Goal: Information Seeking & Learning: Learn about a topic

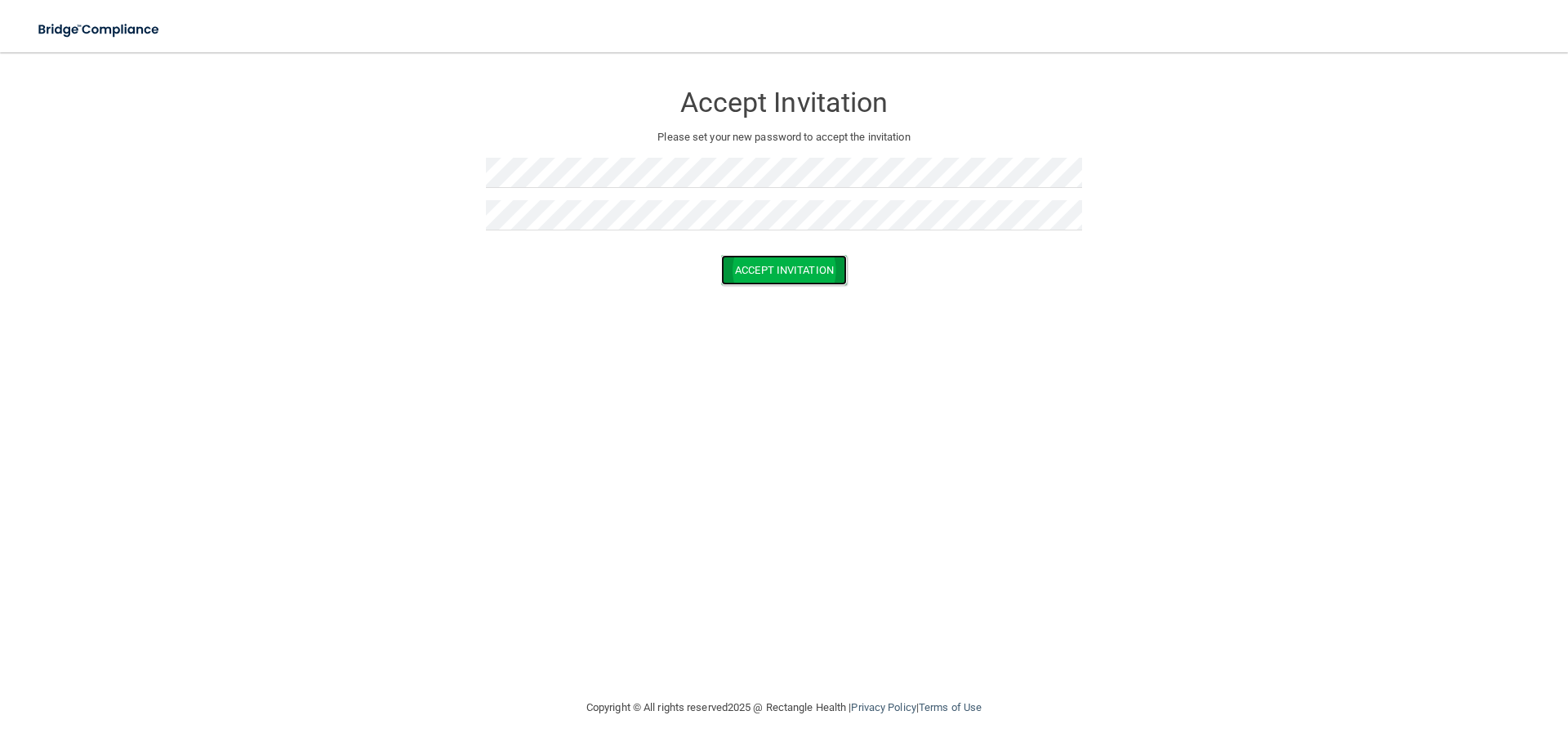
click at [826, 268] on button "Accept Invitation" at bounding box center [784, 270] width 126 height 30
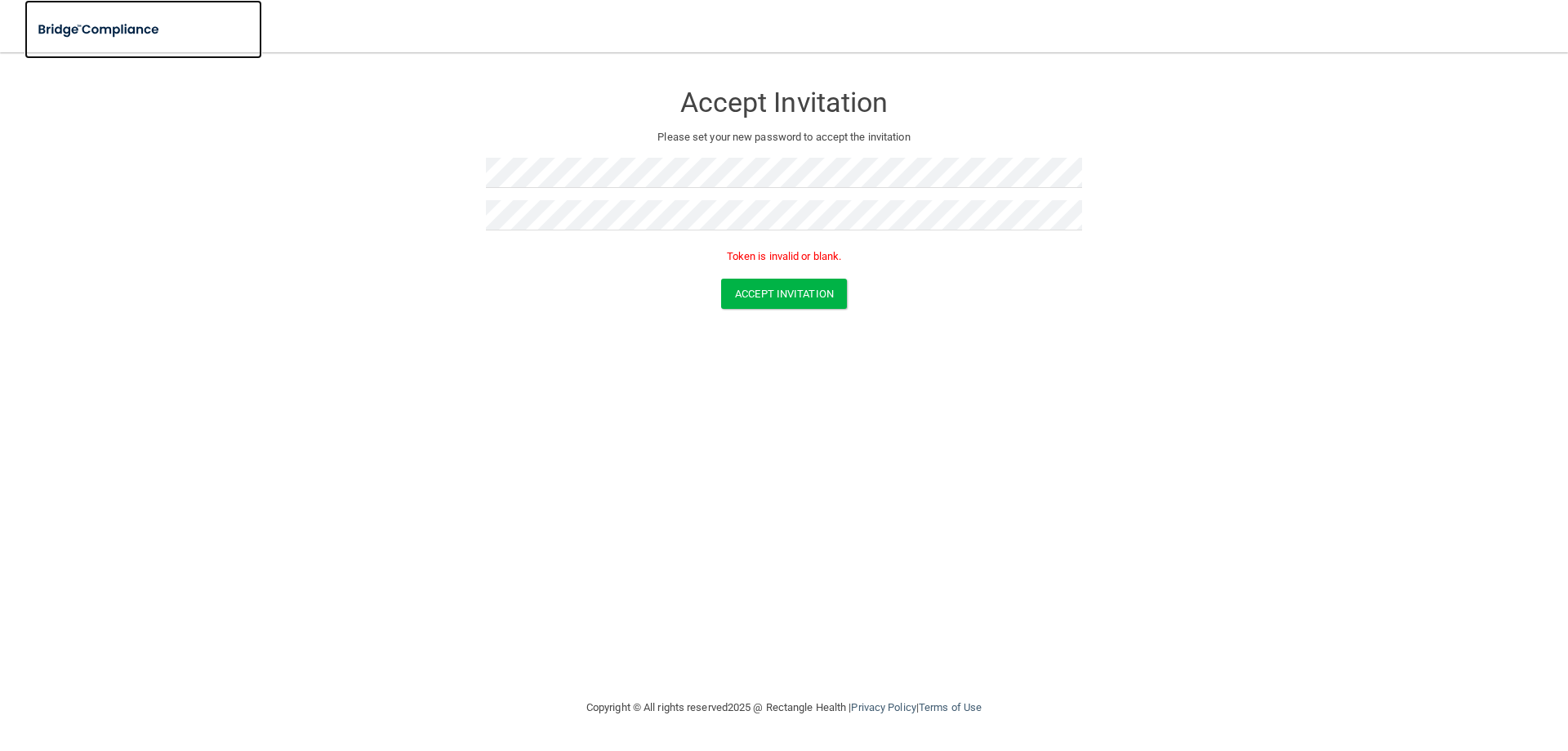
click at [115, 21] on img at bounding box center [100, 30] width 151 height 34
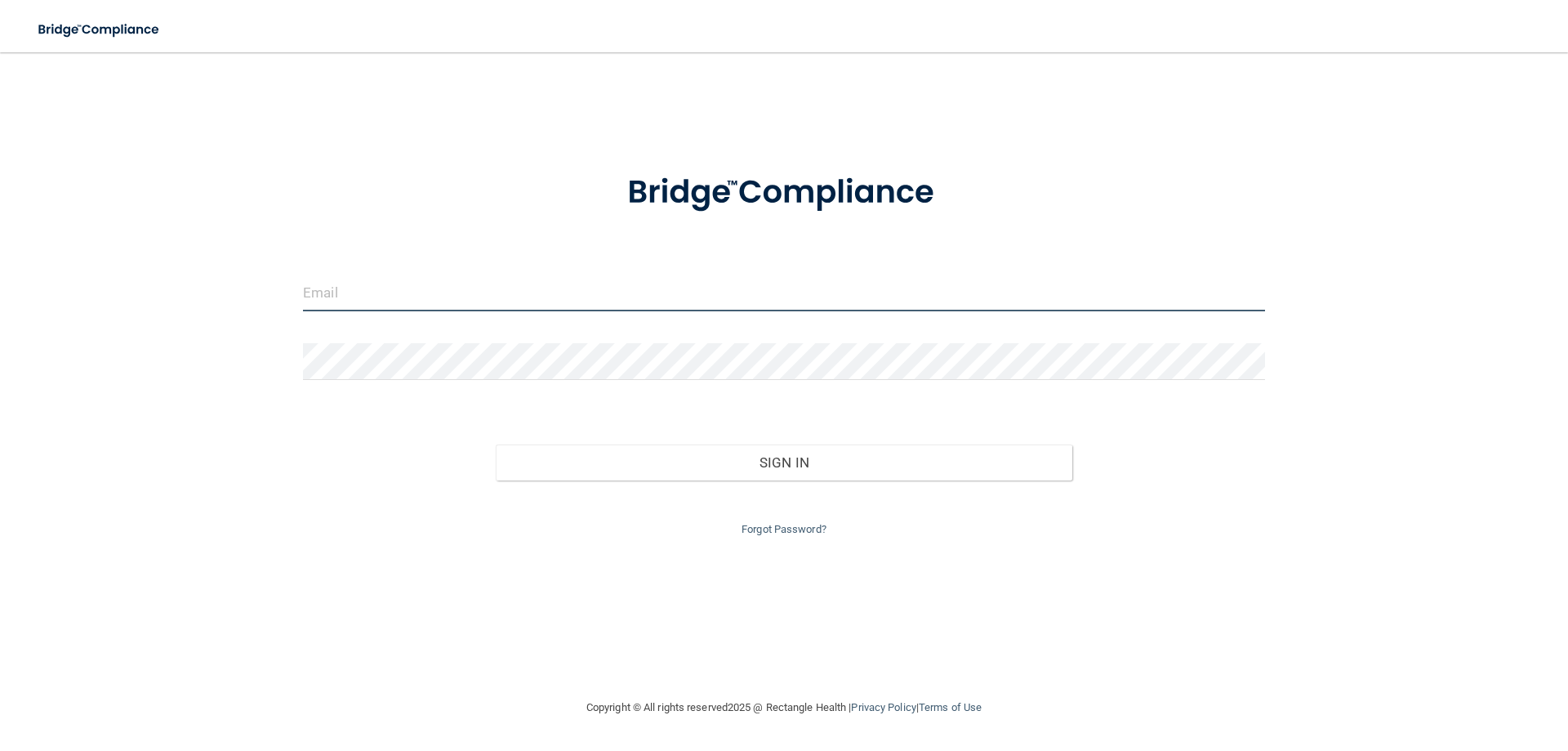
click at [521, 295] on input "email" at bounding box center [784, 292] width 962 height 37
type input "[EMAIL_ADDRESS][DOMAIN_NAME]"
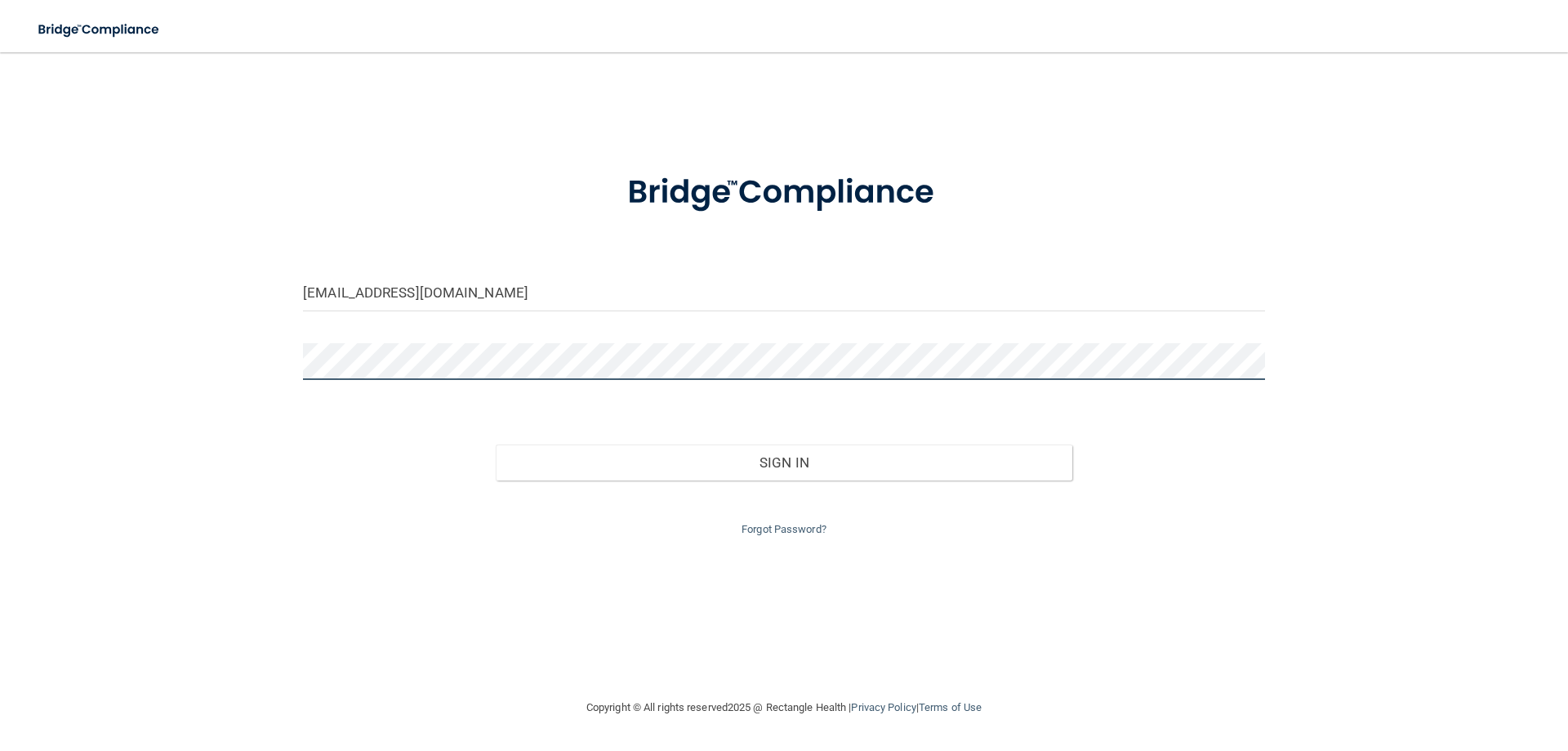
click at [0, 337] on main "[EMAIL_ADDRESS][DOMAIN_NAME] Invalid email/password. You don't have permission …" at bounding box center [784, 402] width 1568 height 698
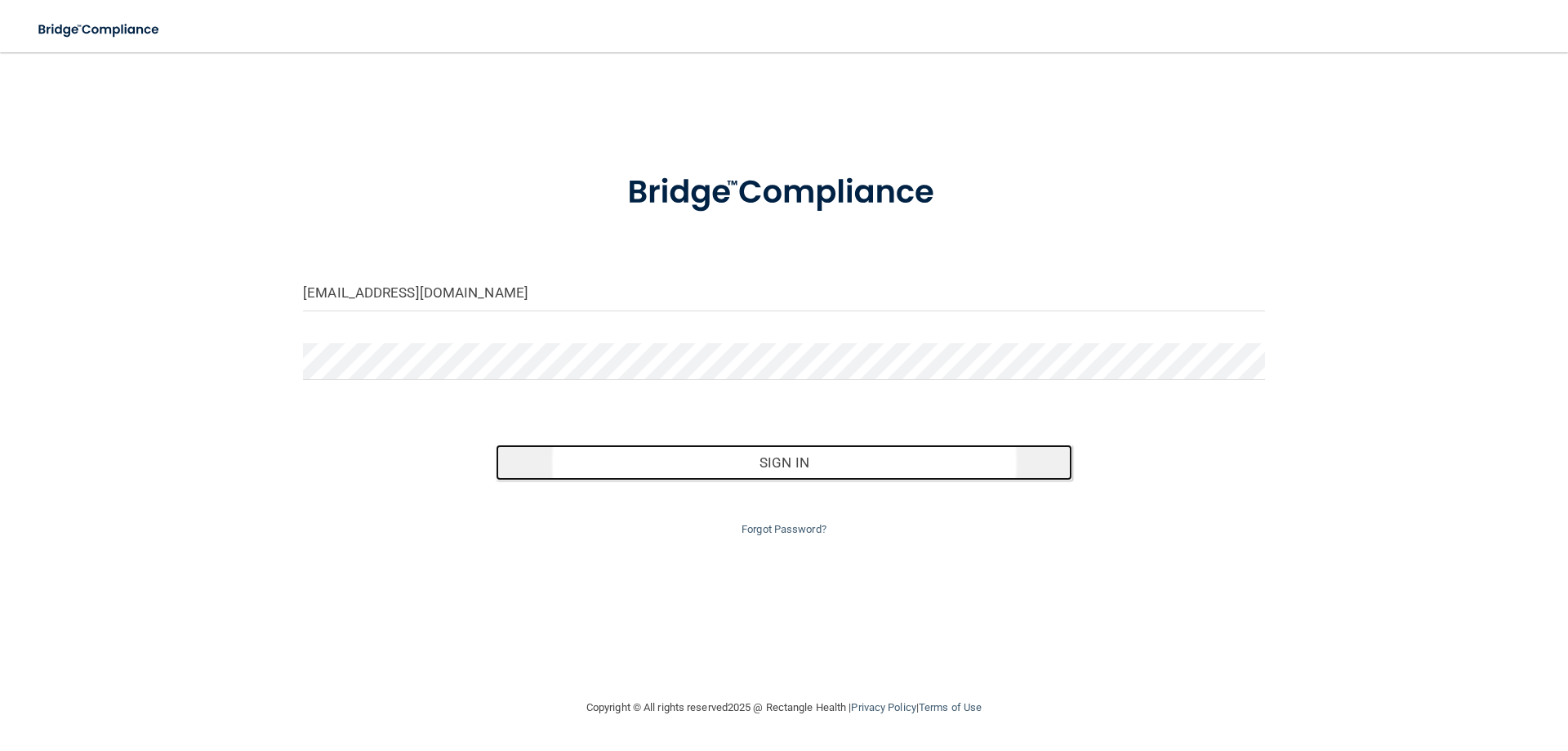
click at [695, 457] on button "Sign In" at bounding box center [784, 463] width 578 height 36
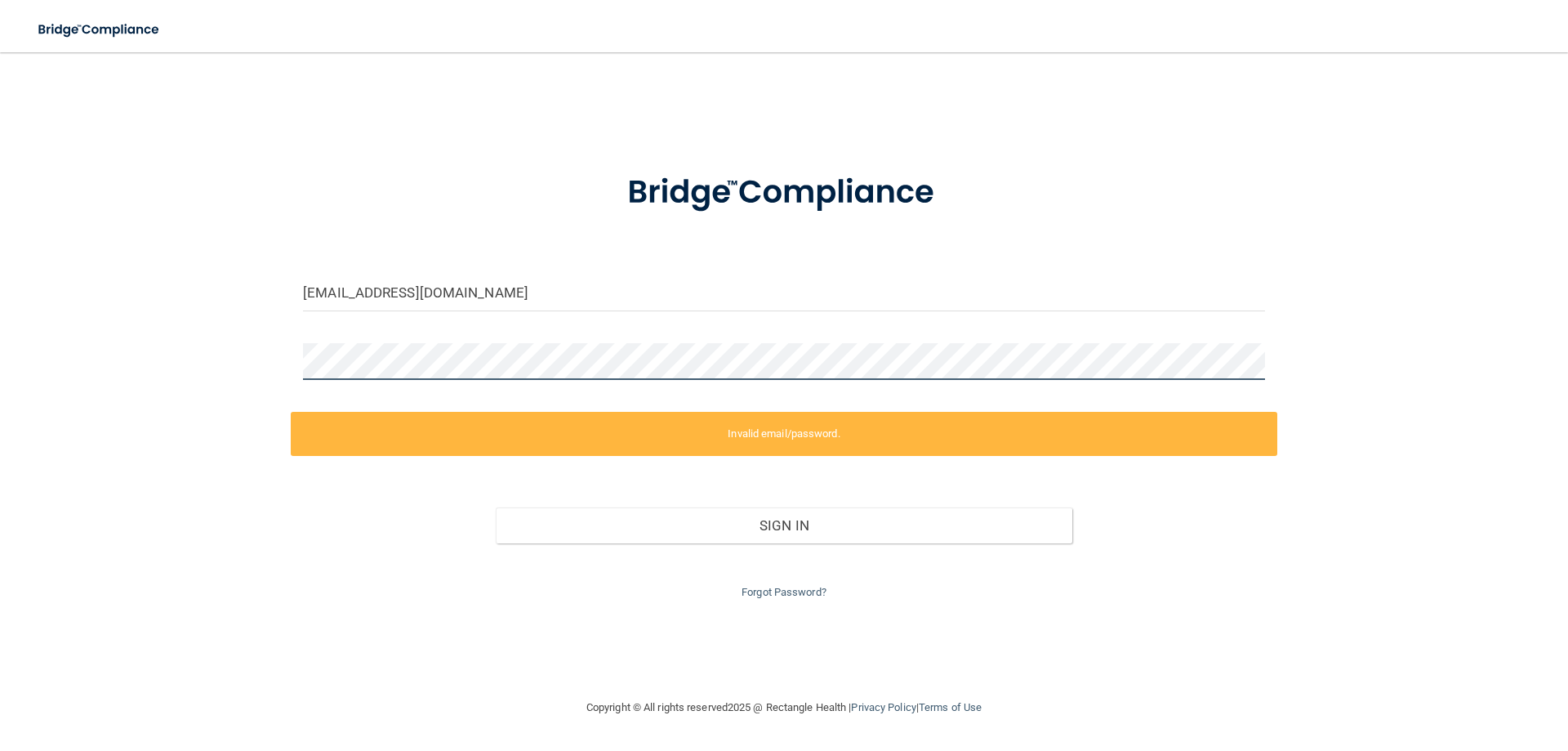
click at [0, 303] on main "[EMAIL_ADDRESS][DOMAIN_NAME] Invalid email/password. You don't have permission …" at bounding box center [784, 402] width 1568 height 698
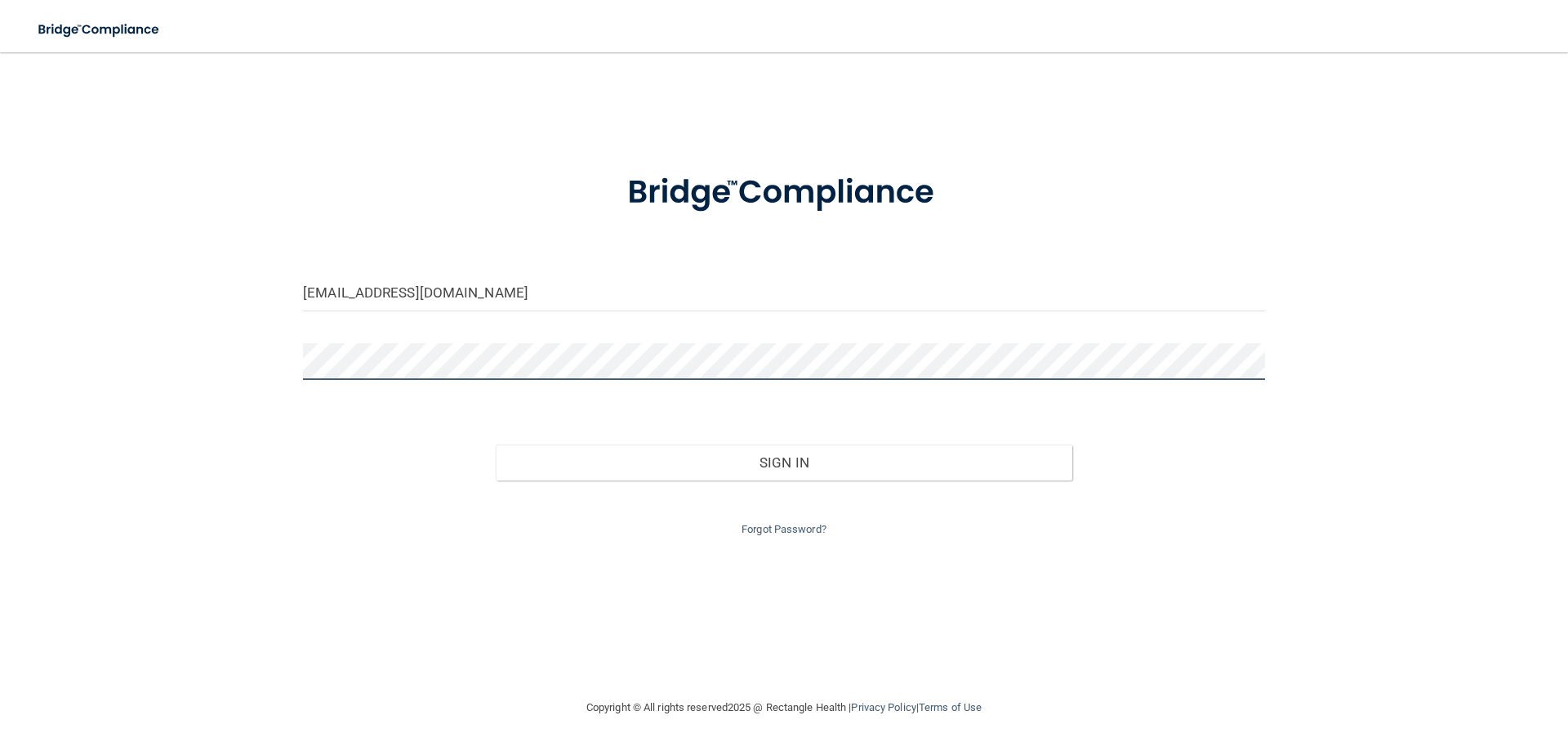
click at [496, 445] on button "Sign In" at bounding box center [784, 463] width 578 height 36
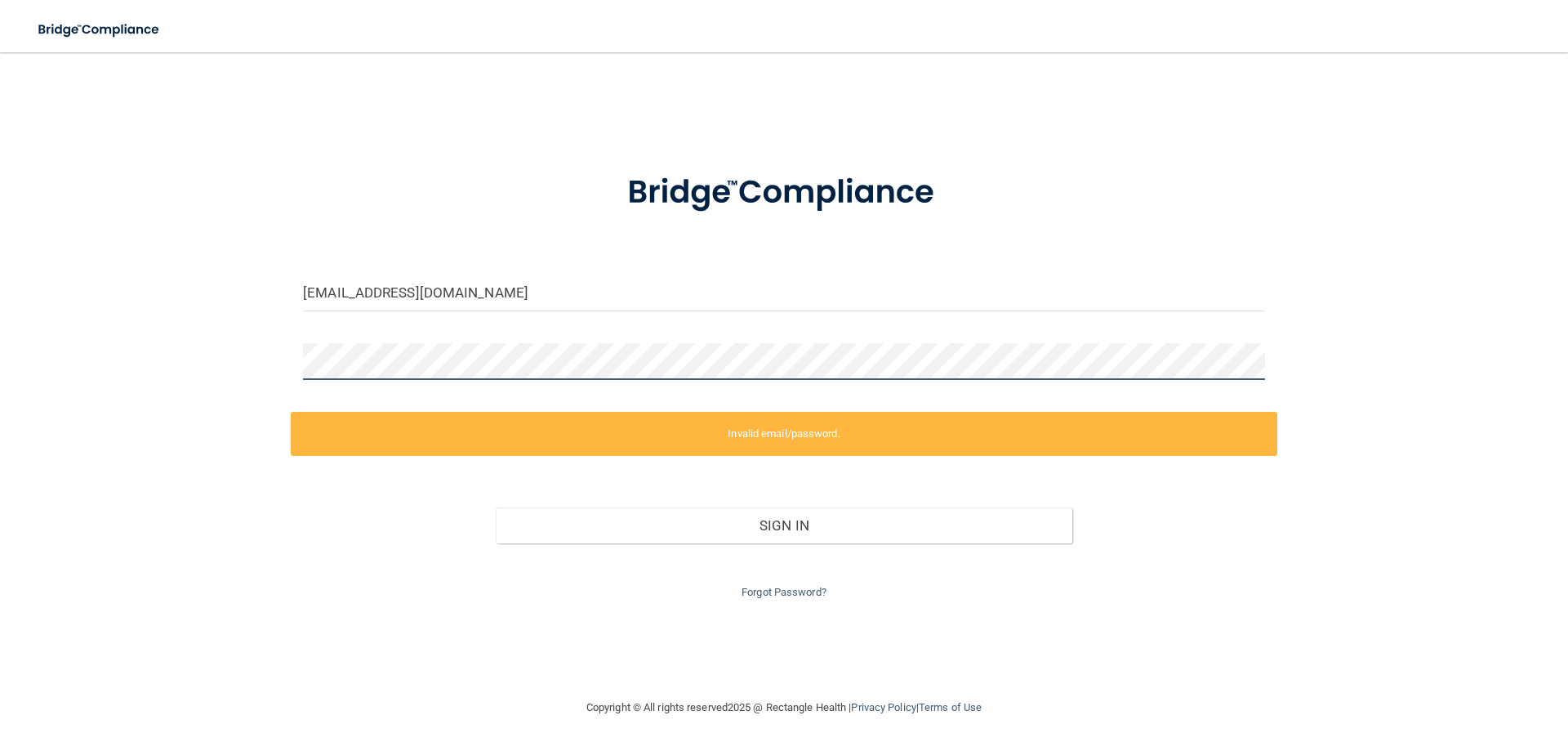
click at [5, 339] on main "[EMAIL_ADDRESS][DOMAIN_NAME] Invalid email/password. You don't have permission …" at bounding box center [784, 402] width 1568 height 698
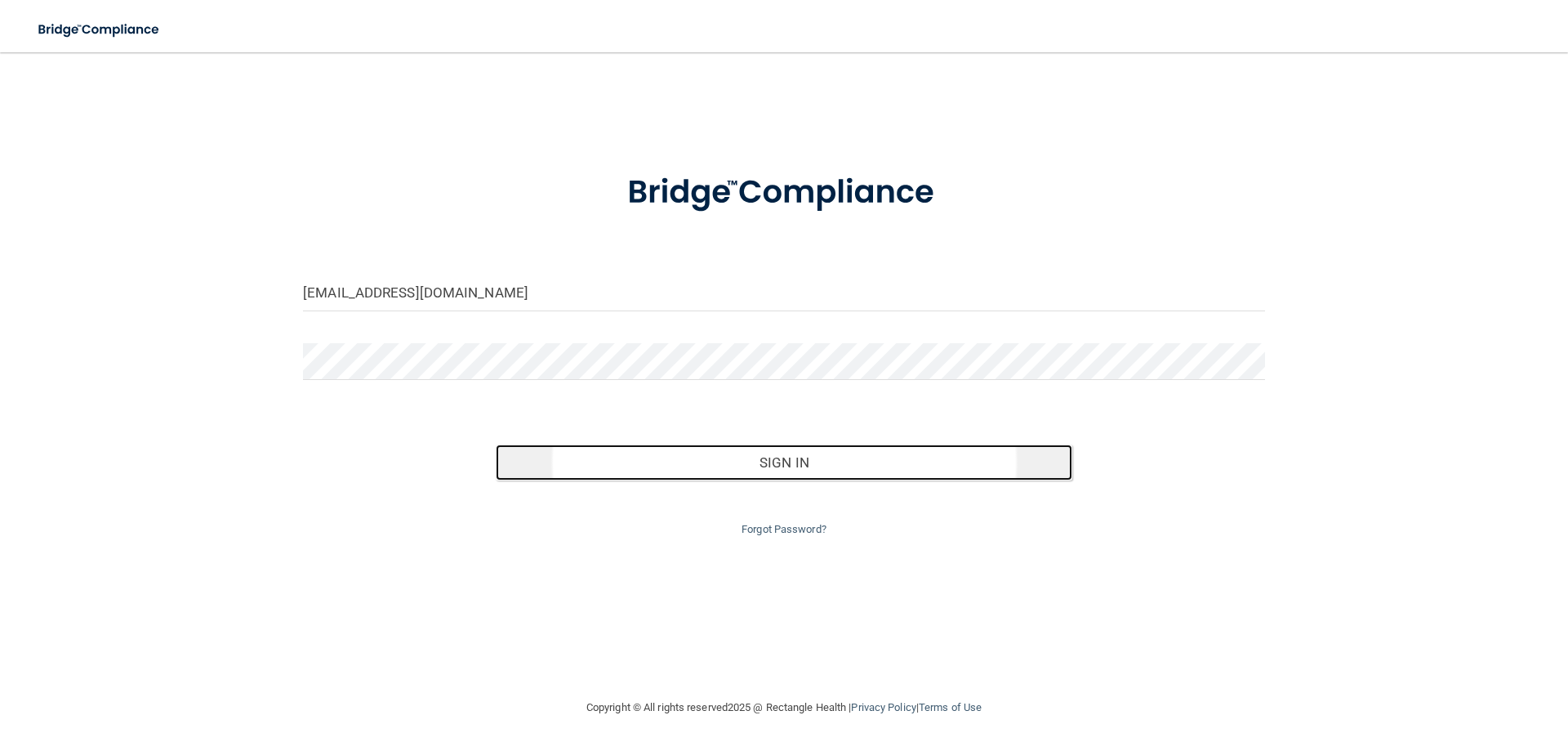
click at [689, 464] on button "Sign In" at bounding box center [784, 463] width 578 height 36
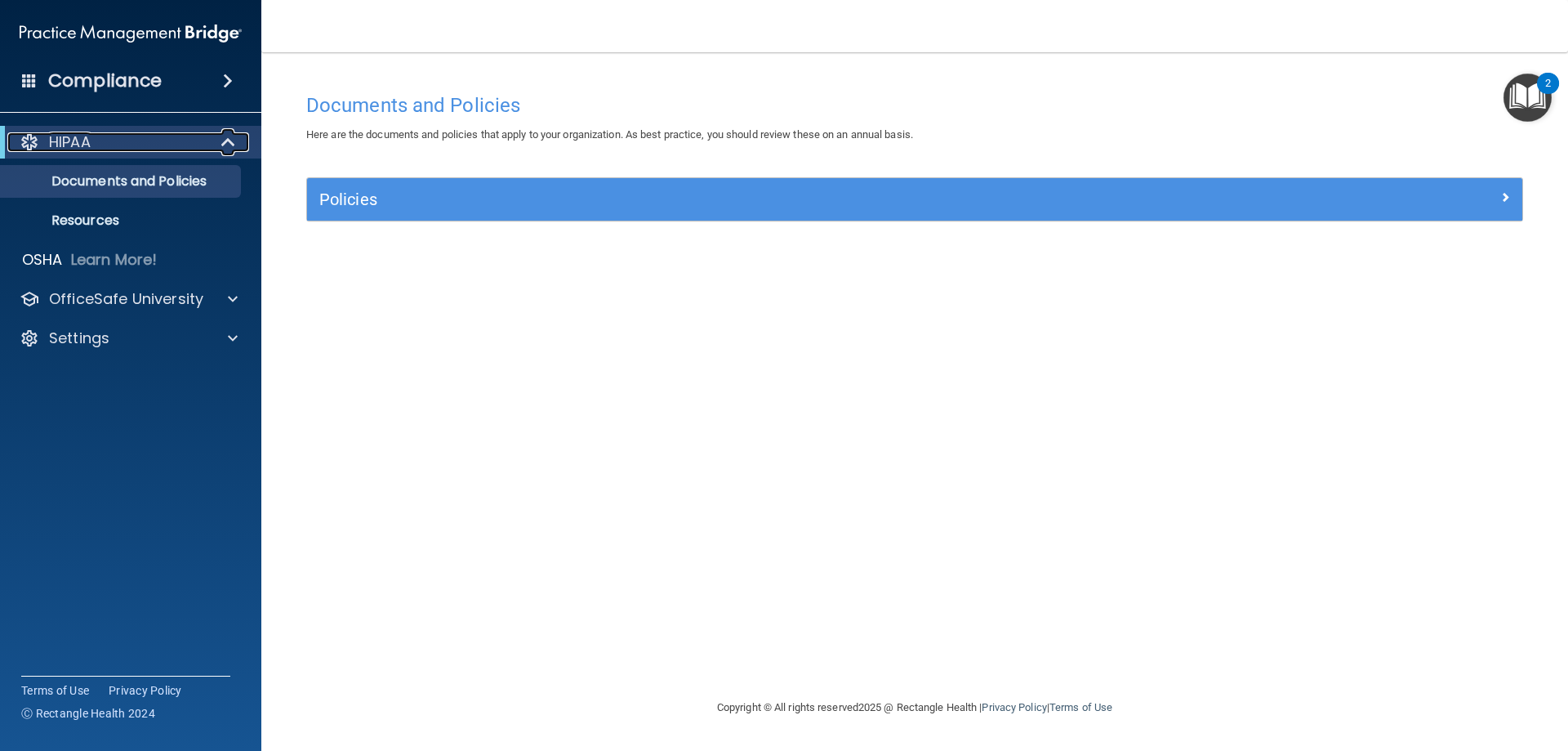
click at [96, 147] on div "HIPAA" at bounding box center [108, 142] width 202 height 20
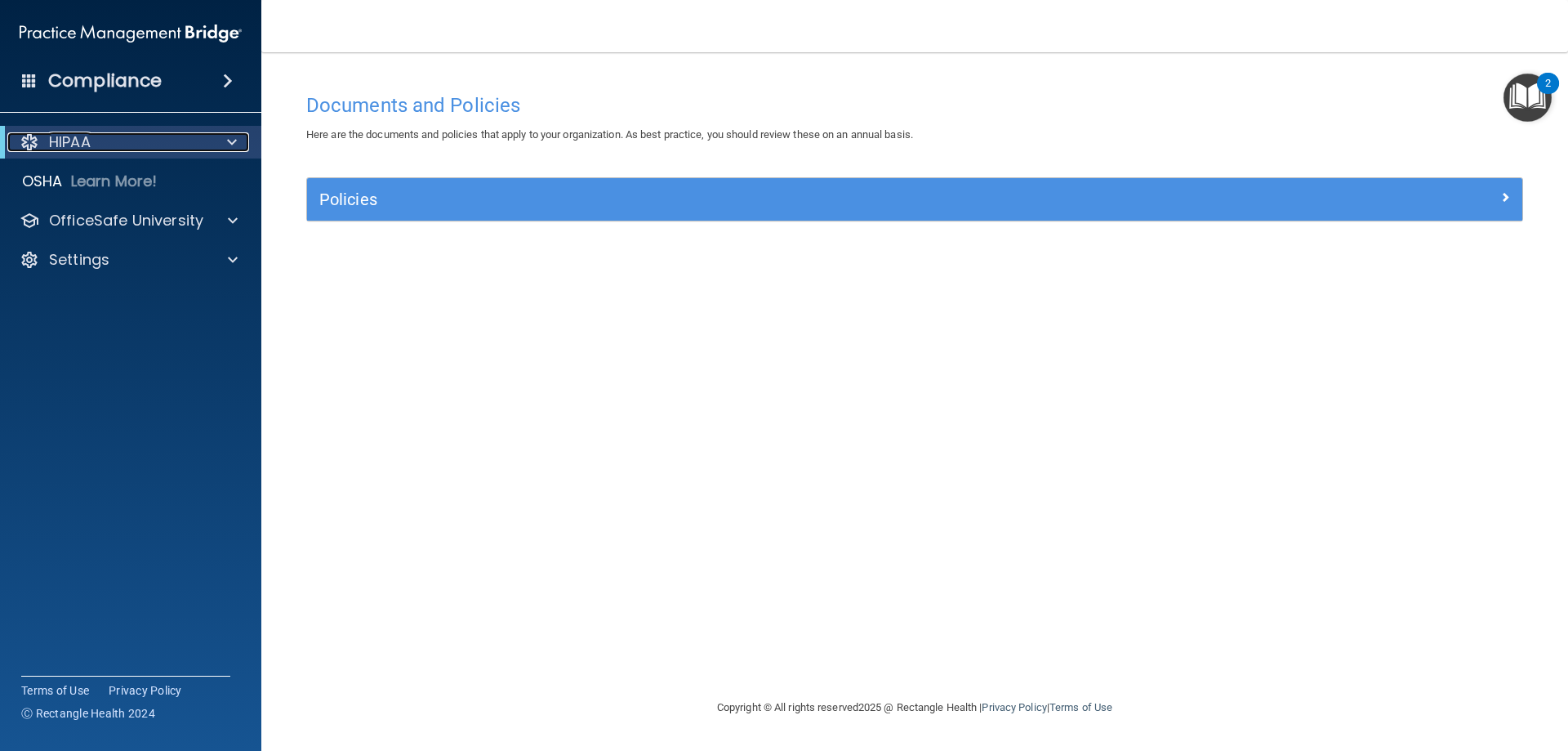
click at [96, 147] on div "HIPAA" at bounding box center [108, 142] width 202 height 20
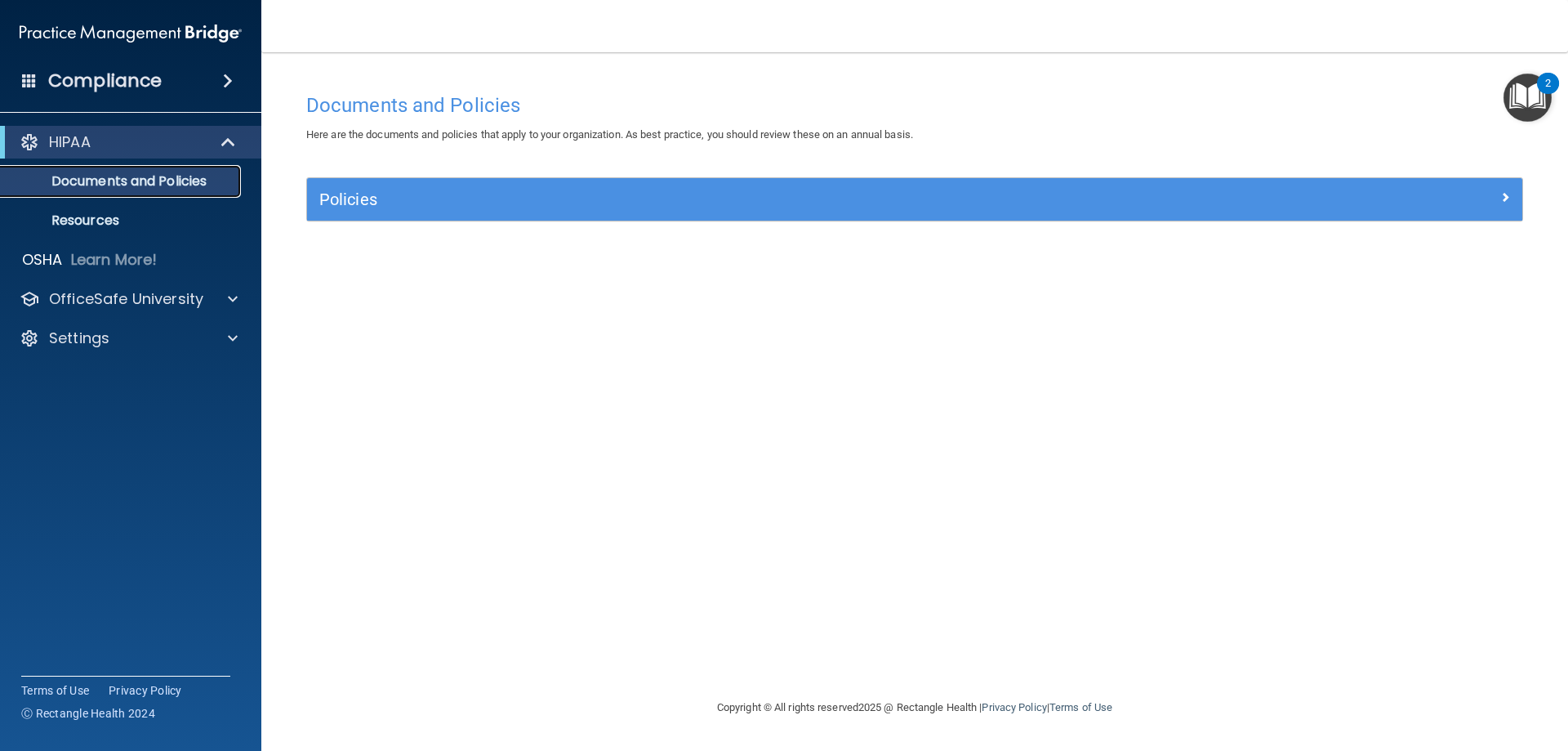
click at [104, 177] on p "Documents and Policies" at bounding box center [122, 181] width 223 height 16
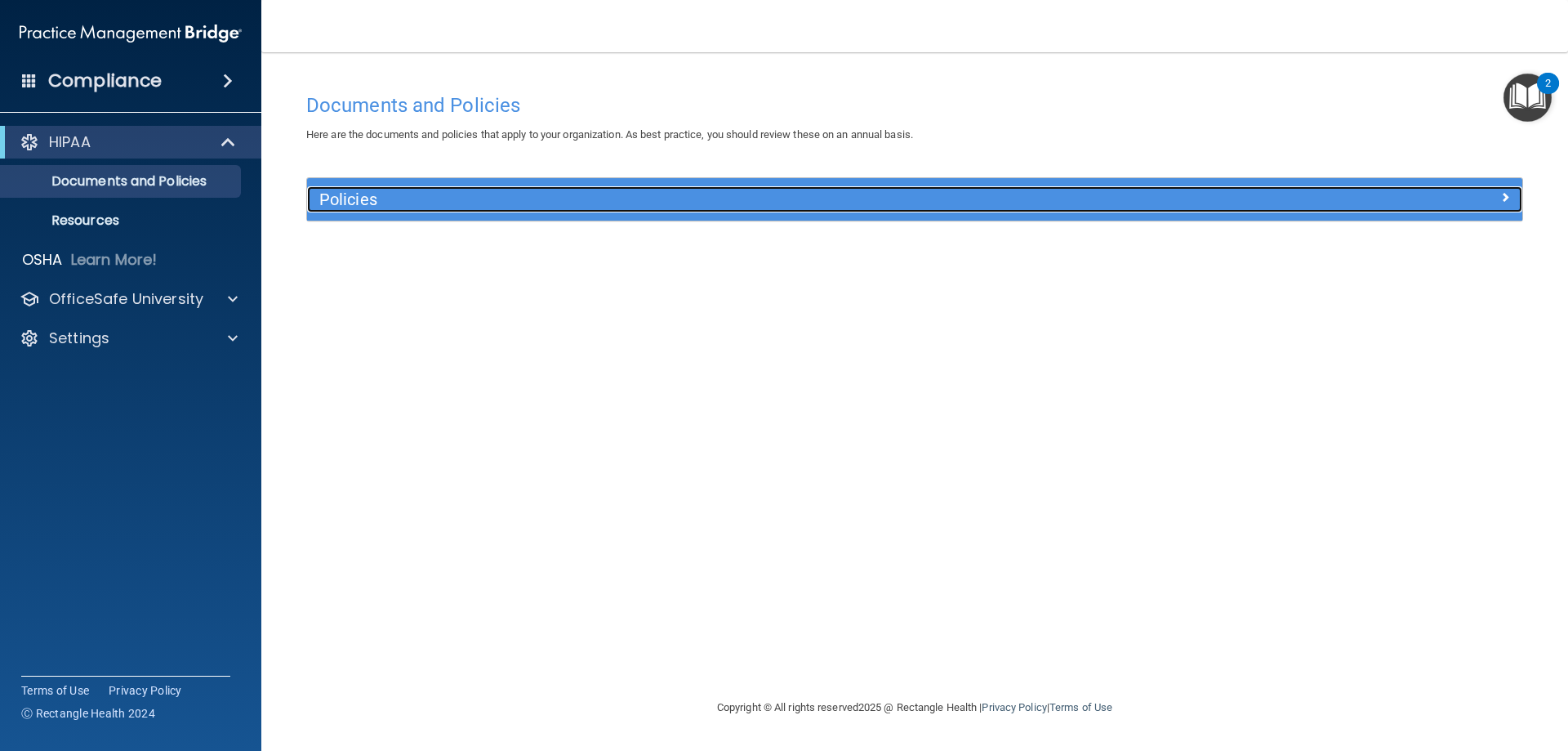
click at [419, 200] on h5 "Policies" at bounding box center [763, 199] width 887 height 18
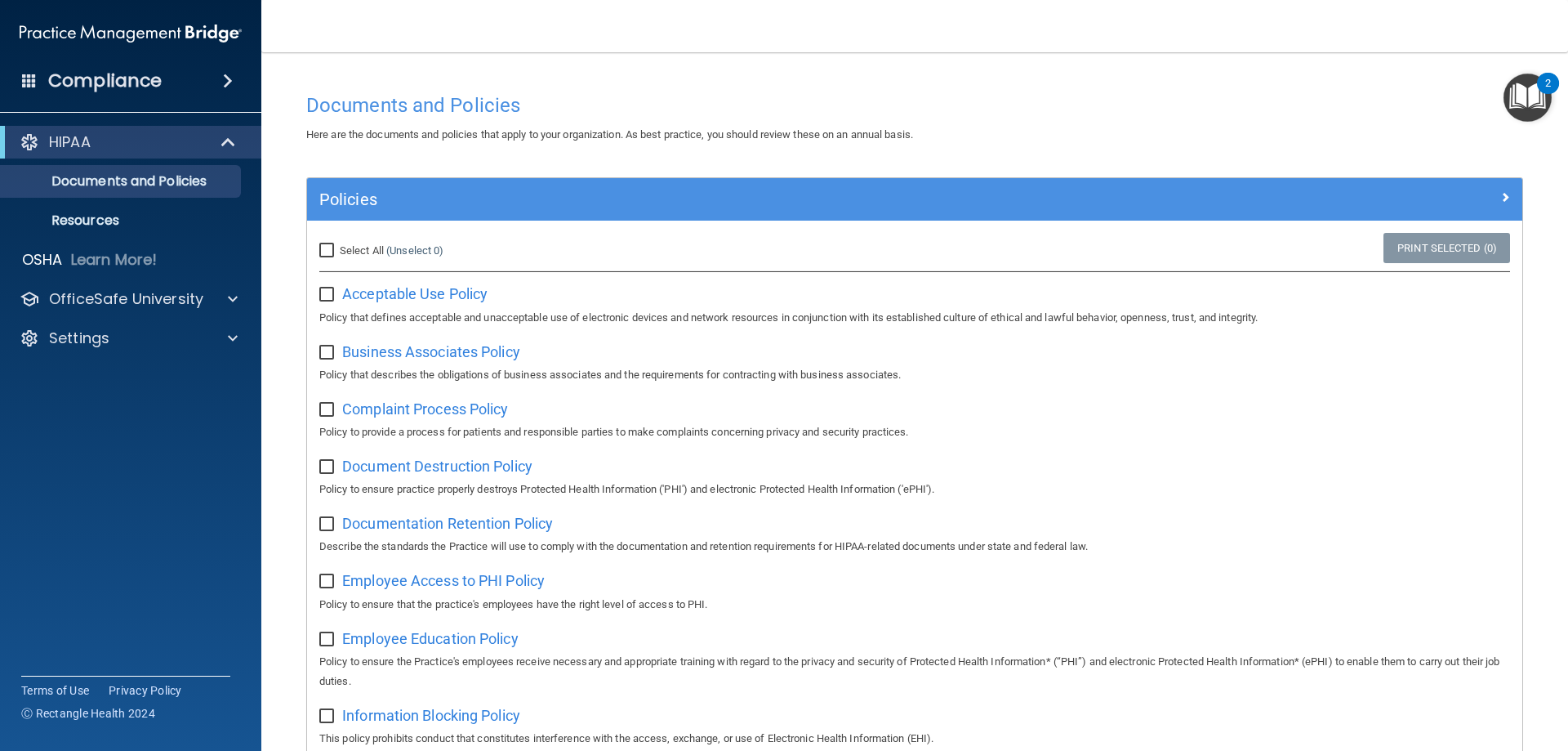
click at [118, 70] on h4 "Compliance" at bounding box center [105, 81] width 114 height 23
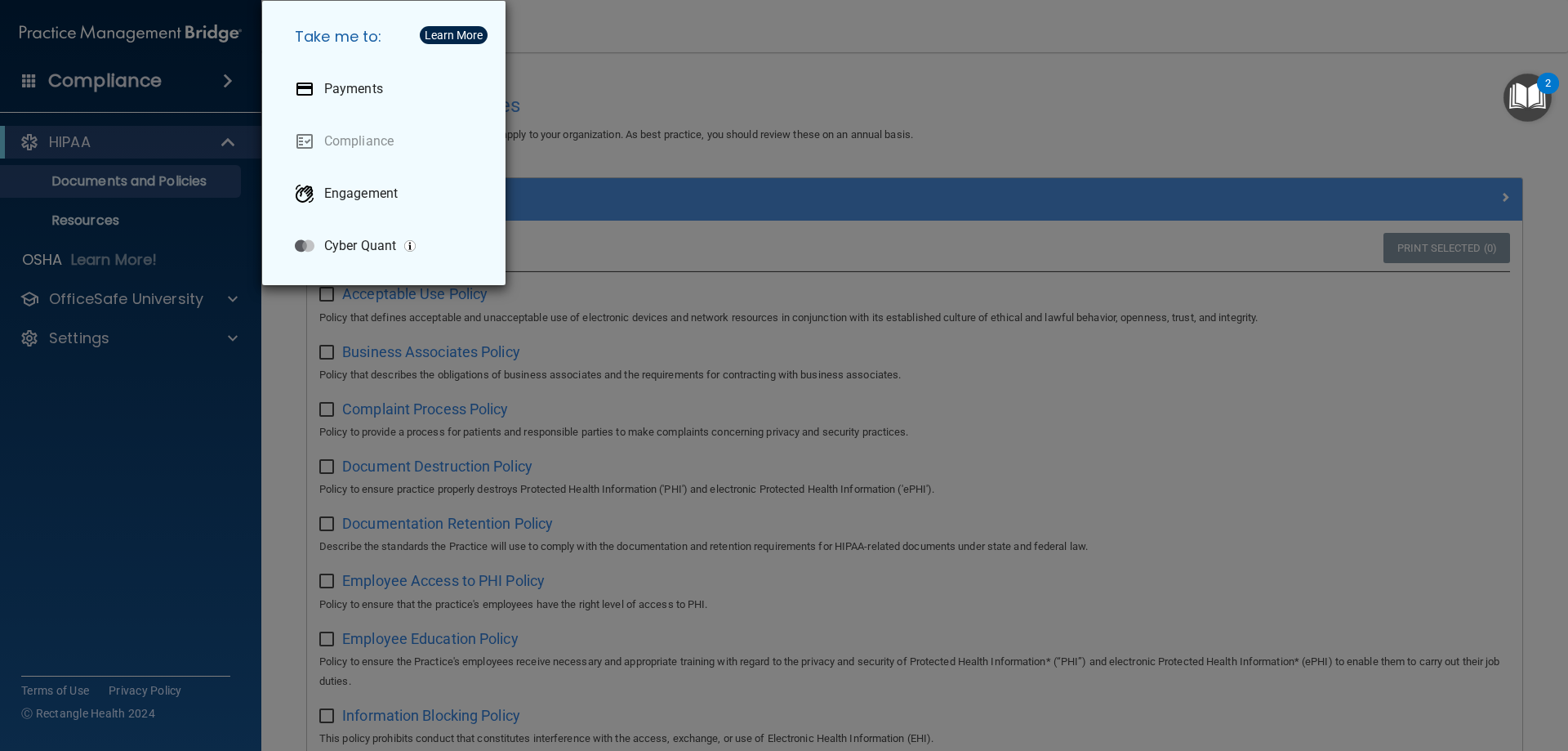
click at [710, 86] on div "Take me to: Payments Compliance Engagement Cyber Quant" at bounding box center [784, 376] width 1568 height 751
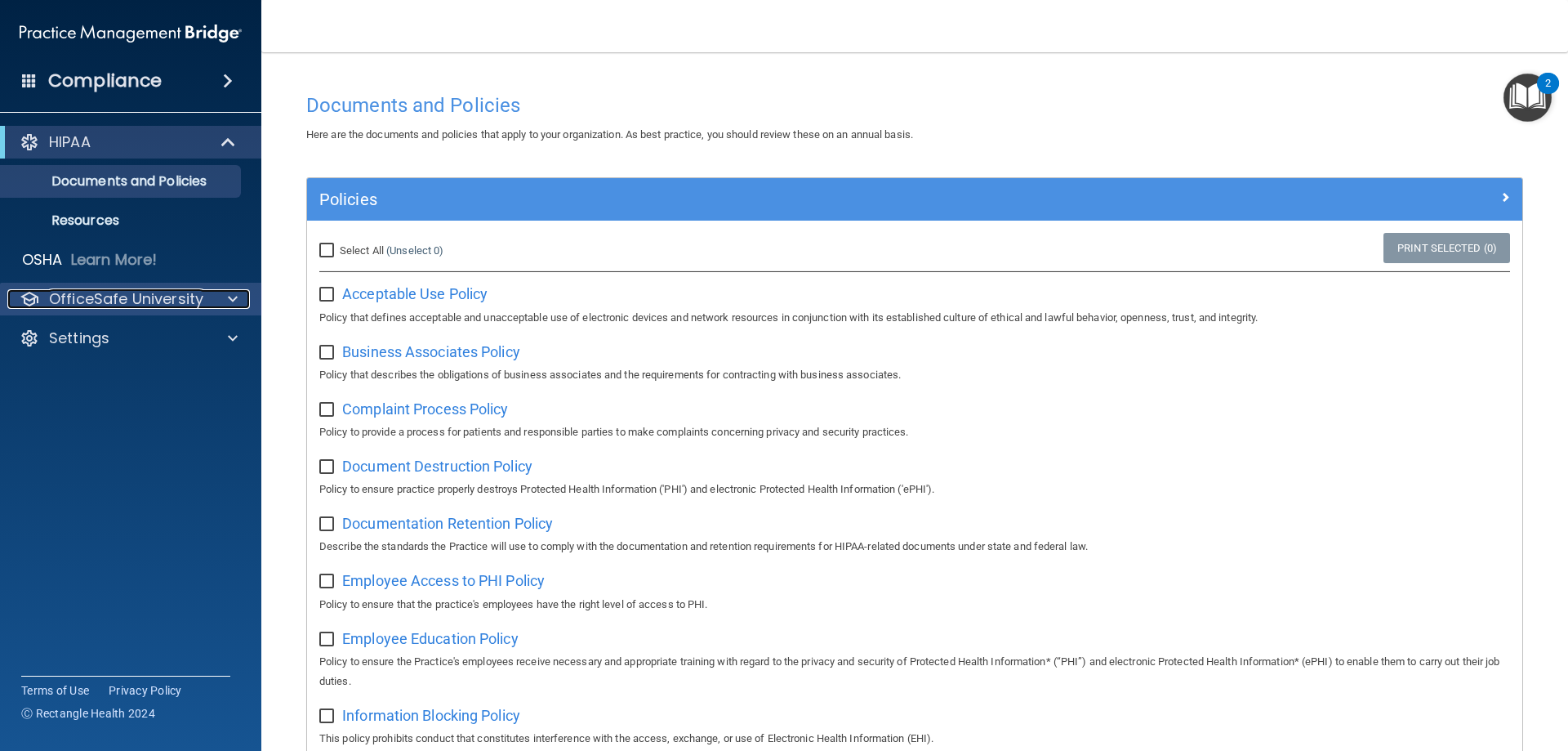
click at [227, 295] on div at bounding box center [230, 299] width 41 height 20
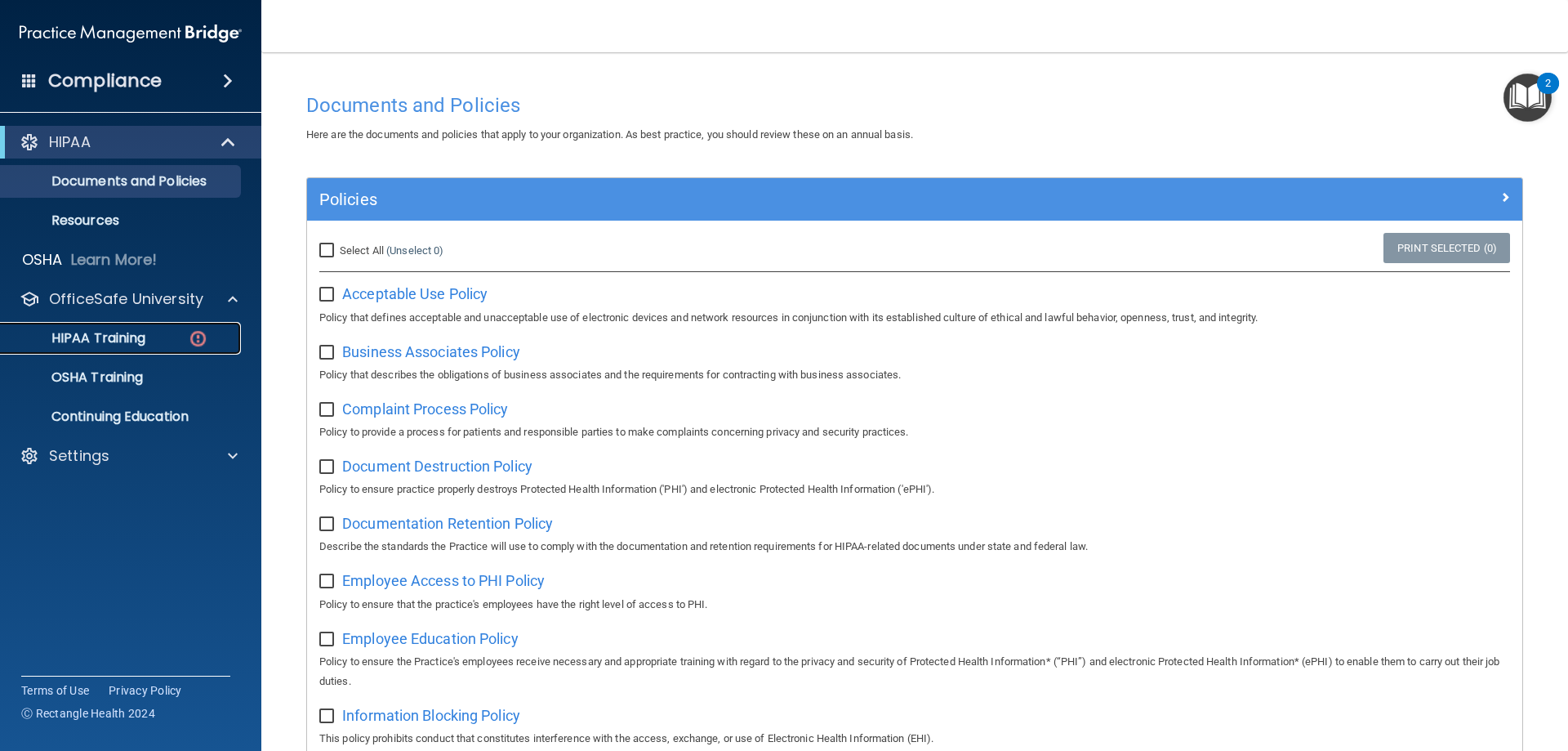
click at [133, 336] on p "HIPAA Training" at bounding box center [78, 338] width 135 height 16
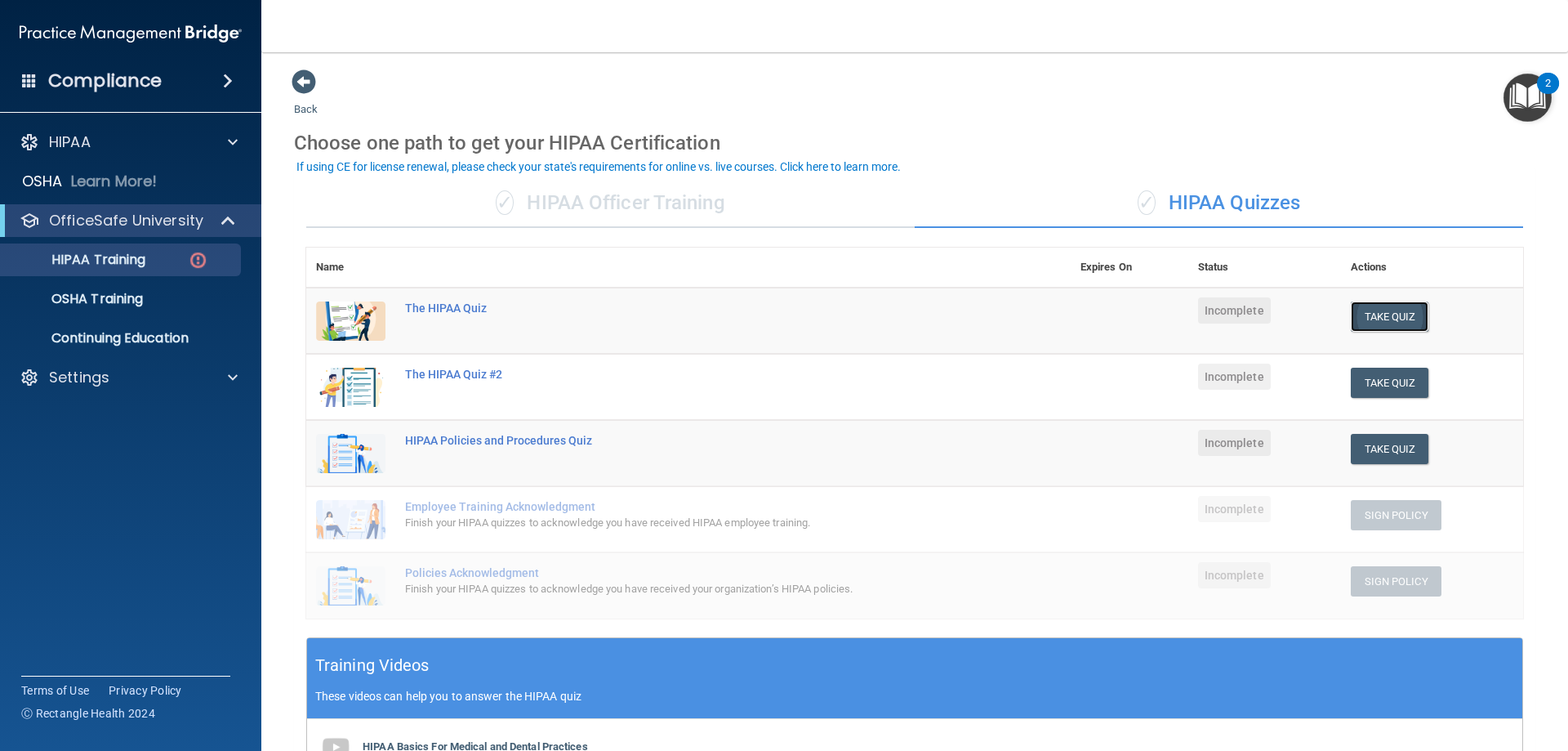
click at [1369, 315] on button "Take Quiz" at bounding box center [1389, 316] width 78 height 30
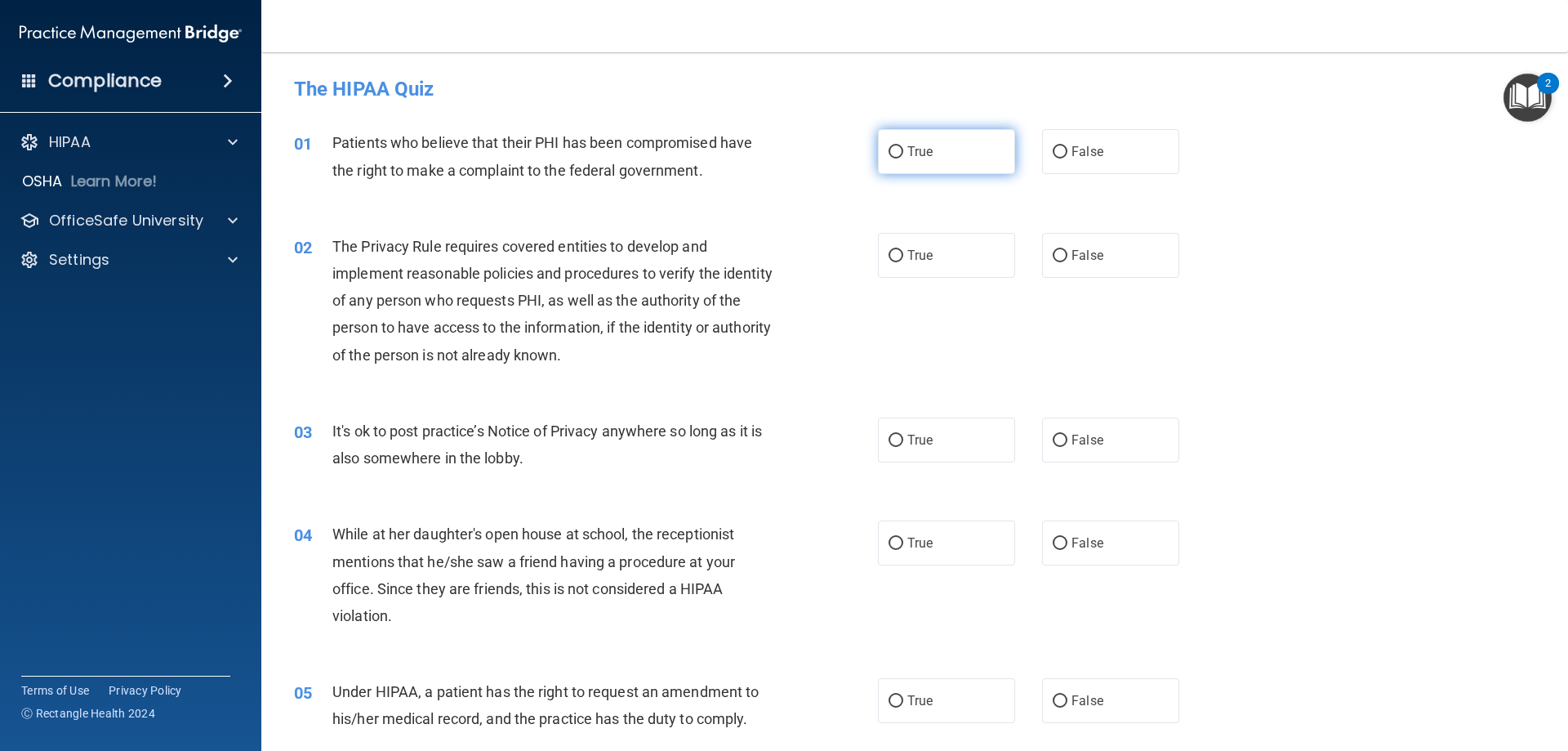
click at [919, 149] on span "True" at bounding box center [919, 152] width 26 height 16
click at [903, 149] on input "True" at bounding box center [896, 152] width 15 height 12
radio input "true"
click at [919, 256] on span "True" at bounding box center [919, 255] width 26 height 16
click at [903, 256] on input "True" at bounding box center [896, 256] width 15 height 12
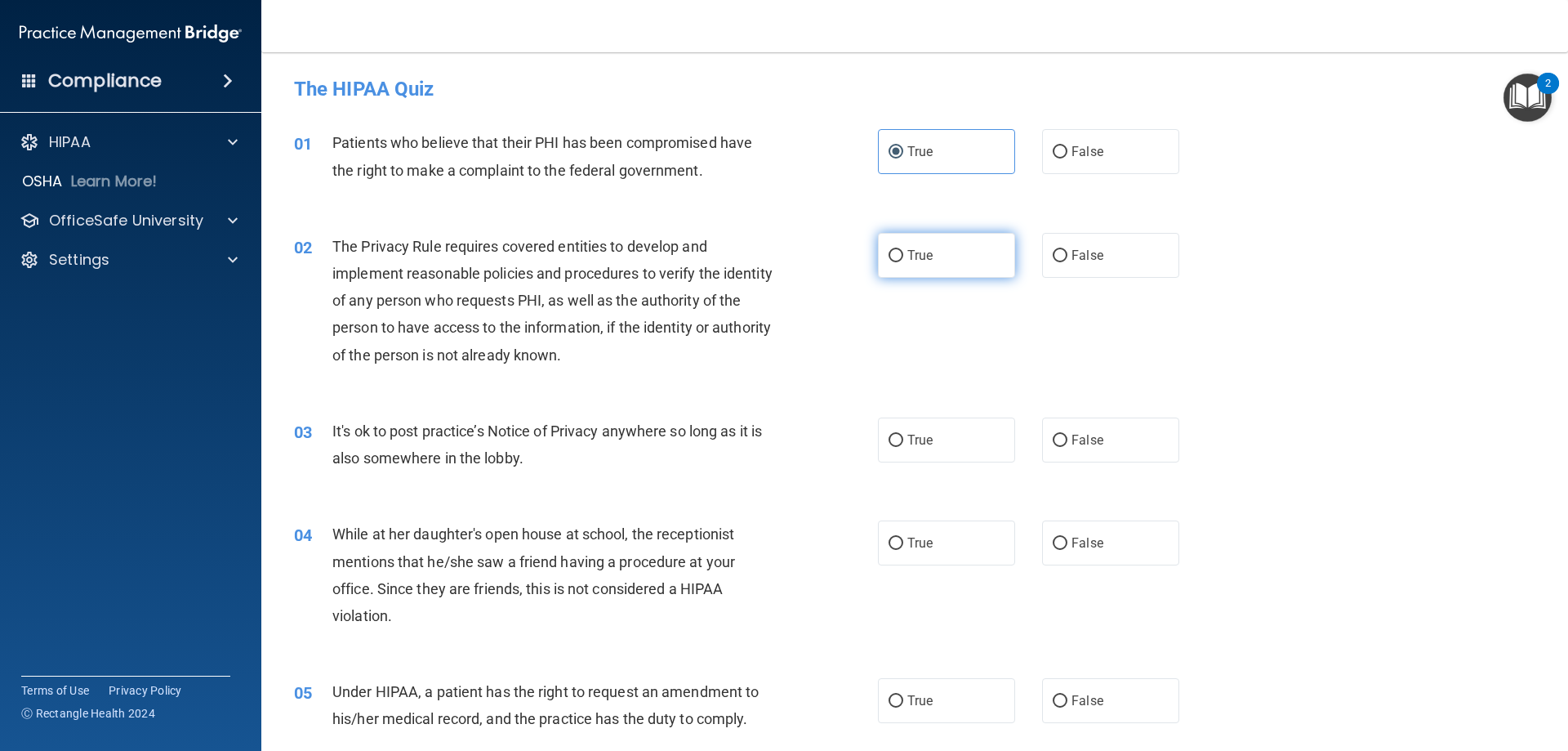
radio input "true"
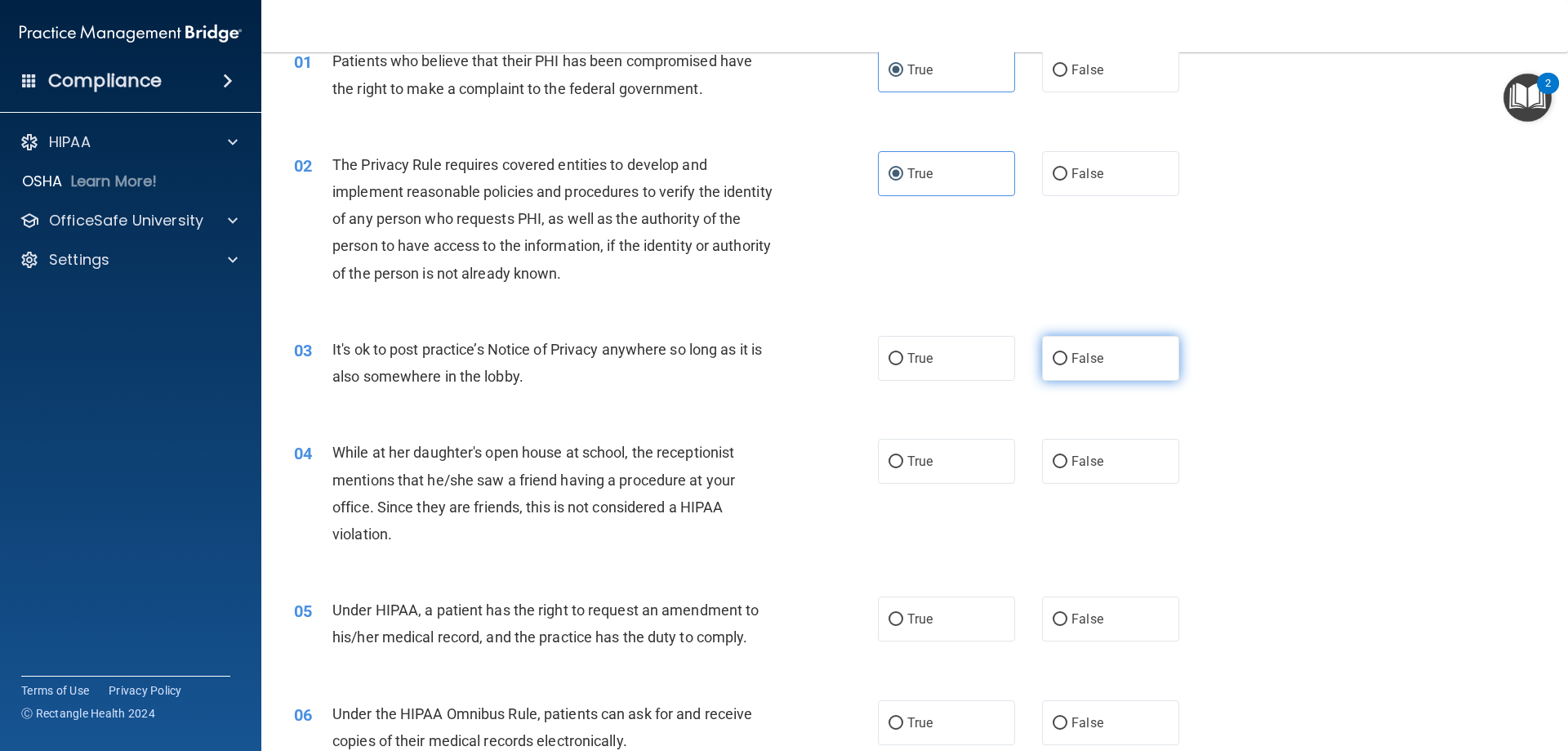
click at [1087, 348] on label "False" at bounding box center [1110, 358] width 137 height 45
click at [1068, 353] on input "False" at bounding box center [1060, 359] width 15 height 12
radio input "true"
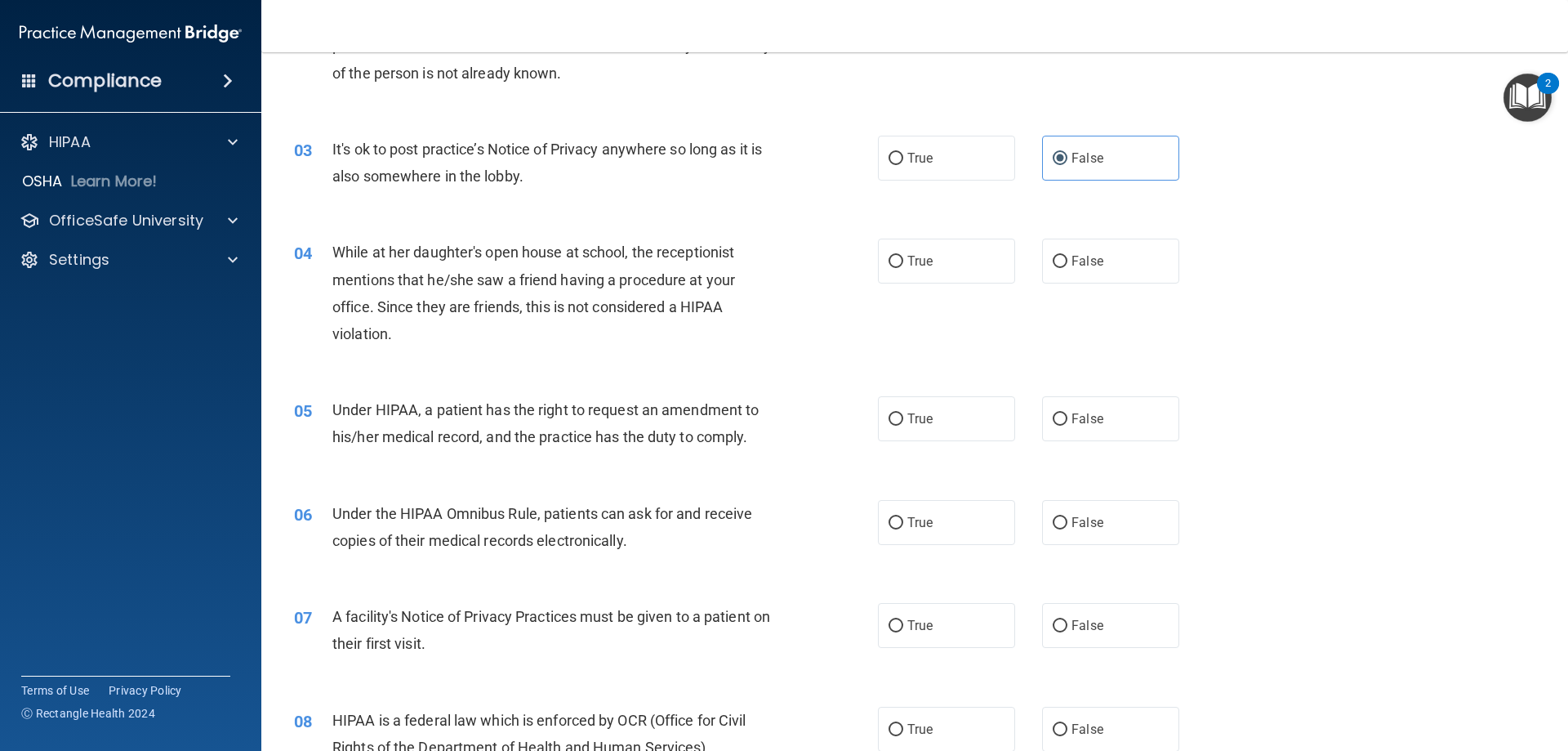
scroll to position [327, 0]
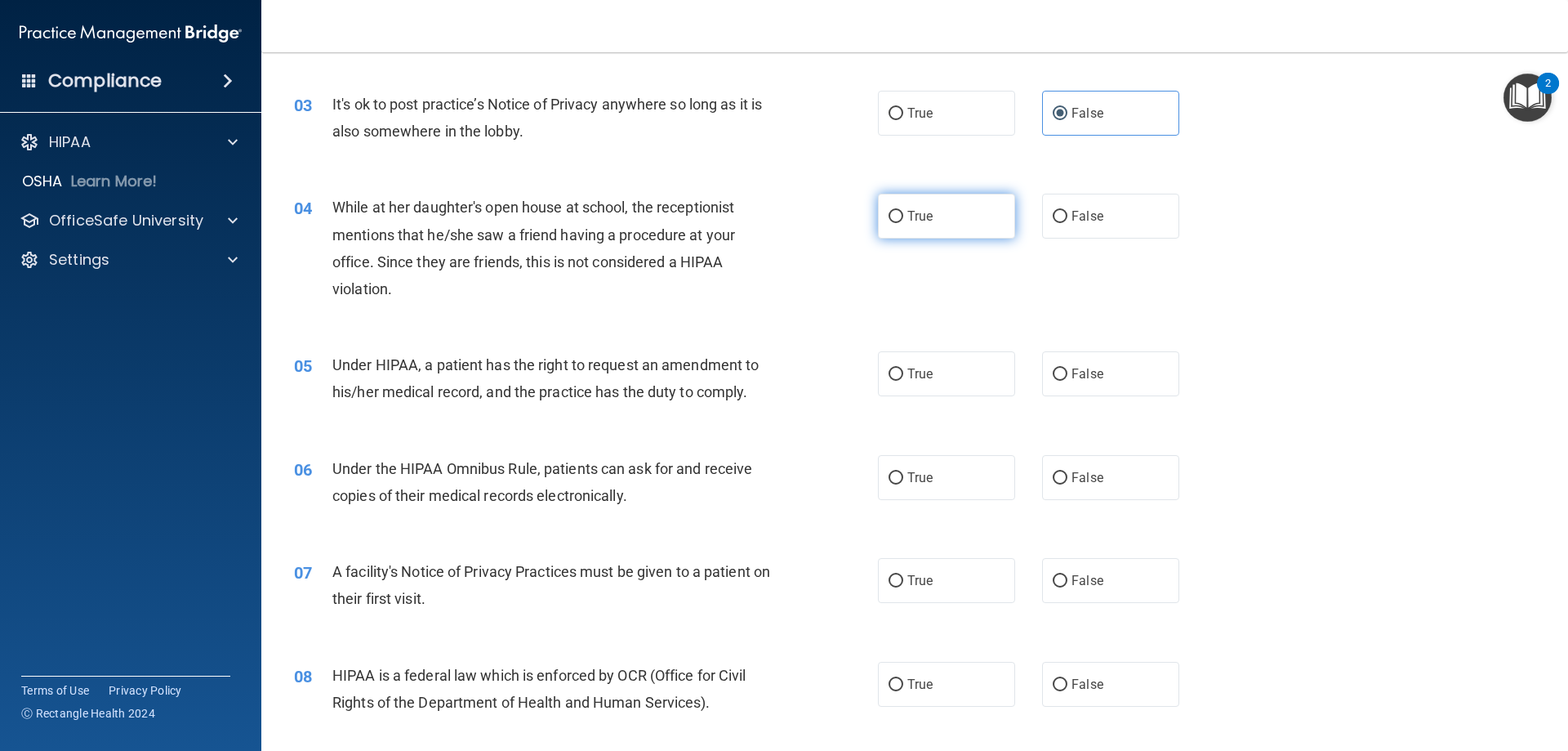
click at [933, 221] on label "True" at bounding box center [947, 216] width 137 height 45
click at [903, 221] on input "True" at bounding box center [896, 217] width 15 height 12
radio input "true"
click at [1109, 220] on label "False" at bounding box center [1110, 216] width 137 height 45
click at [1068, 220] on input "False" at bounding box center [1060, 217] width 15 height 12
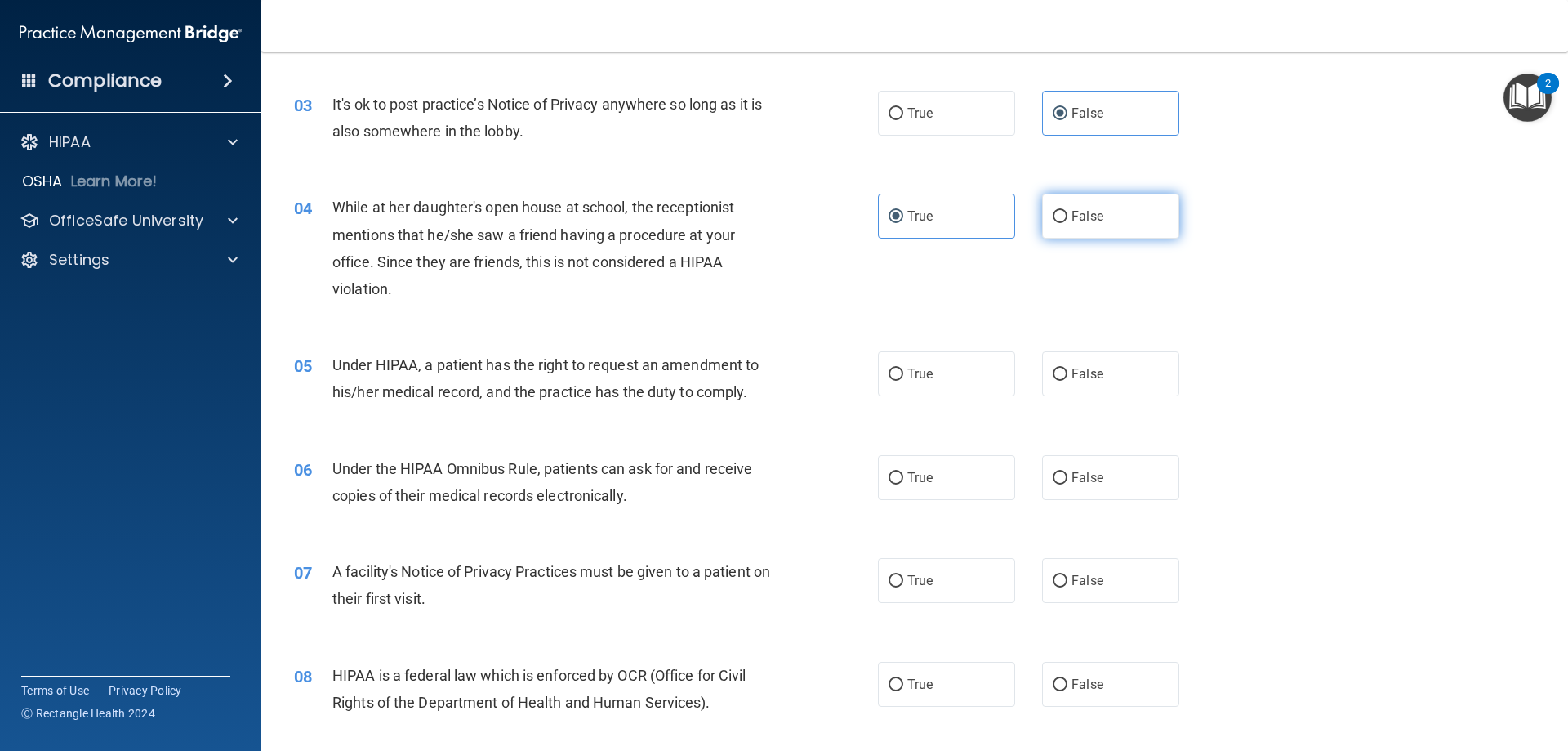
radio input "true"
radio input "false"
click at [919, 364] on label "True" at bounding box center [947, 374] width 137 height 45
click at [903, 369] on input "True" at bounding box center [896, 375] width 15 height 12
radio input "true"
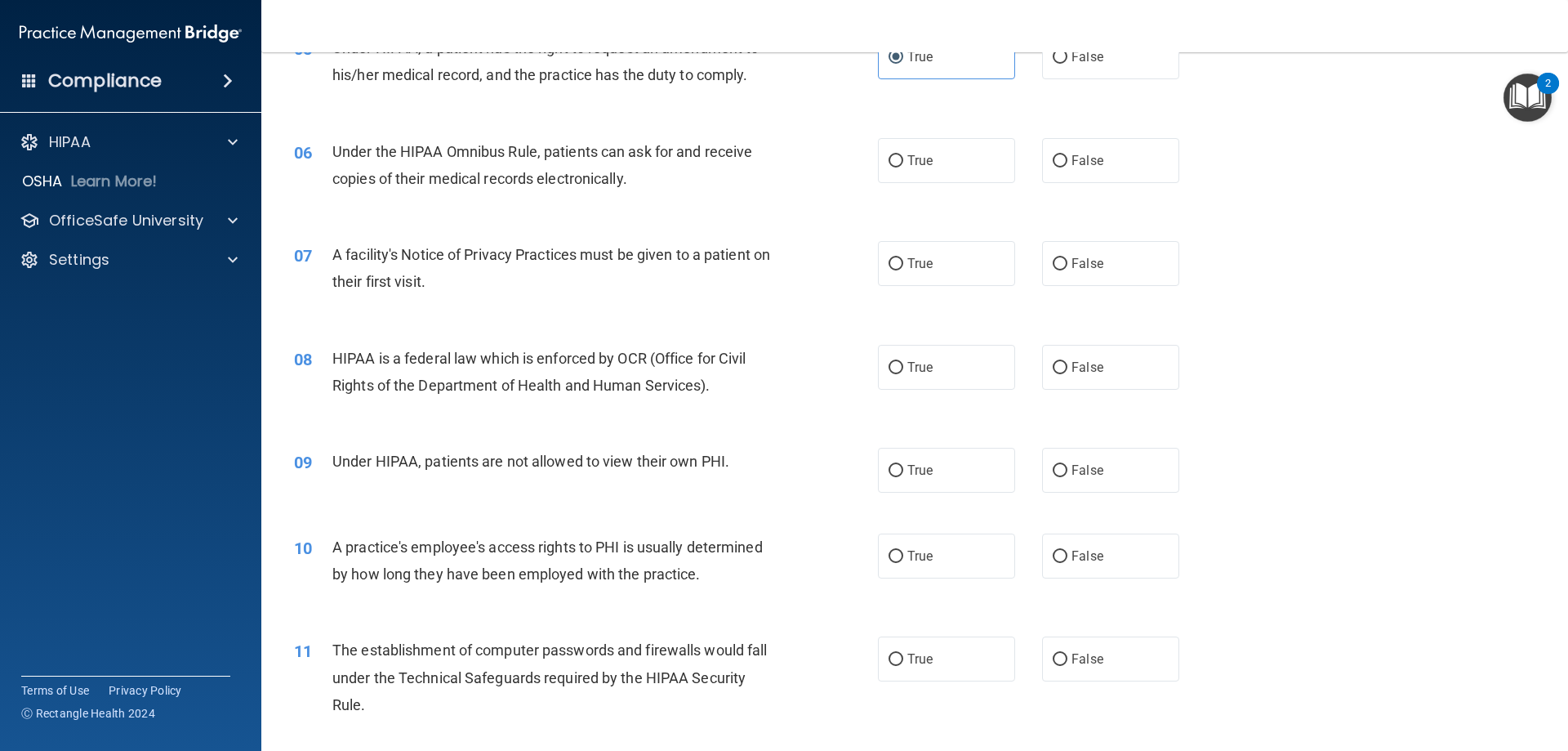
scroll to position [654, 0]
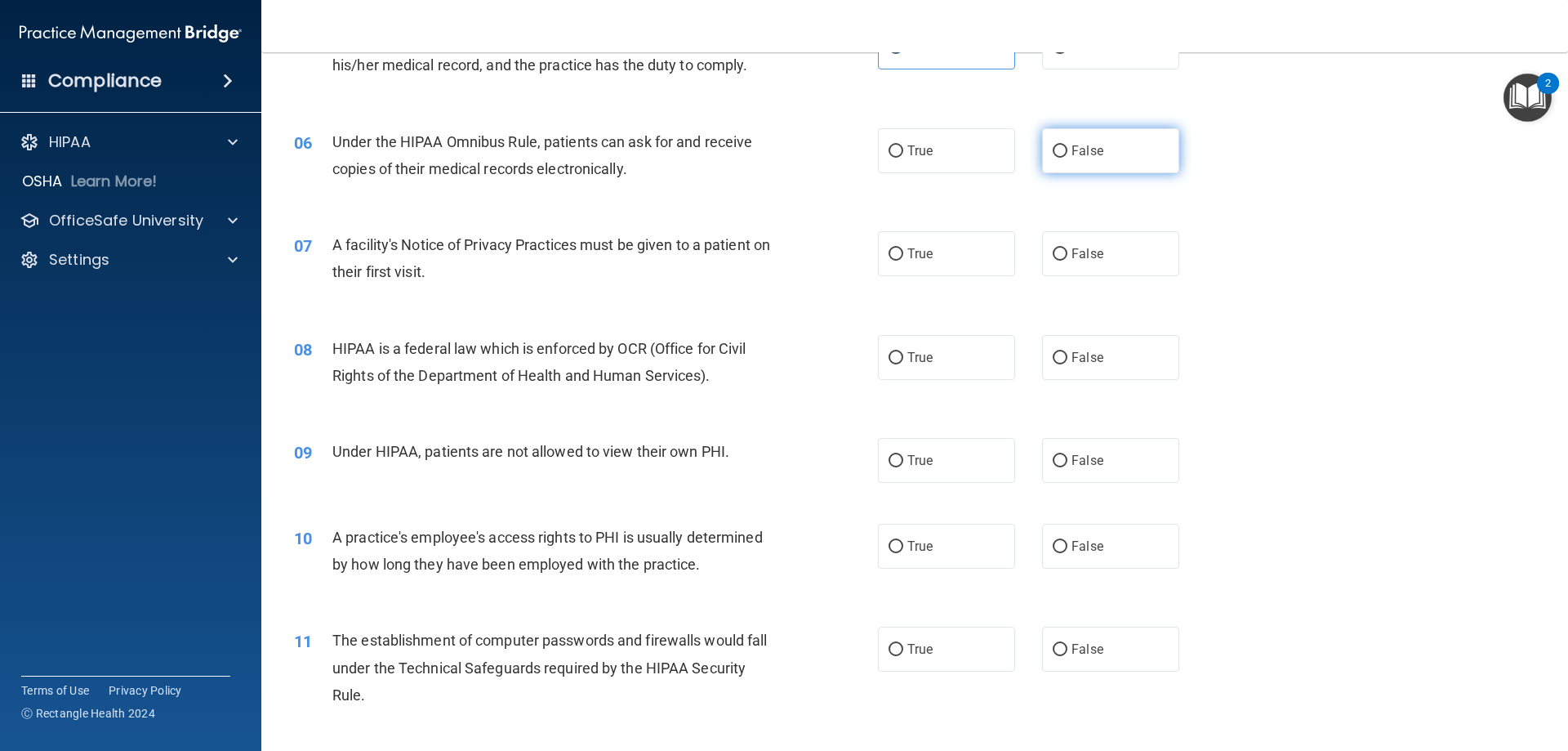
click at [1099, 163] on label "False" at bounding box center [1110, 151] width 137 height 45
click at [1068, 158] on input "False" at bounding box center [1060, 152] width 15 height 12
radio input "true"
click at [901, 161] on label "True" at bounding box center [947, 151] width 137 height 45
click at [901, 158] on input "True" at bounding box center [896, 152] width 15 height 12
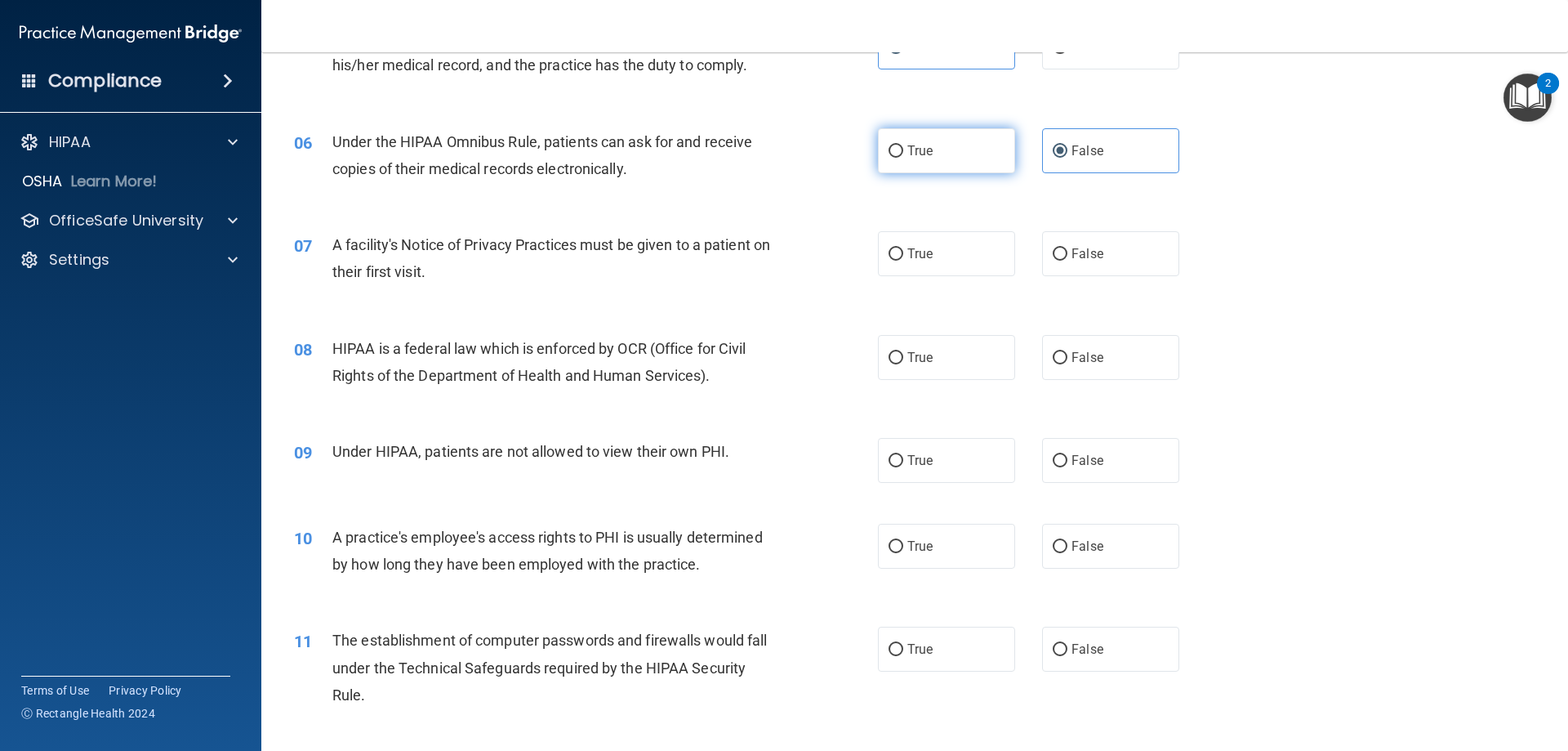
radio input "true"
radio input "false"
click at [914, 267] on label "True" at bounding box center [947, 254] width 137 height 45
click at [903, 261] on input "True" at bounding box center [896, 254] width 15 height 12
radio input "true"
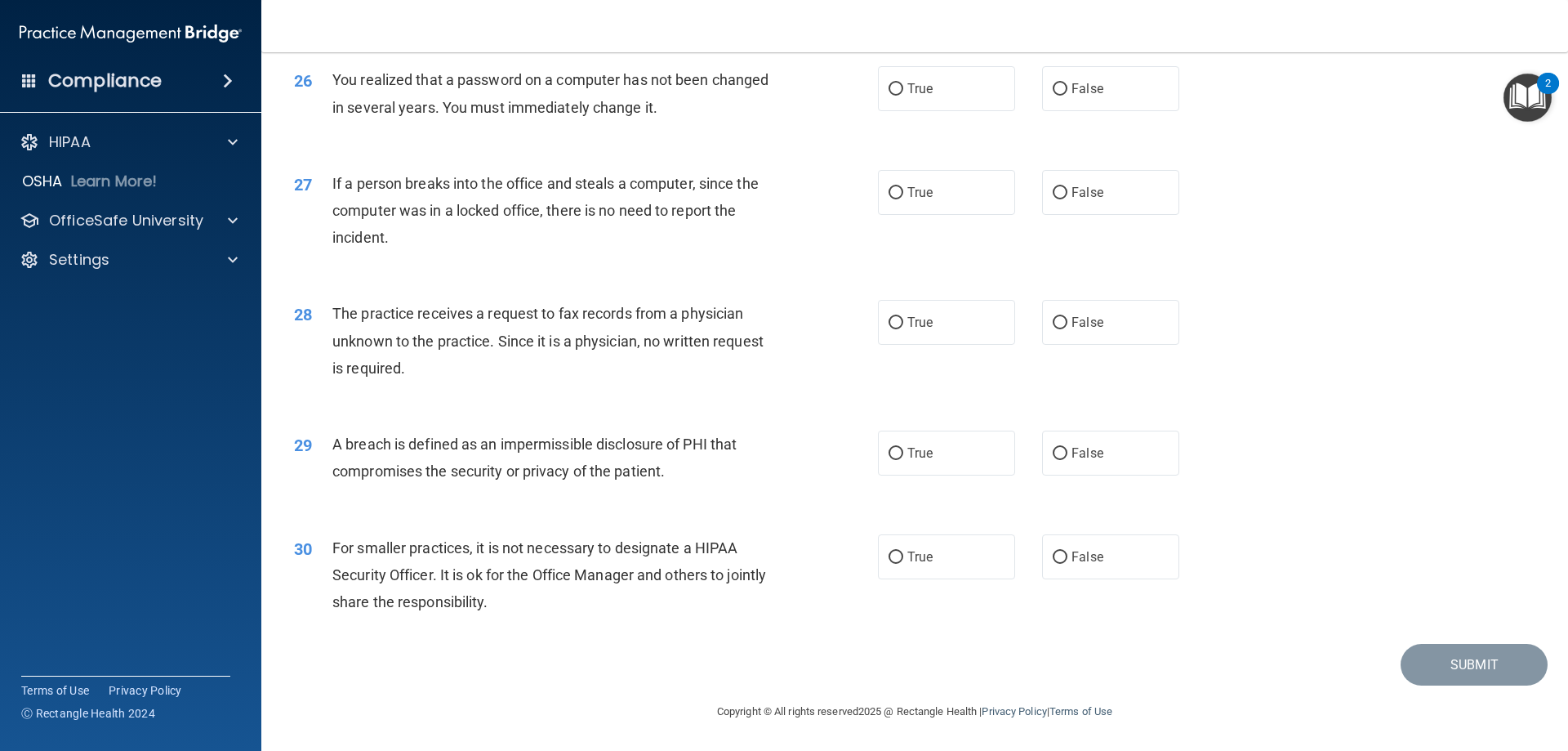
scroll to position [3116, 0]
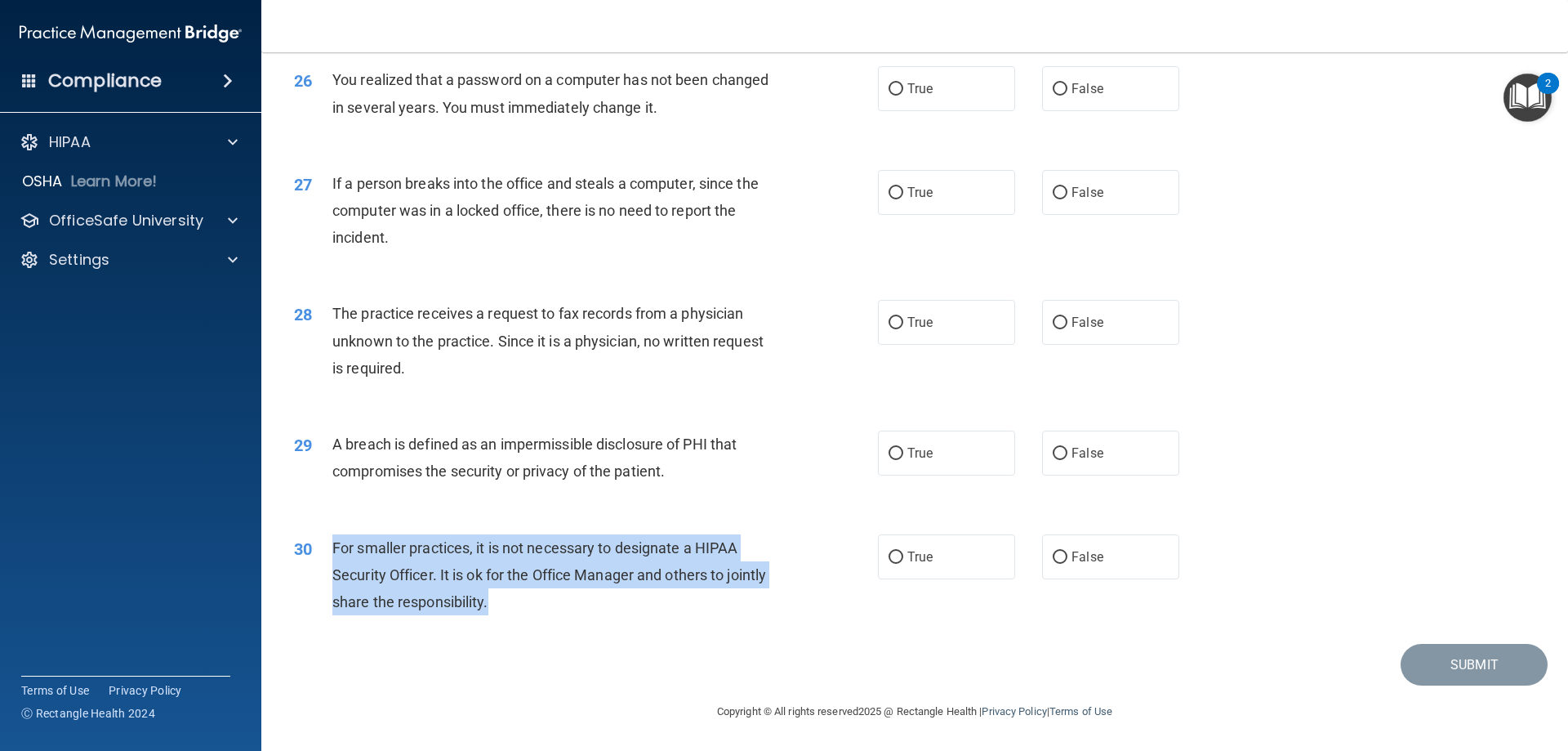
drag, startPoint x: 535, startPoint y: 603, endPoint x: 330, endPoint y: 542, distance: 213.9
click at [330, 542] on div "30 For smaller practices, it is not necessary to designate a HIPAA Security Off…" at bounding box center [585, 579] width 633 height 90
copy div "For smaller practices, it is not necessary to designate a HIPAA Security Office…"
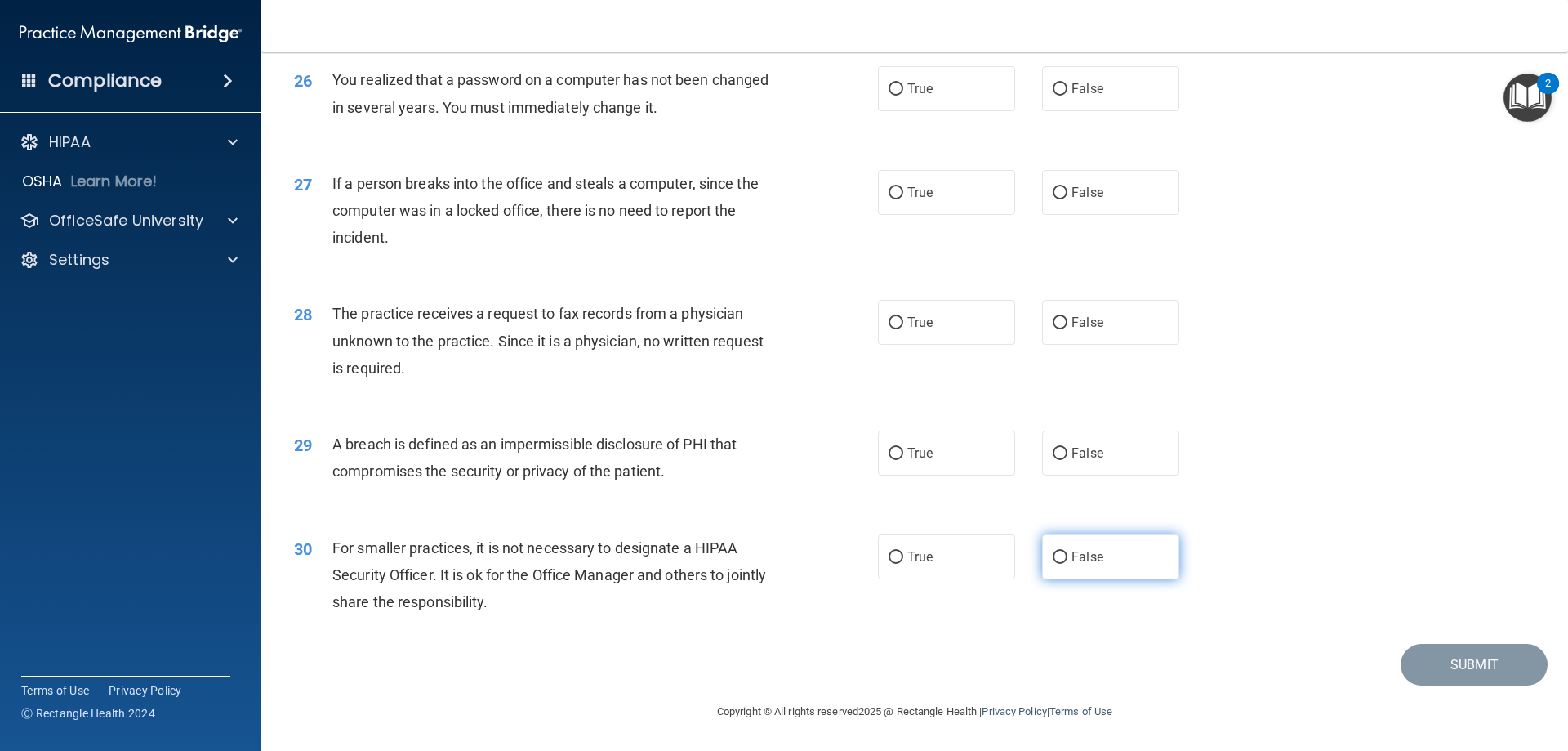
click at [1064, 545] on label "False" at bounding box center [1110, 557] width 137 height 45
click at [1064, 552] on input "False" at bounding box center [1060, 557] width 15 height 12
radio input "true"
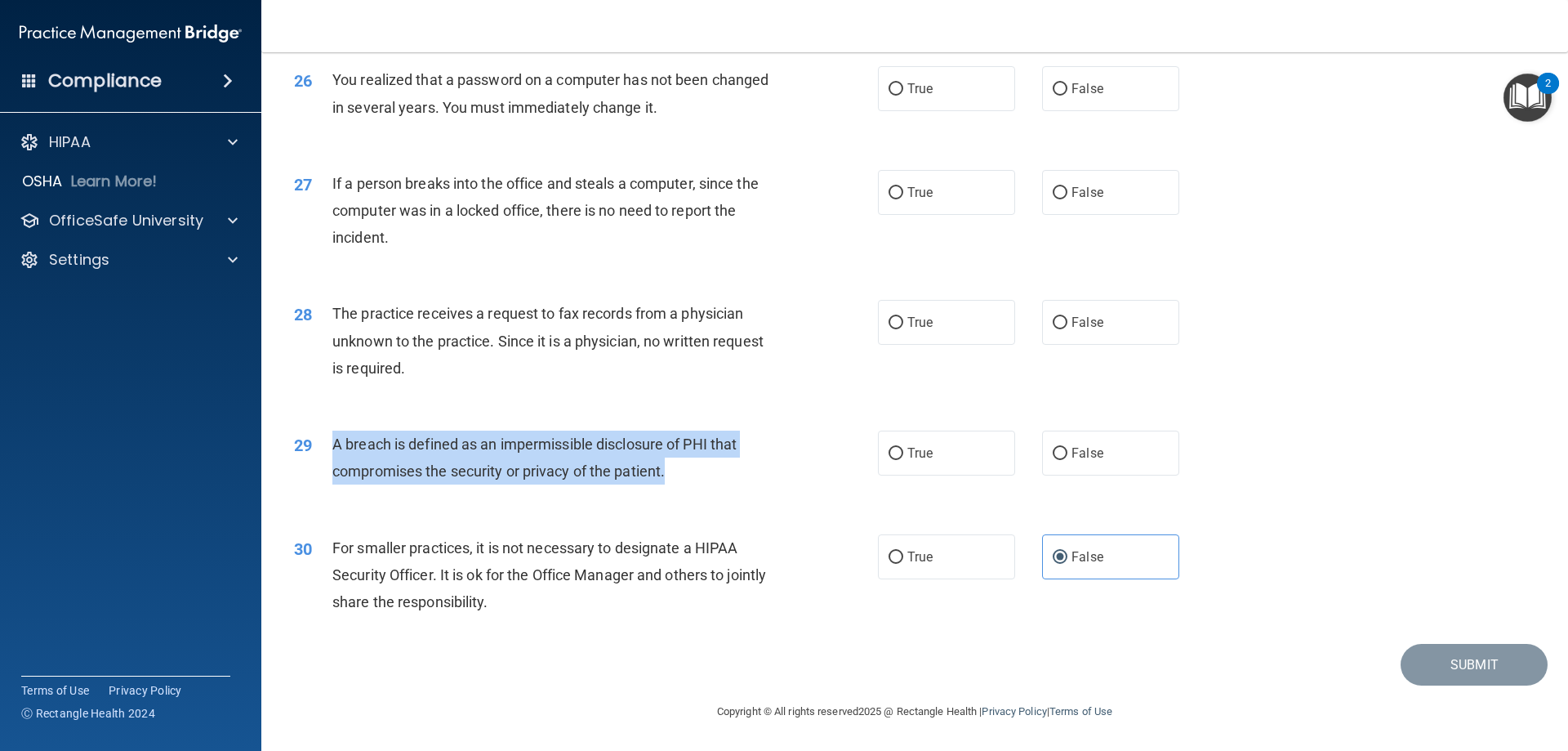
drag, startPoint x: 646, startPoint y: 476, endPoint x: 333, endPoint y: 440, distance: 315.1
click at [333, 440] on div "A breach is defined as an impermissible disclosure of PHI that compromises the …" at bounding box center [561, 457] width 457 height 54
copy span "A breach is defined as an impermissible disclosure of PHI that compromises the …"
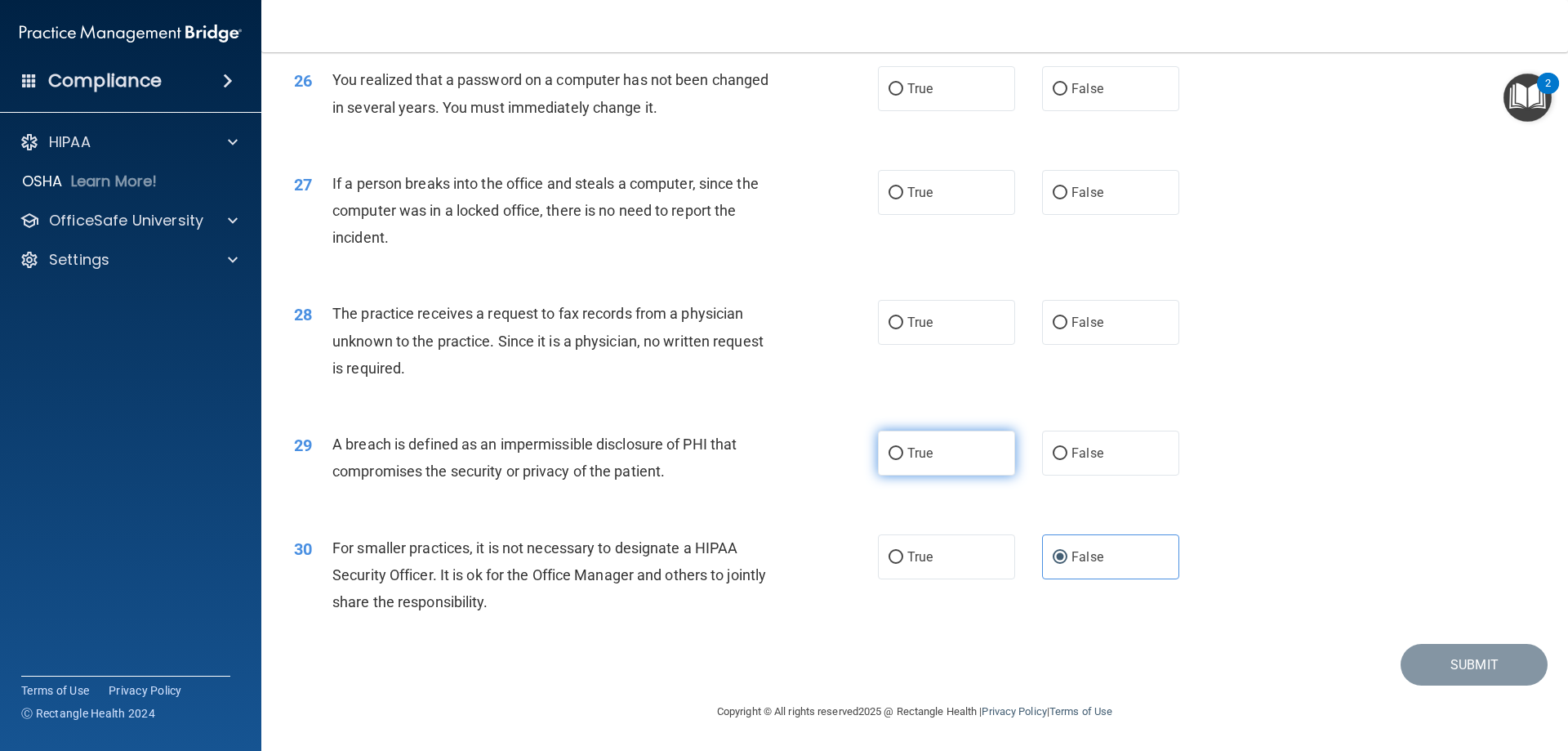
click at [894, 465] on label "True" at bounding box center [947, 453] width 137 height 45
click at [894, 460] on input "True" at bounding box center [896, 454] width 15 height 12
radio input "true"
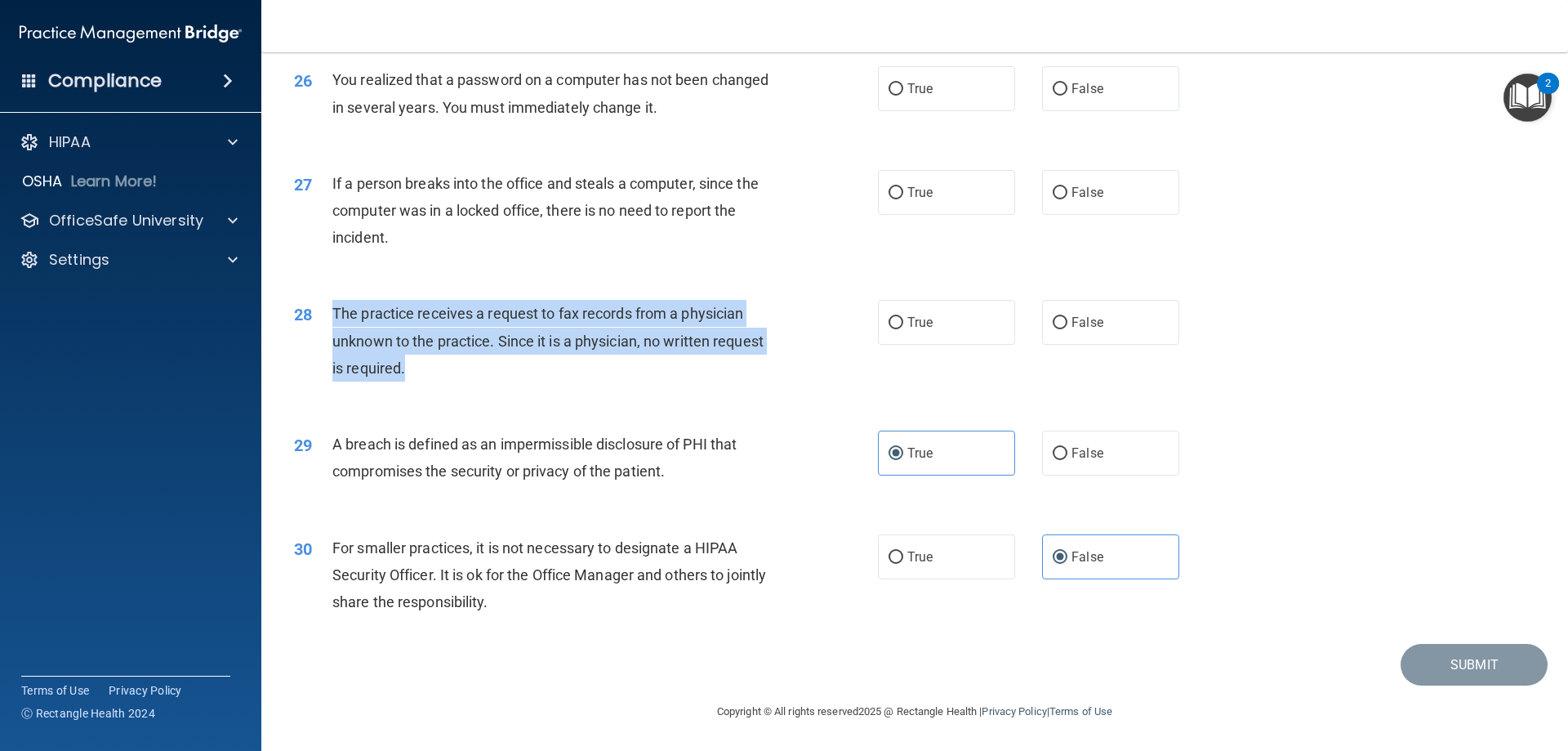
drag, startPoint x: 407, startPoint y: 366, endPoint x: 315, endPoint y: 302, distance: 112.1
click at [315, 302] on div "28 The practice receives a request to fax records from a physician unknown to t…" at bounding box center [585, 344] width 633 height 90
copy div "The practice receives a request to fax records from a physician unknown to the …"
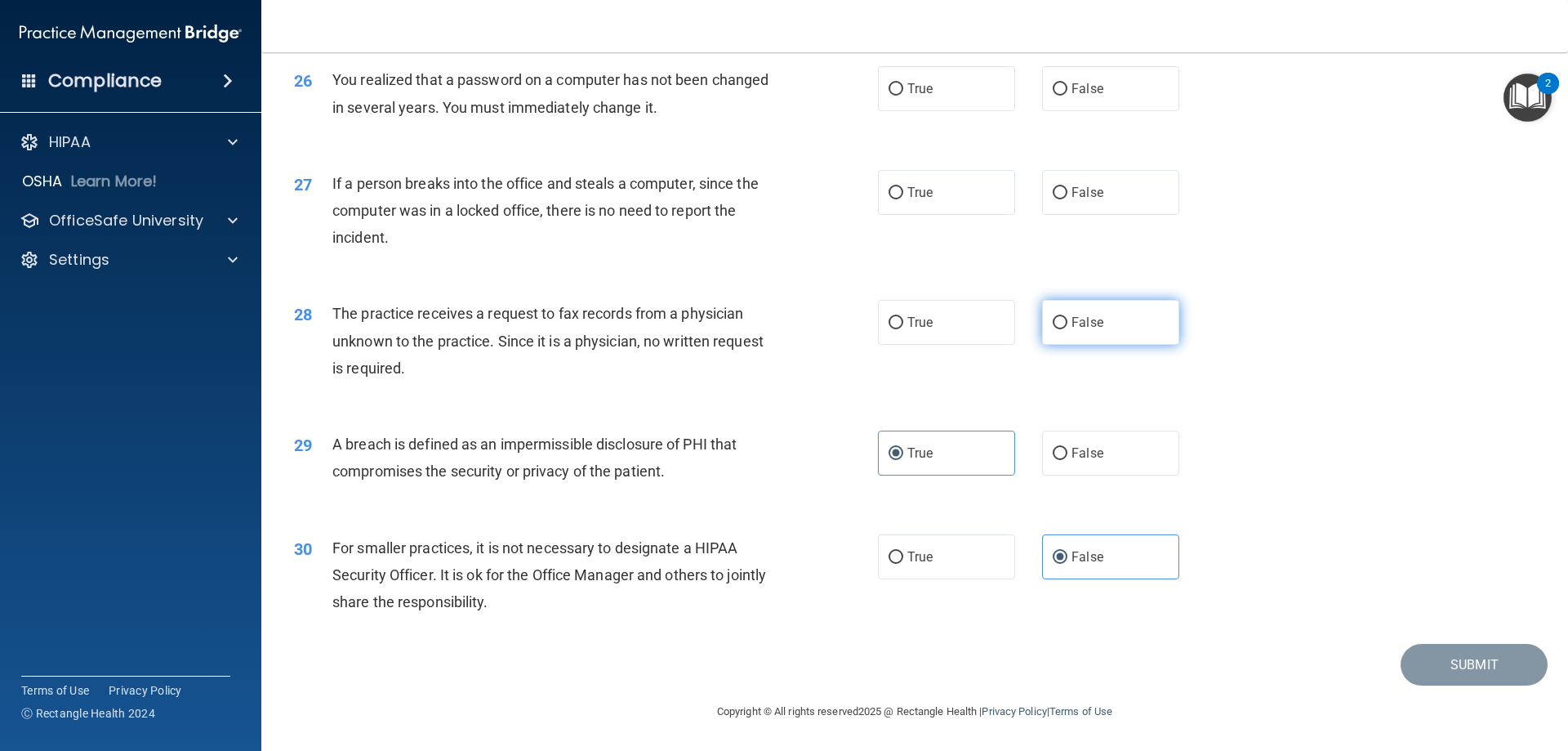
click at [1076, 326] on span "False" at bounding box center [1087, 322] width 32 height 16
click at [1068, 326] on input "False" at bounding box center [1060, 323] width 15 height 12
radio input "true"
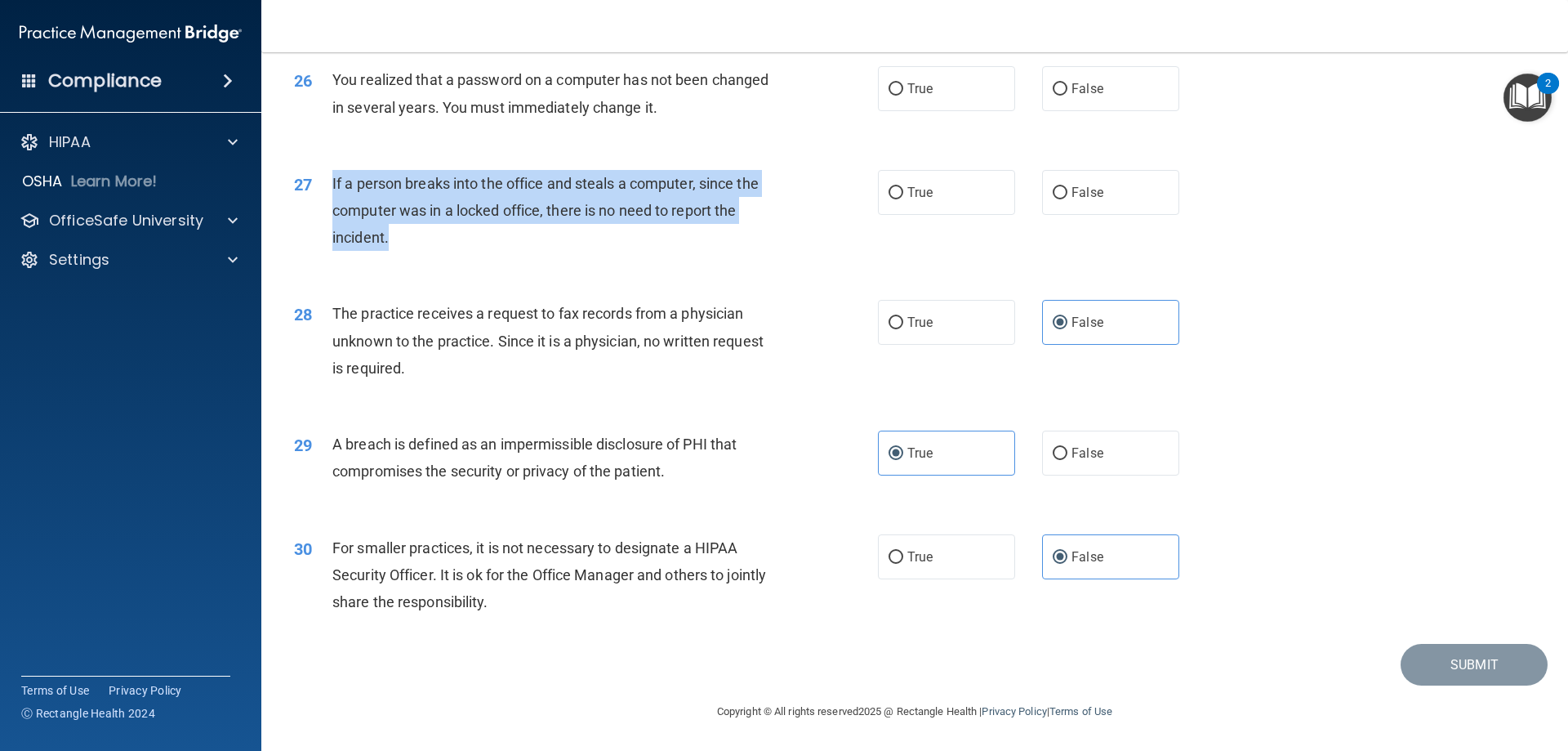
drag, startPoint x: 422, startPoint y: 242, endPoint x: 309, endPoint y: 196, distance: 122.0
click at [309, 196] on div "27 If a person breaks into the office and steals a computer, since the computer…" at bounding box center [585, 214] width 633 height 90
copy div "If a person breaks into the office and steals a computer, since the computer wa…"
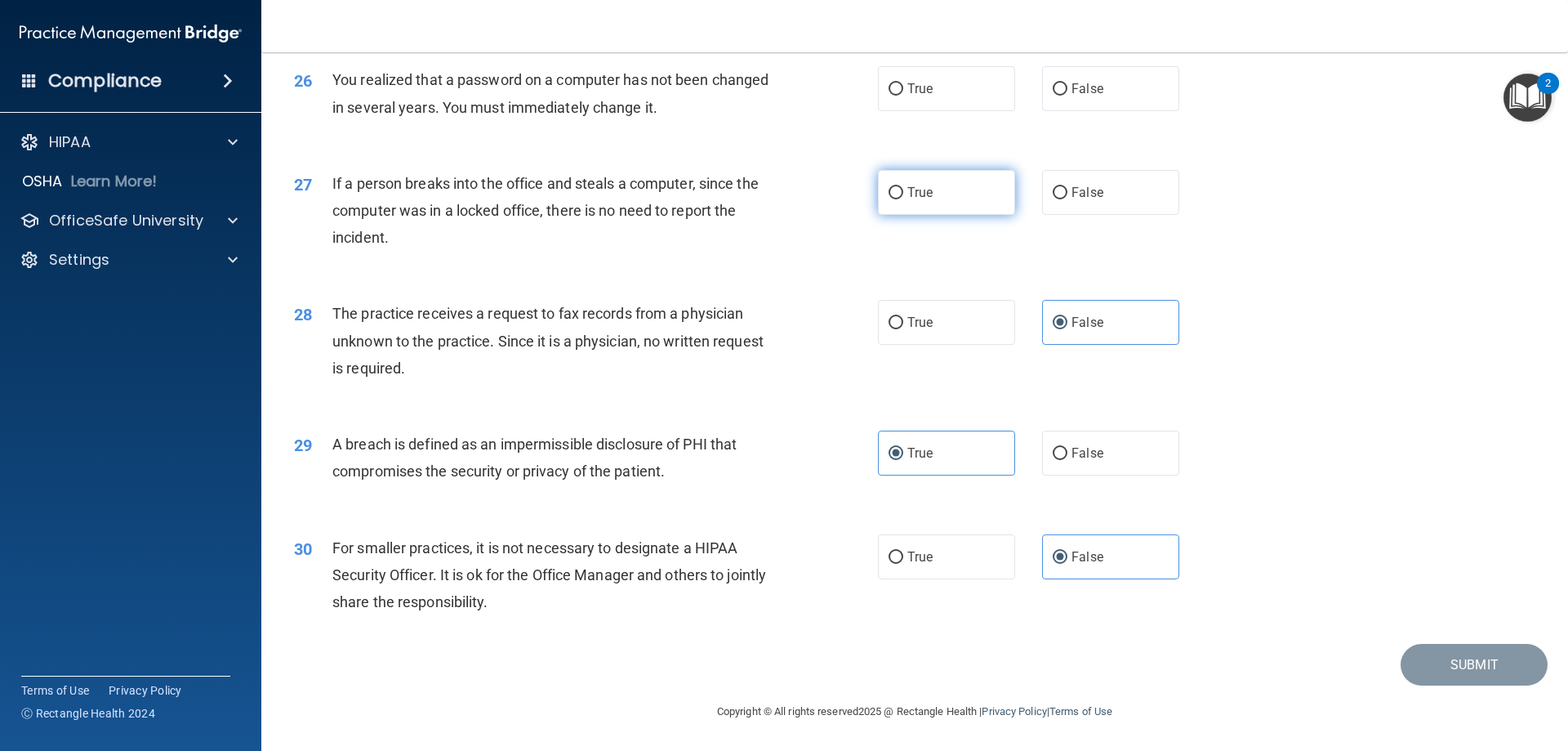
click at [979, 189] on label "True" at bounding box center [947, 192] width 137 height 45
click at [903, 189] on input "True" at bounding box center [896, 193] width 15 height 12
radio input "true"
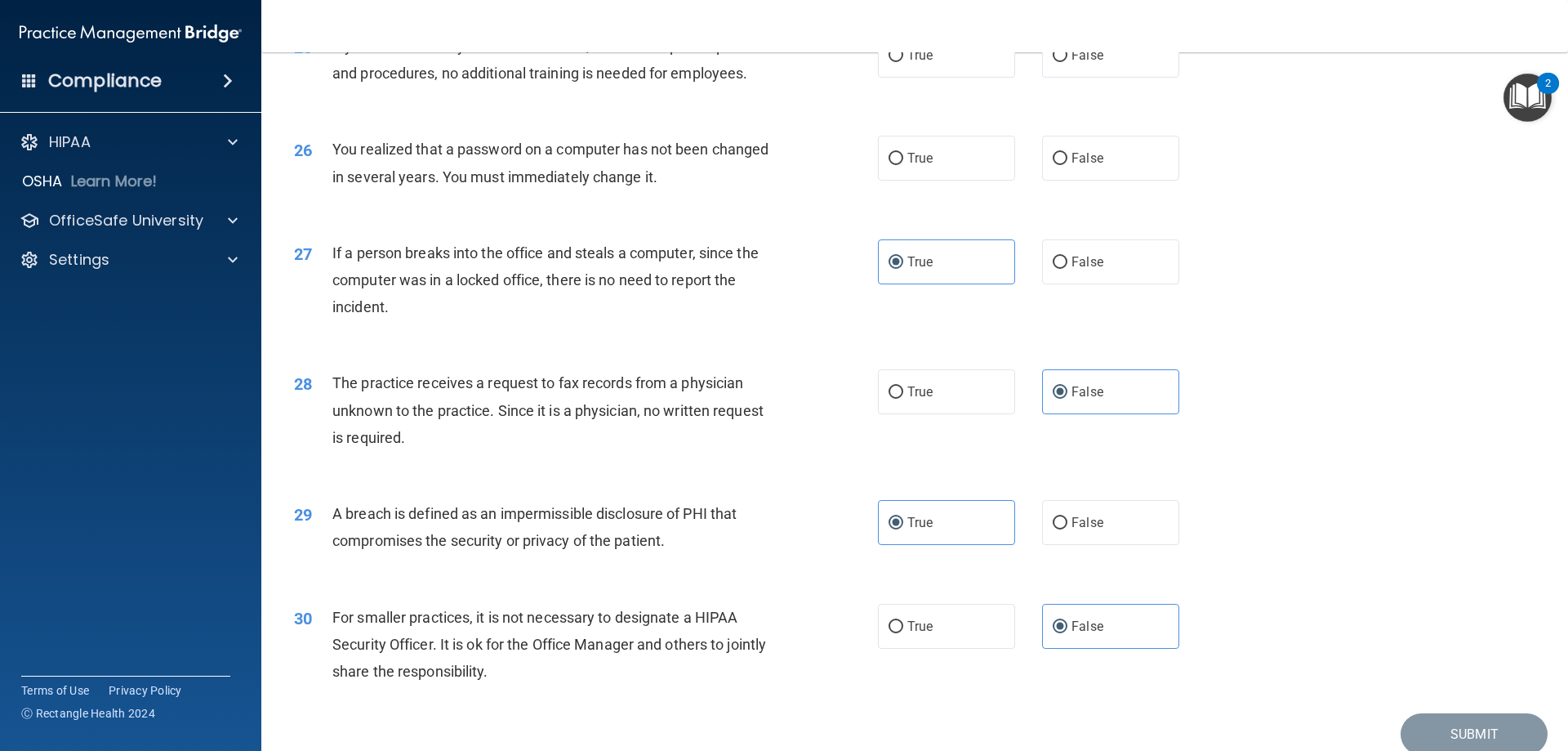
scroll to position [2953, 0]
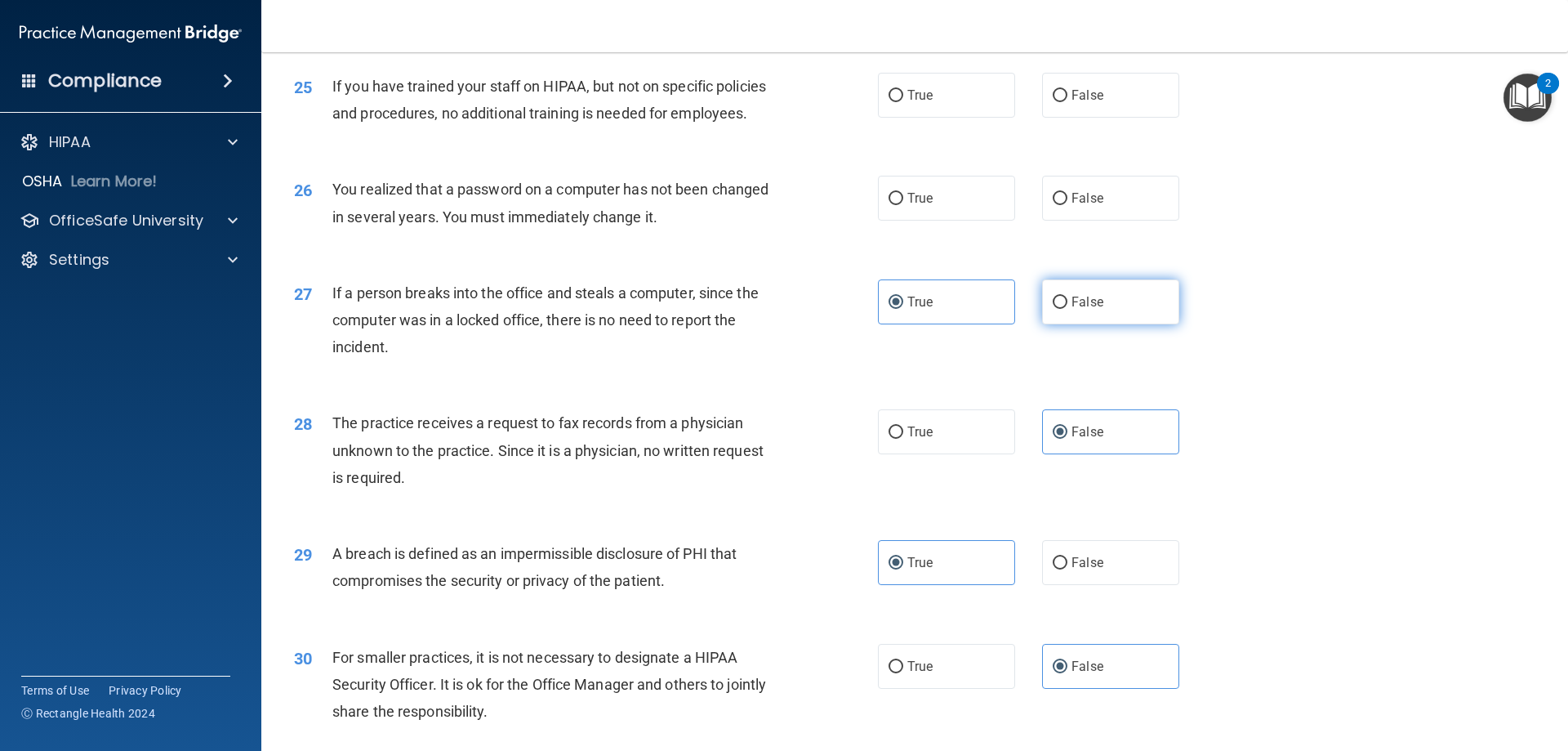
click at [1096, 324] on label "False" at bounding box center [1110, 301] width 137 height 45
click at [1068, 309] on input "False" at bounding box center [1060, 302] width 15 height 12
radio input "true"
radio input "false"
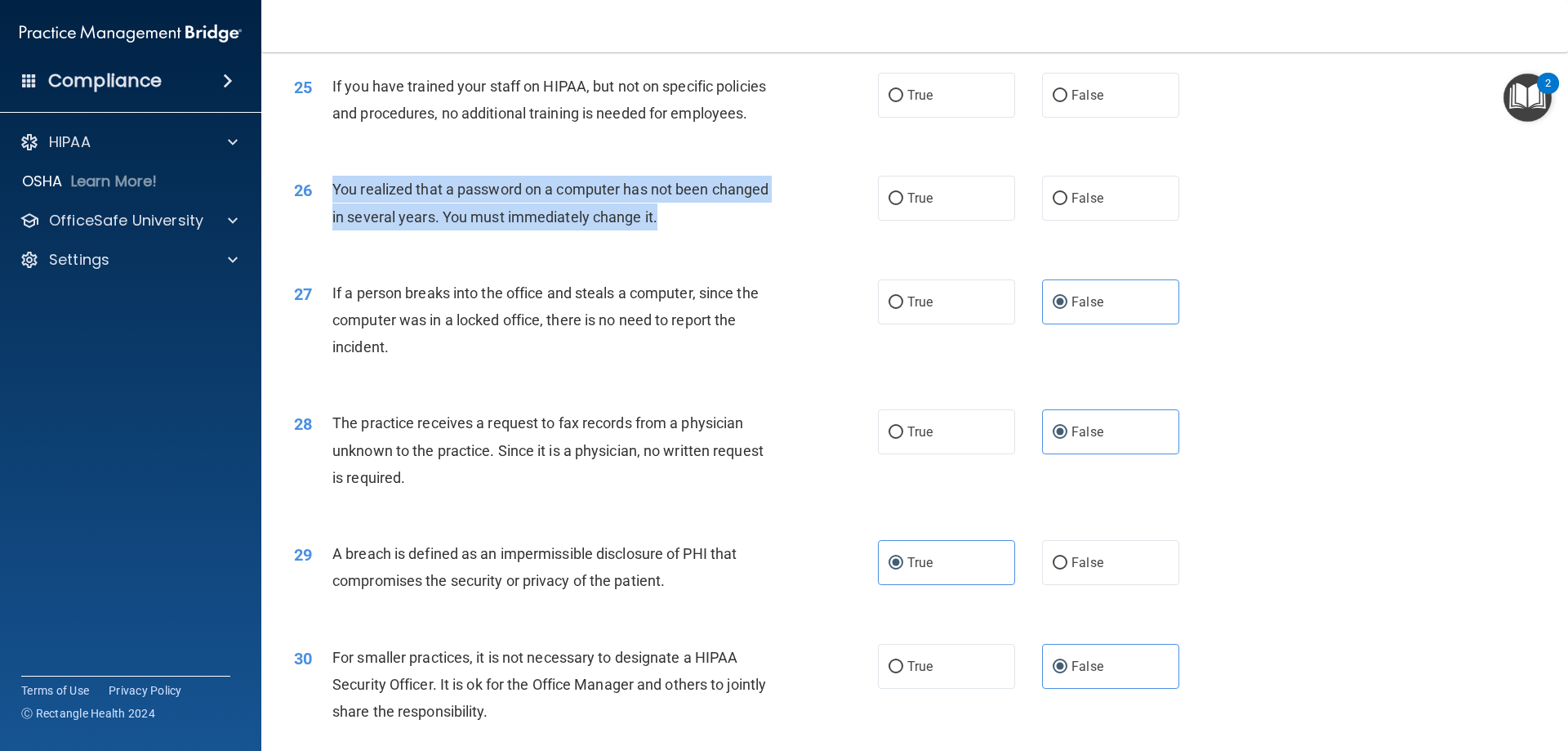
drag, startPoint x: 661, startPoint y: 273, endPoint x: 335, endPoint y: 242, distance: 327.5
click at [335, 230] on div "You realized that a password on a computer has not been changed in several year…" at bounding box center [561, 202] width 457 height 54
copy span "You realized that a password on a computer has not been changed in several year…"
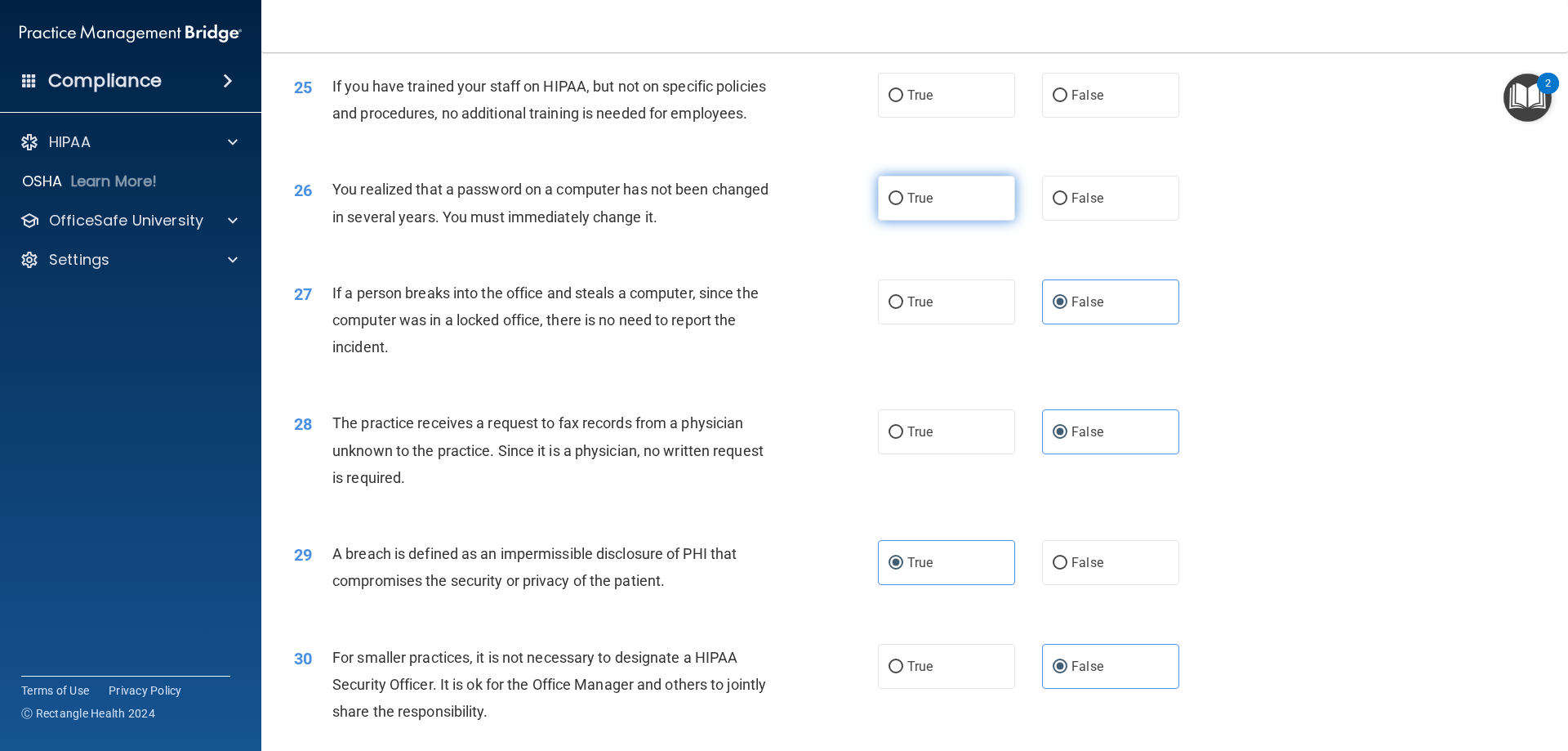
click at [930, 221] on label "True" at bounding box center [947, 198] width 137 height 45
click at [903, 205] on input "True" at bounding box center [896, 198] width 15 height 12
radio input "true"
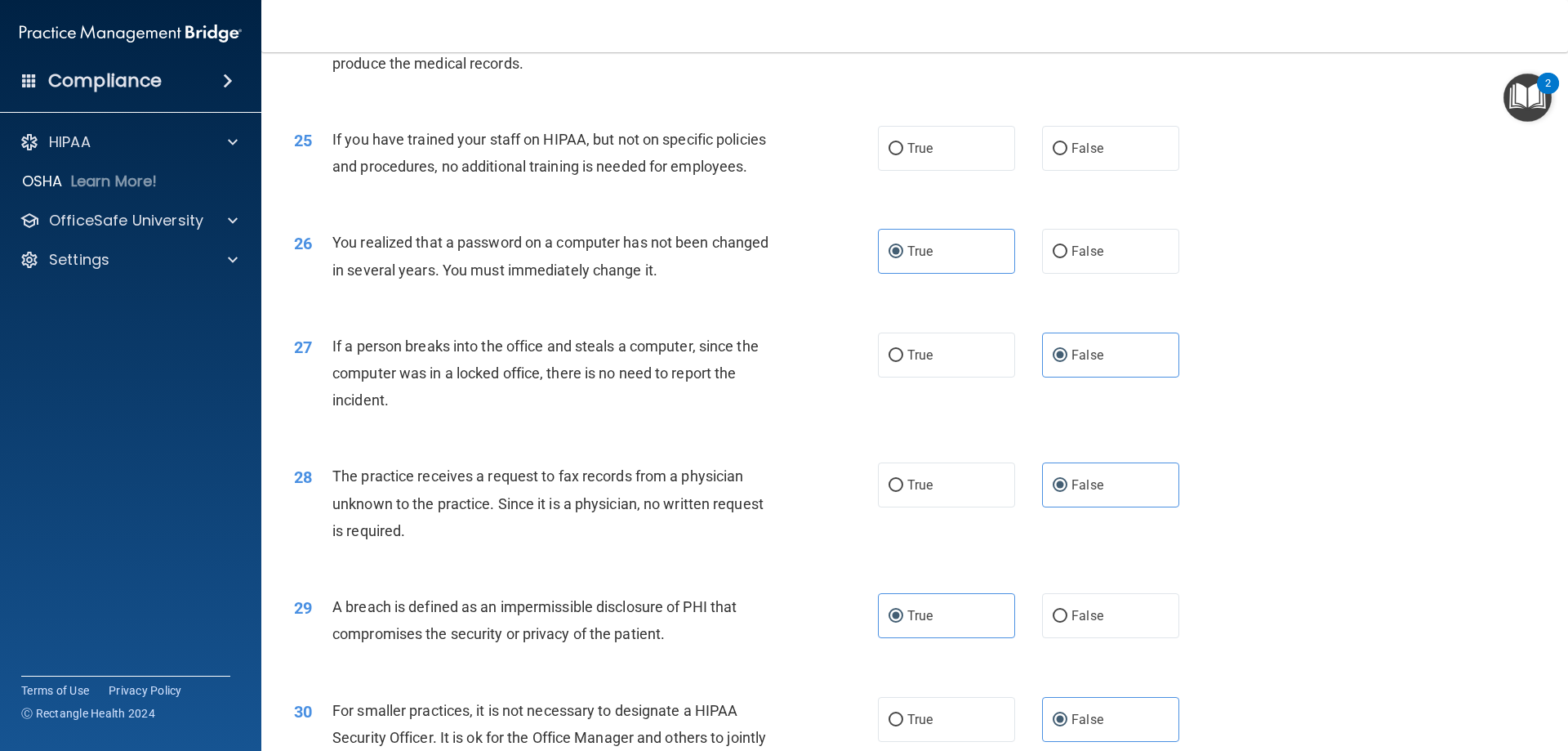
scroll to position [2871, 0]
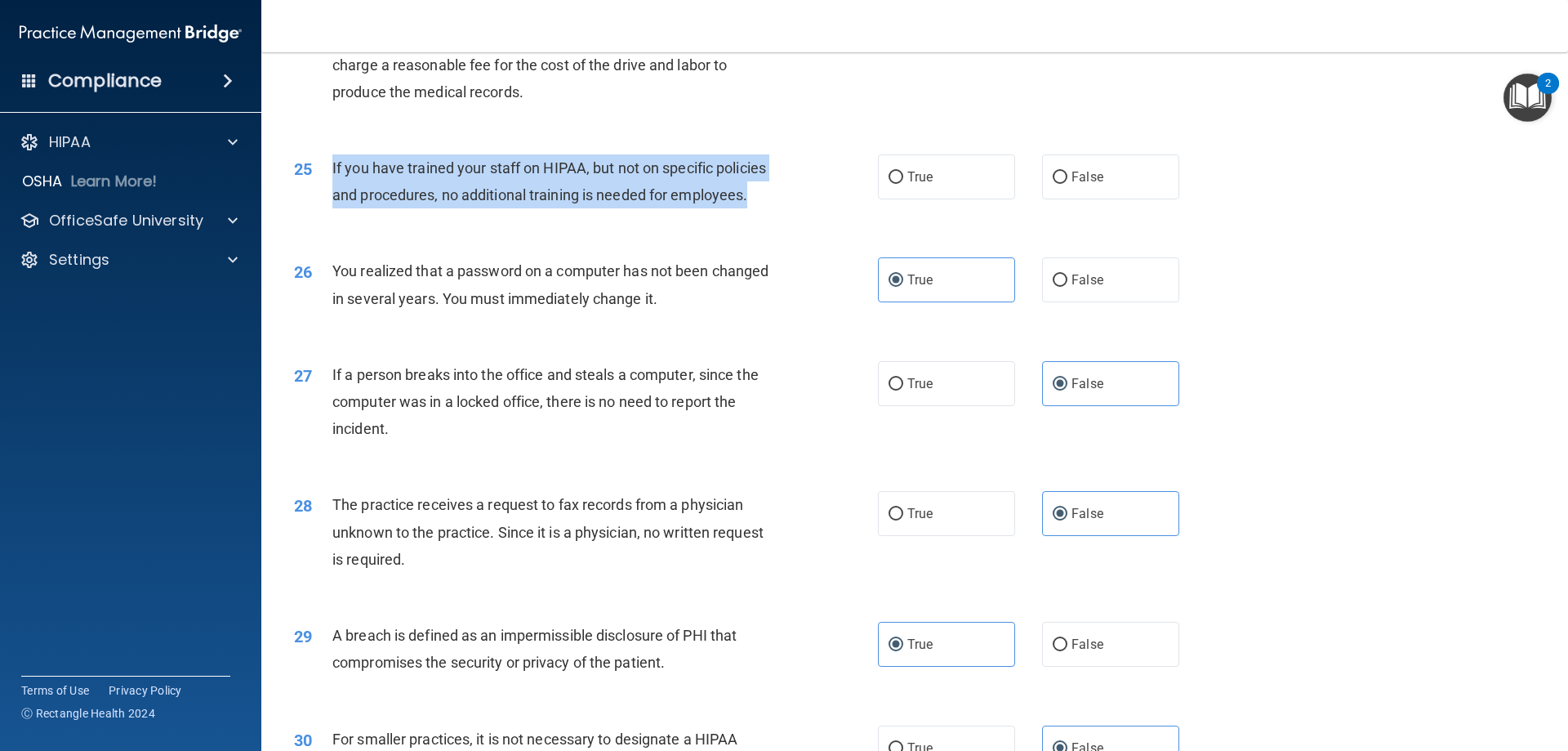
drag, startPoint x: 771, startPoint y: 248, endPoint x: 329, endPoint y: 219, distance: 443.0
click at [329, 217] on div "25 If you have trained your staff on HIPAA, but not on specific policies and pr…" at bounding box center [585, 185] width 633 height 62
copy div "If you have trained your staff on HIPAA, but not on specific policies and proce…"
click at [1053, 184] on input "False" at bounding box center [1060, 177] width 15 height 12
radio input "true"
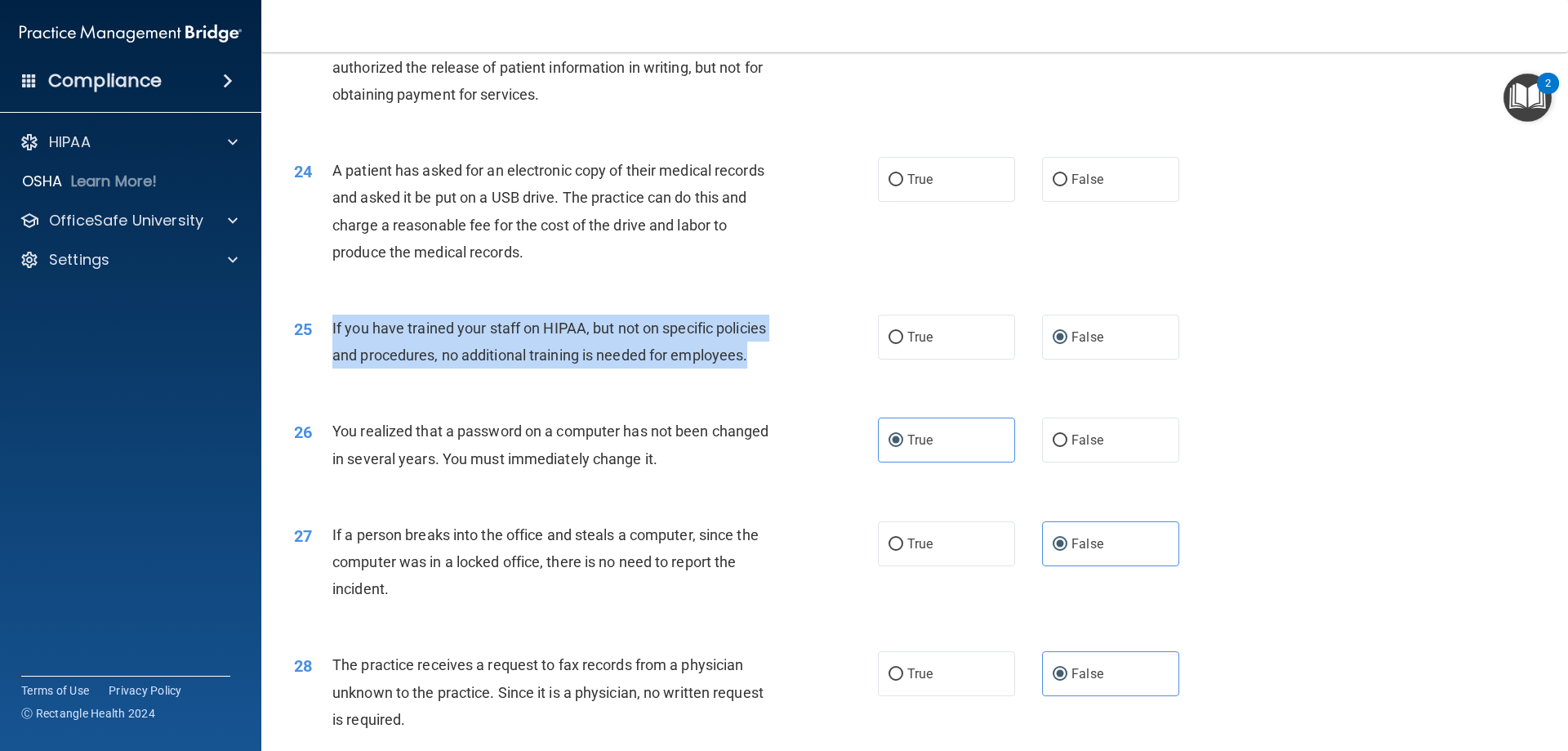
scroll to position [2708, 0]
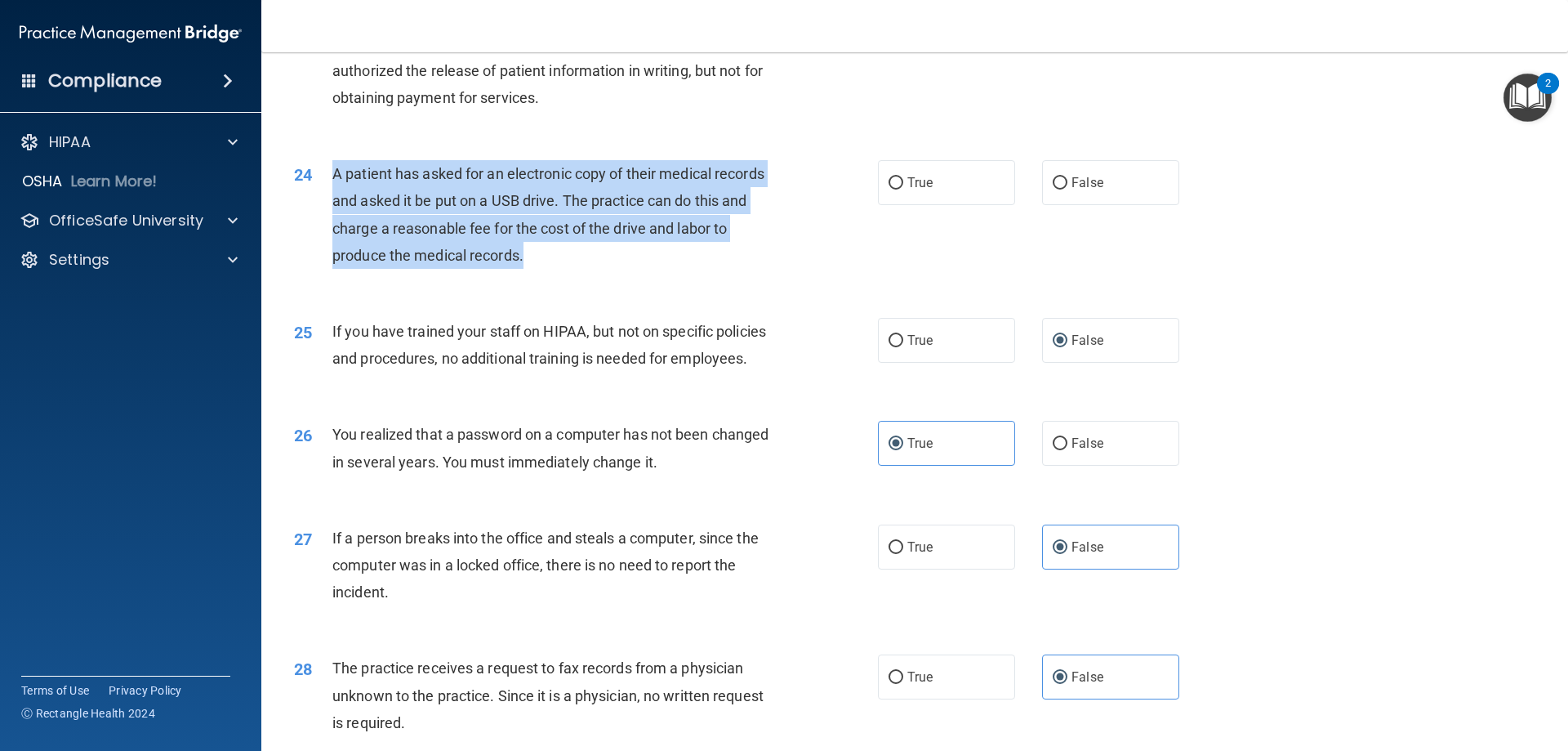
drag, startPoint x: 537, startPoint y: 314, endPoint x: 332, endPoint y: 233, distance: 220.4
click at [333, 233] on div "A patient has asked for an electronic copy of their medical records and asked i…" at bounding box center [561, 214] width 457 height 109
copy span "A patient has asked for an electronic copy of their medical records and asked i…"
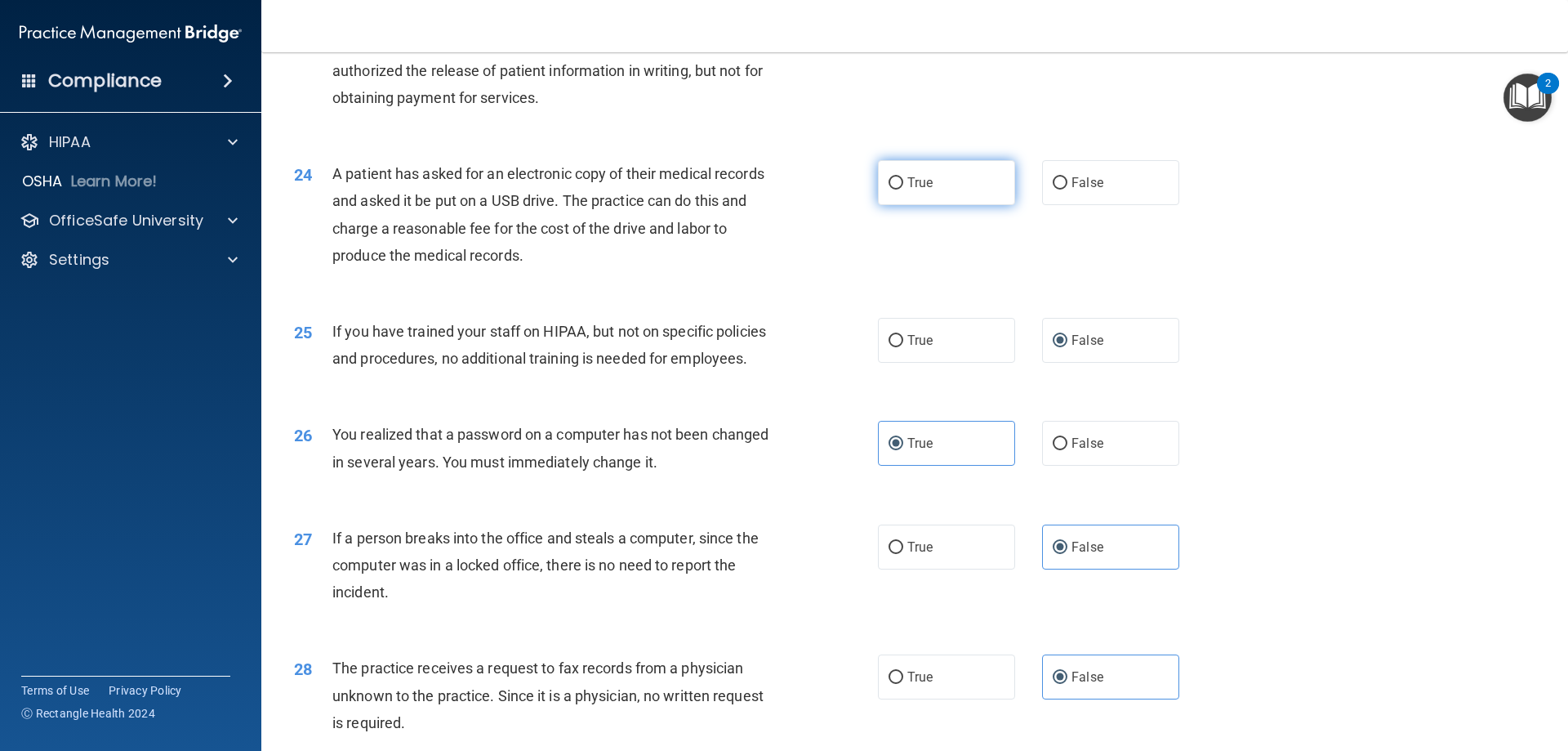
click at [929, 205] on label "True" at bounding box center [947, 182] width 137 height 45
click at [903, 189] on input "True" at bounding box center [896, 183] width 15 height 12
radio input "true"
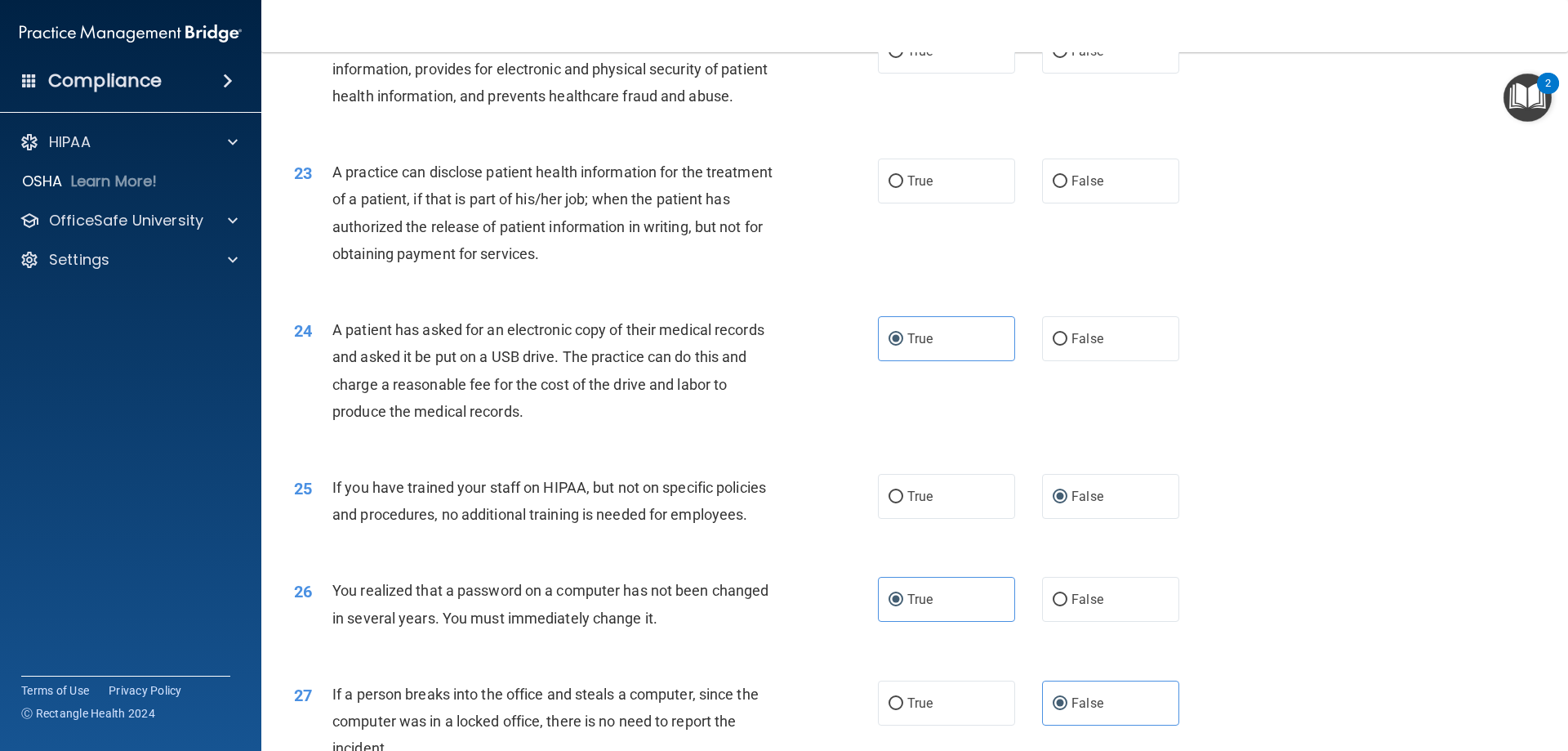
scroll to position [2545, 0]
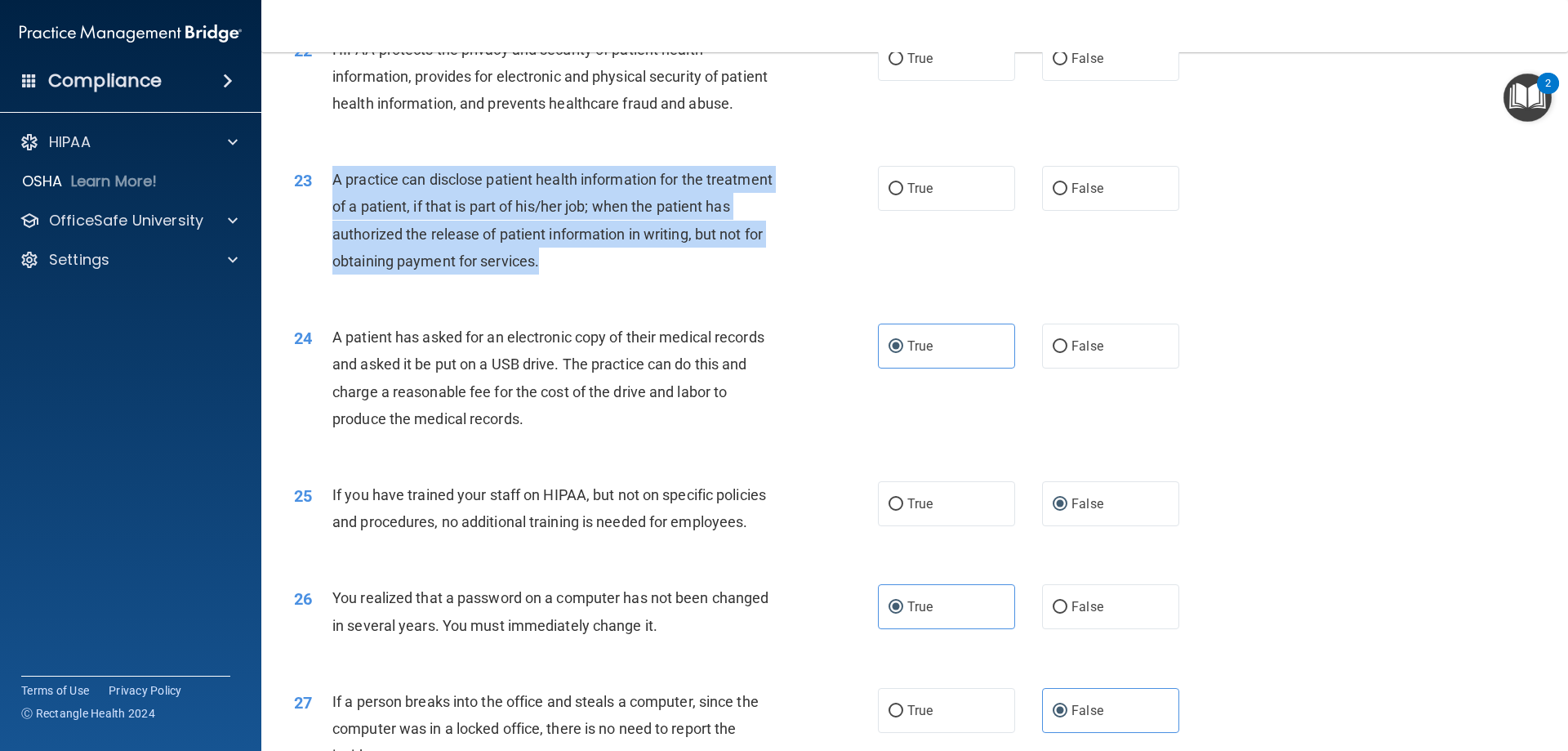
drag, startPoint x: 578, startPoint y: 314, endPoint x: 331, endPoint y: 239, distance: 258.1
click at [331, 239] on div "23 A practice can disclose patient health information for the treatment of a pa…" at bounding box center [585, 224] width 633 height 117
copy div "A practice can disclose patient health information for the treatment of a patie…"
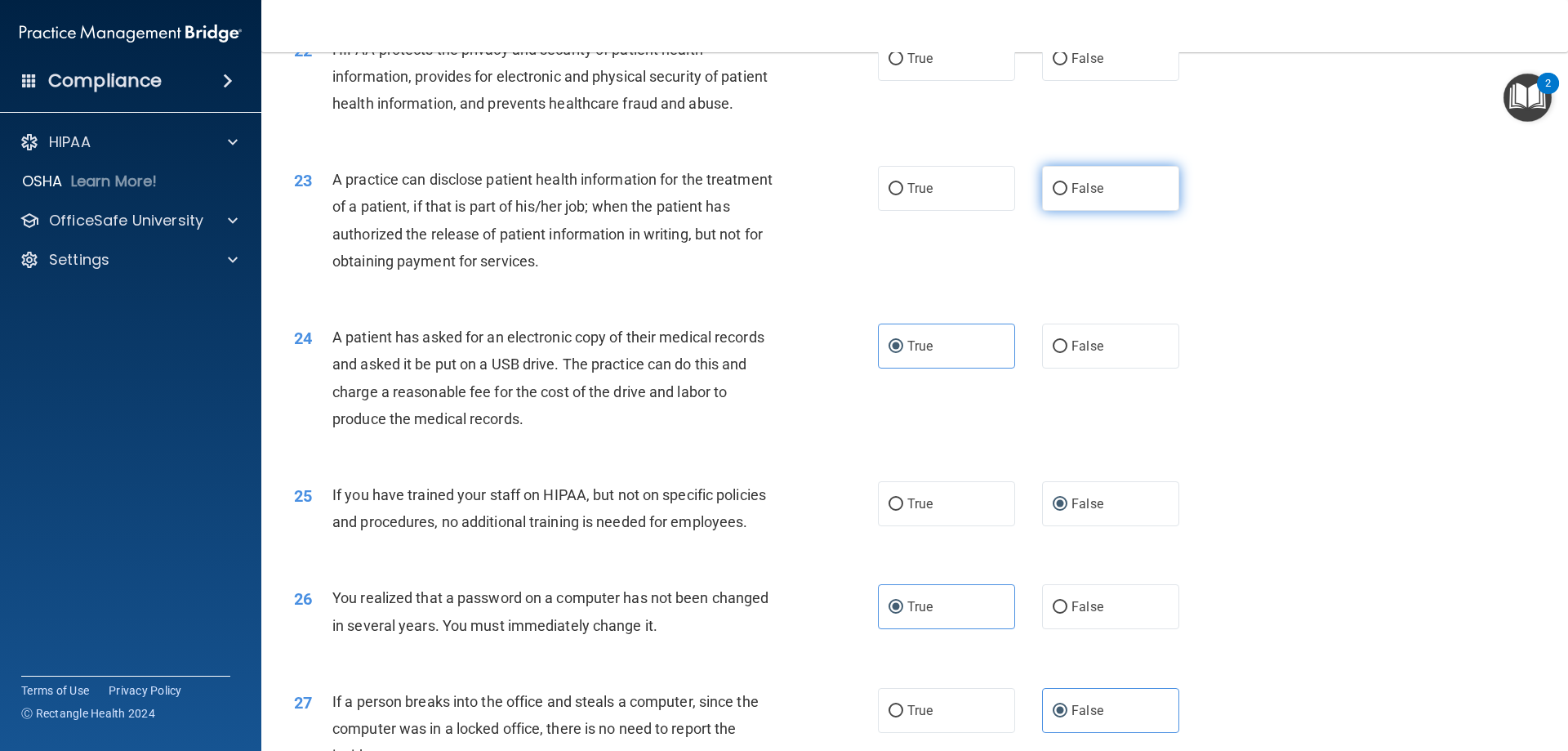
click at [1100, 211] on label "False" at bounding box center [1110, 188] width 137 height 45
click at [1068, 195] on input "False" at bounding box center [1060, 189] width 15 height 12
radio input "true"
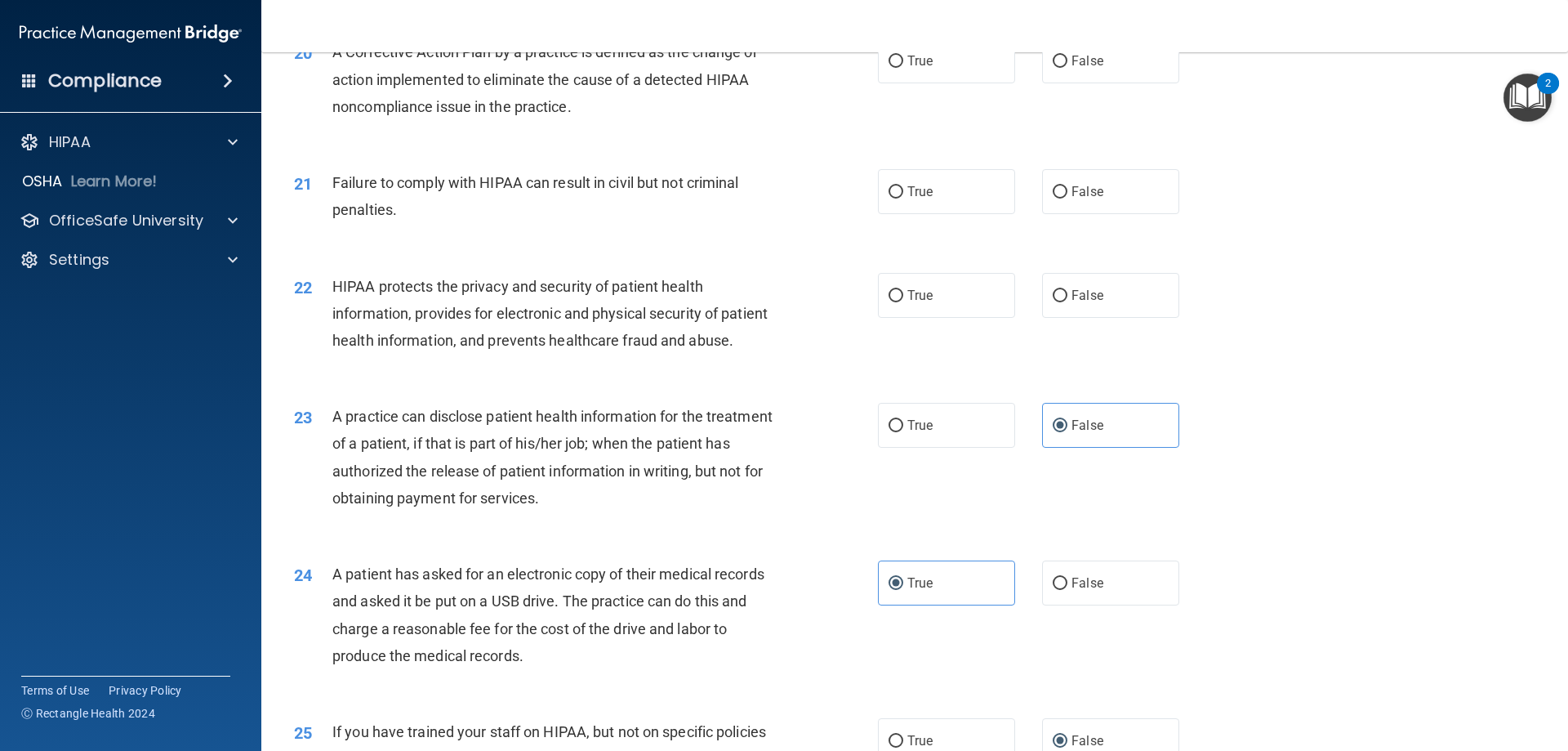
scroll to position [2299, 0]
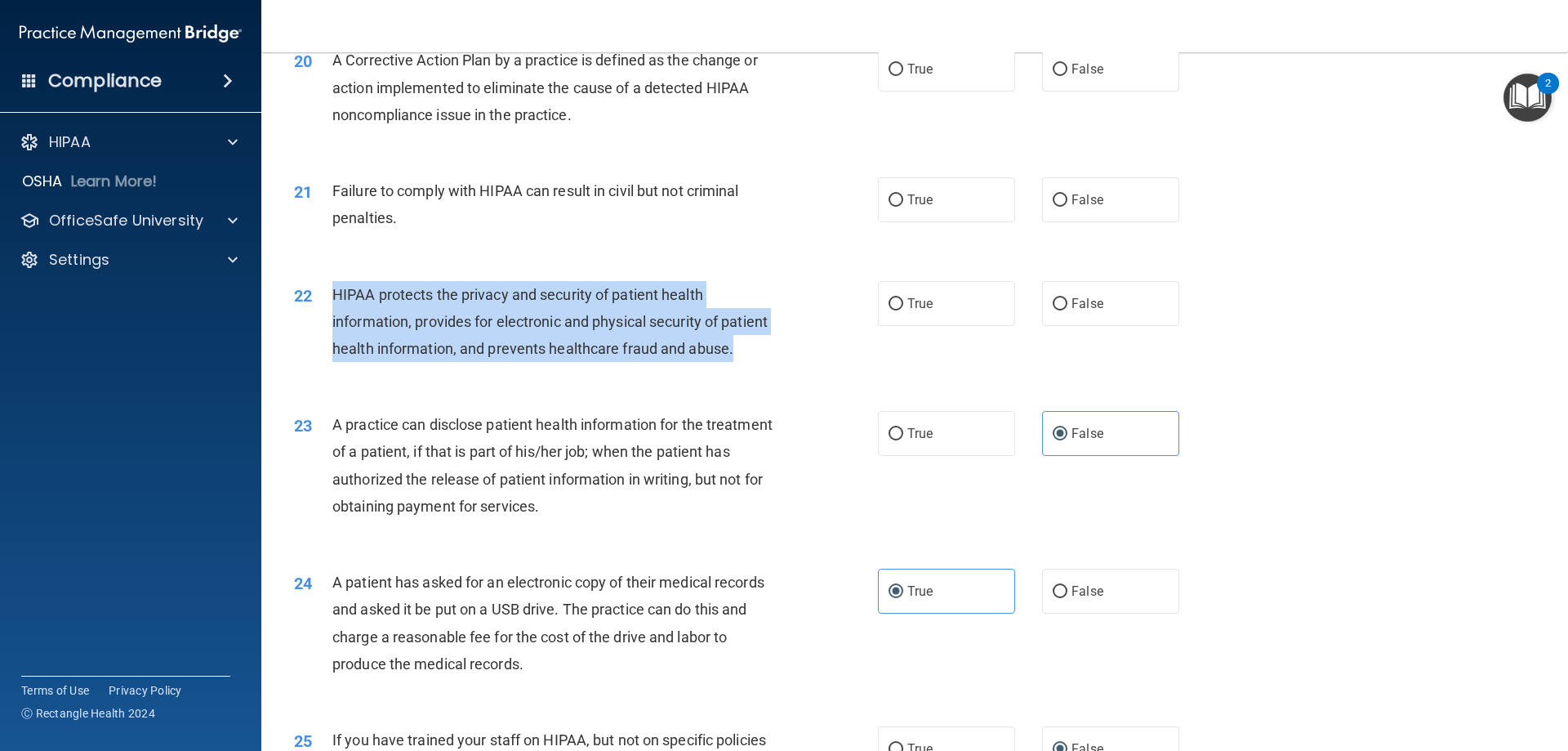
drag, startPoint x: 379, startPoint y: 399, endPoint x: 311, endPoint y: 332, distance: 95.5
click at [311, 332] on div "22 HIPAA protects the privacy and security of patient health information, provi…" at bounding box center [585, 325] width 633 height 90
copy div "HIPAA protects the privacy and security of patient health information, provides…"
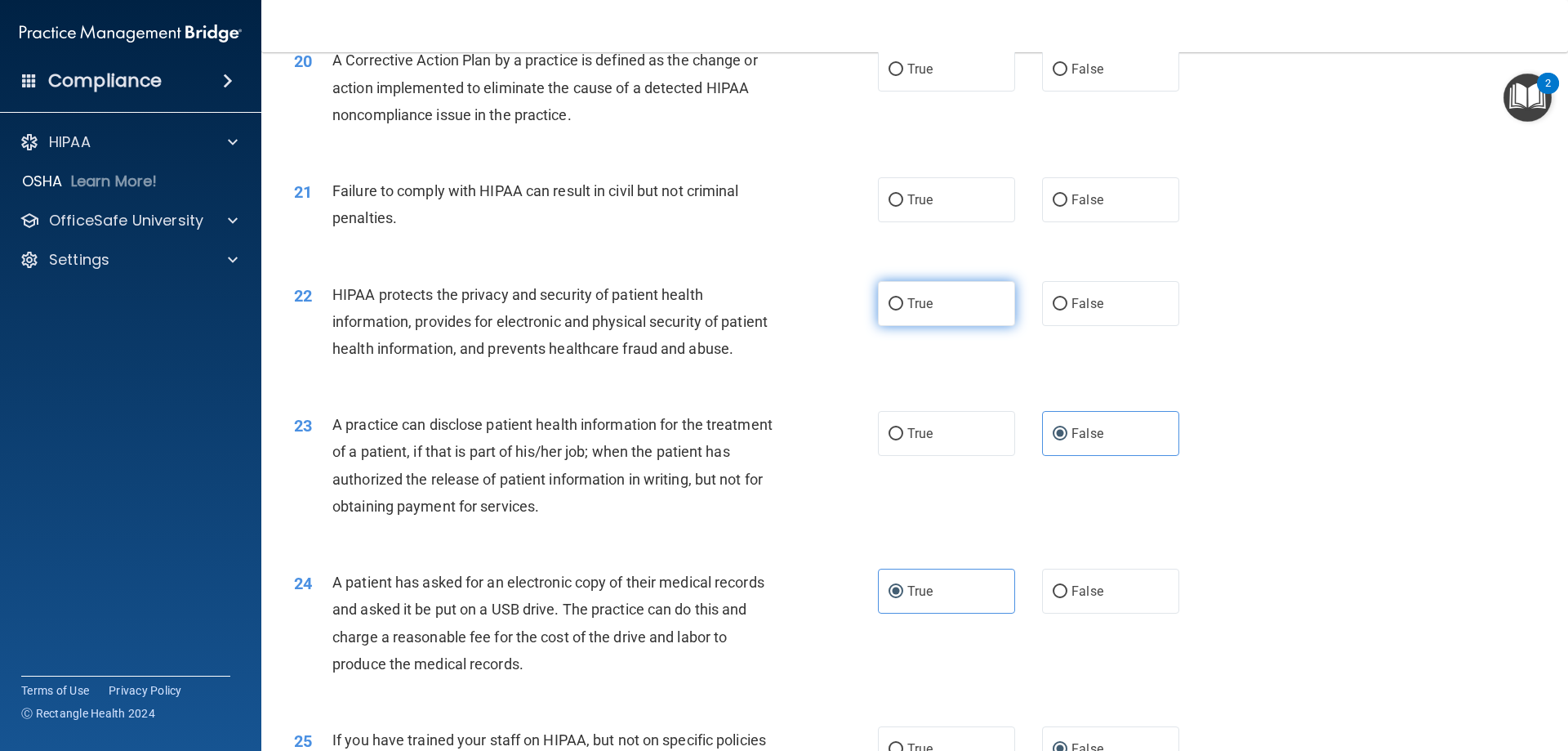
click at [936, 326] on label "True" at bounding box center [947, 303] width 137 height 45
click at [903, 310] on input "True" at bounding box center [896, 304] width 15 height 12
radio input "true"
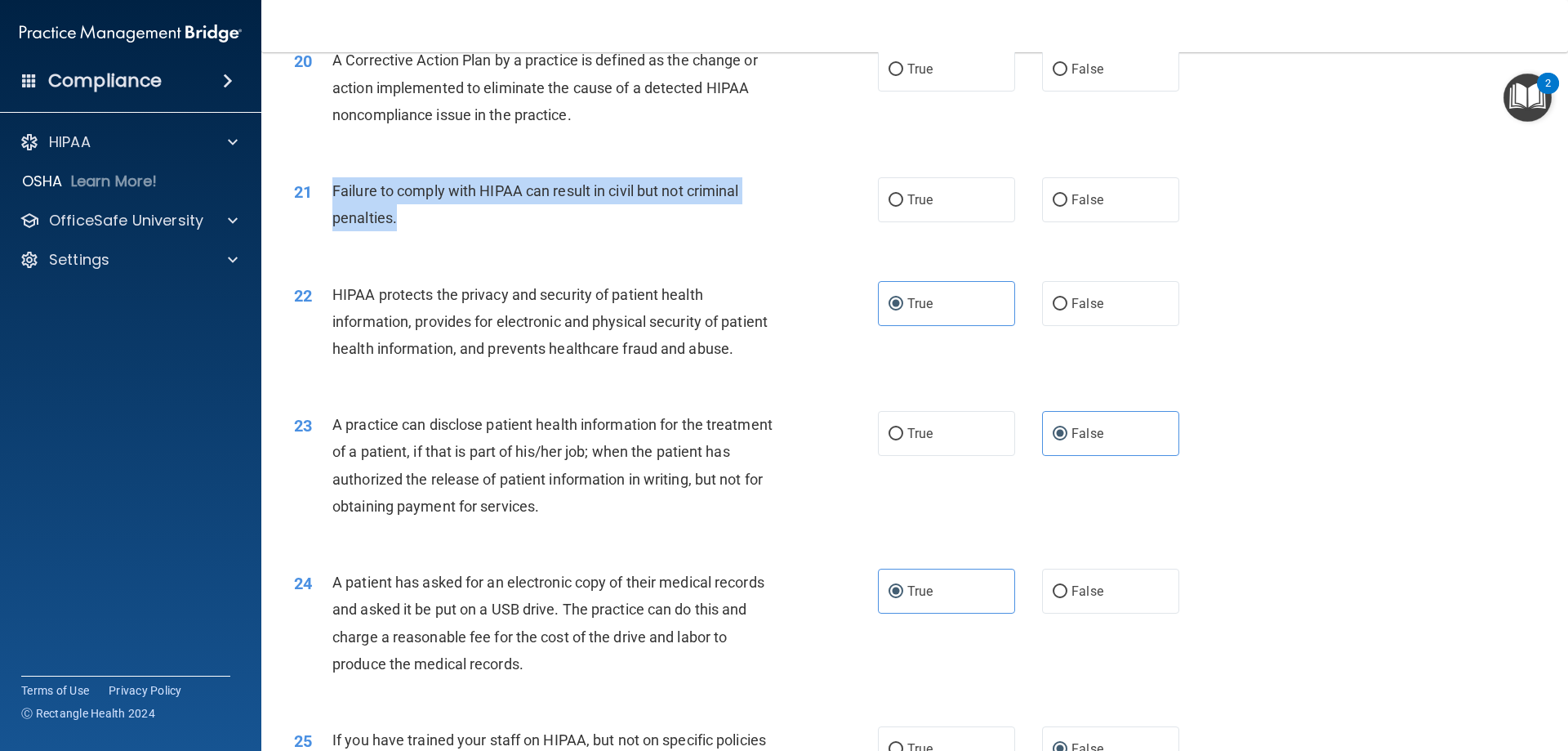
drag, startPoint x: 358, startPoint y: 231, endPoint x: 327, endPoint y: 204, distance: 41.1
click at [327, 204] on div "21 Failure to comply with HIPAA can result in civil but not criminal penalties." at bounding box center [585, 208] width 633 height 62
copy div "Failure to comply with HIPAA can result in civil but not criminal penalties."
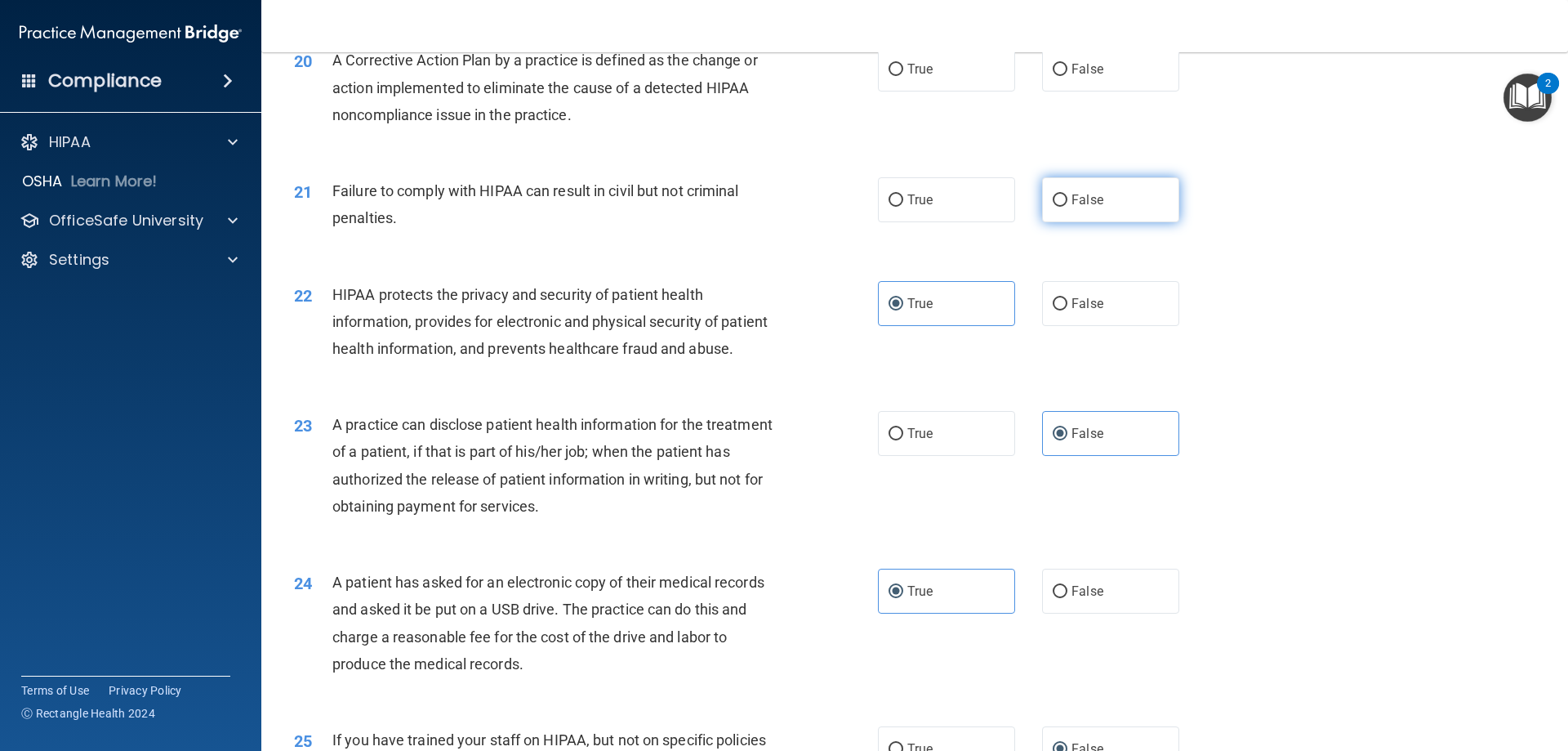
click at [1042, 222] on label "False" at bounding box center [1110, 199] width 137 height 45
click at [1053, 207] on input "False" at bounding box center [1060, 200] width 15 height 12
radio input "true"
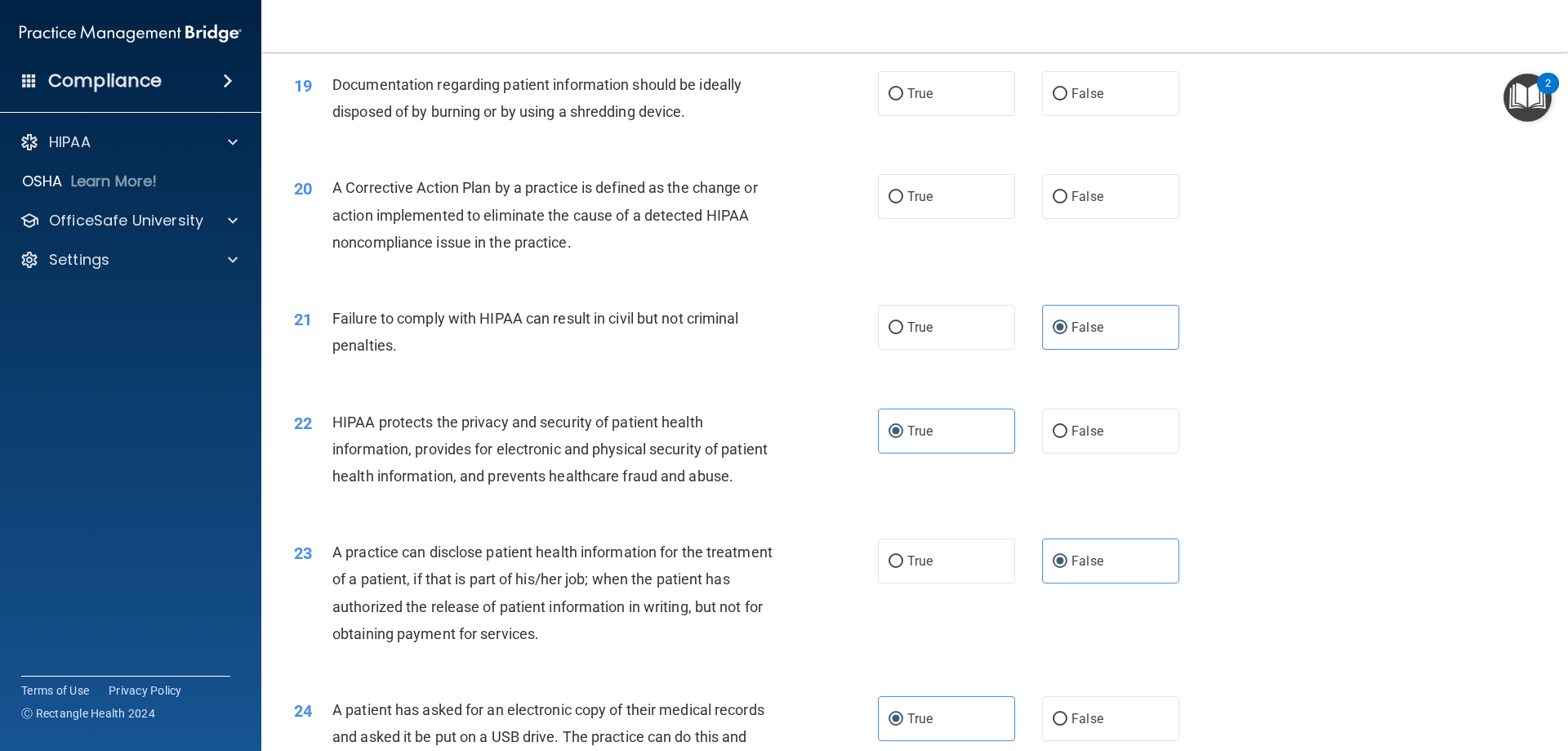
scroll to position [2136, 0]
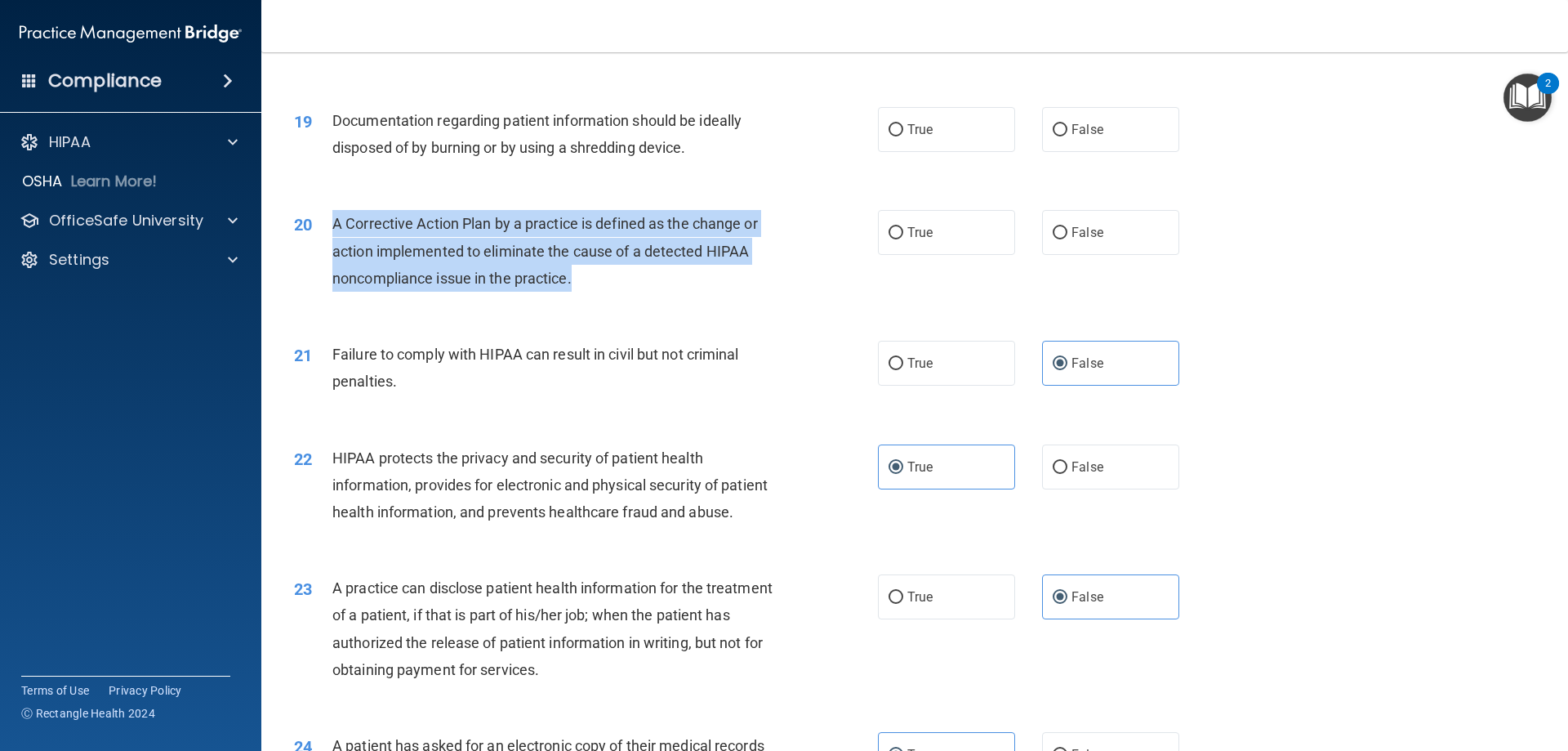
drag, startPoint x: 577, startPoint y: 304, endPoint x: 331, endPoint y: 247, distance: 252.5
click at [331, 247] on div "20 A Corrective Action Plan by a practice is defined as the change or action im…" at bounding box center [585, 254] width 633 height 90
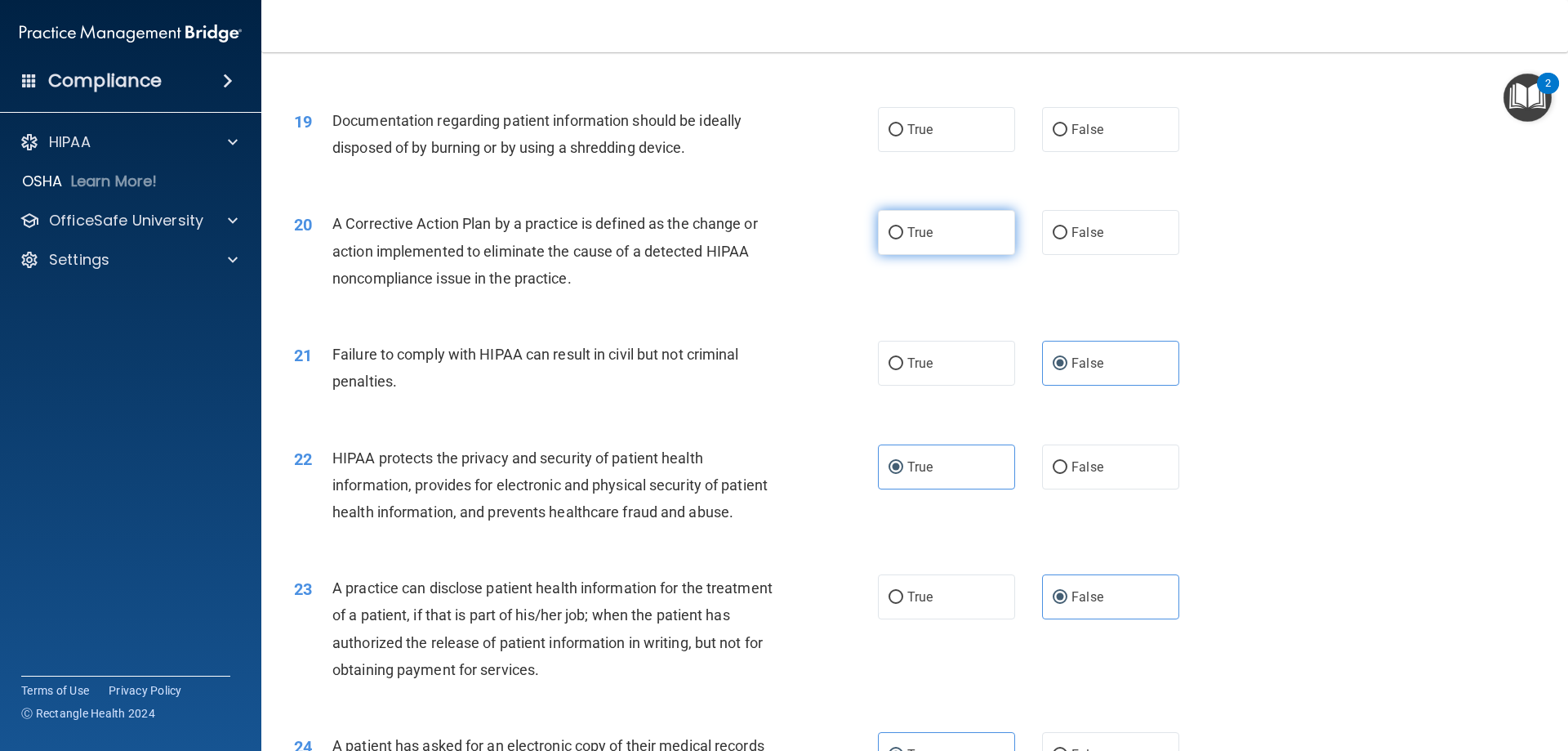
click at [933, 255] on label "True" at bounding box center [947, 232] width 137 height 45
click at [903, 240] on input "True" at bounding box center [896, 233] width 15 height 12
radio input "true"
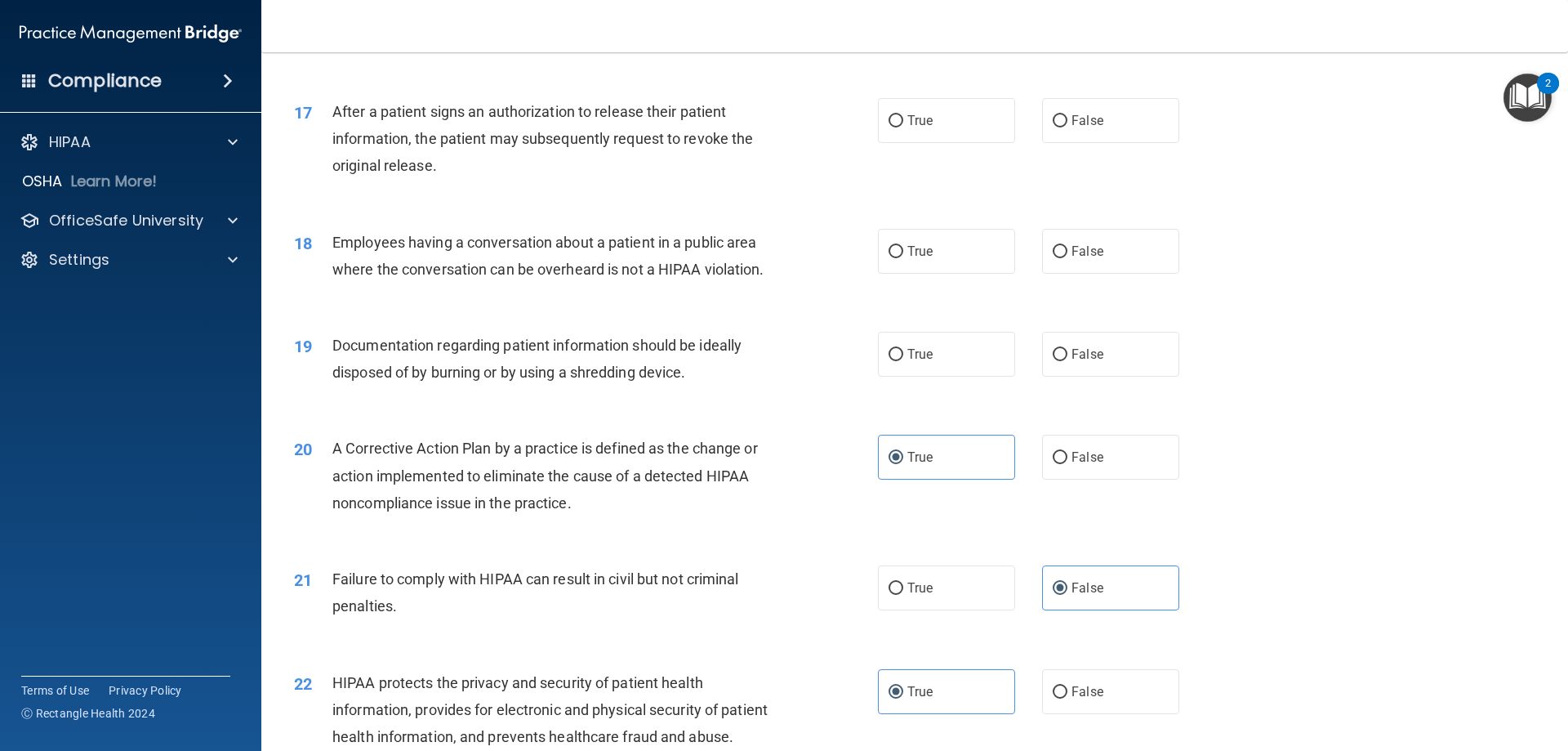
scroll to position [1891, 0]
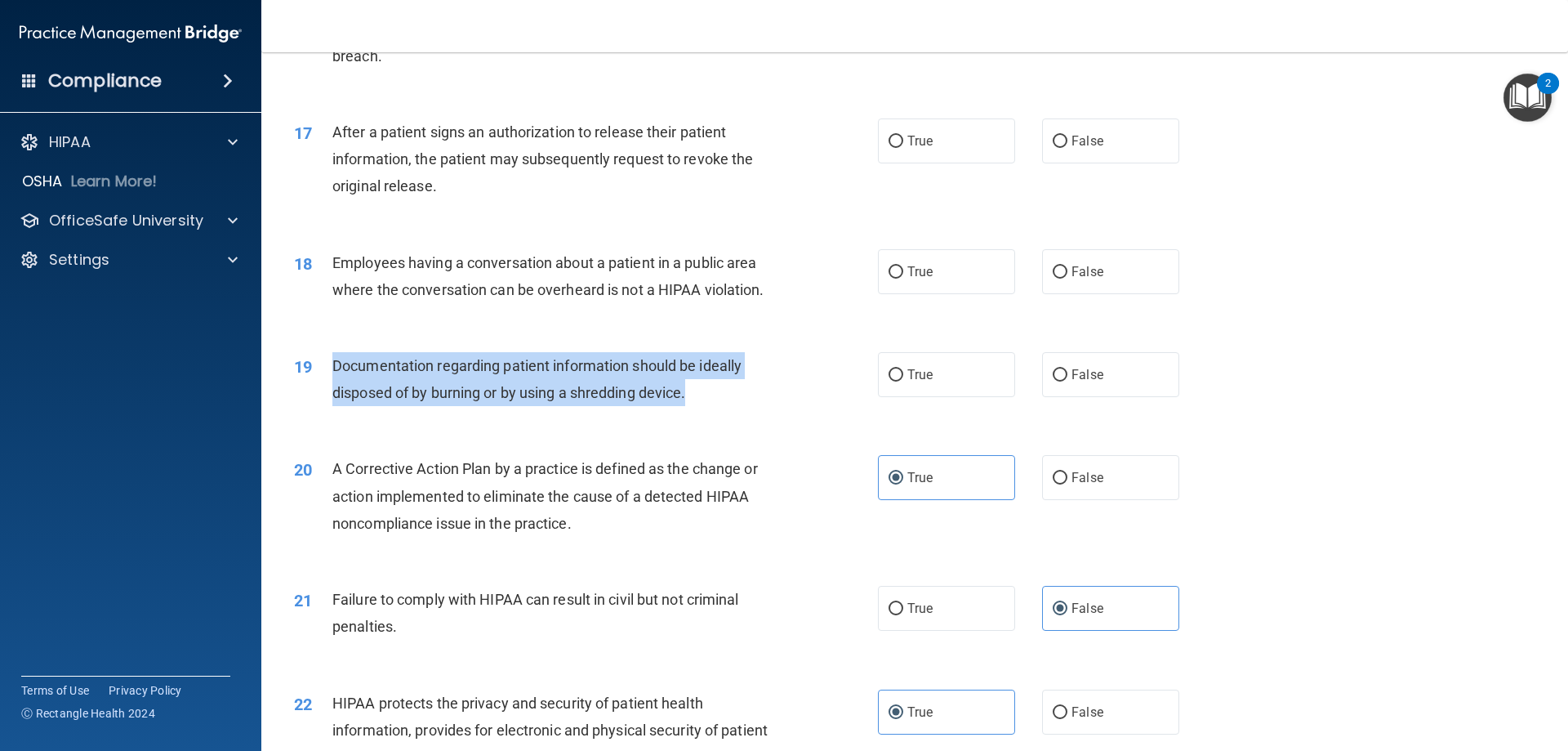
drag, startPoint x: 696, startPoint y: 418, endPoint x: 332, endPoint y: 389, distance: 365.2
click at [333, 389] on div "Documentation regarding patient information should be ideally disposed of by bu…" at bounding box center [561, 379] width 457 height 54
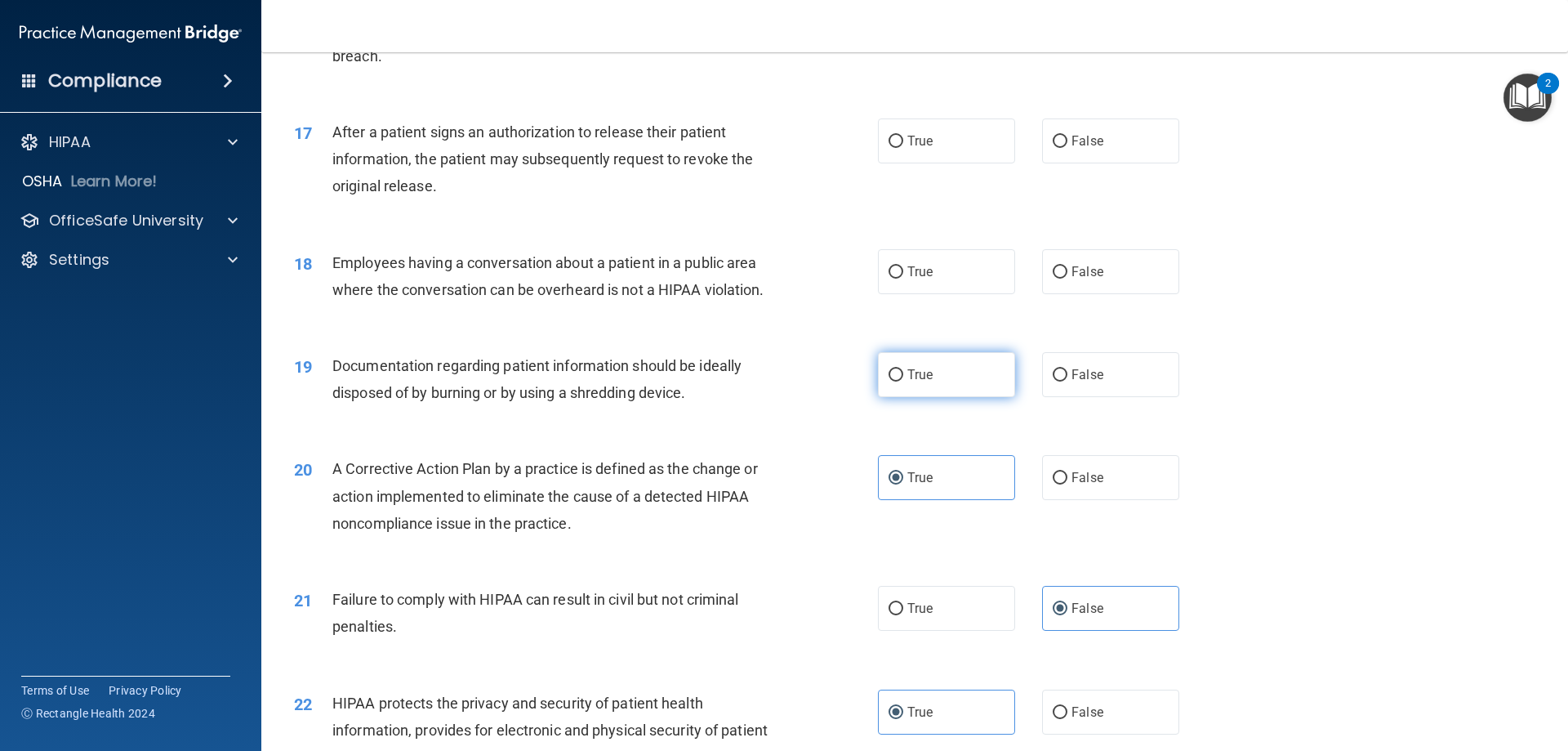
click at [922, 382] on span "True" at bounding box center [919, 375] width 26 height 16
click at [903, 381] on input "True" at bounding box center [896, 376] width 15 height 12
radio input "true"
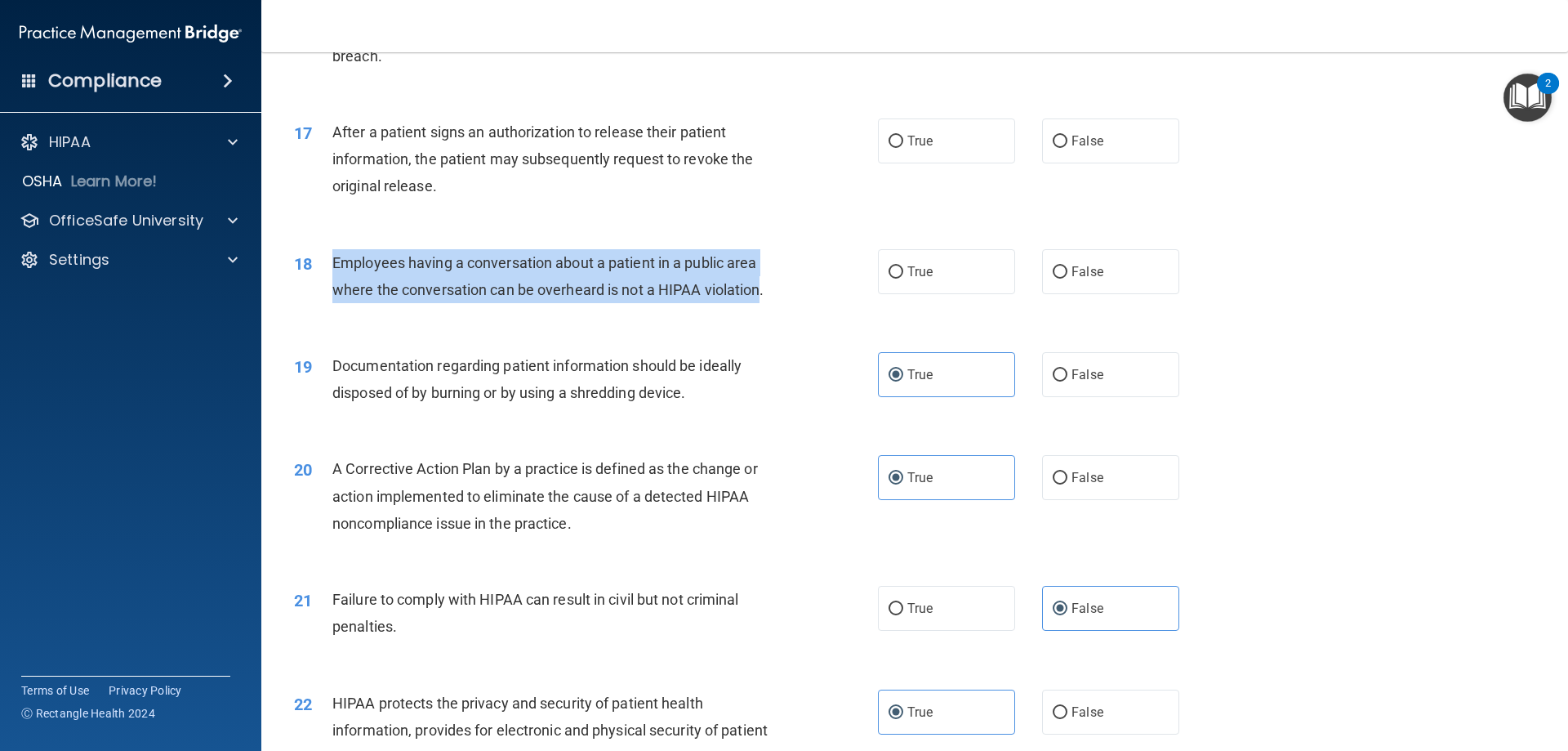
drag, startPoint x: 763, startPoint y: 320, endPoint x: 330, endPoint y: 285, distance: 434.4
click at [330, 285] on div "18 Employees having a conversation about a patient in a public area where the c…" at bounding box center [585, 280] width 633 height 62
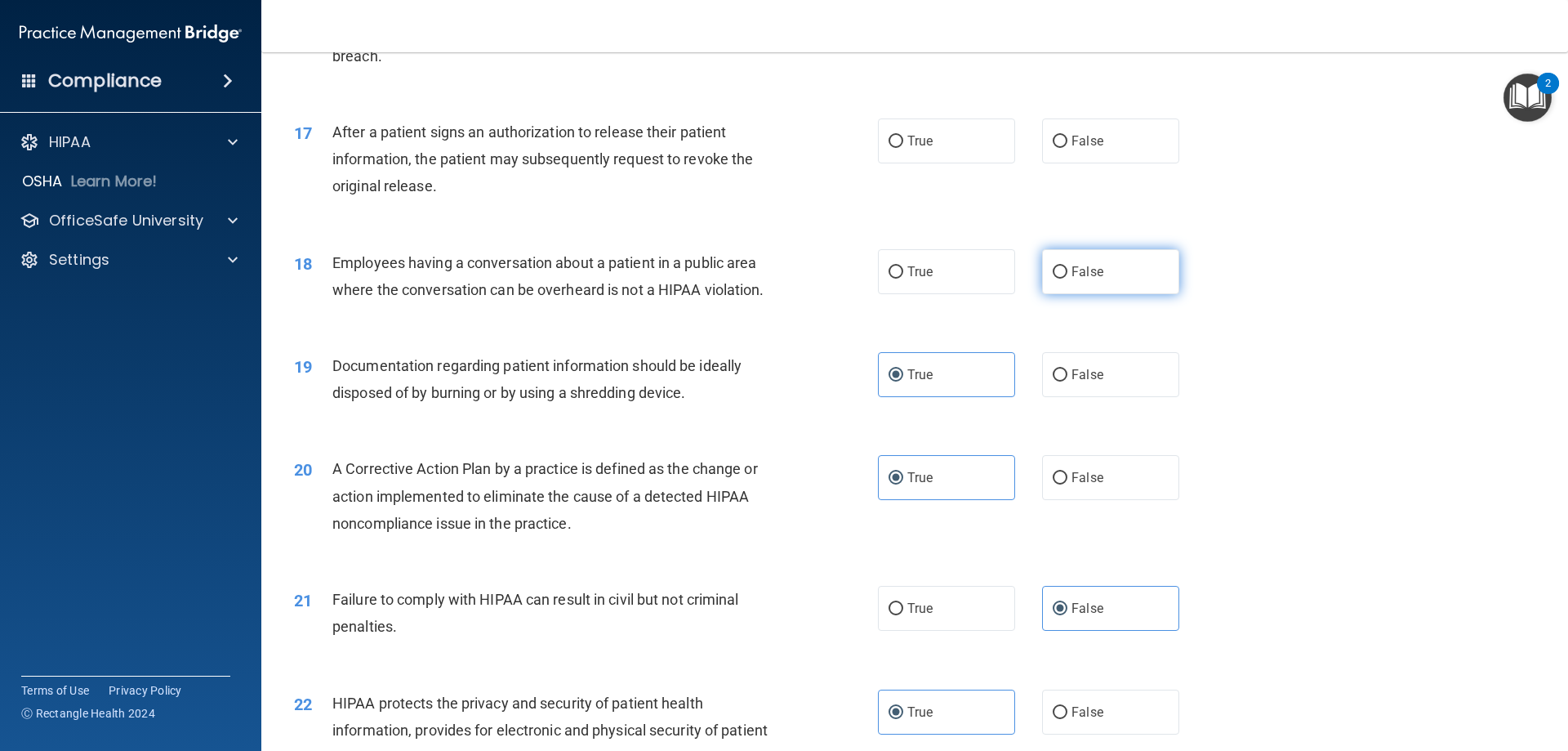
click at [1061, 294] on label "False" at bounding box center [1110, 272] width 137 height 45
click at [1061, 278] on input "False" at bounding box center [1060, 272] width 15 height 12
radio input "true"
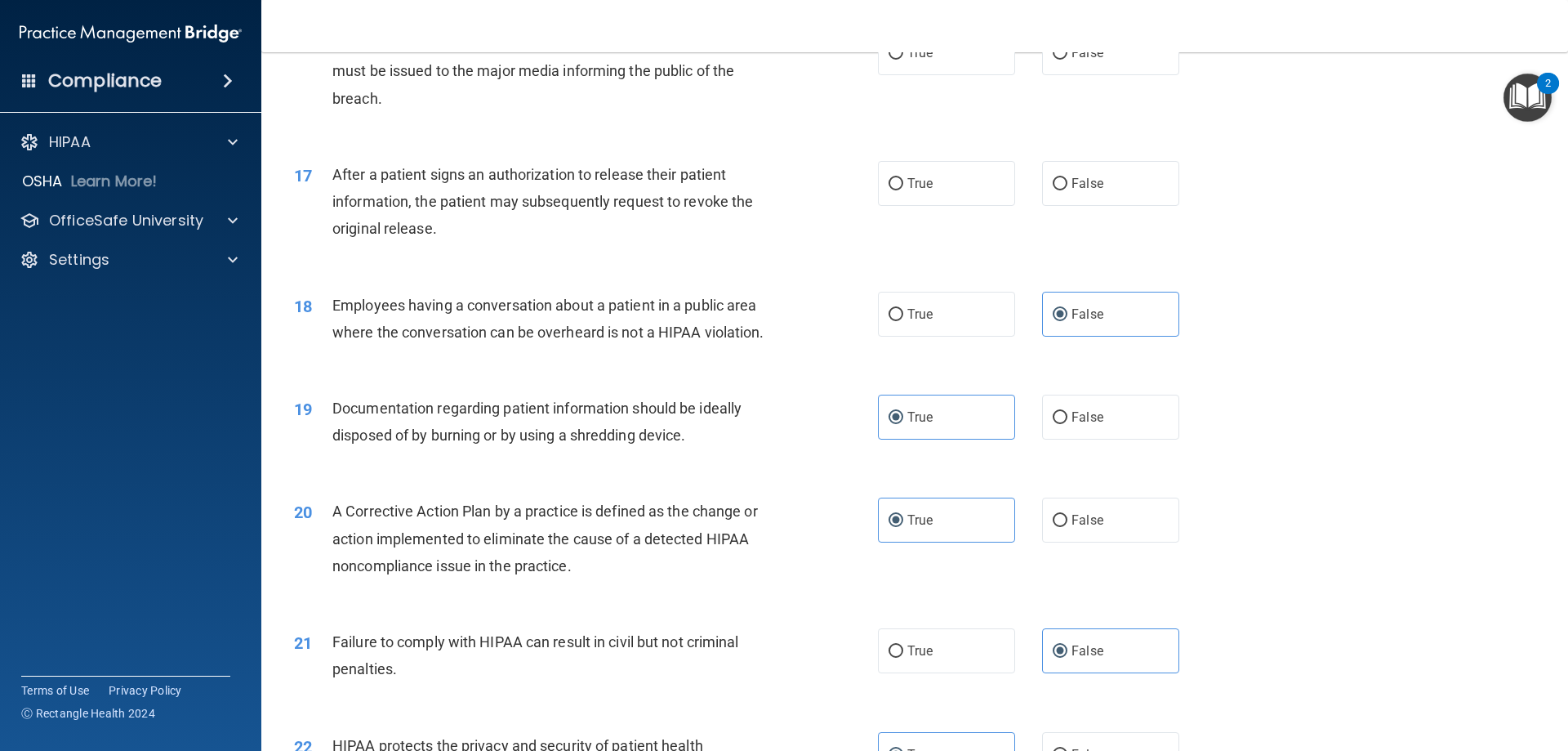
scroll to position [1728, 0]
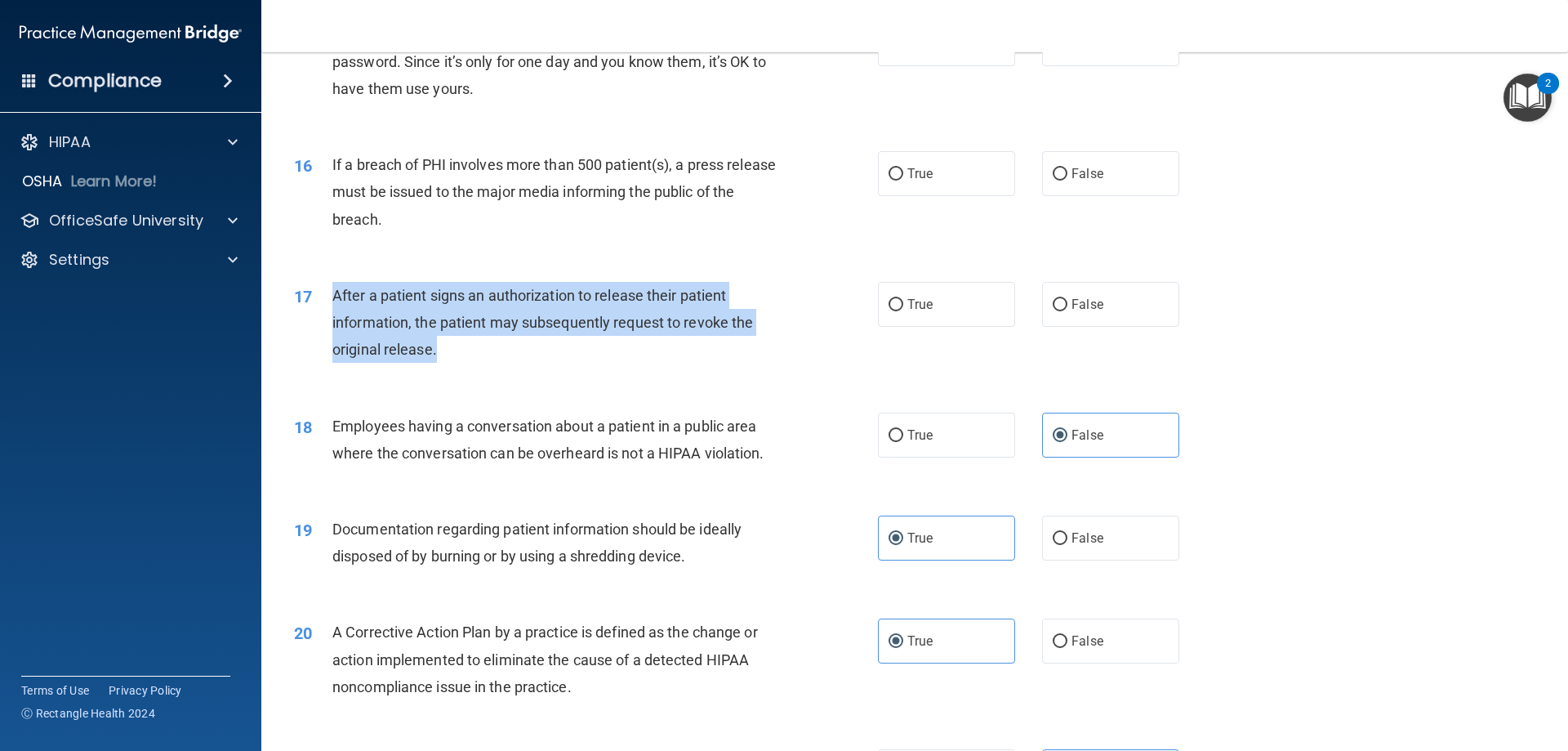
drag, startPoint x: 438, startPoint y: 379, endPoint x: 333, endPoint y: 323, distance: 119.0
click at [333, 323] on div "After a patient signs an authorization to release their patient information, th…" at bounding box center [561, 322] width 457 height 82
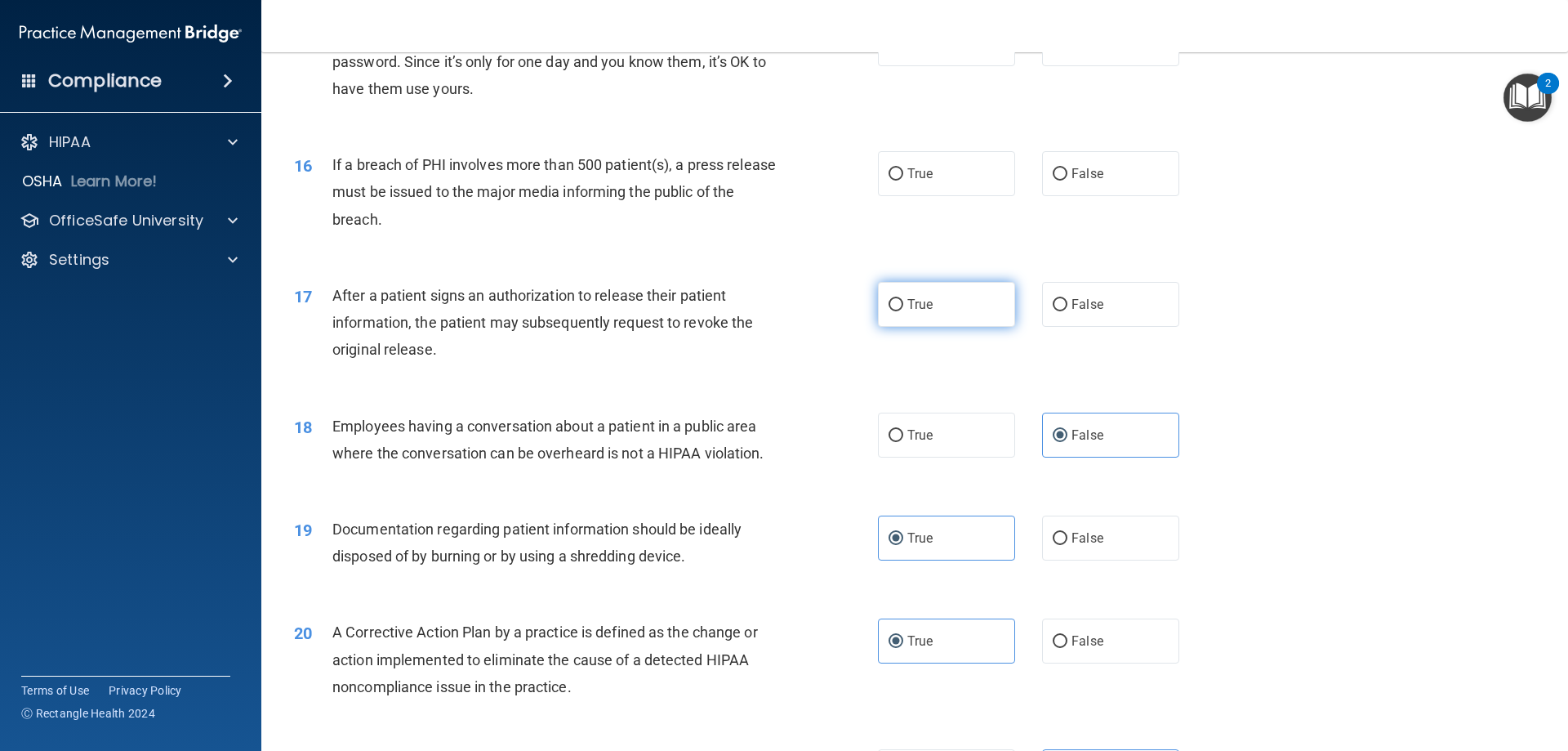
click at [919, 312] on span "True" at bounding box center [919, 304] width 26 height 16
click at [903, 311] on input "True" at bounding box center [896, 305] width 15 height 12
radio input "true"
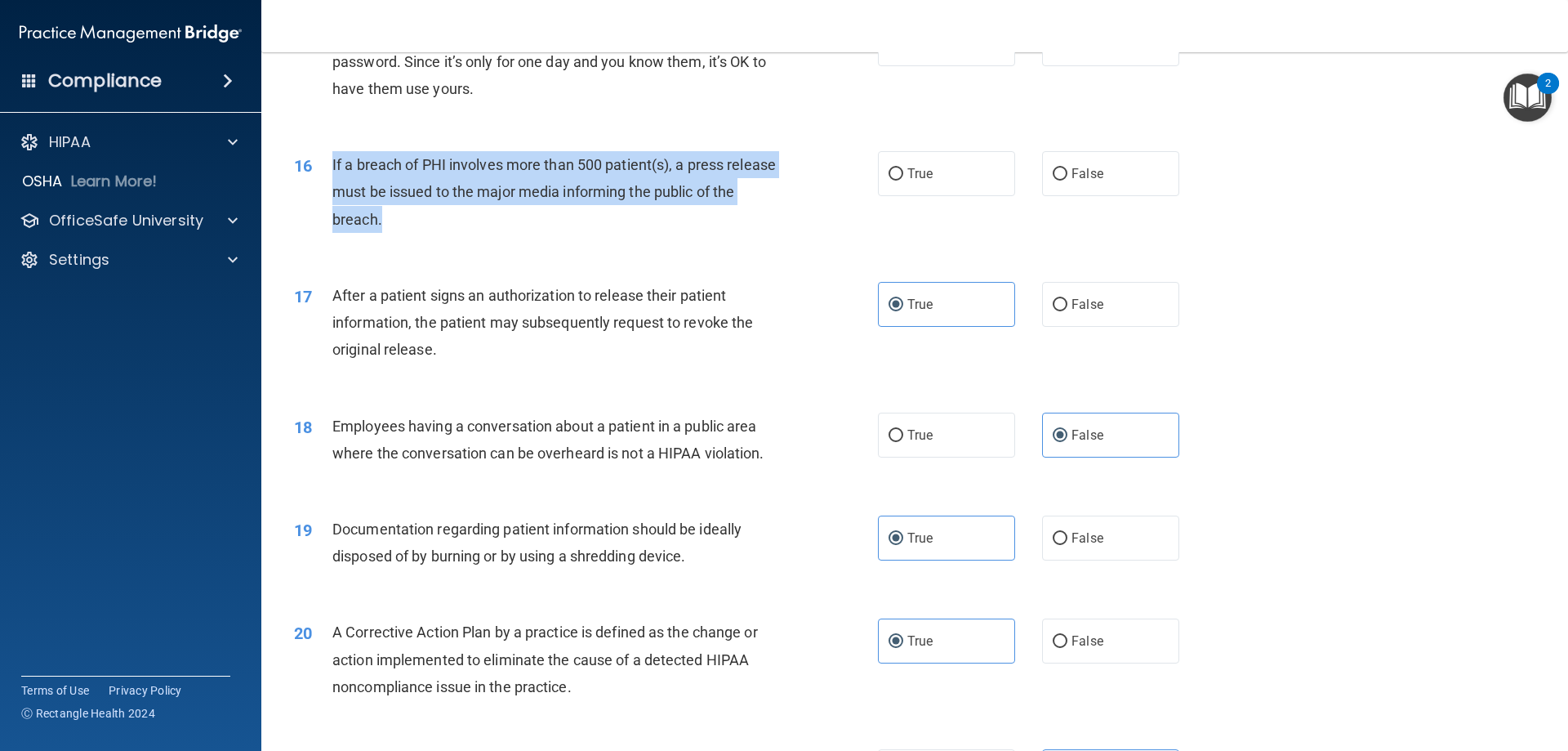
drag, startPoint x: 423, startPoint y: 245, endPoint x: 322, endPoint y: 180, distance: 120.1
click at [322, 180] on div "16 If a breach of PHI involves more than 500 patient(s), a press release must b…" at bounding box center [585, 196] width 633 height 90
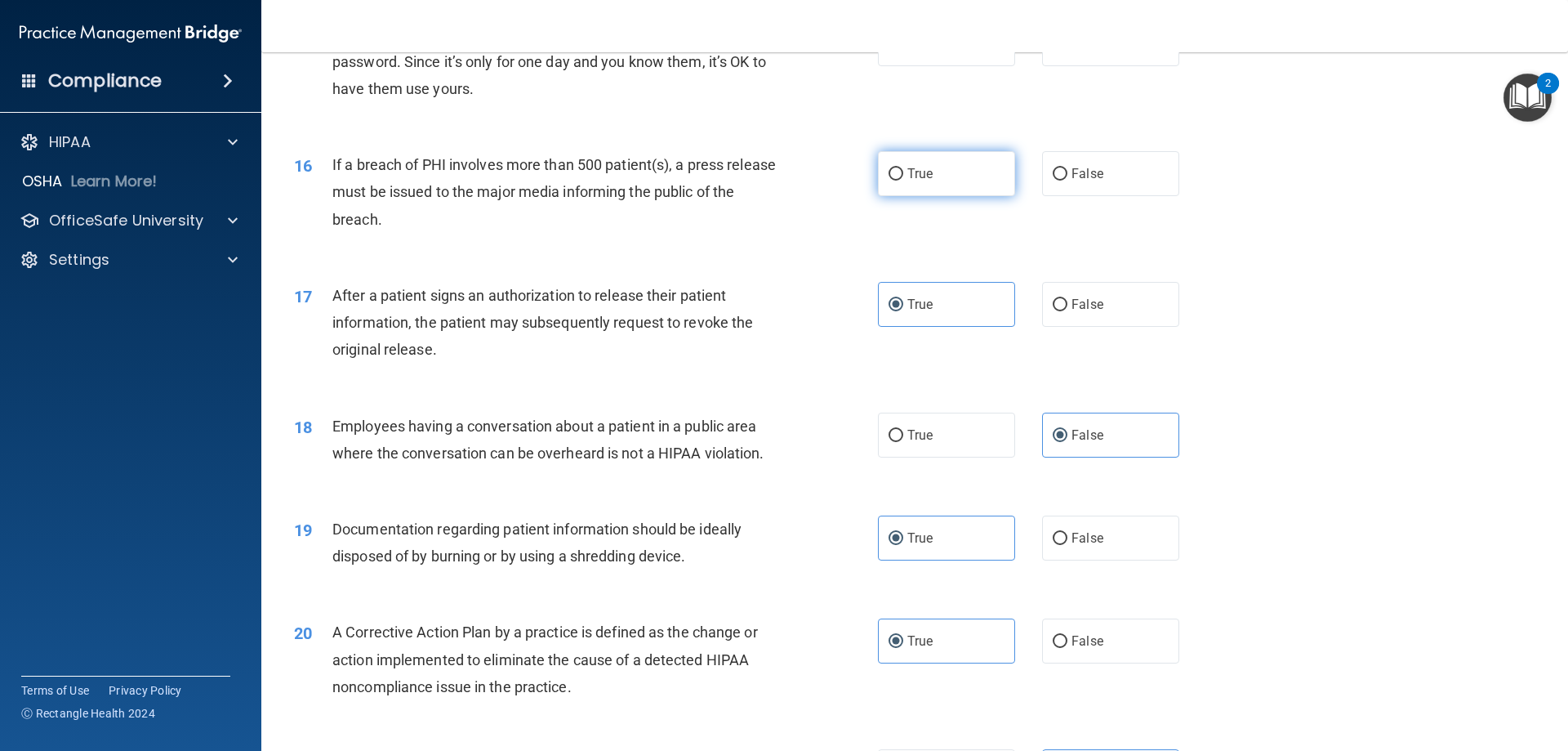
click at [936, 196] on label "True" at bounding box center [947, 174] width 137 height 45
click at [903, 180] on input "True" at bounding box center [896, 174] width 15 height 12
radio input "true"
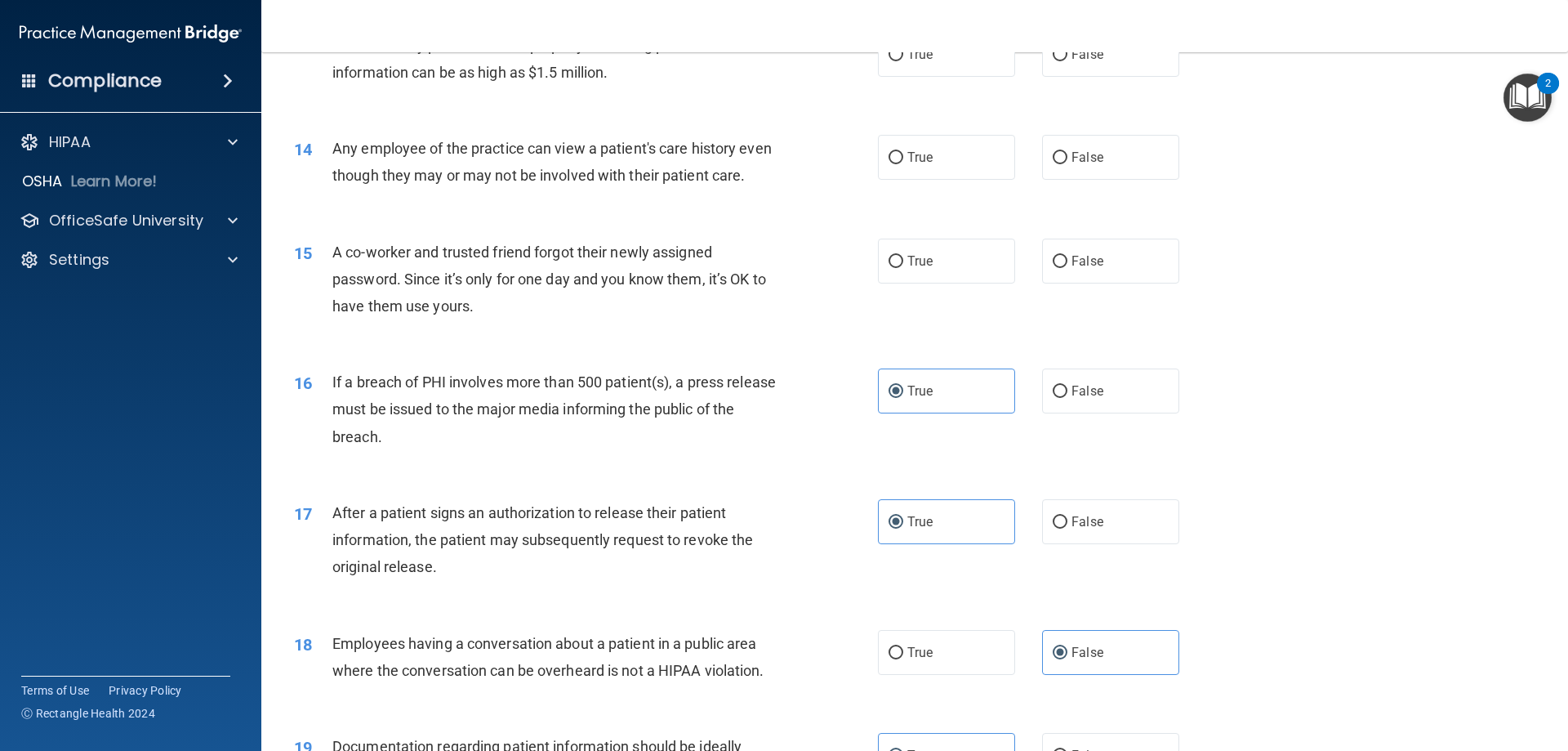
scroll to position [1482, 0]
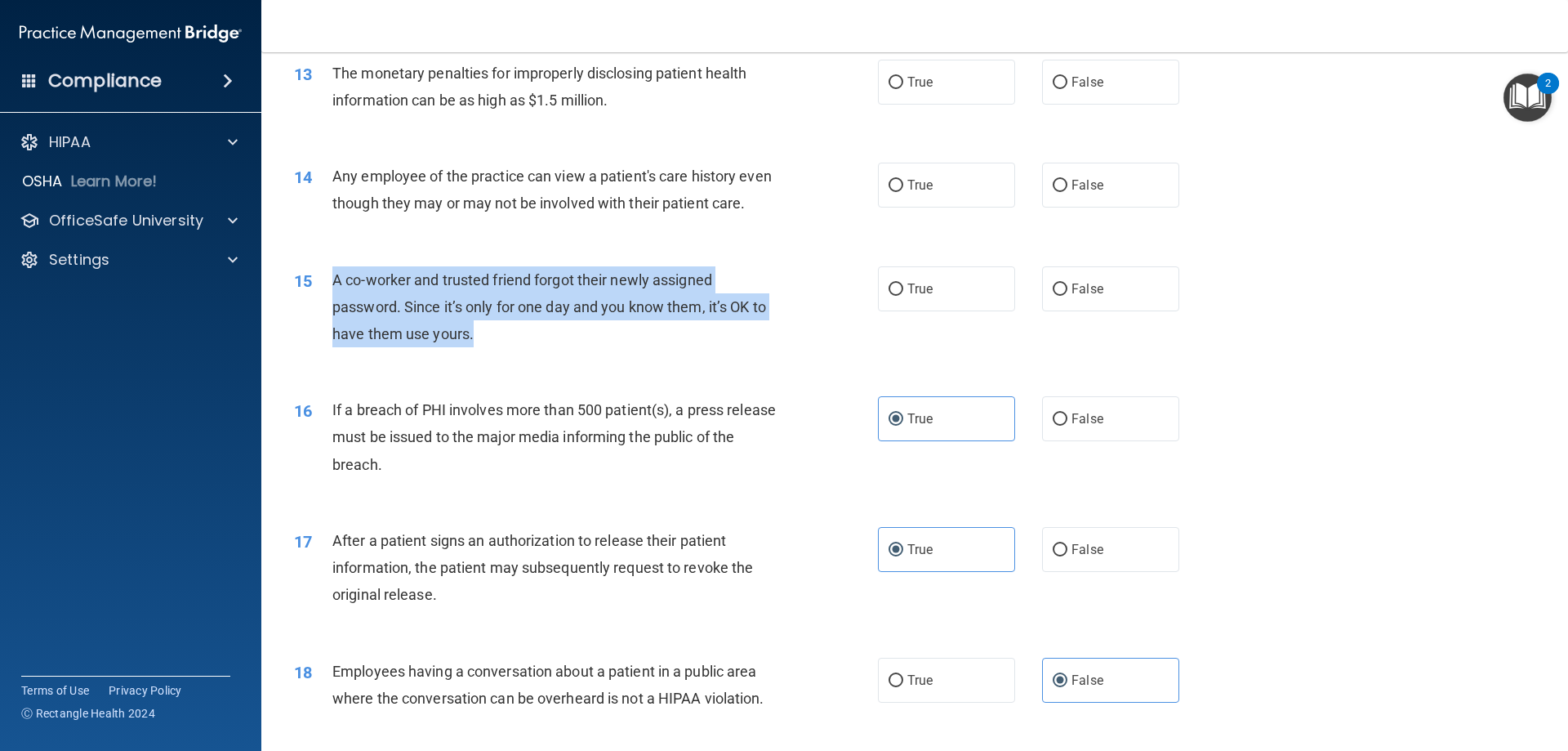
drag, startPoint x: 475, startPoint y: 361, endPoint x: 325, endPoint y: 301, distance: 161.6
click at [325, 301] on div "15 A co-worker and trusted friend forgot their newly assigned password. Since i…" at bounding box center [585, 310] width 633 height 90
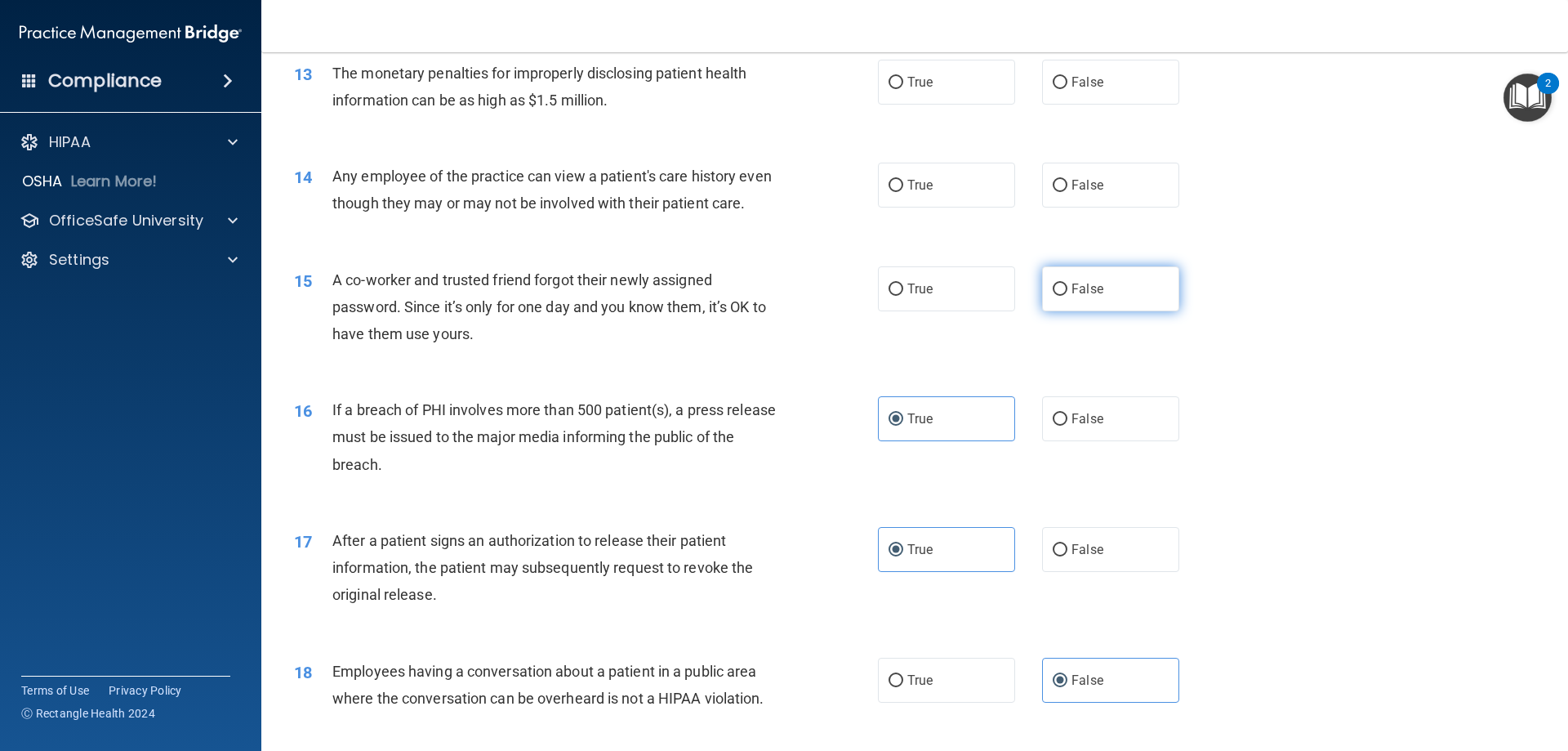
click at [1072, 296] on span "False" at bounding box center [1087, 288] width 32 height 16
click at [1068, 296] on input "False" at bounding box center [1060, 289] width 15 height 12
radio input "true"
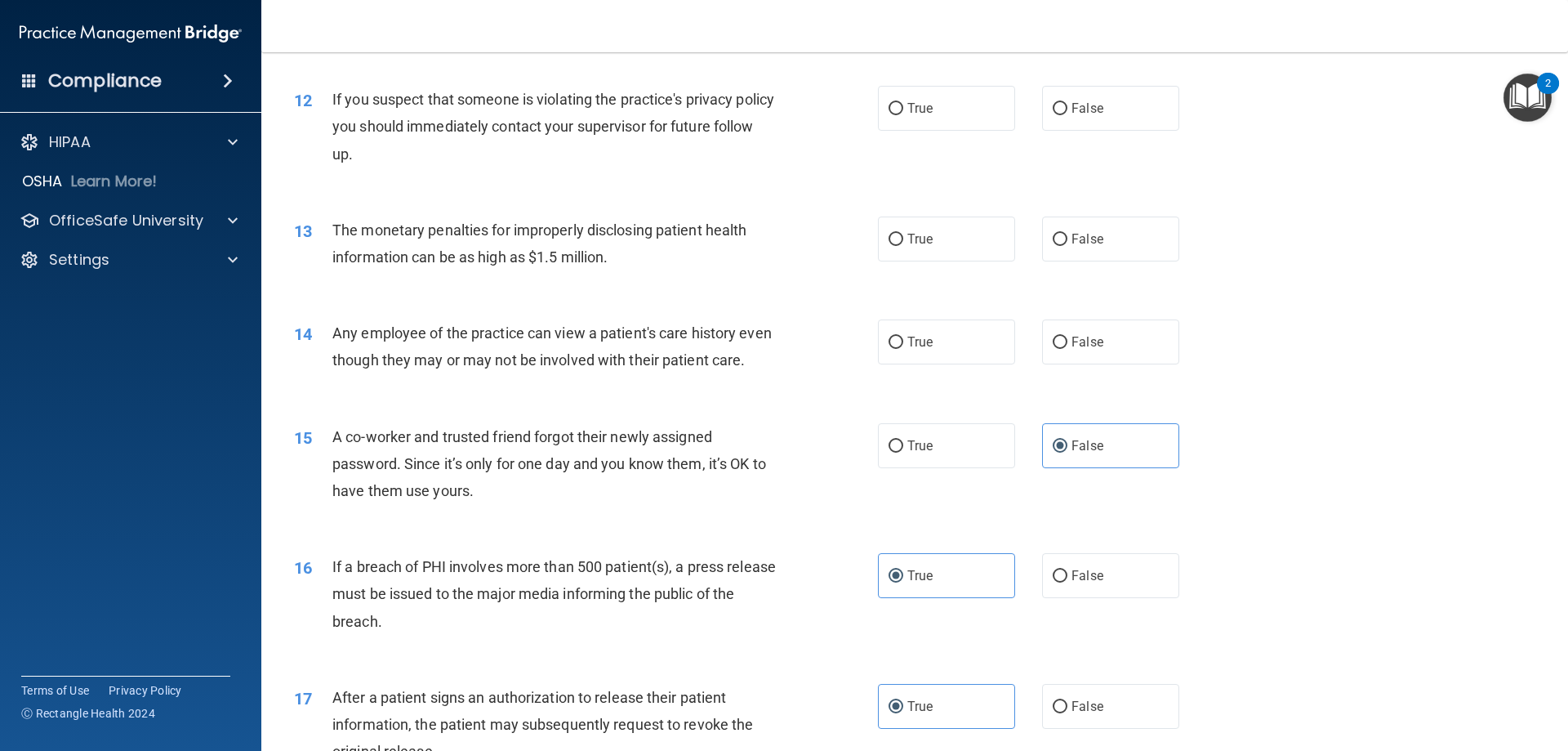
scroll to position [1237, 0]
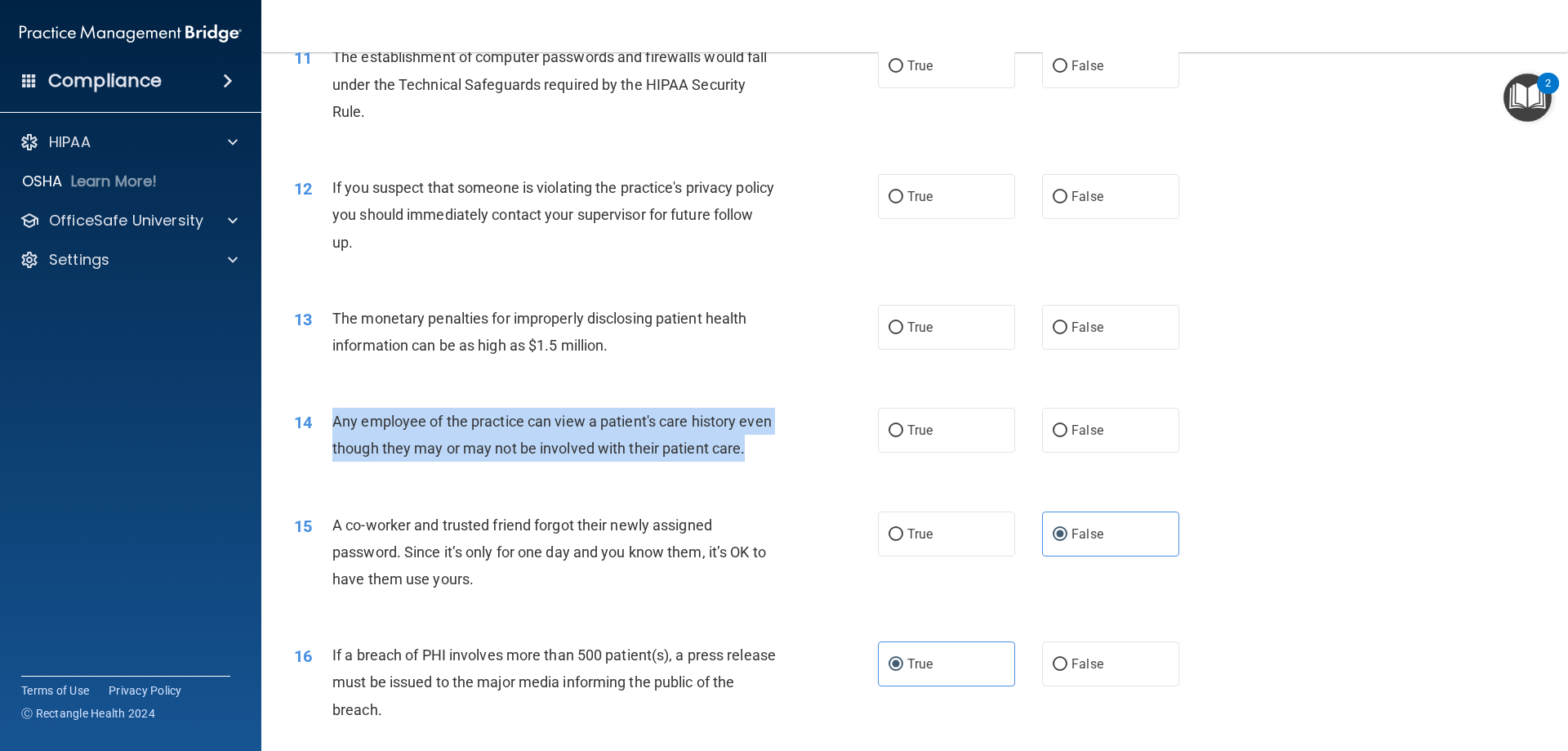
drag, startPoint x: 361, startPoint y: 479, endPoint x: 328, endPoint y: 427, distance: 61.6
click at [328, 427] on div "14 Any employee of the practice can view a patient's care history even though t…" at bounding box center [585, 438] width 633 height 62
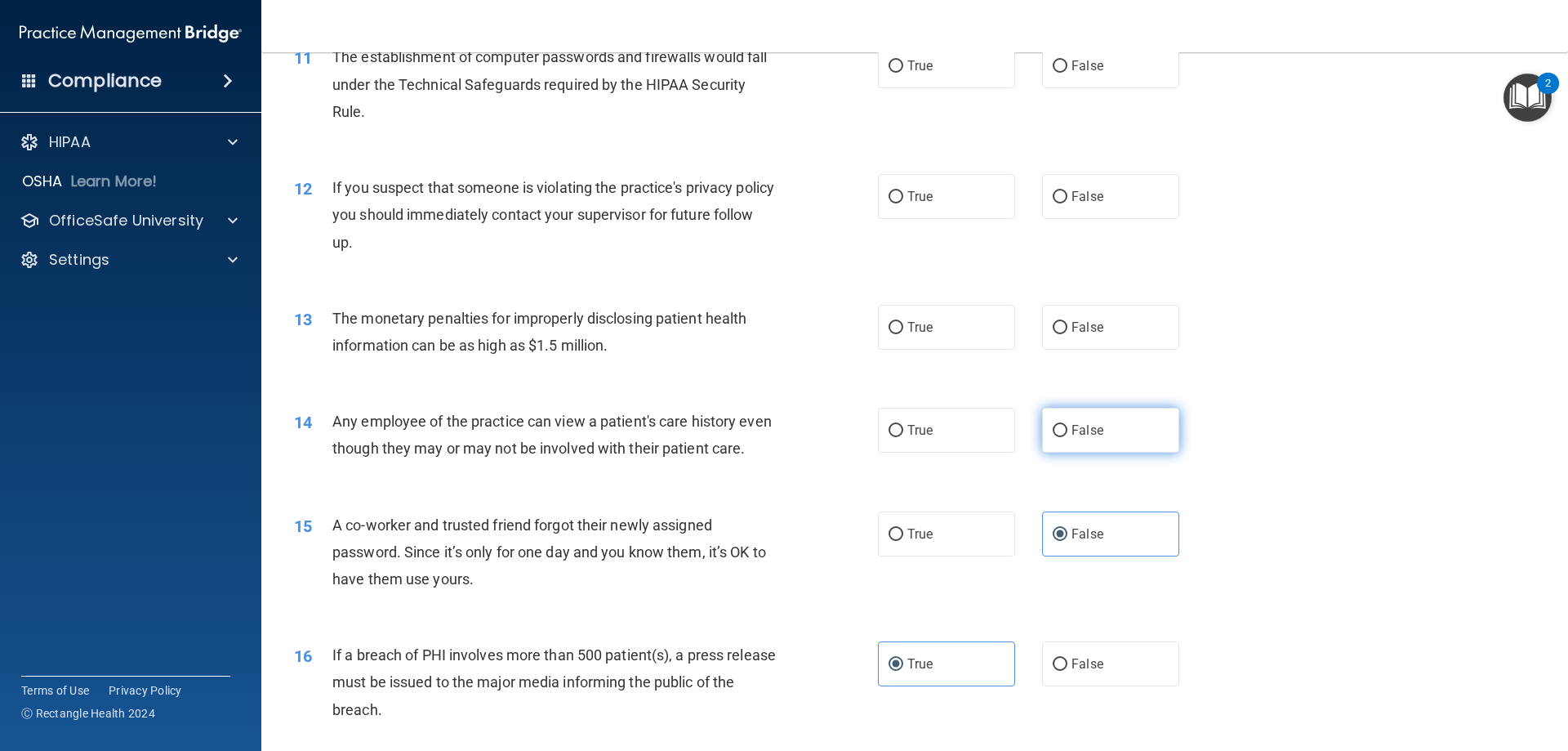
click at [1048, 420] on label "False" at bounding box center [1110, 430] width 137 height 45
click at [1053, 425] on input "False" at bounding box center [1060, 431] width 15 height 12
radio input "true"
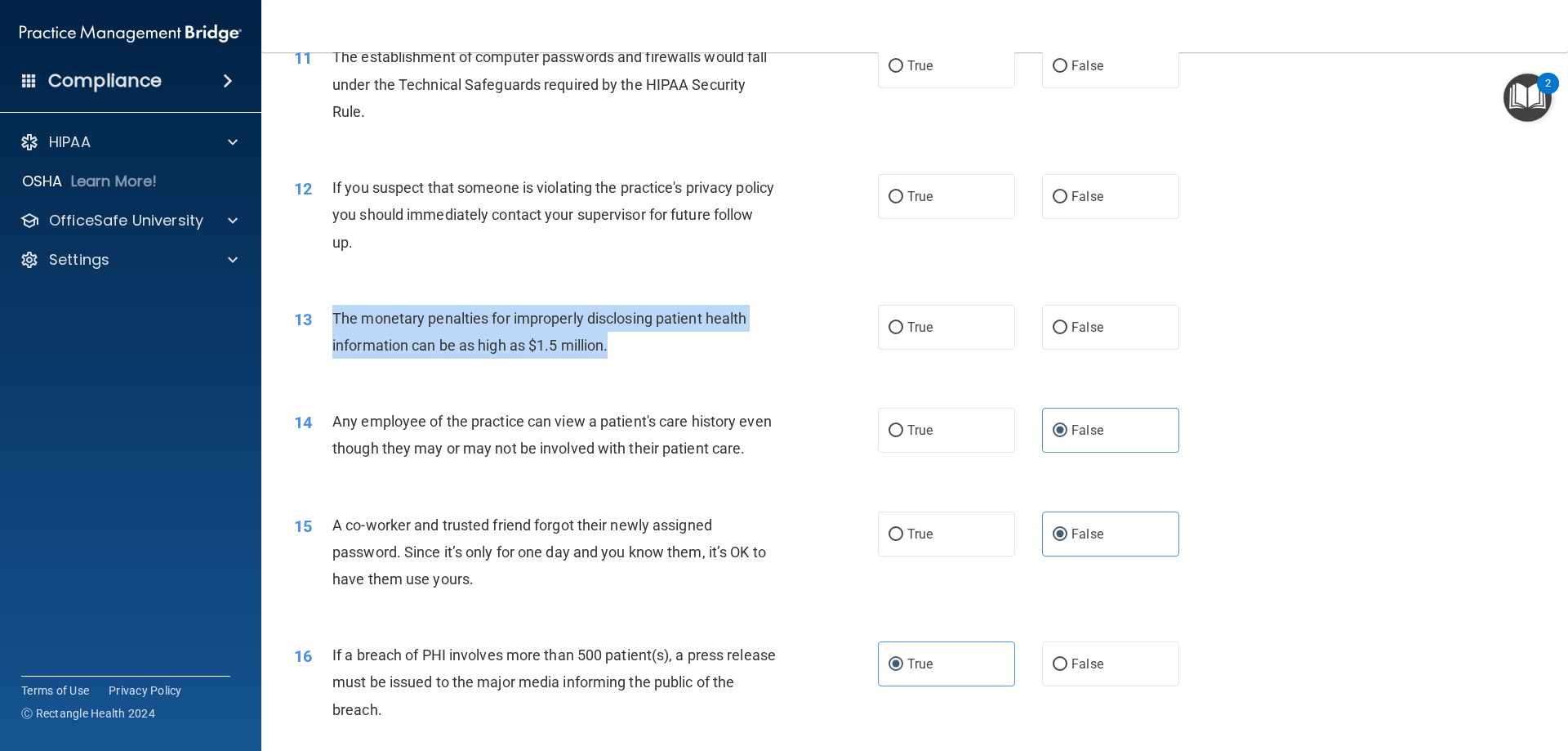
drag, startPoint x: 626, startPoint y: 350, endPoint x: 330, endPoint y: 308, distance: 299.0
click at [330, 308] on div "13 The monetary penalties for improperly disclosing patient health information …" at bounding box center [585, 335] width 633 height 62
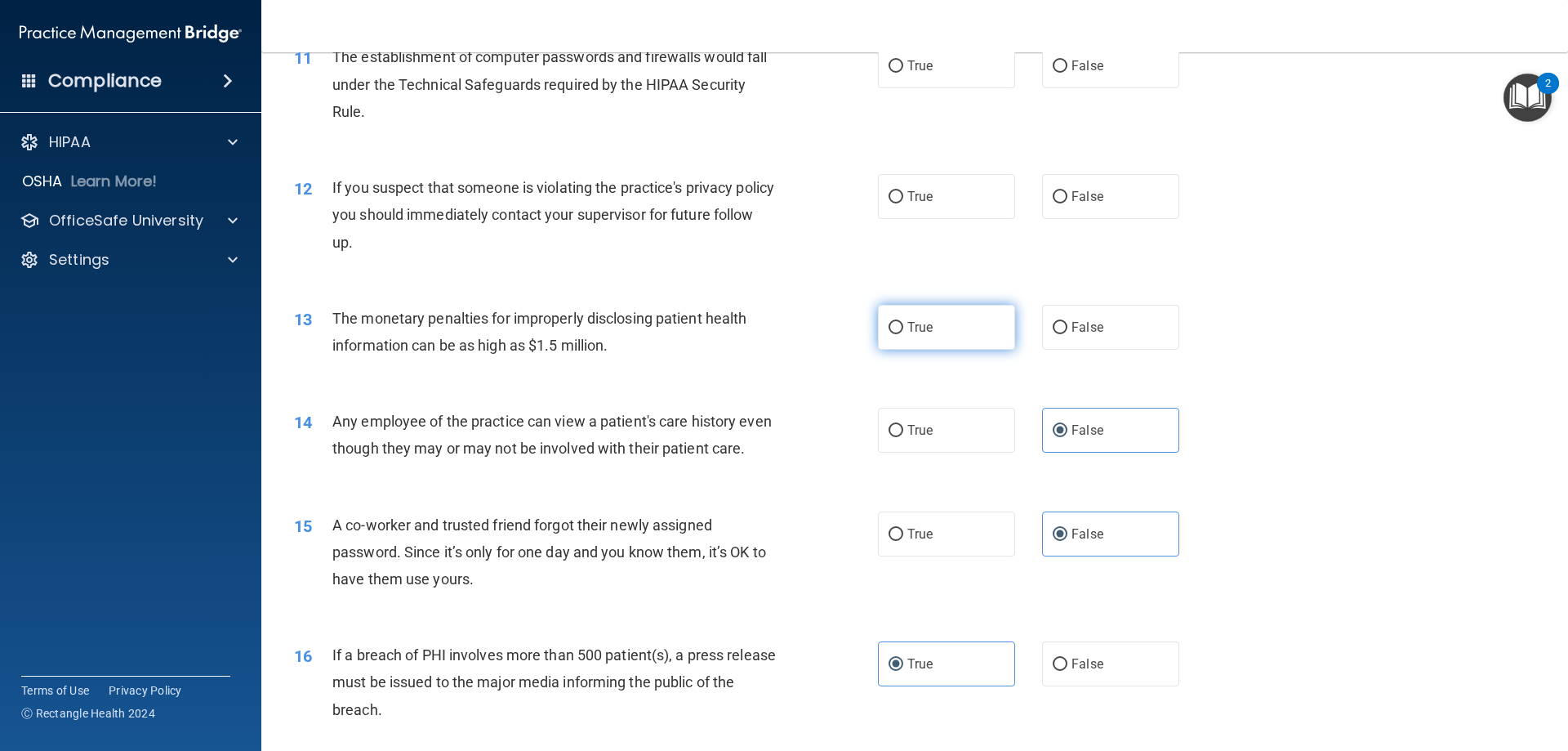
click at [907, 329] on span "True" at bounding box center [919, 327] width 26 height 16
click at [903, 329] on input "True" at bounding box center [896, 328] width 15 height 12
radio input "true"
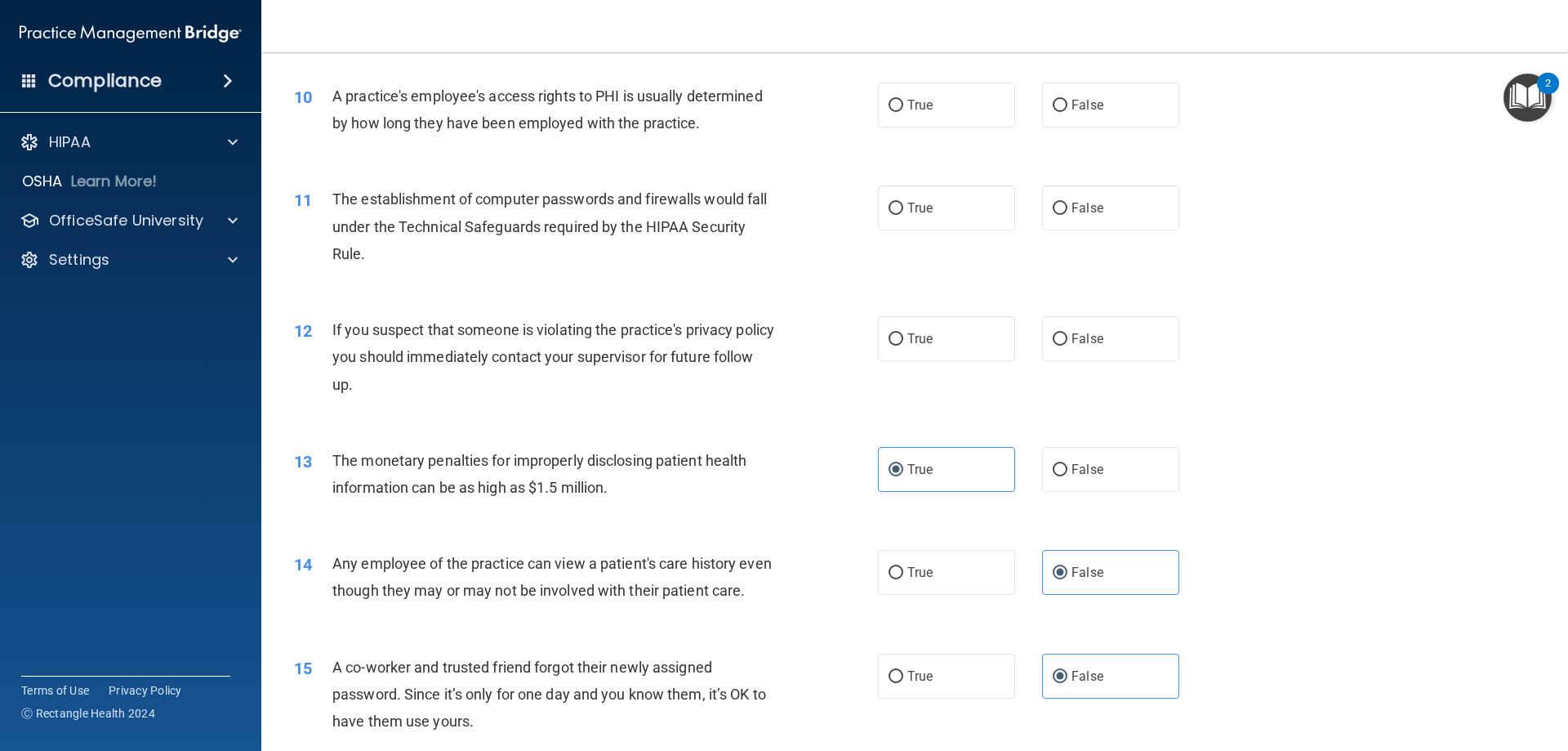
scroll to position [1074, 0]
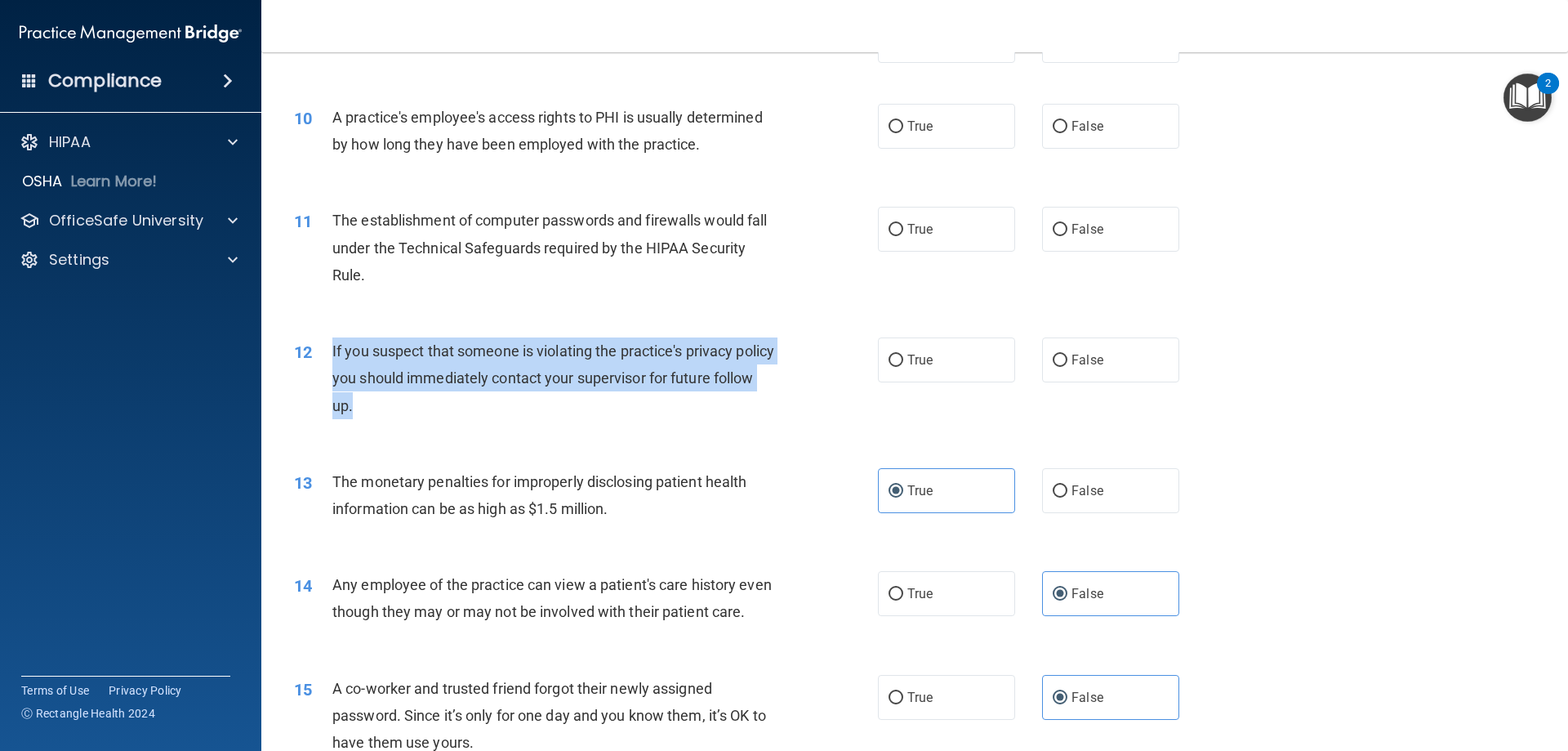
drag, startPoint x: 399, startPoint y: 400, endPoint x: 331, endPoint y: 351, distance: 83.8
click at [331, 351] on div "12 If you suspect that someone is violating the practice's privacy policy you s…" at bounding box center [585, 382] width 633 height 90
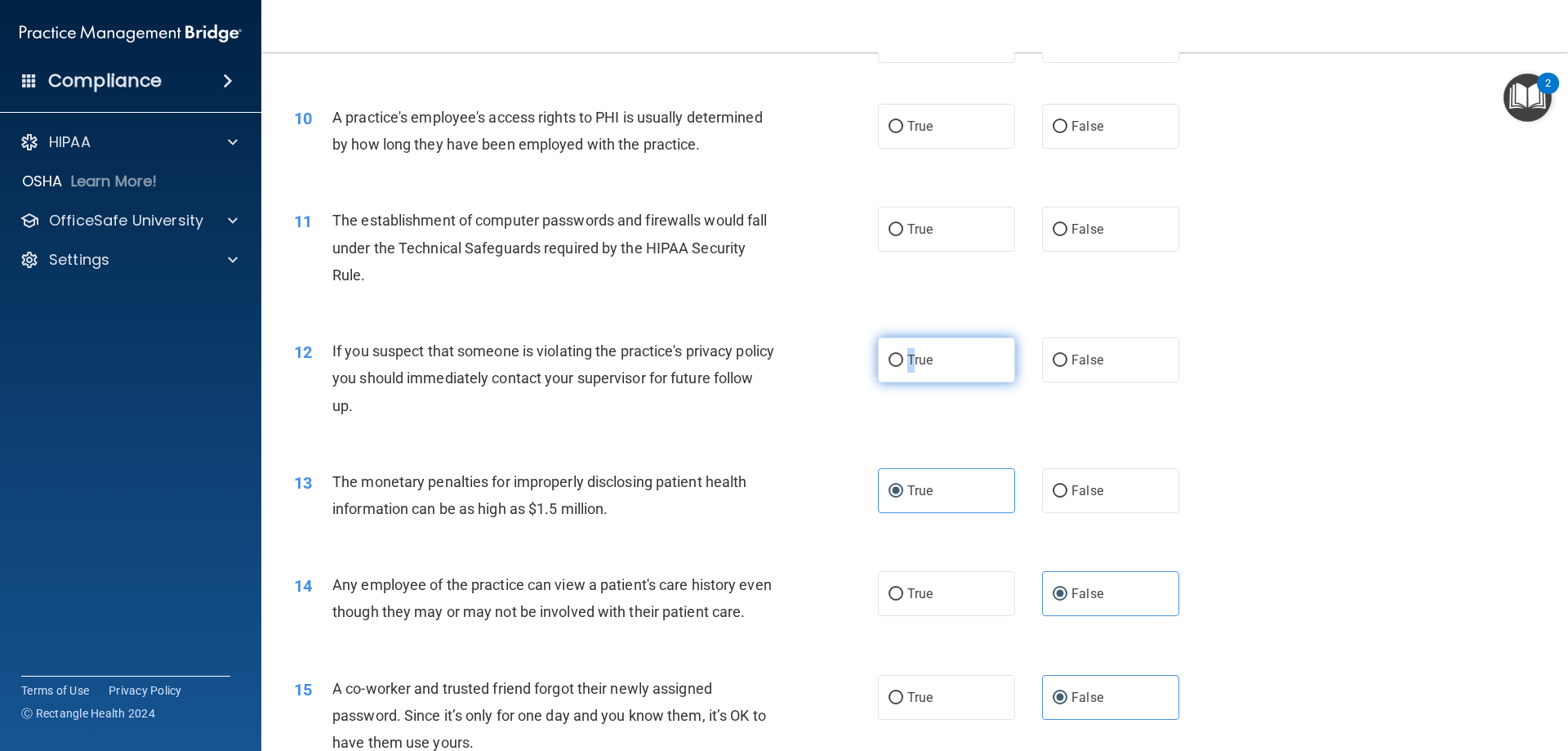
click at [907, 365] on span "True" at bounding box center [919, 360] width 26 height 16
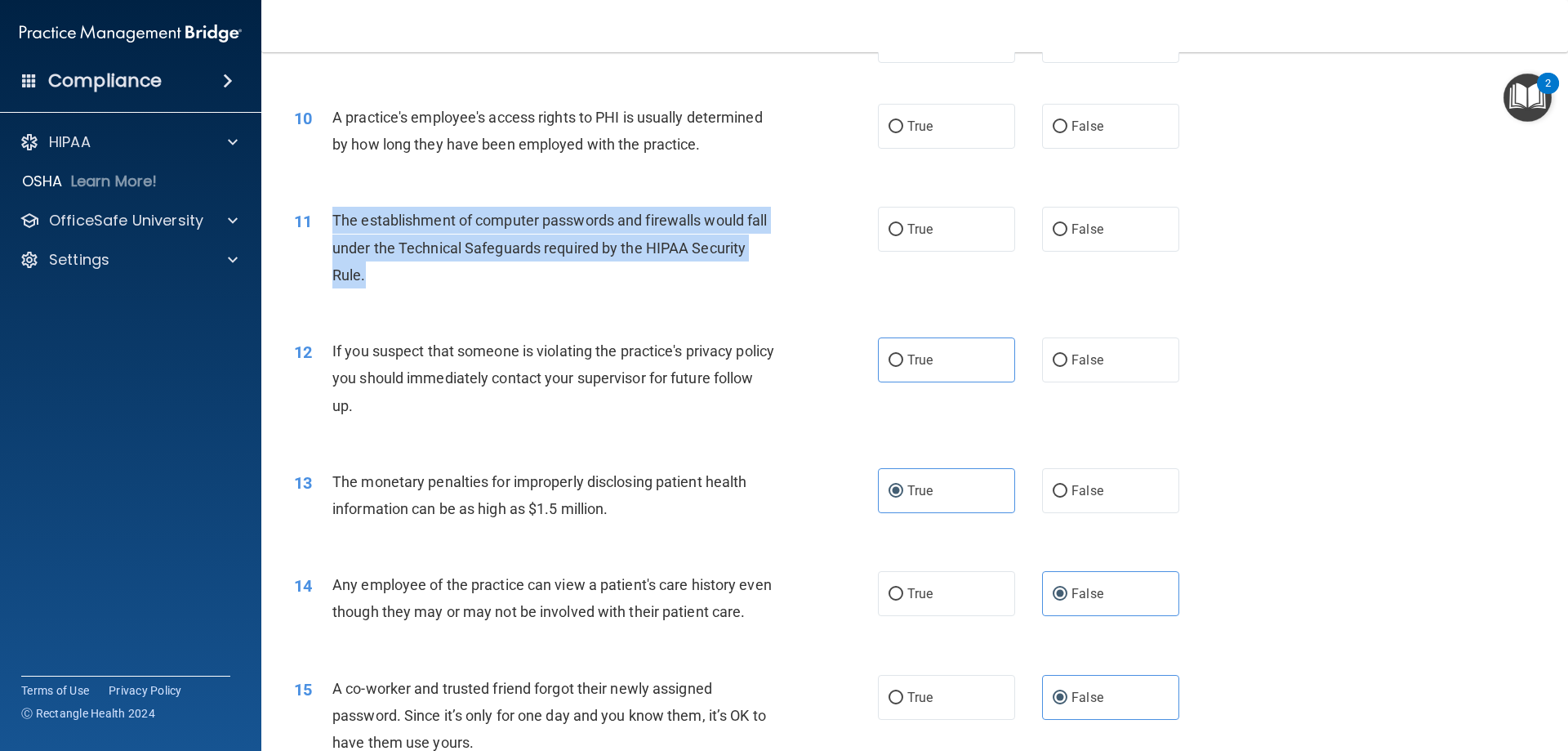
drag, startPoint x: 375, startPoint y: 269, endPoint x: 323, endPoint y: 217, distance: 73.5
click at [323, 217] on div "11 The establishment of computer passwords and firewalls would fall under the T…" at bounding box center [585, 251] width 633 height 90
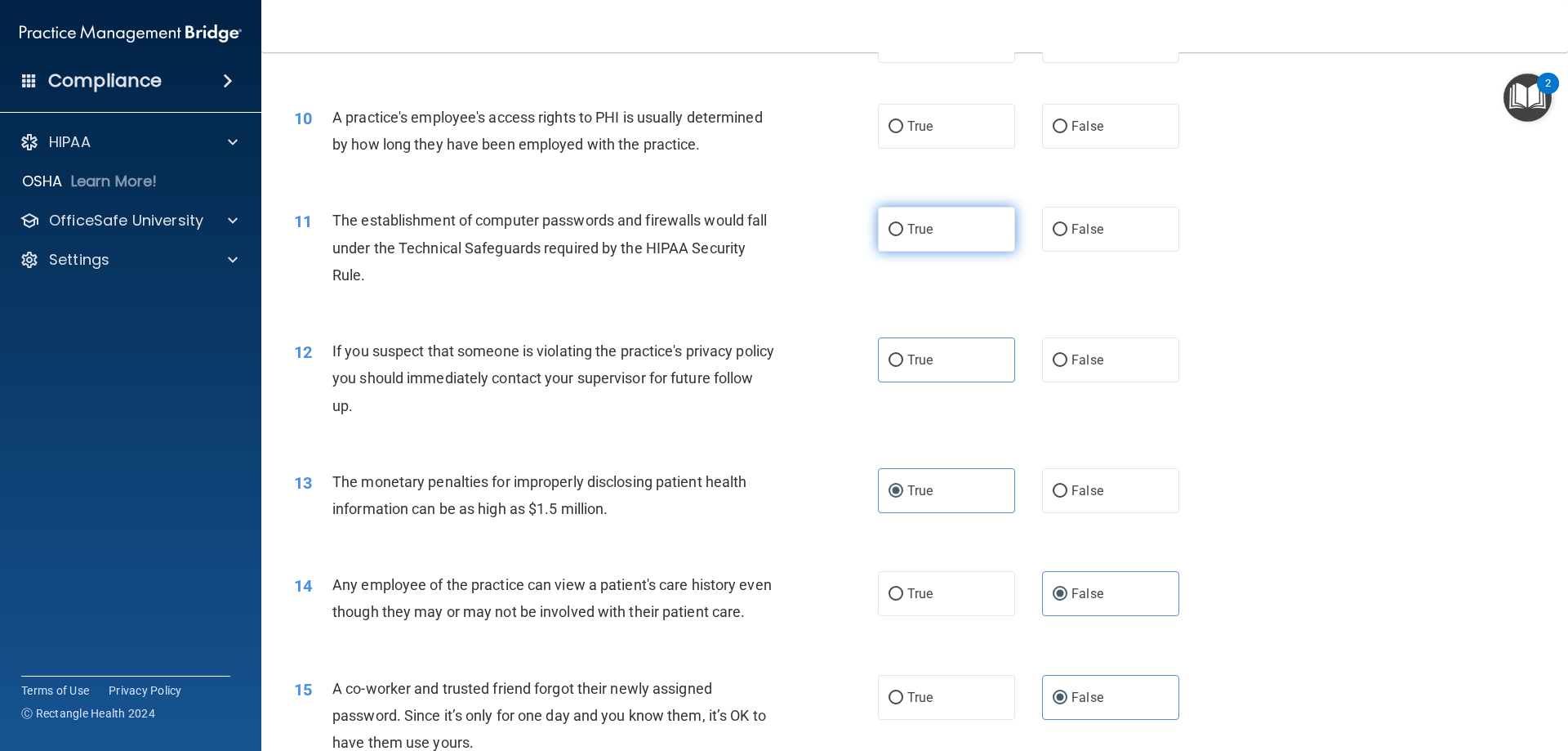
click at [933, 223] on label "True" at bounding box center [947, 229] width 137 height 45
click at [903, 224] on input "True" at bounding box center [896, 230] width 15 height 12
radio input "true"
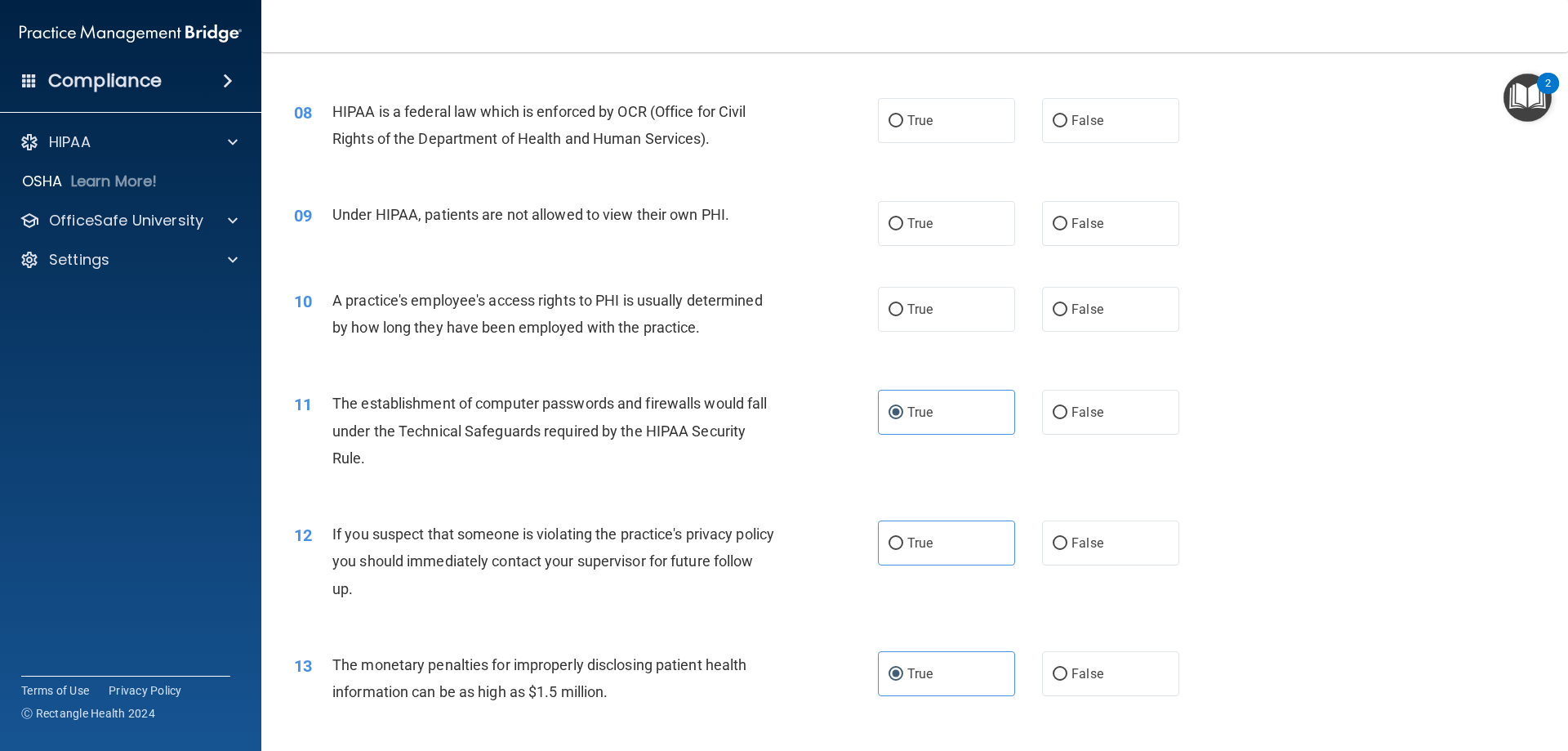
scroll to position [828, 0]
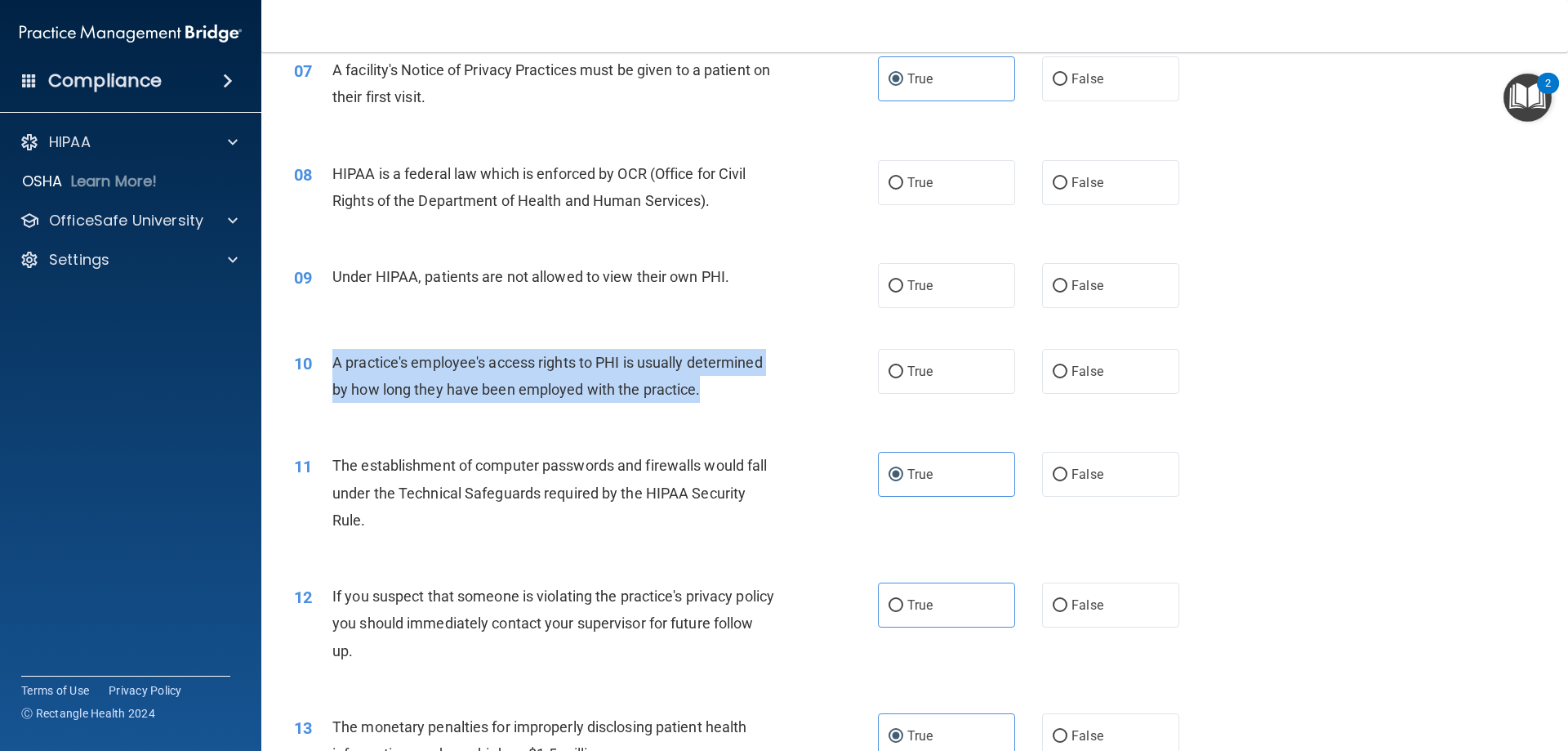
drag, startPoint x: 708, startPoint y: 389, endPoint x: 328, endPoint y: 362, distance: 381.0
click at [328, 362] on div "10 A practice's employee's access rights to PHI is usually determined by how lo…" at bounding box center [585, 380] width 633 height 62
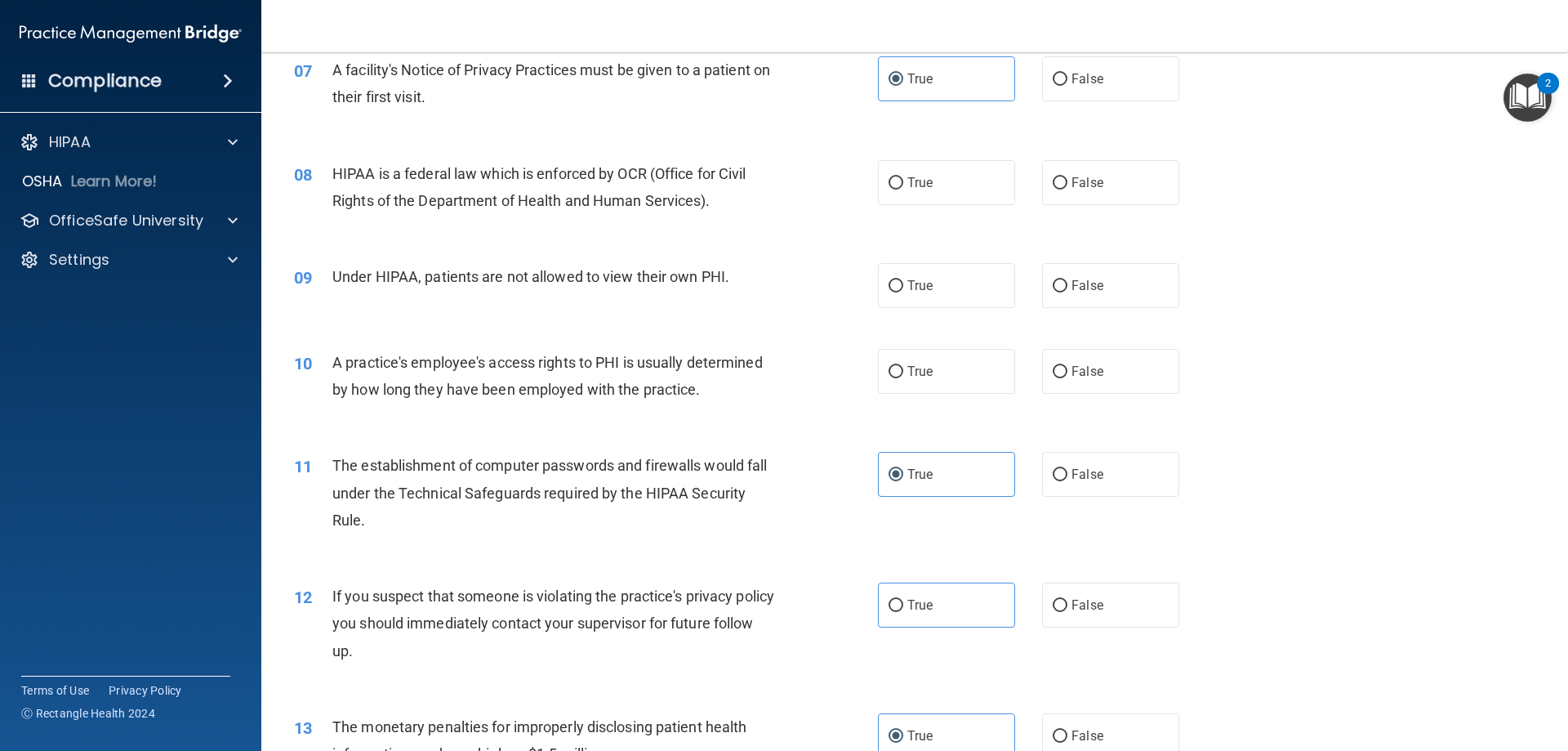
click at [1032, 369] on div "True False" at bounding box center [1043, 371] width 329 height 45
click at [1053, 367] on input "False" at bounding box center [1060, 372] width 15 height 12
radio input "true"
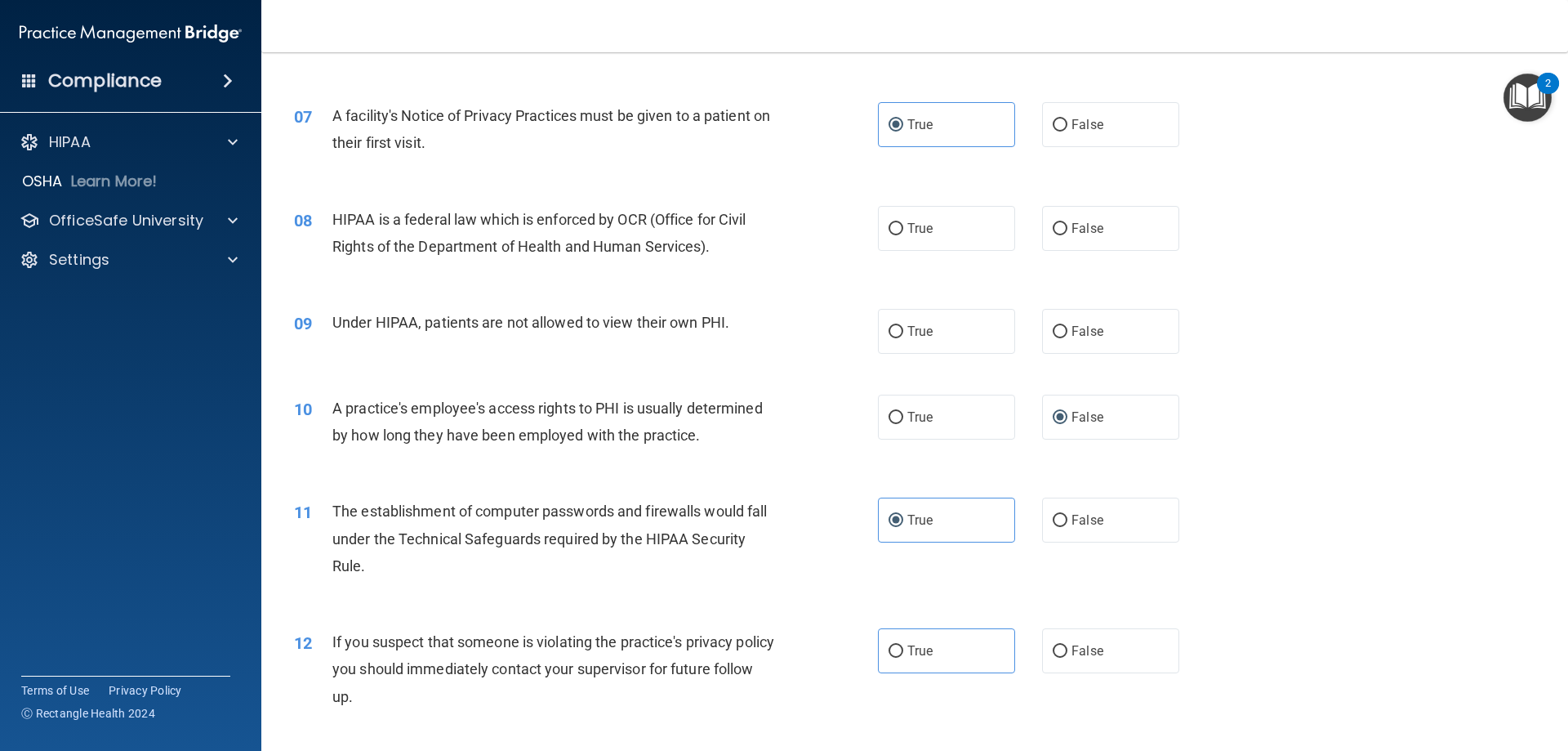
scroll to position [747, 0]
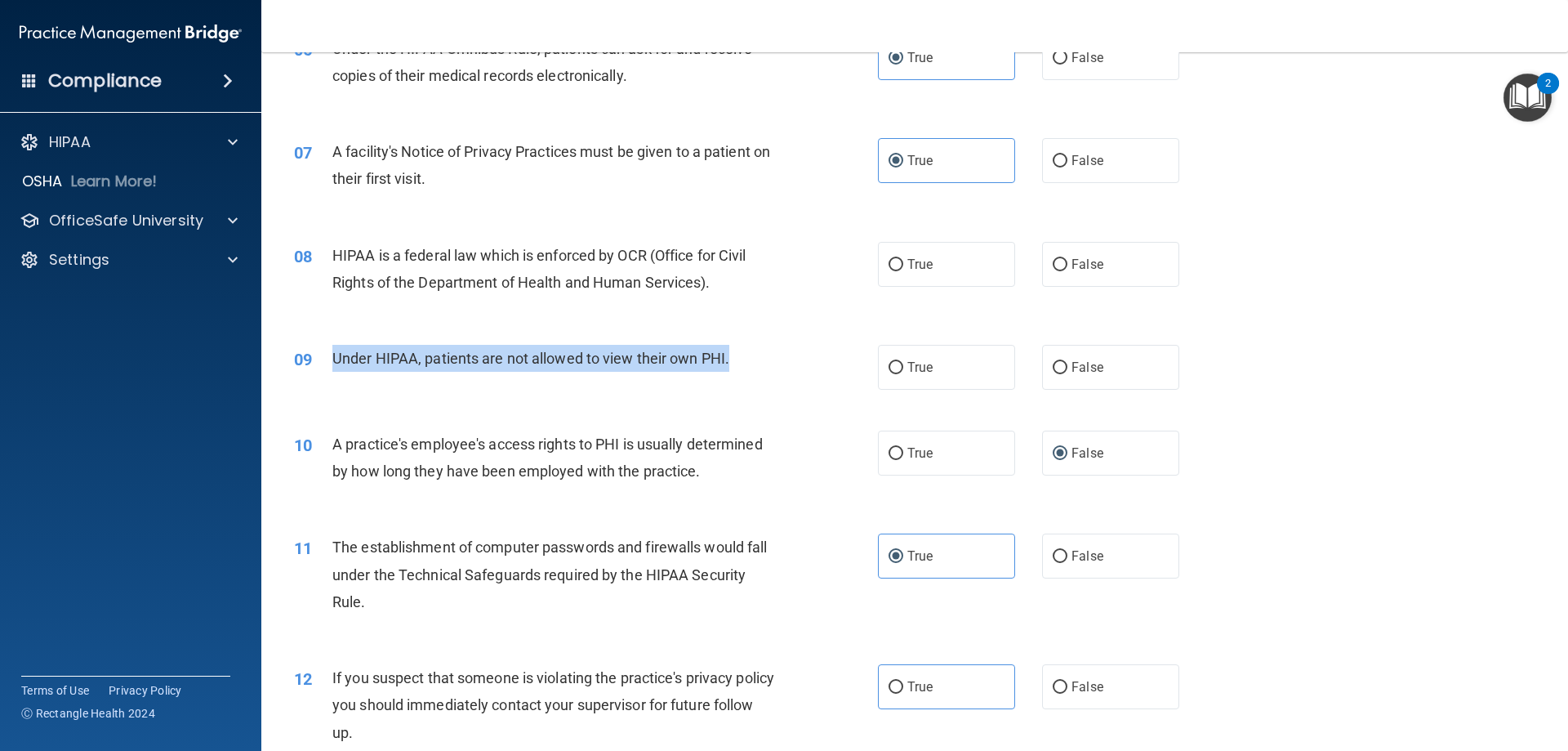
drag, startPoint x: 732, startPoint y: 357, endPoint x: 316, endPoint y: 364, distance: 416.1
click at [316, 364] on div "09 Under HIPAA, patients are not allowed to view their own PHI." at bounding box center [585, 362] width 633 height 35
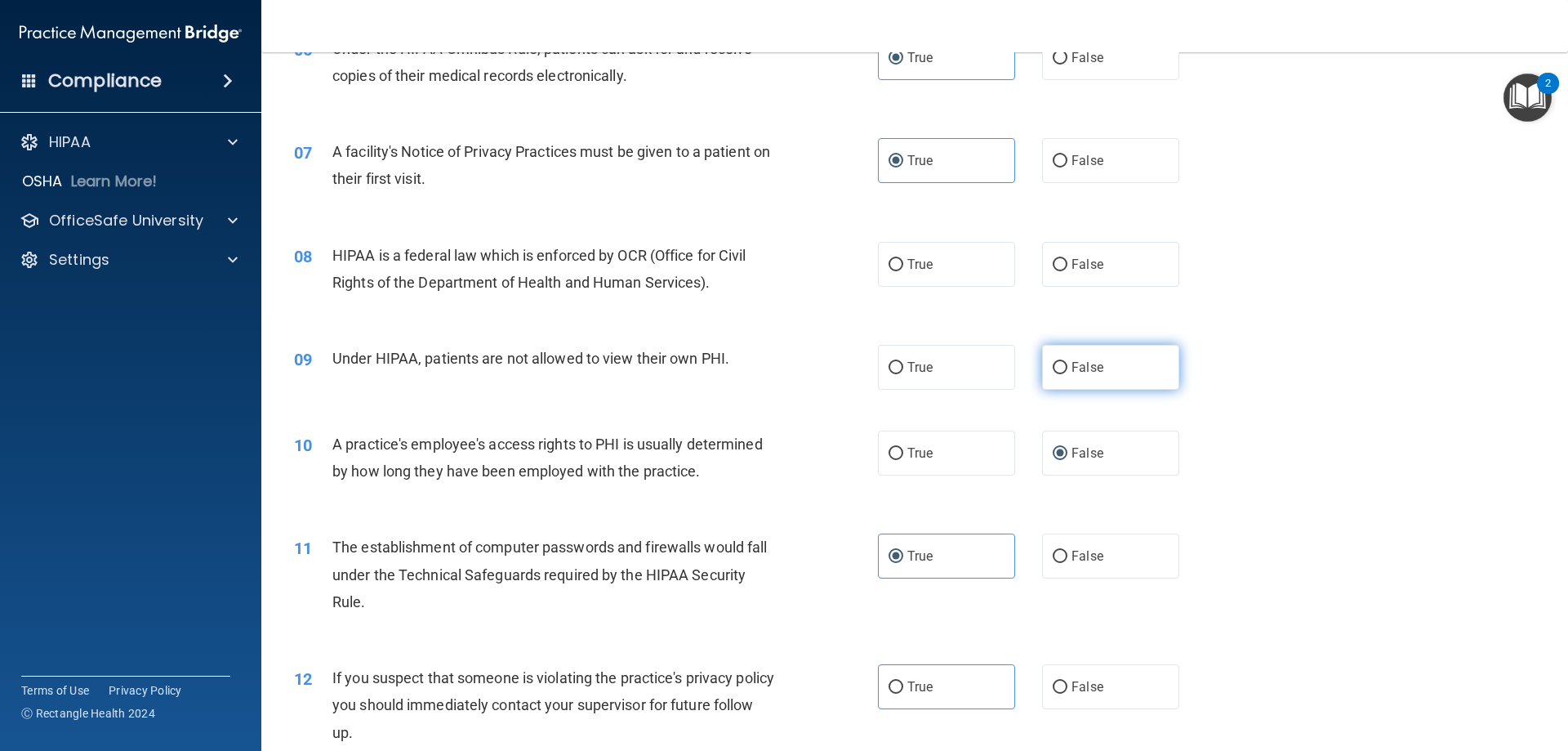
drag, startPoint x: 1100, startPoint y: 371, endPoint x: 1008, endPoint y: 364, distance: 92.3
click at [1097, 371] on label "False" at bounding box center [1110, 367] width 137 height 45
click at [1068, 371] on input "False" at bounding box center [1060, 368] width 15 height 12
radio input "true"
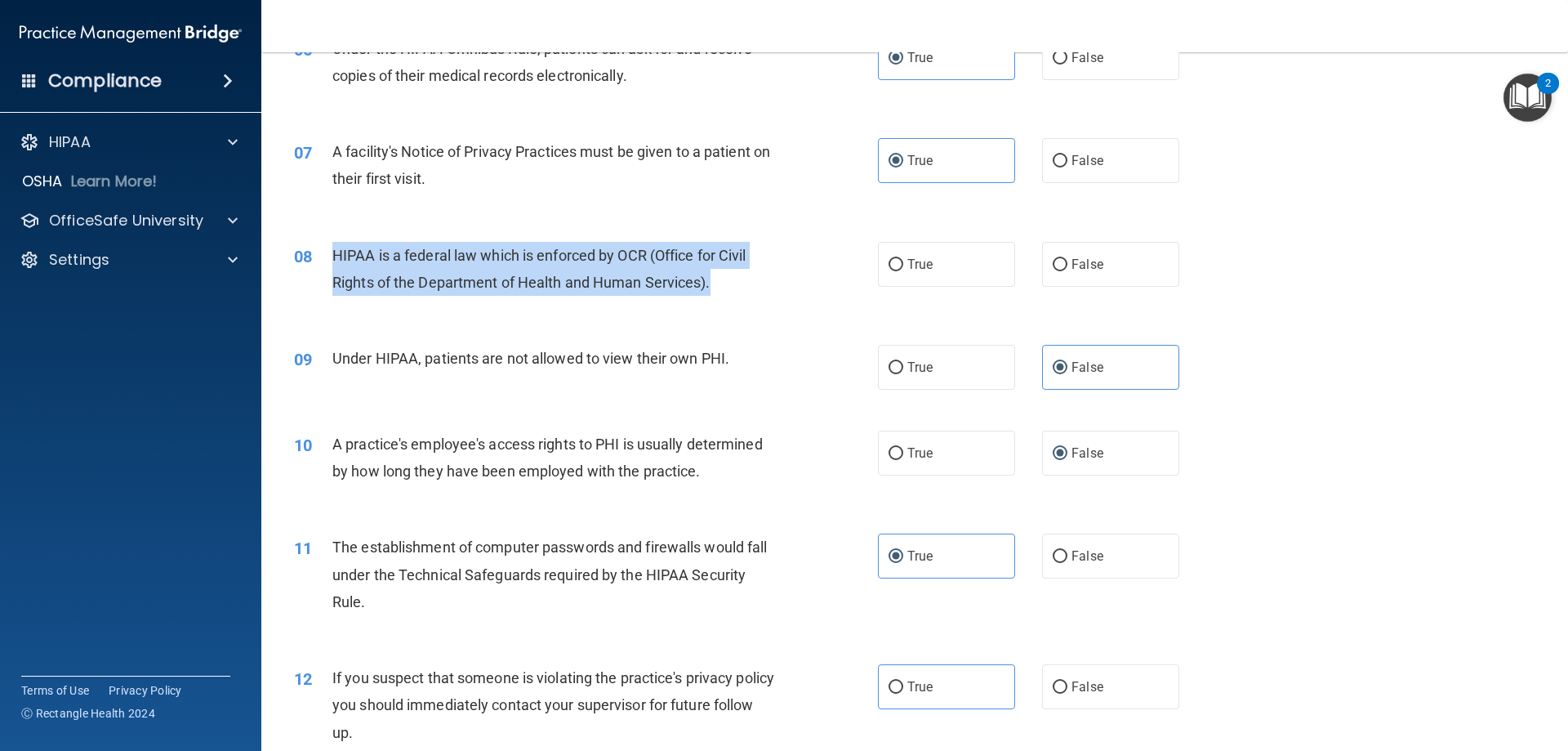
drag, startPoint x: 742, startPoint y: 282, endPoint x: 325, endPoint y: 244, distance: 418.7
click at [325, 244] on div "08 HIPAA is a federal law which is enforced by OCR (Office for Civil Rights of …" at bounding box center [585, 273] width 633 height 62
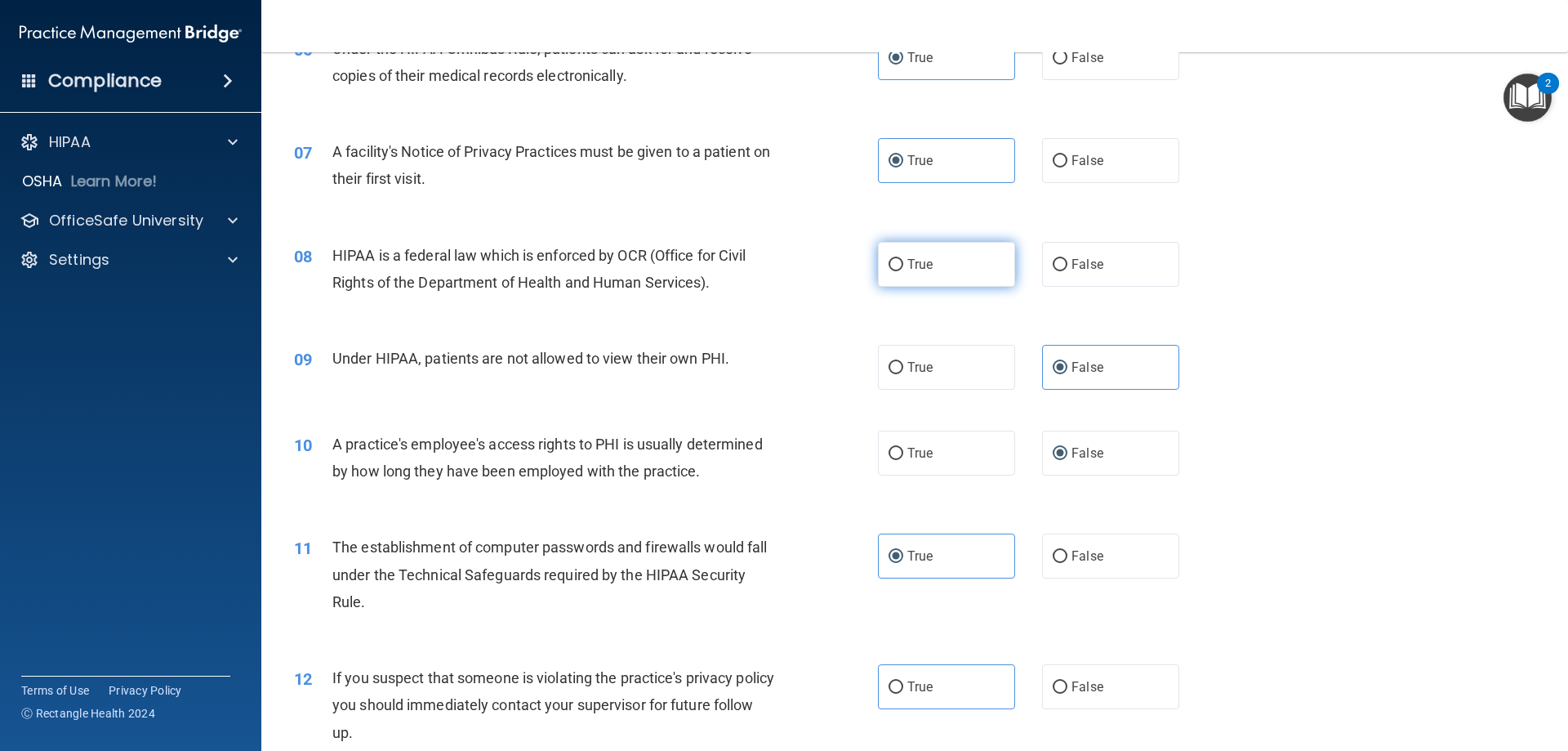
click at [922, 273] on label "True" at bounding box center [947, 264] width 137 height 45
click at [903, 271] on input "True" at bounding box center [896, 265] width 15 height 12
radio input "true"
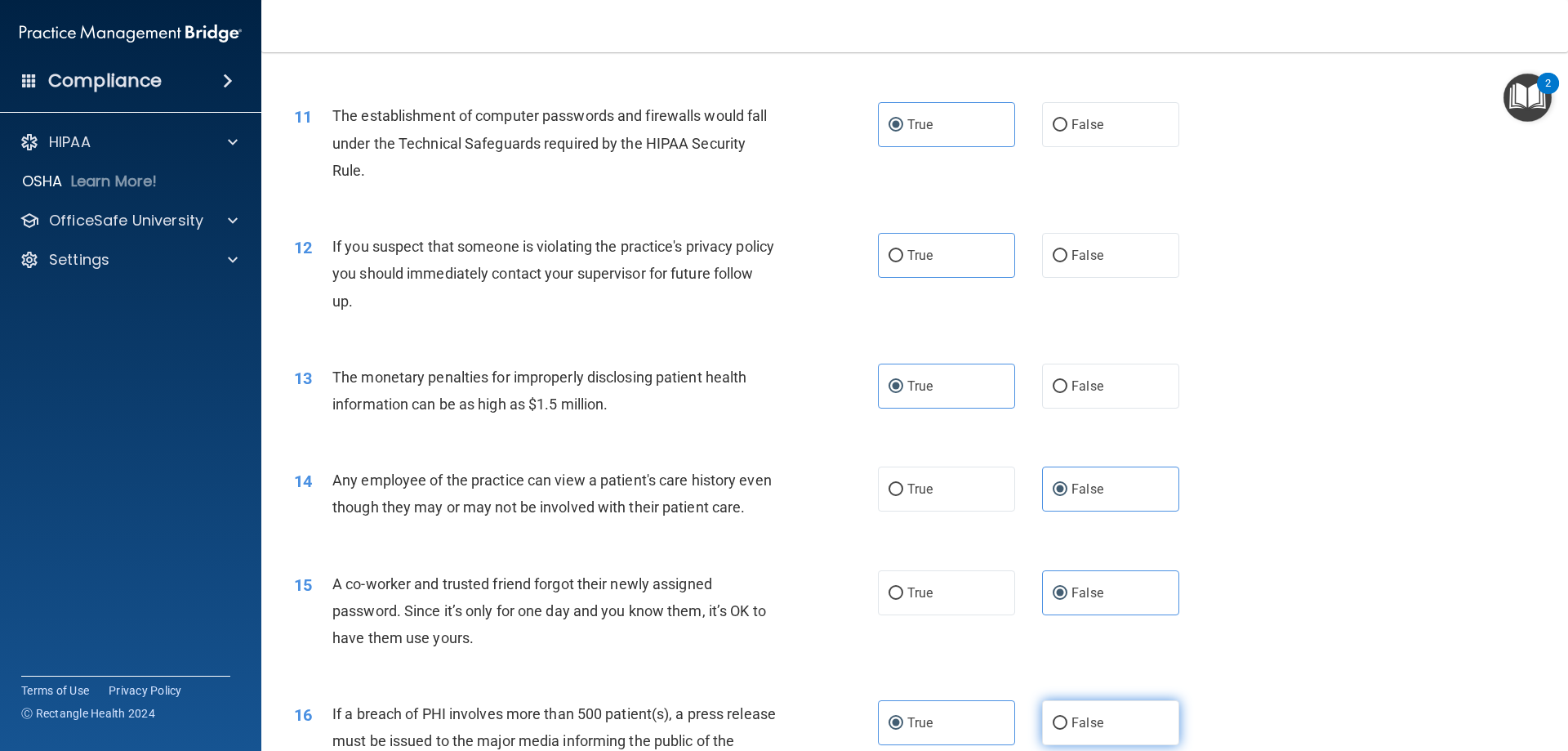
scroll to position [1155, 0]
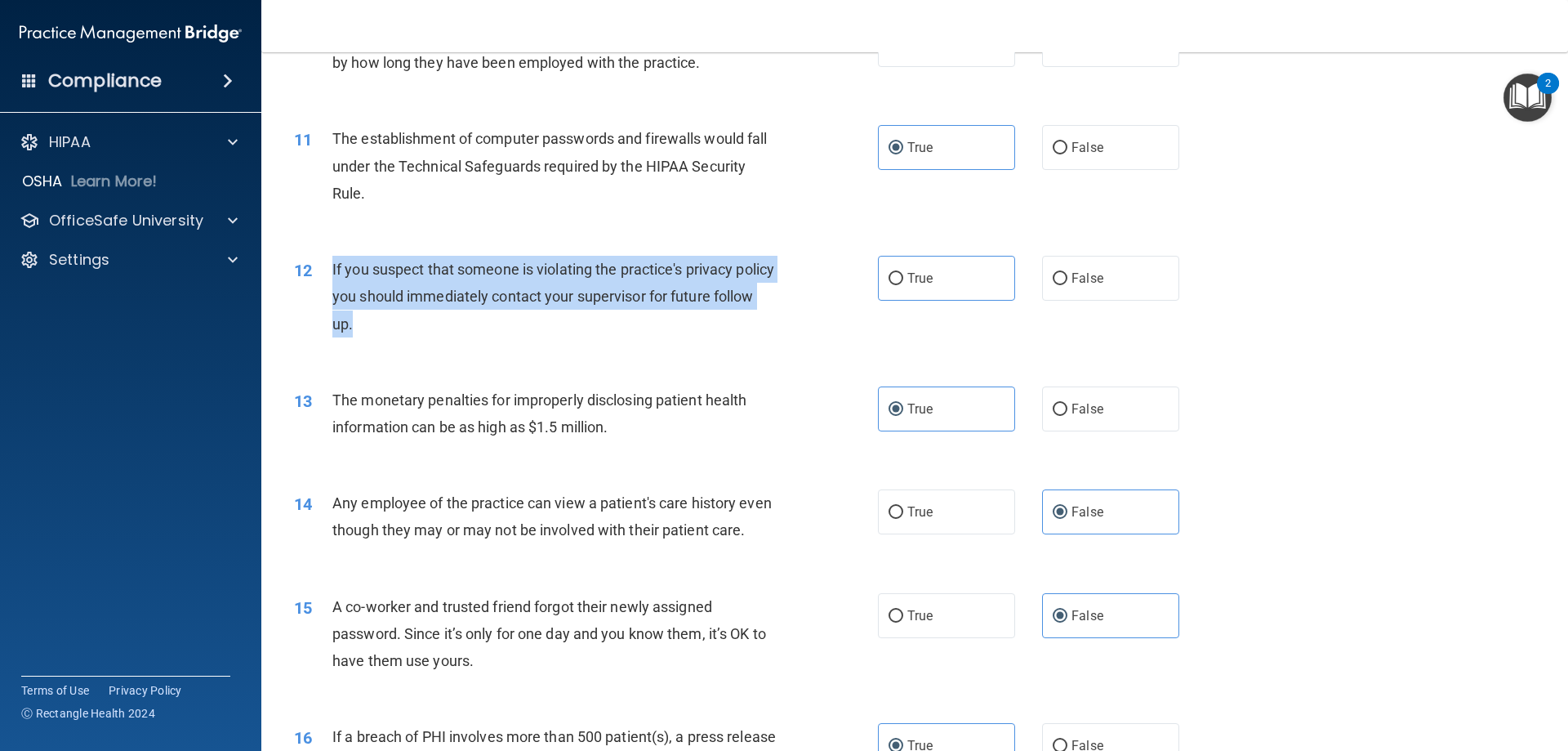
drag, startPoint x: 378, startPoint y: 321, endPoint x: 331, endPoint y: 275, distance: 65.8
click at [331, 275] on div "12 If you suspect that someone is violating the practice's privacy policy you s…" at bounding box center [585, 301] width 633 height 90
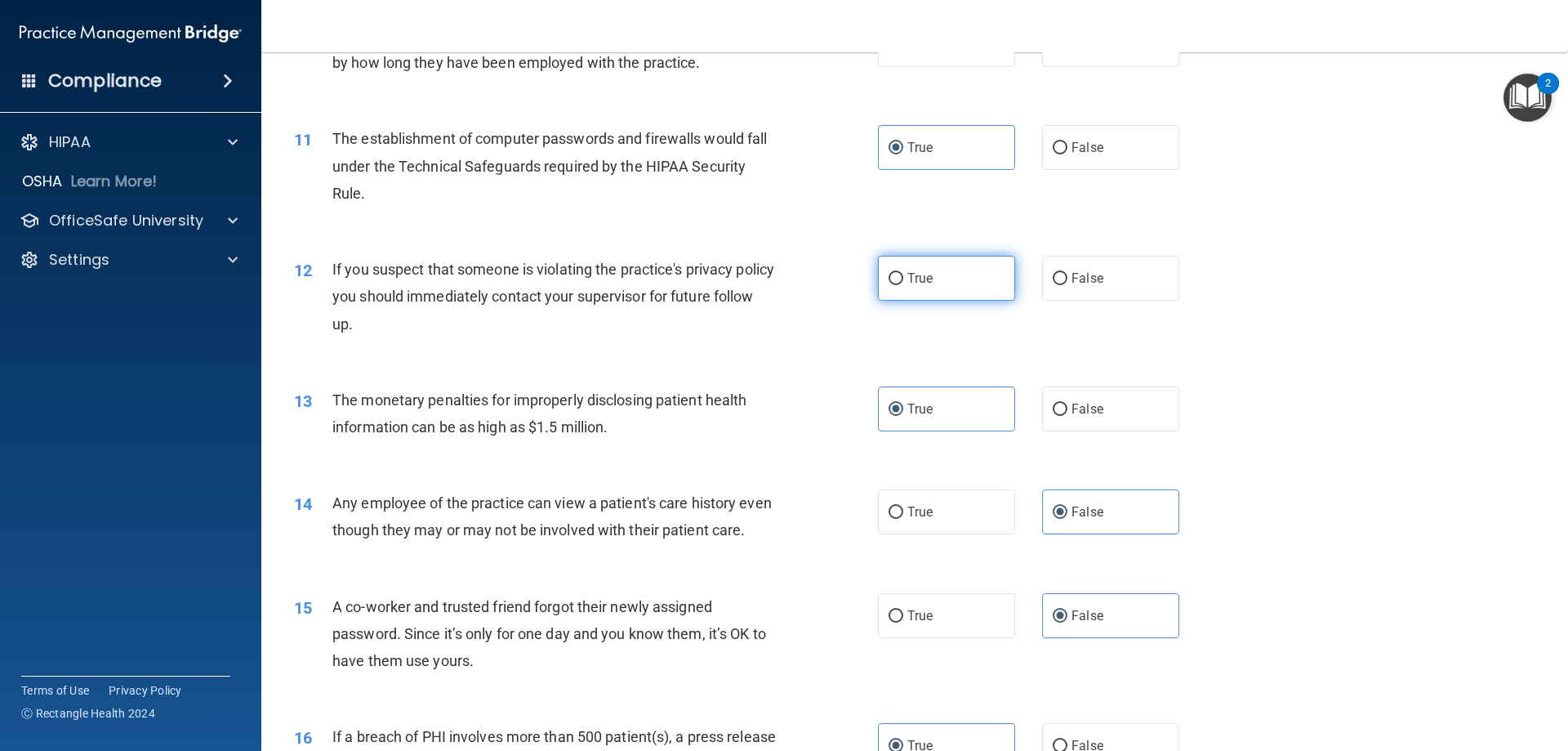
click at [925, 283] on span "True" at bounding box center [919, 278] width 26 height 16
click at [903, 283] on input "True" at bounding box center [896, 278] width 15 height 12
radio input "true"
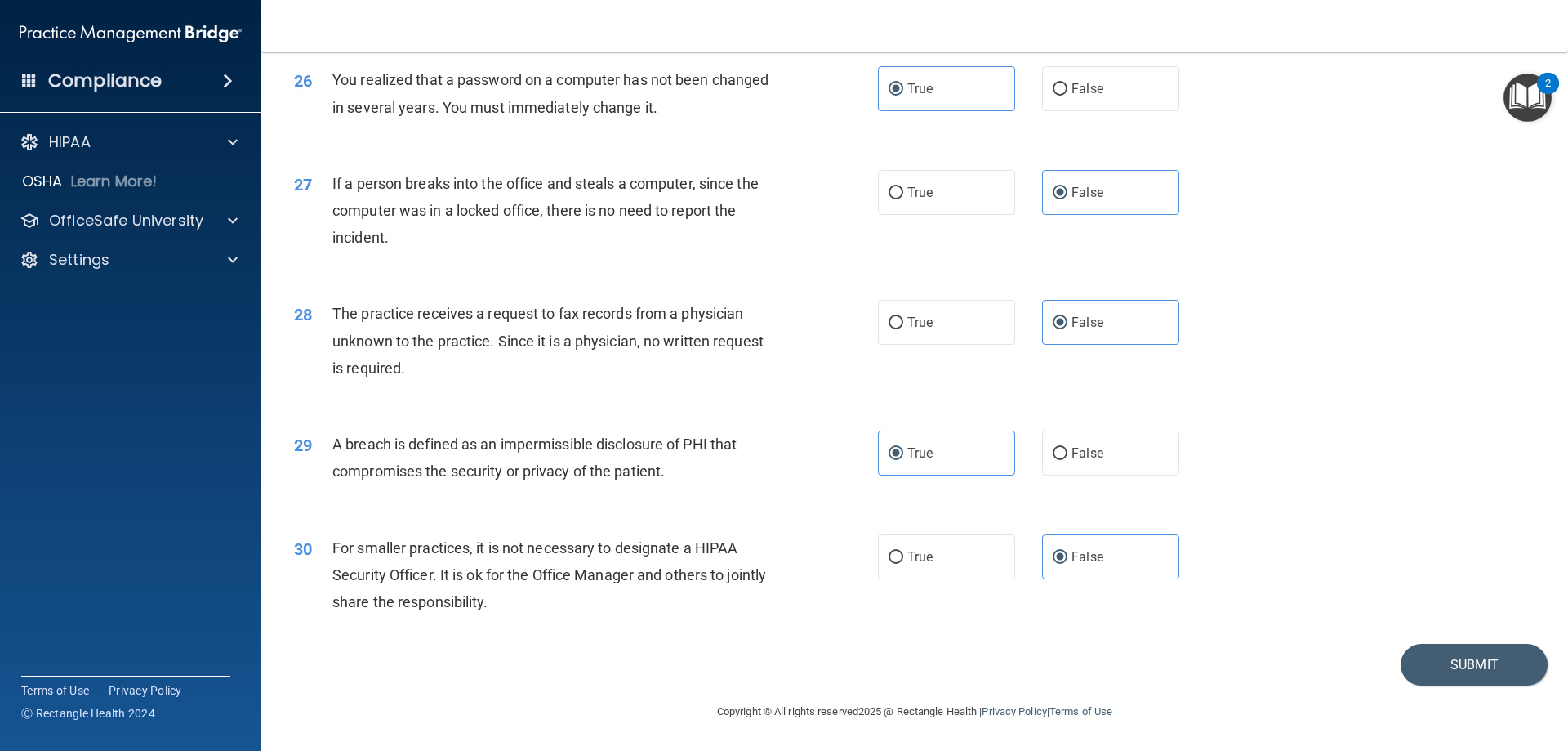
scroll to position [3116, 0]
click at [1413, 667] on button "Submit" at bounding box center [1474, 665] width 147 height 42
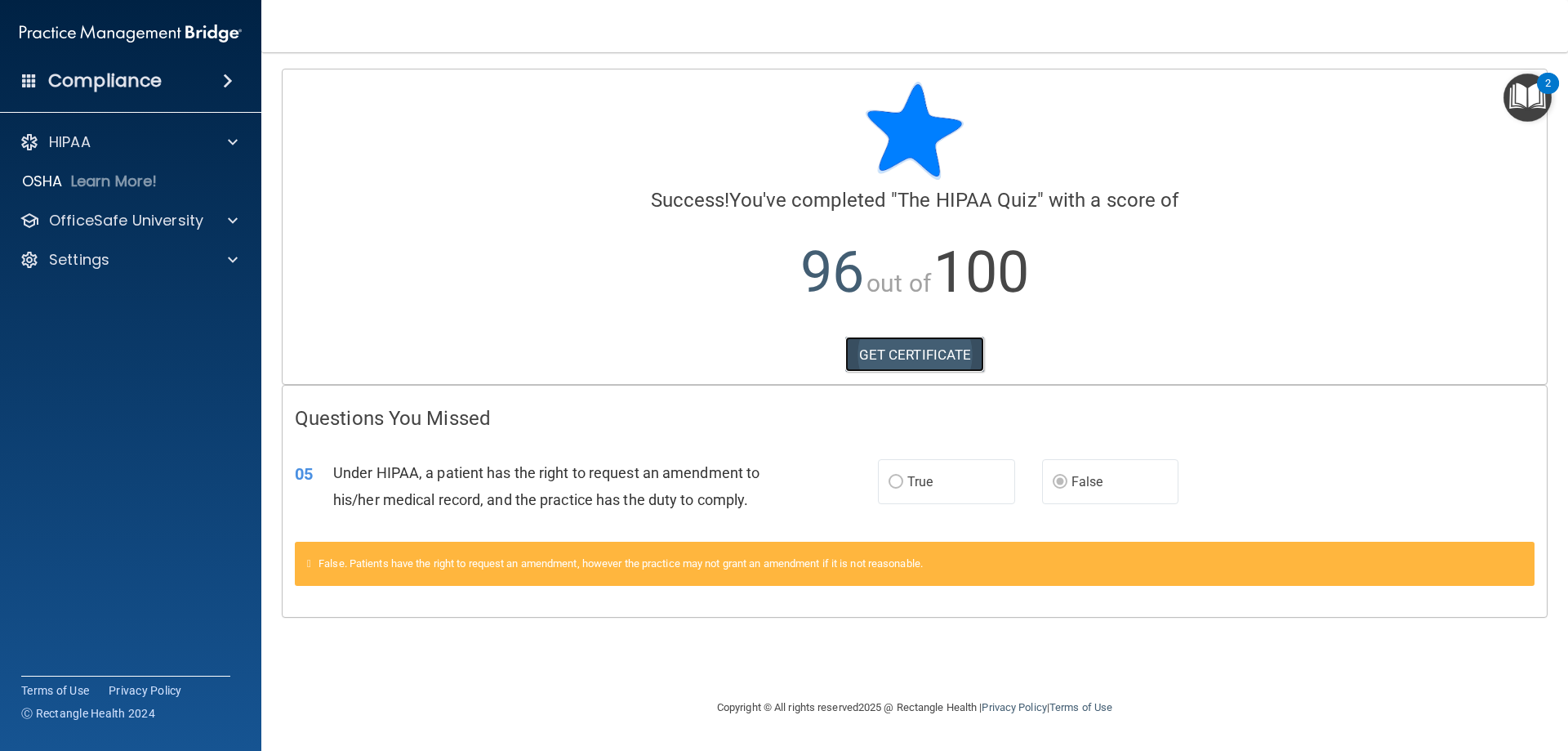
click at [899, 352] on link "GET CERTIFICATE" at bounding box center [915, 355] width 140 height 36
click at [231, 143] on span at bounding box center [233, 142] width 10 height 20
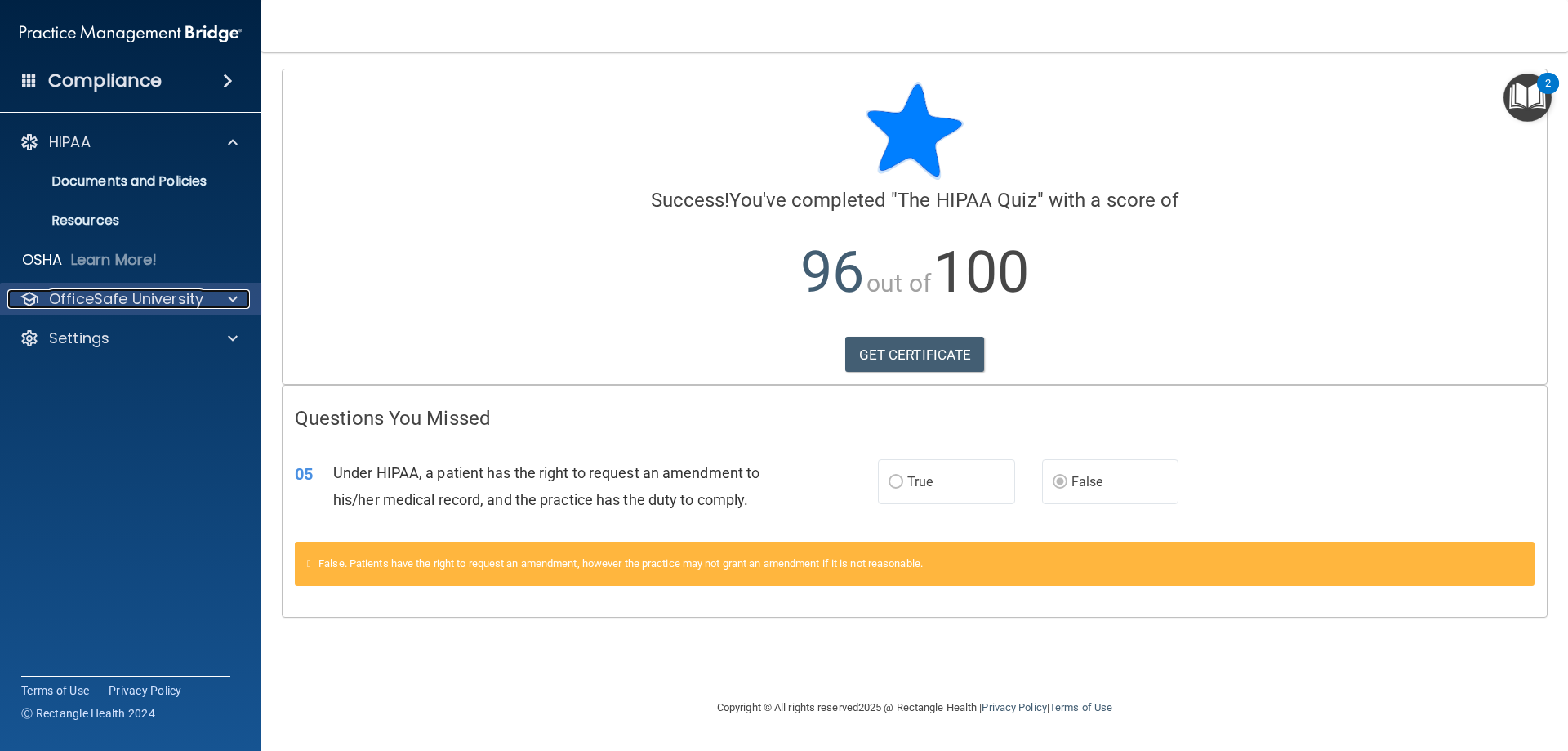
click at [228, 296] on span at bounding box center [233, 299] width 10 height 20
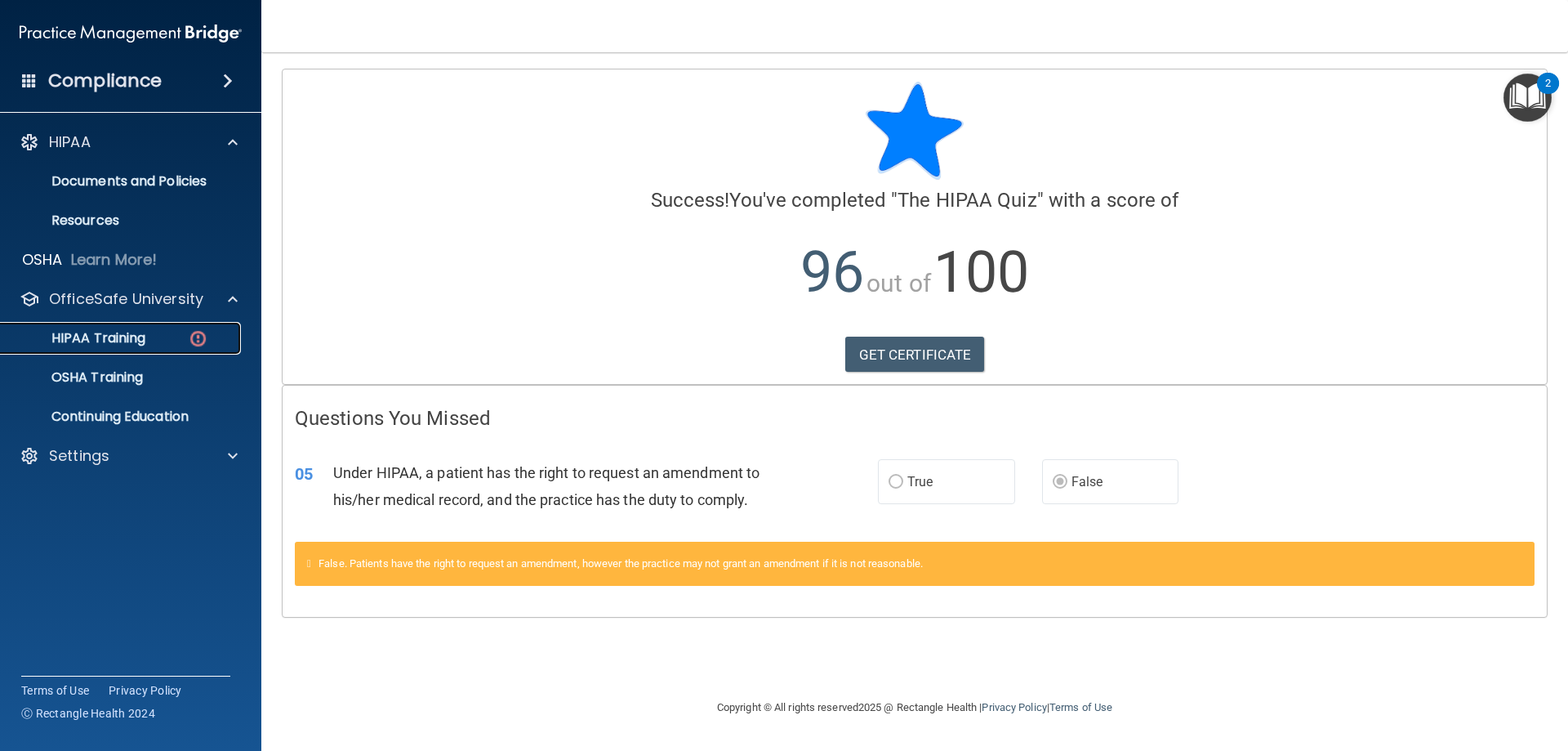
click at [194, 343] on img at bounding box center [198, 338] width 21 height 21
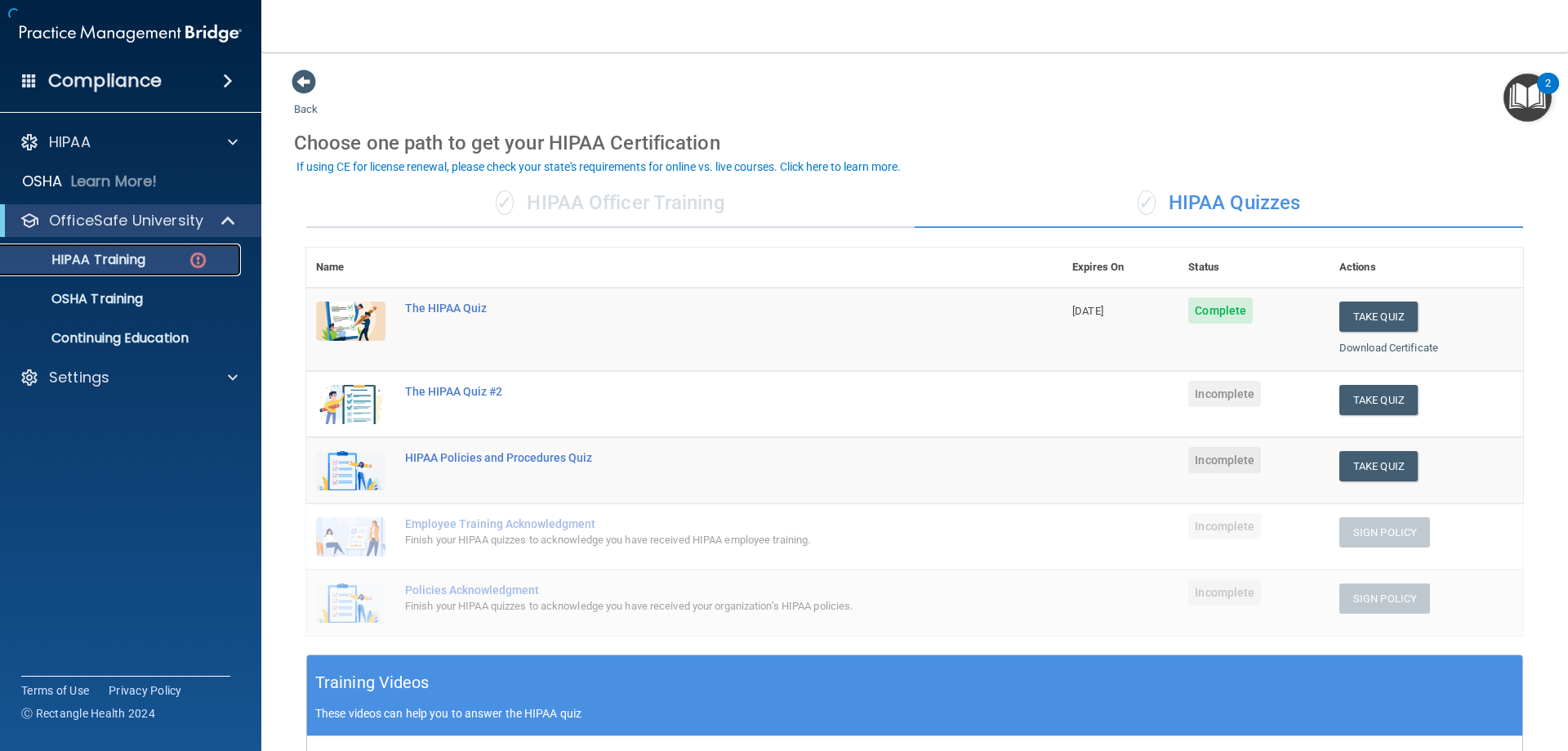
click at [172, 273] on link "HIPAA Training" at bounding box center [112, 260] width 258 height 33
click at [1370, 397] on button "Take Quiz" at bounding box center [1378, 399] width 78 height 30
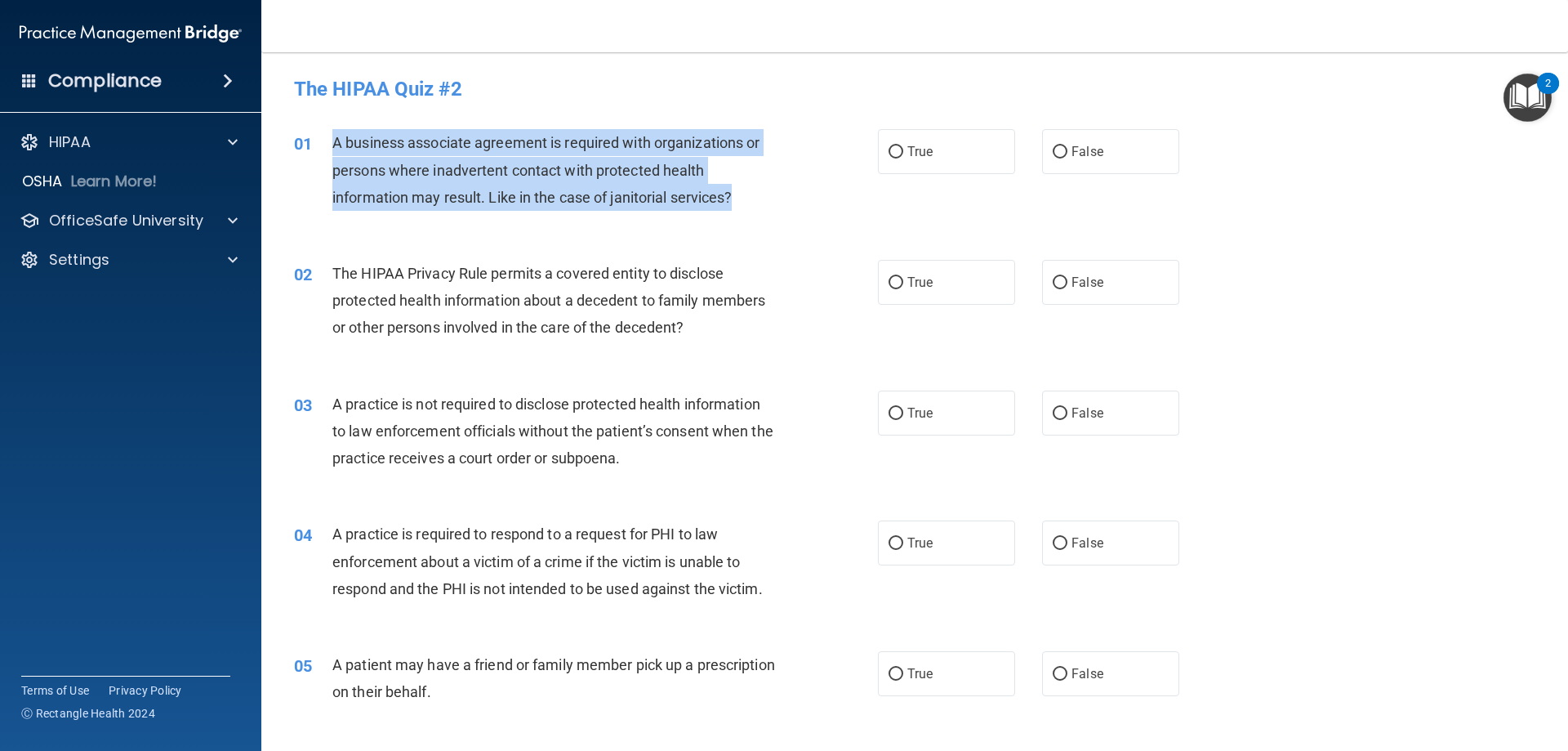
drag, startPoint x: 739, startPoint y: 197, endPoint x: 324, endPoint y: 140, distance: 418.9
click at [324, 140] on div "01 A business associate agreement is required with organizations or persons whe…" at bounding box center [585, 174] width 633 height 90
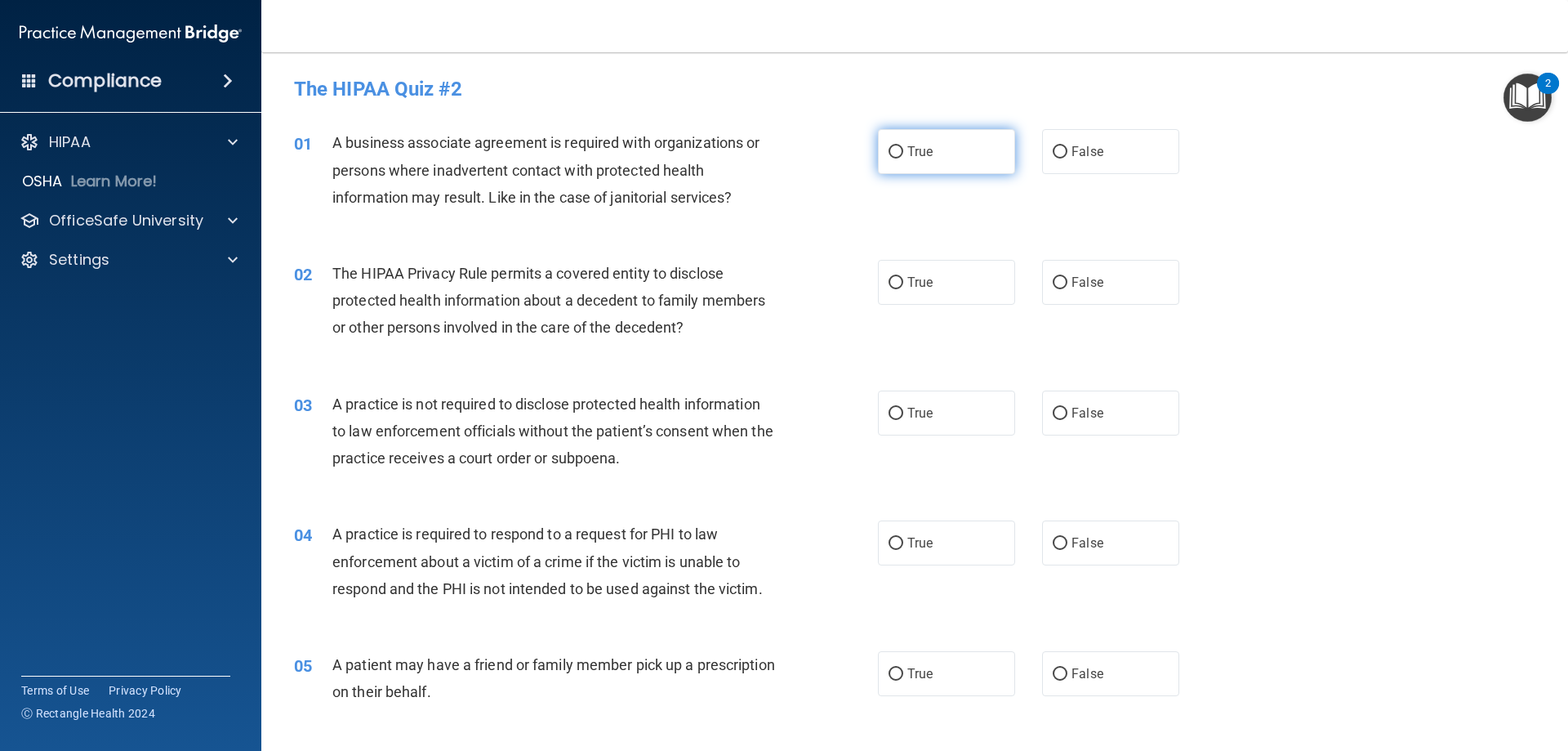
click at [907, 158] on span "True" at bounding box center [919, 152] width 26 height 16
click at [903, 158] on input "True" at bounding box center [896, 152] width 15 height 12
radio input "true"
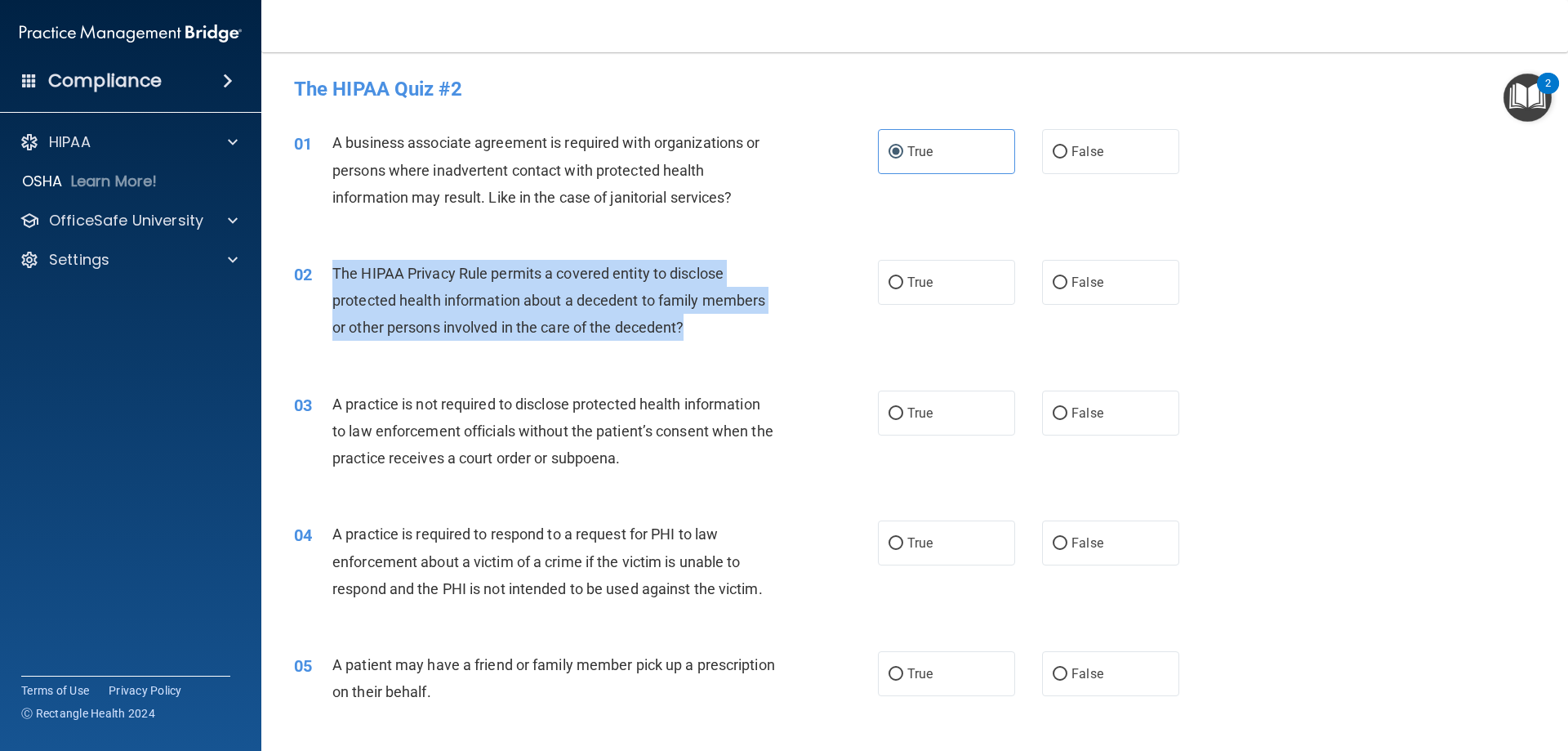
drag, startPoint x: 705, startPoint y: 332, endPoint x: 321, endPoint y: 264, distance: 390.0
click at [321, 264] on div "02 The HIPAA Privacy Rule permits a covered entity to disclose protected health…" at bounding box center [585, 305] width 633 height 90
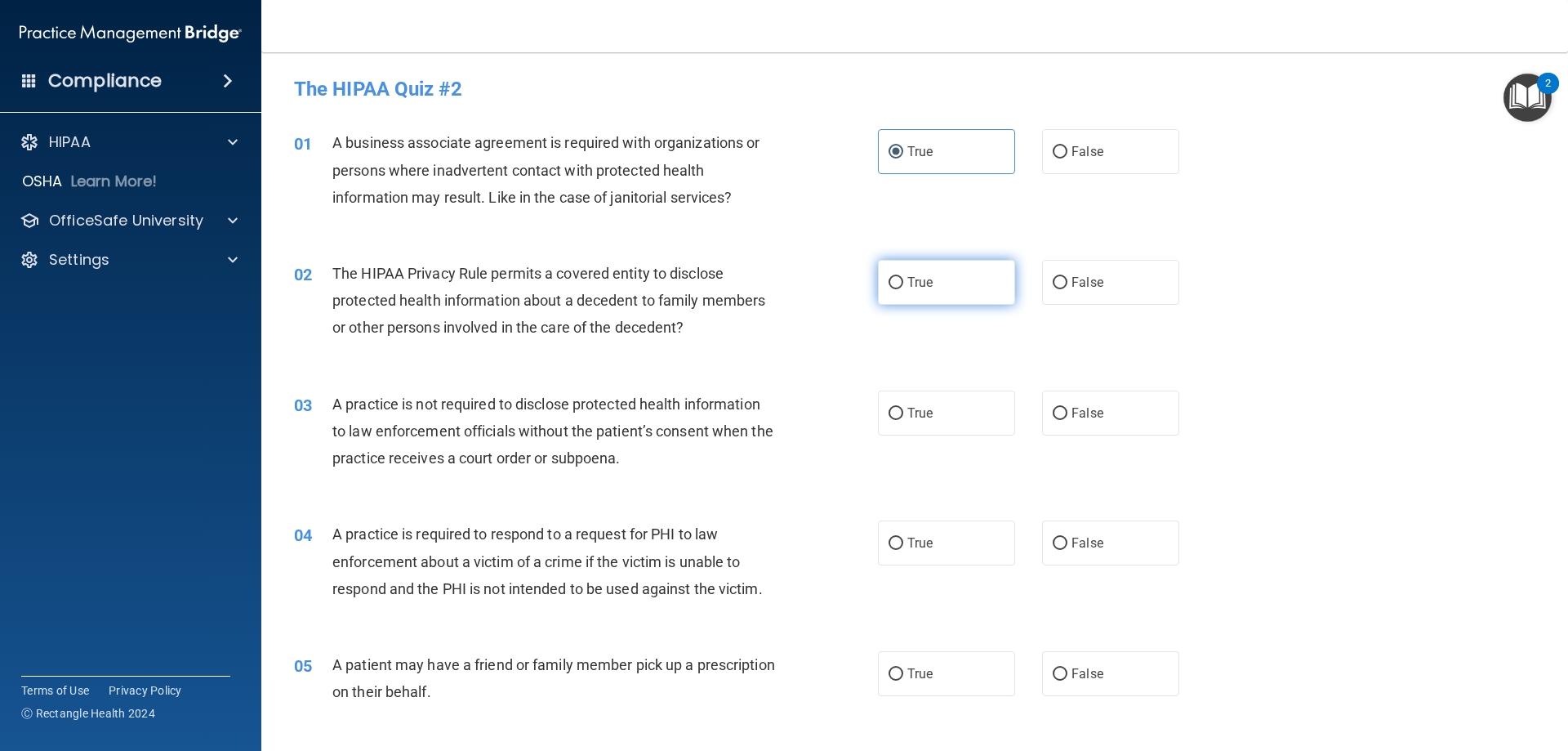
click at [912, 273] on label "True" at bounding box center [947, 282] width 137 height 45
click at [903, 277] on input "True" at bounding box center [896, 282] width 15 height 12
radio input "true"
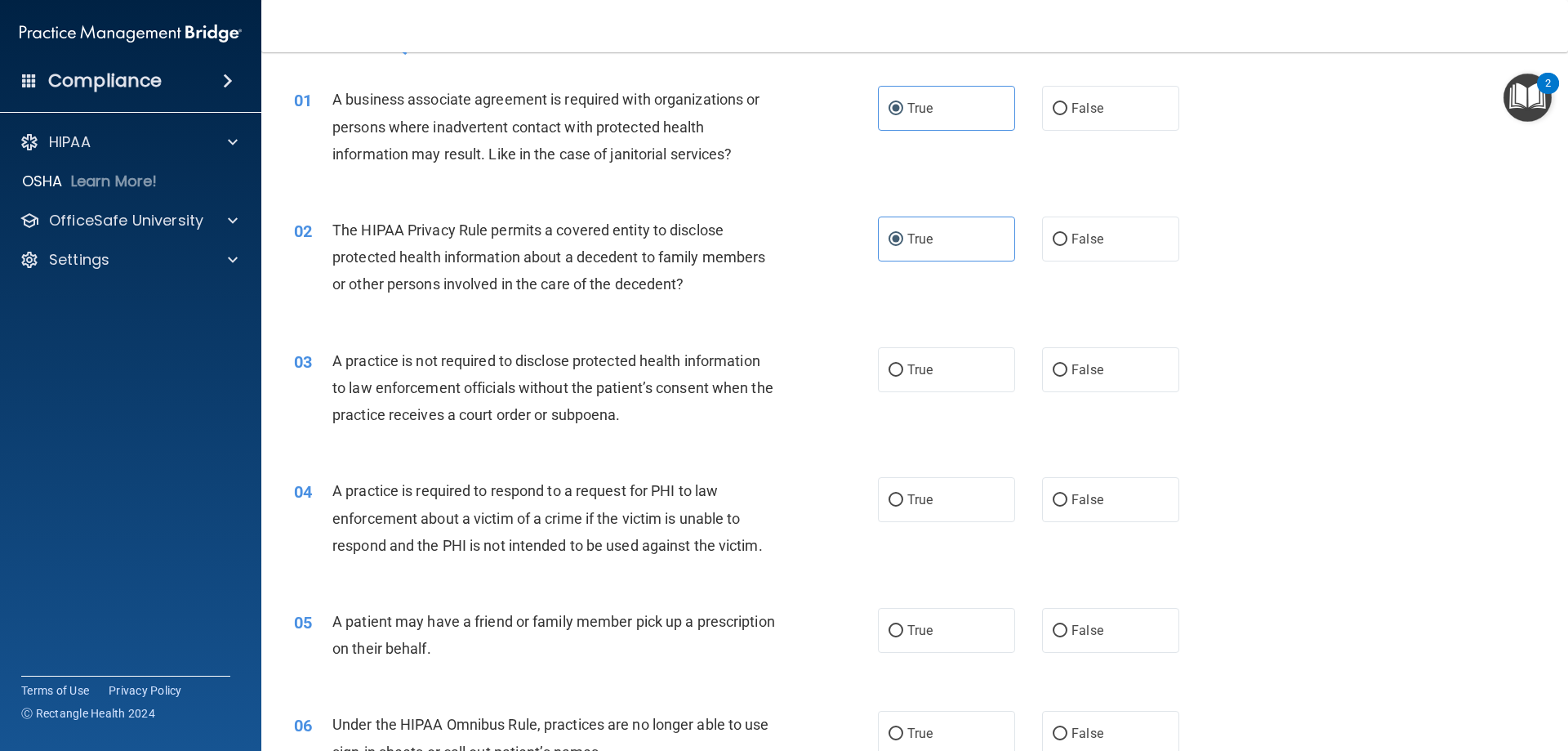
scroll to position [82, 0]
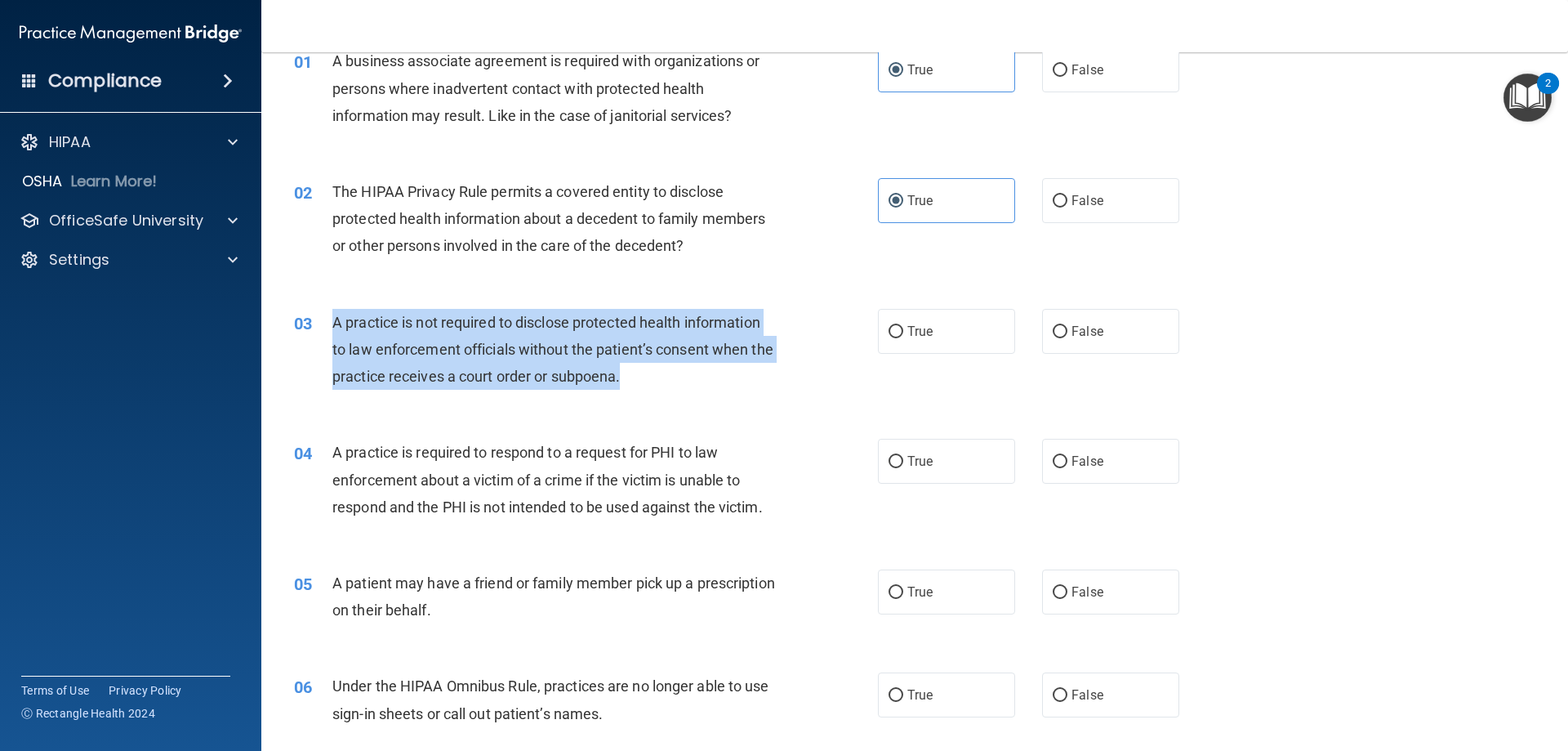
drag, startPoint x: 650, startPoint y: 381, endPoint x: 332, endPoint y: 316, distance: 324.6
click at [333, 316] on div "A practice is not required to disclose protected health information to law enfo…" at bounding box center [561, 349] width 457 height 82
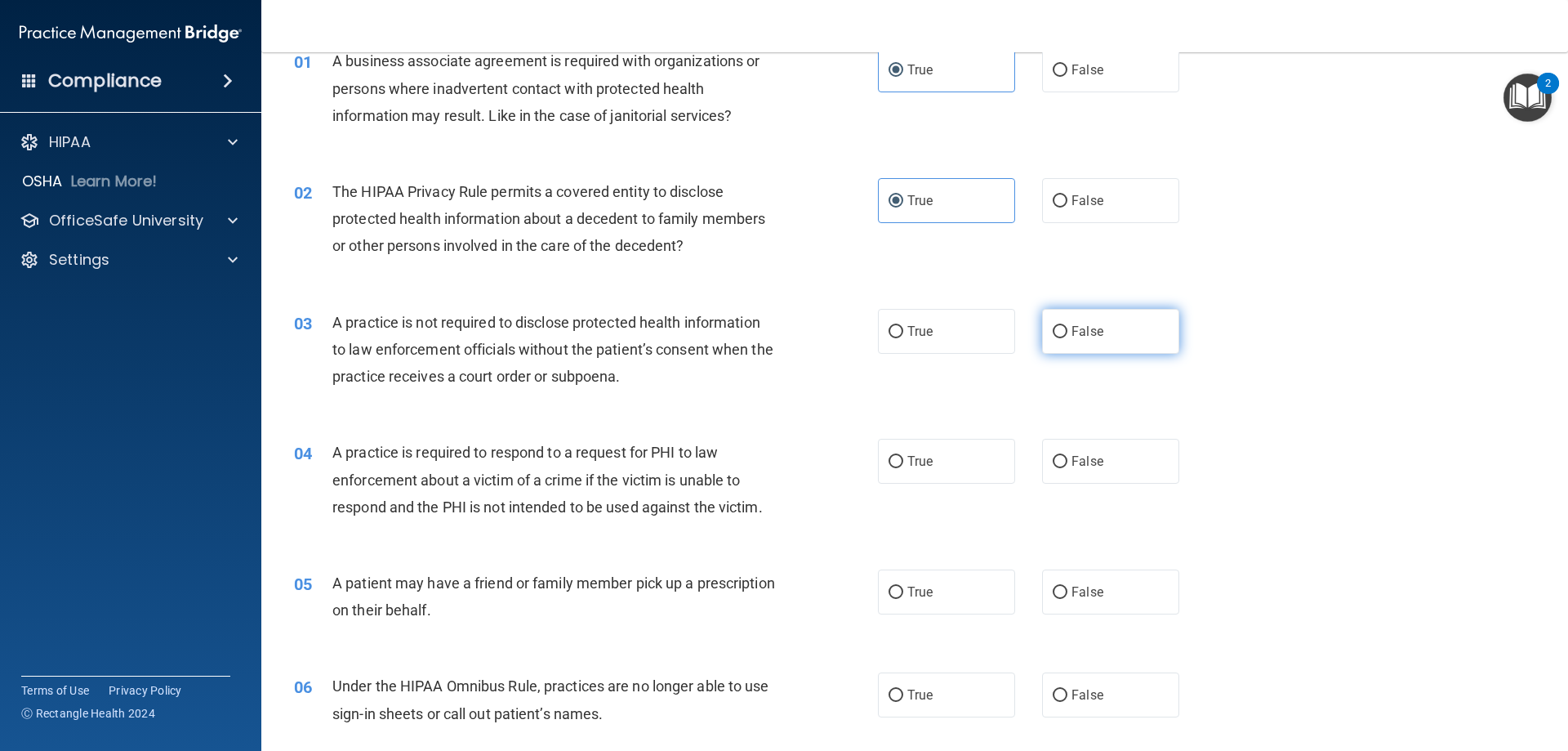
click at [1072, 328] on span "False" at bounding box center [1087, 331] width 32 height 16
click at [1068, 328] on input "False" at bounding box center [1060, 332] width 15 height 12
radio input "true"
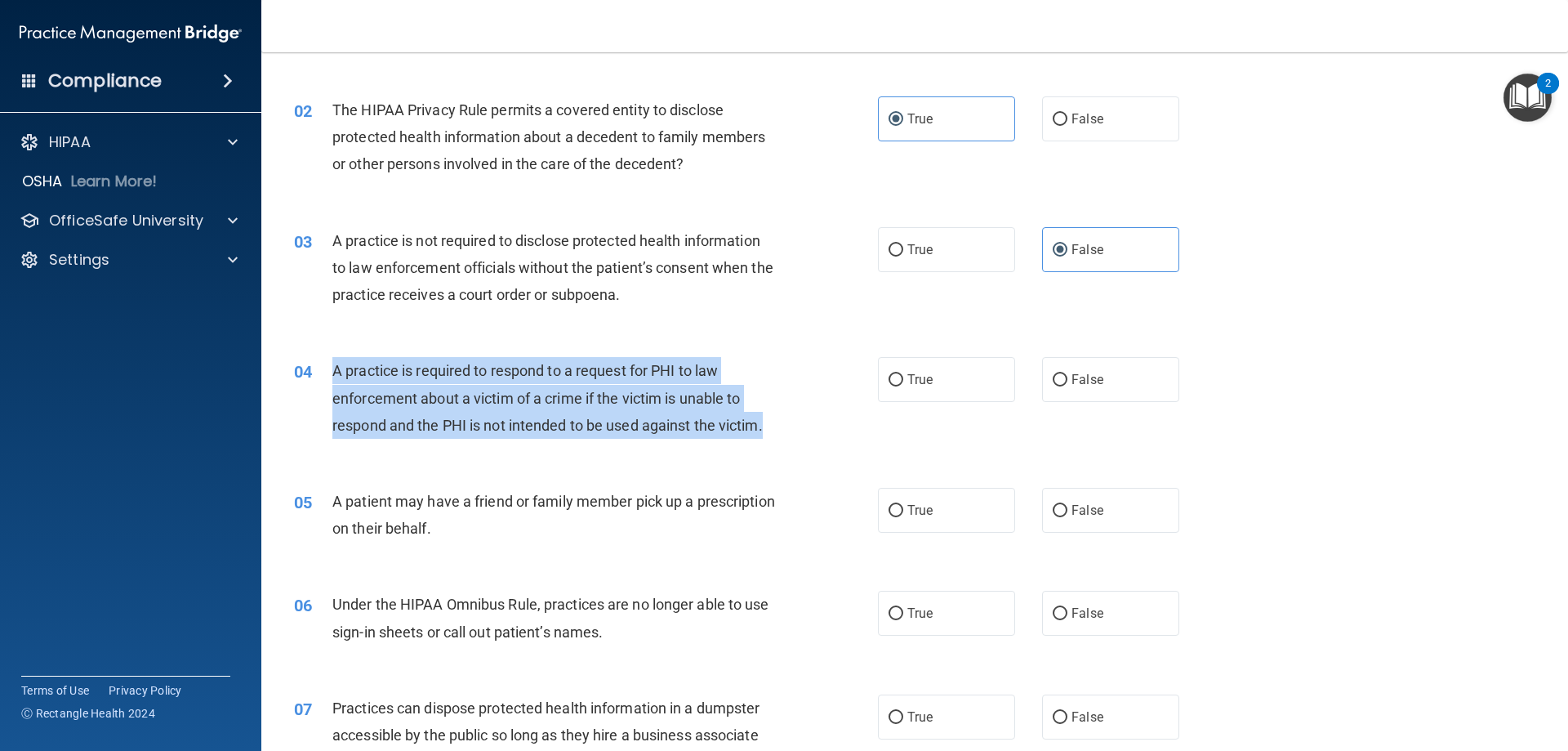
drag, startPoint x: 771, startPoint y: 430, endPoint x: 332, endPoint y: 373, distance: 442.7
click at [333, 373] on div "A practice is required to respond to a request for PHI to law enforcement about…" at bounding box center [561, 398] width 457 height 82
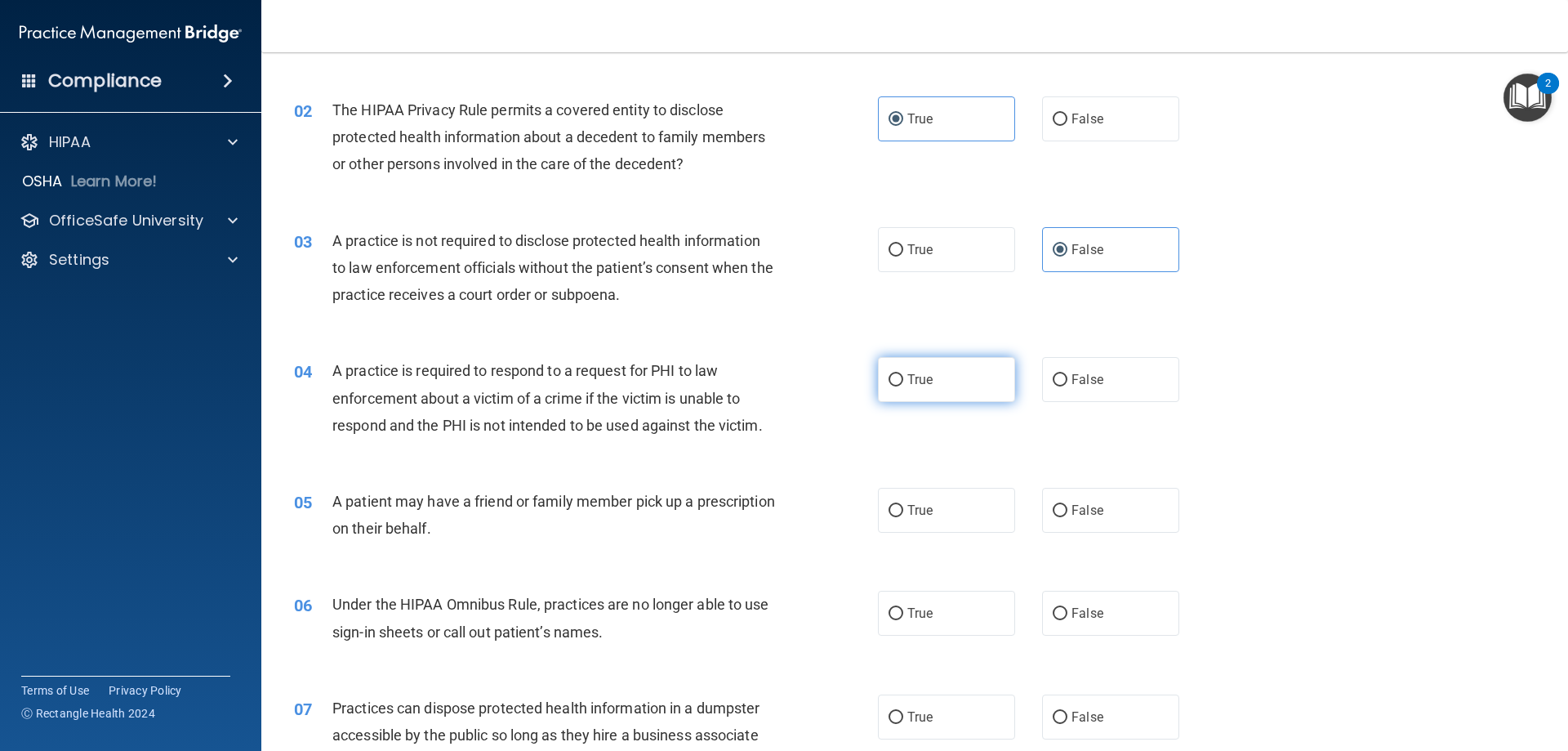
click at [942, 380] on label "True" at bounding box center [947, 380] width 137 height 45
click at [903, 380] on input "True" at bounding box center [896, 380] width 15 height 12
radio input "true"
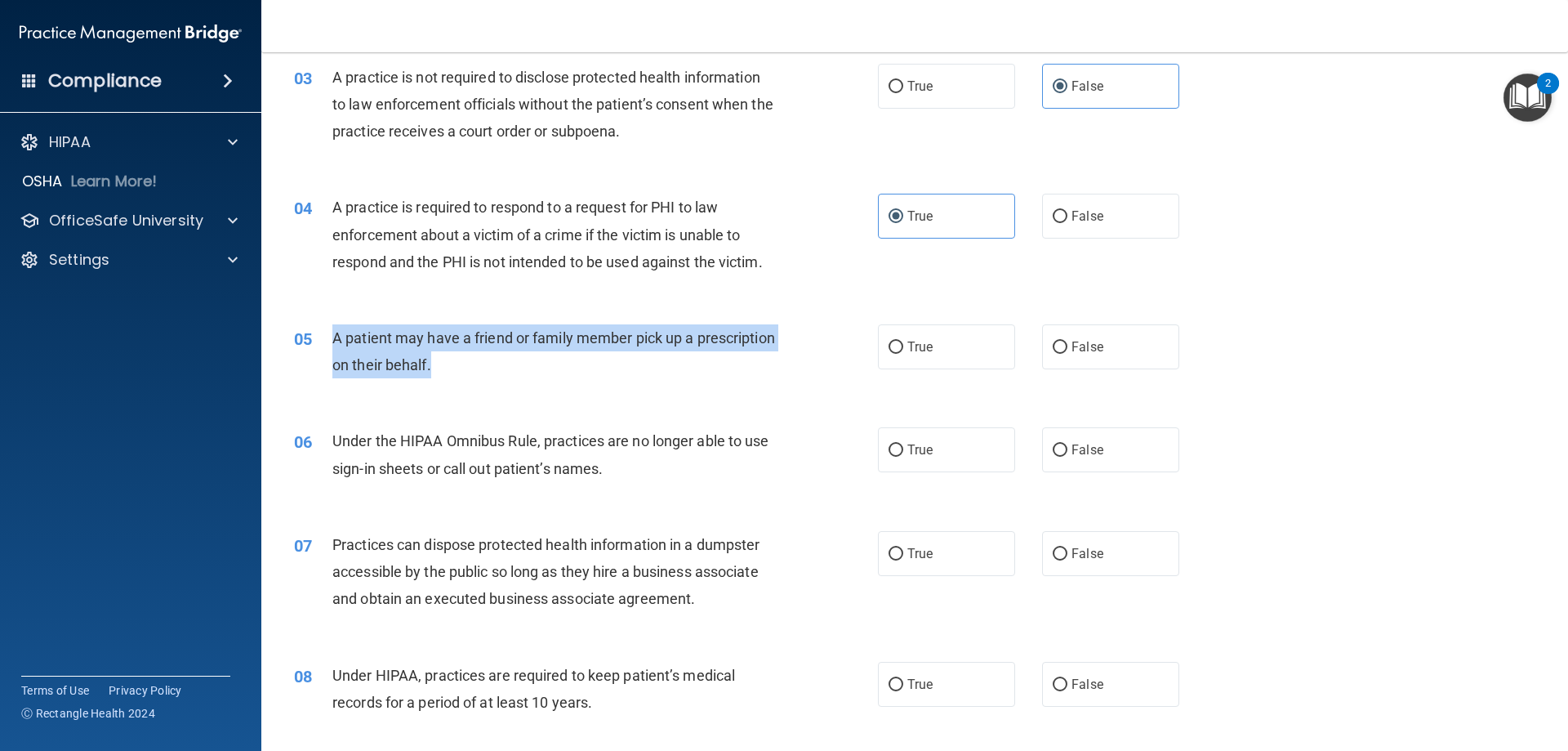
drag, startPoint x: 521, startPoint y: 366, endPoint x: 332, endPoint y: 334, distance: 191.7
click at [333, 334] on div "A patient may have a friend or family member pick up a prescription on their be…" at bounding box center [561, 351] width 457 height 54
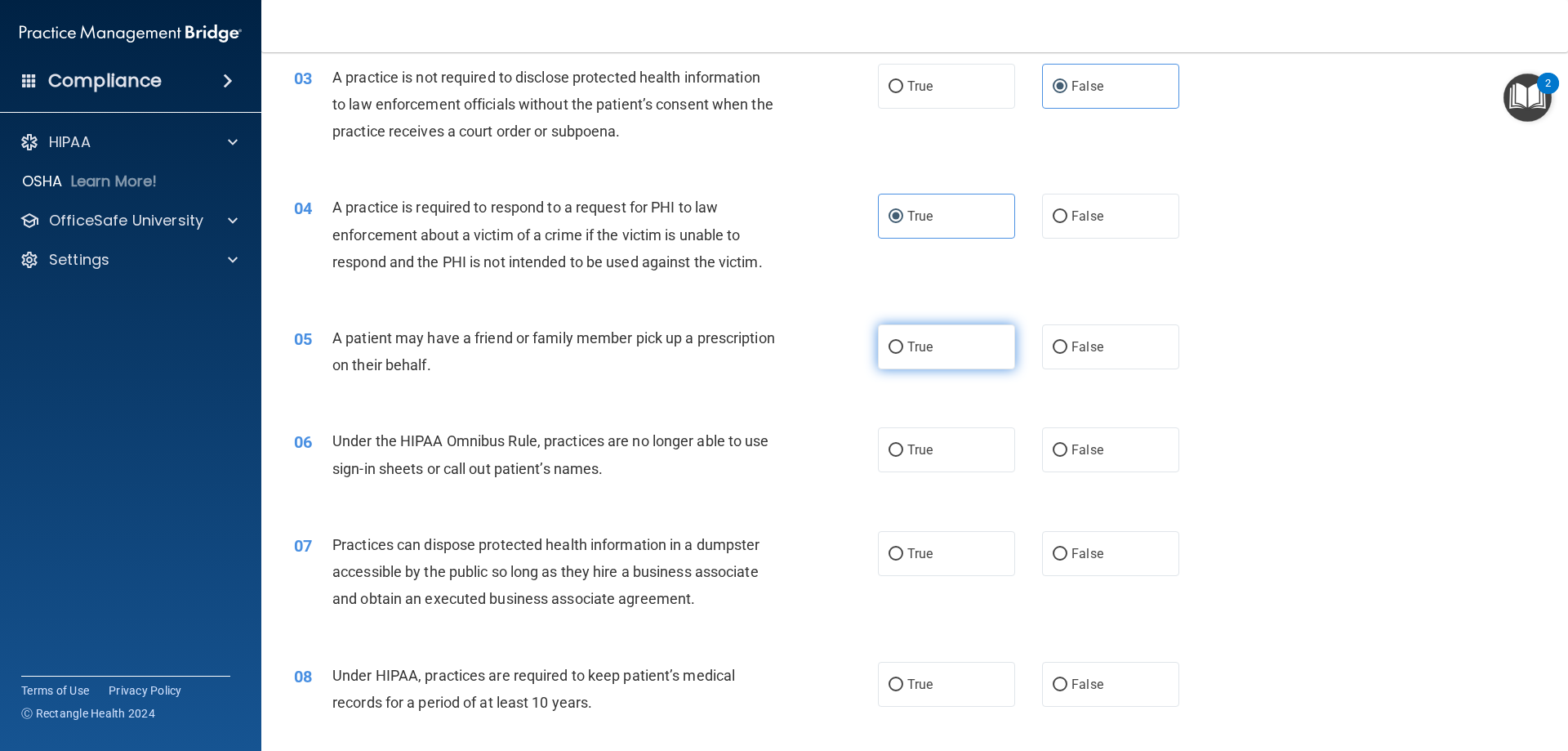
click at [933, 333] on label "True" at bounding box center [947, 347] width 137 height 45
click at [903, 342] on input "True" at bounding box center [896, 348] width 15 height 12
radio input "true"
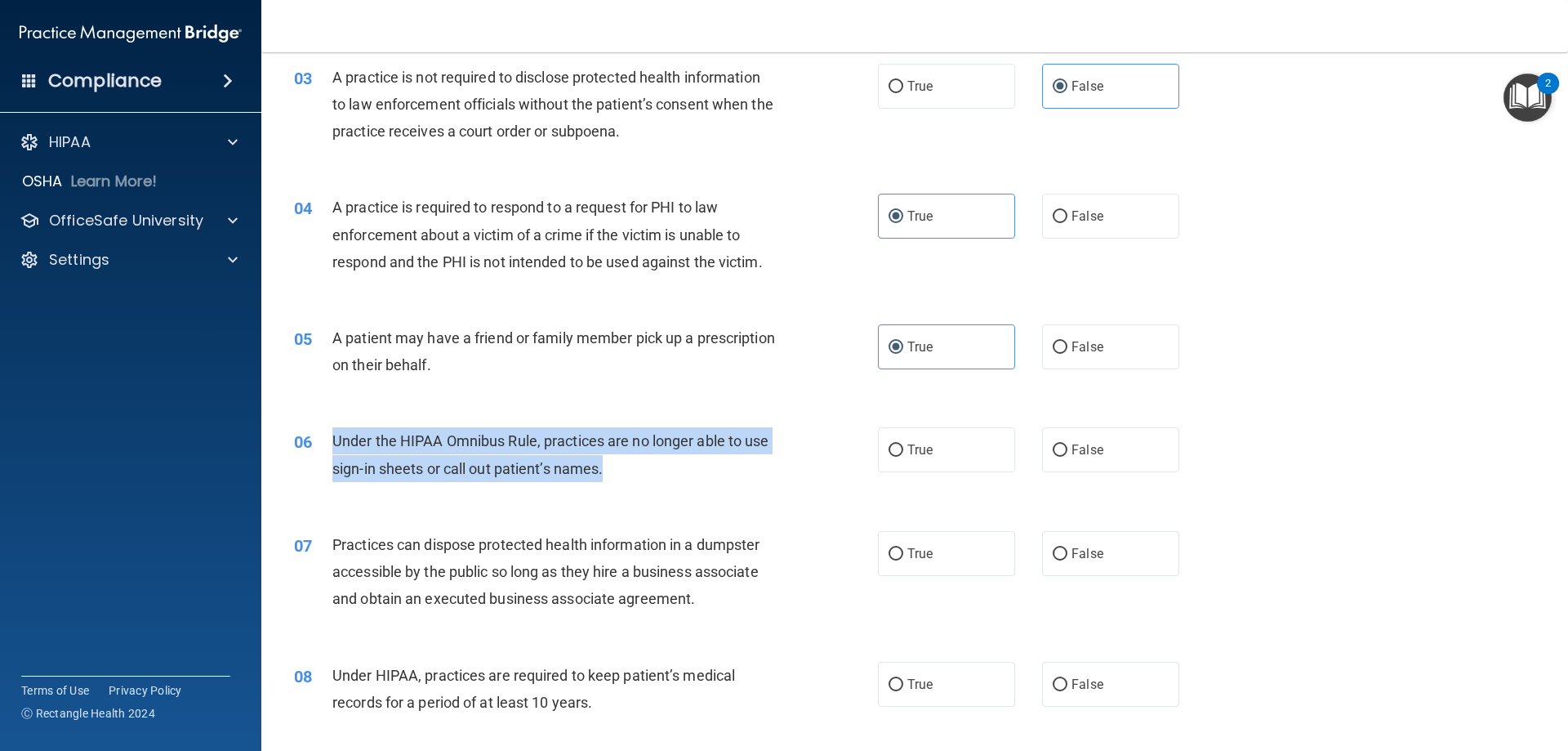
drag, startPoint x: 617, startPoint y: 471, endPoint x: 322, endPoint y: 439, distance: 296.7
click at [322, 439] on div "06 Under the HIPAA Omnibus Rule, practices are no longer able to use sign-in sh…" at bounding box center [585, 458] width 633 height 62
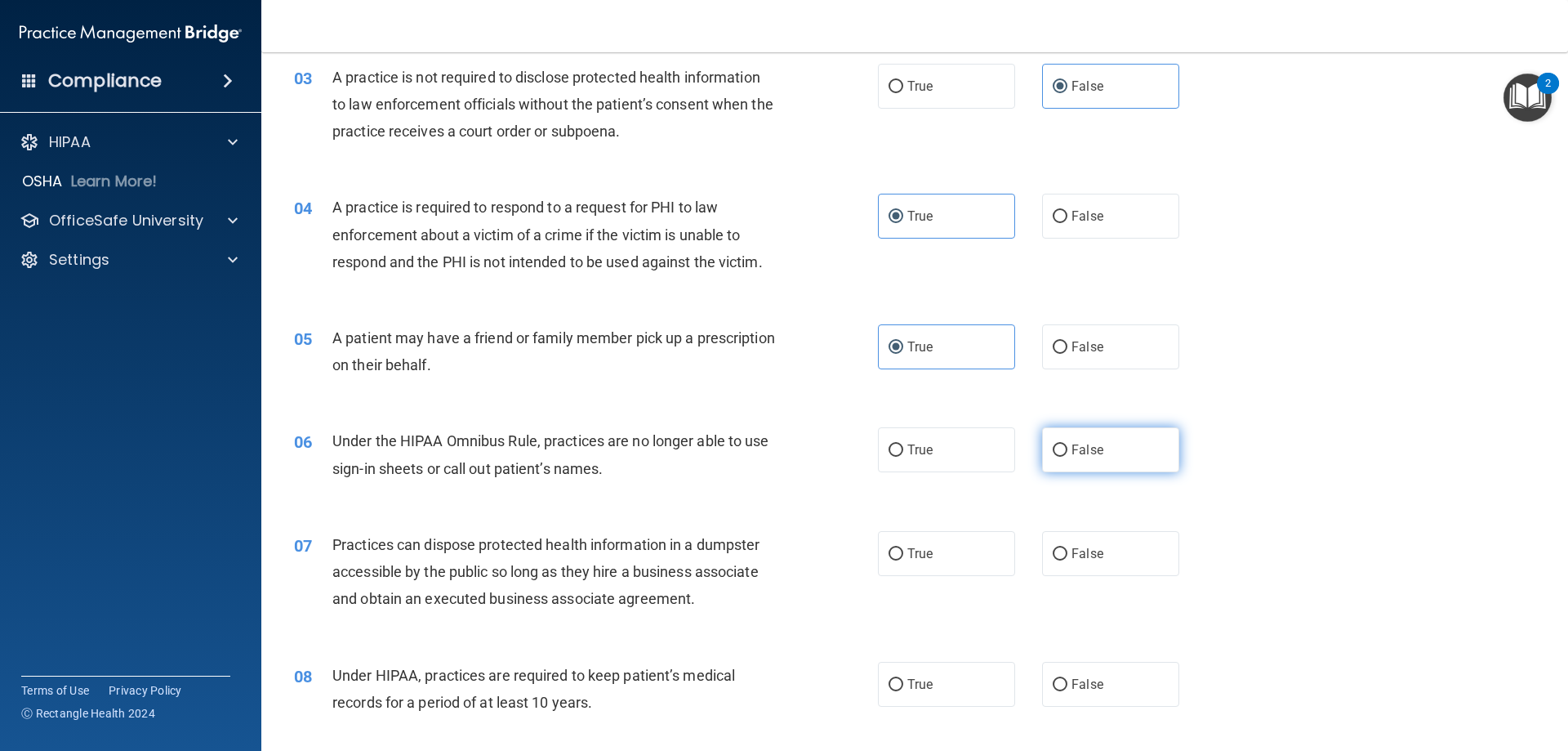
click at [1072, 446] on span "False" at bounding box center [1087, 450] width 32 height 16
click at [1067, 446] on input "False" at bounding box center [1060, 450] width 15 height 12
radio input "true"
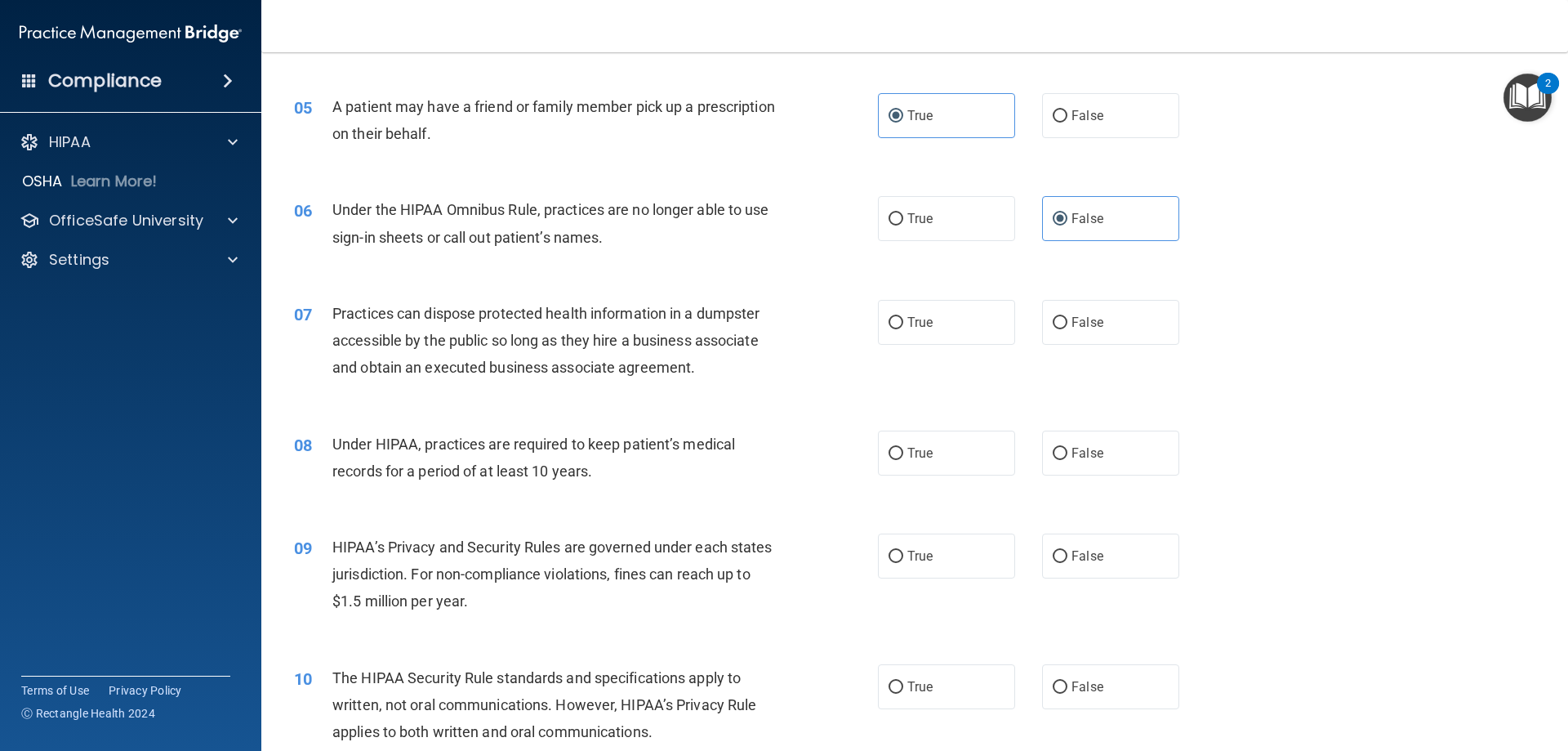
scroll to position [572, 0]
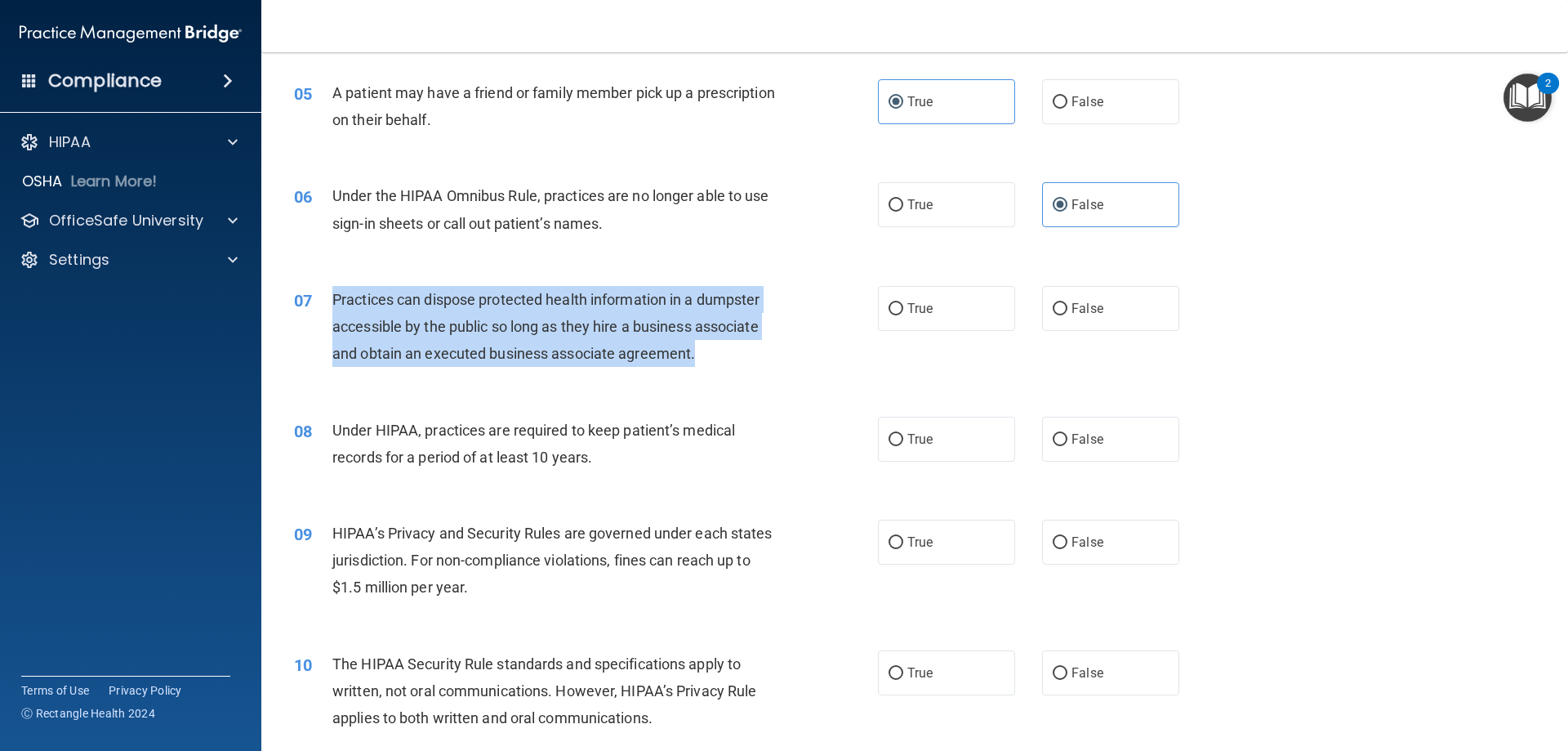
drag, startPoint x: 633, startPoint y: 352, endPoint x: 329, endPoint y: 299, distance: 308.6
click at [329, 293] on div "07 Practices can dispose protected health information in a dumpster accessible …" at bounding box center [585, 330] width 633 height 90
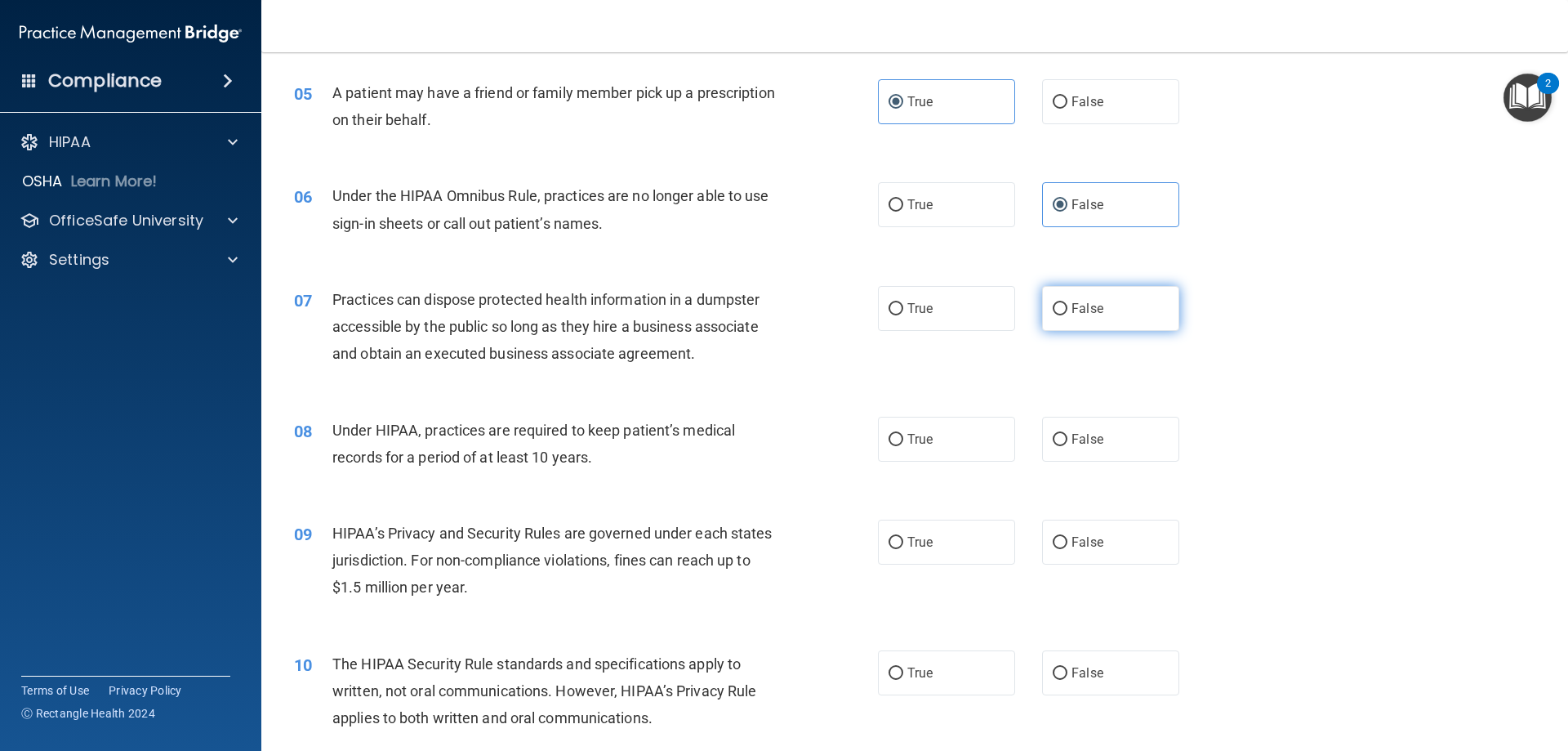
click at [1078, 310] on span "False" at bounding box center [1087, 308] width 32 height 16
click at [1068, 310] on input "False" at bounding box center [1060, 309] width 15 height 12
radio input "true"
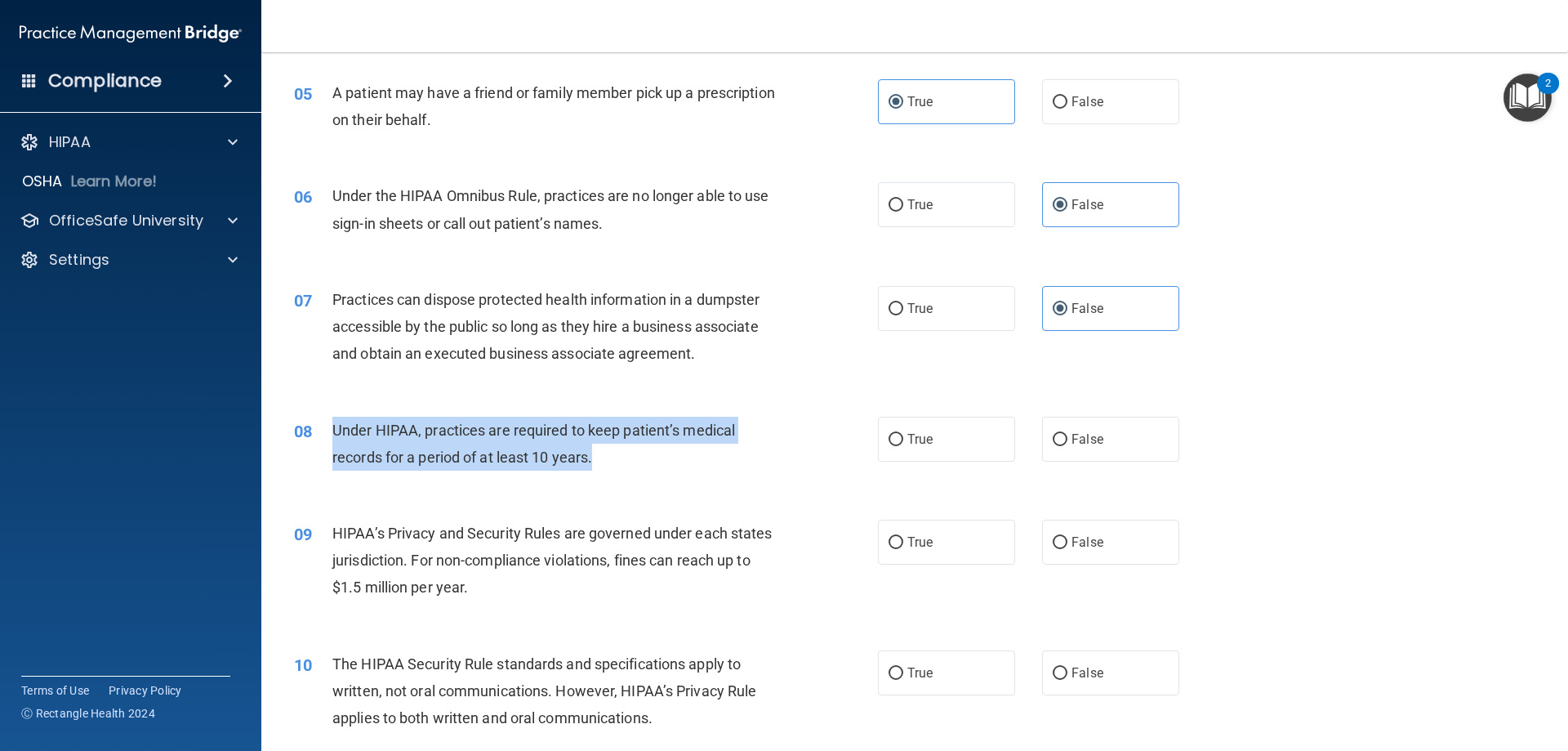
drag, startPoint x: 604, startPoint y: 464, endPoint x: 337, endPoint y: 430, distance: 269.2
click at [337, 430] on div "Under HIPAA, practices are required to keep patient’s medical records for a per…" at bounding box center [561, 443] width 457 height 54
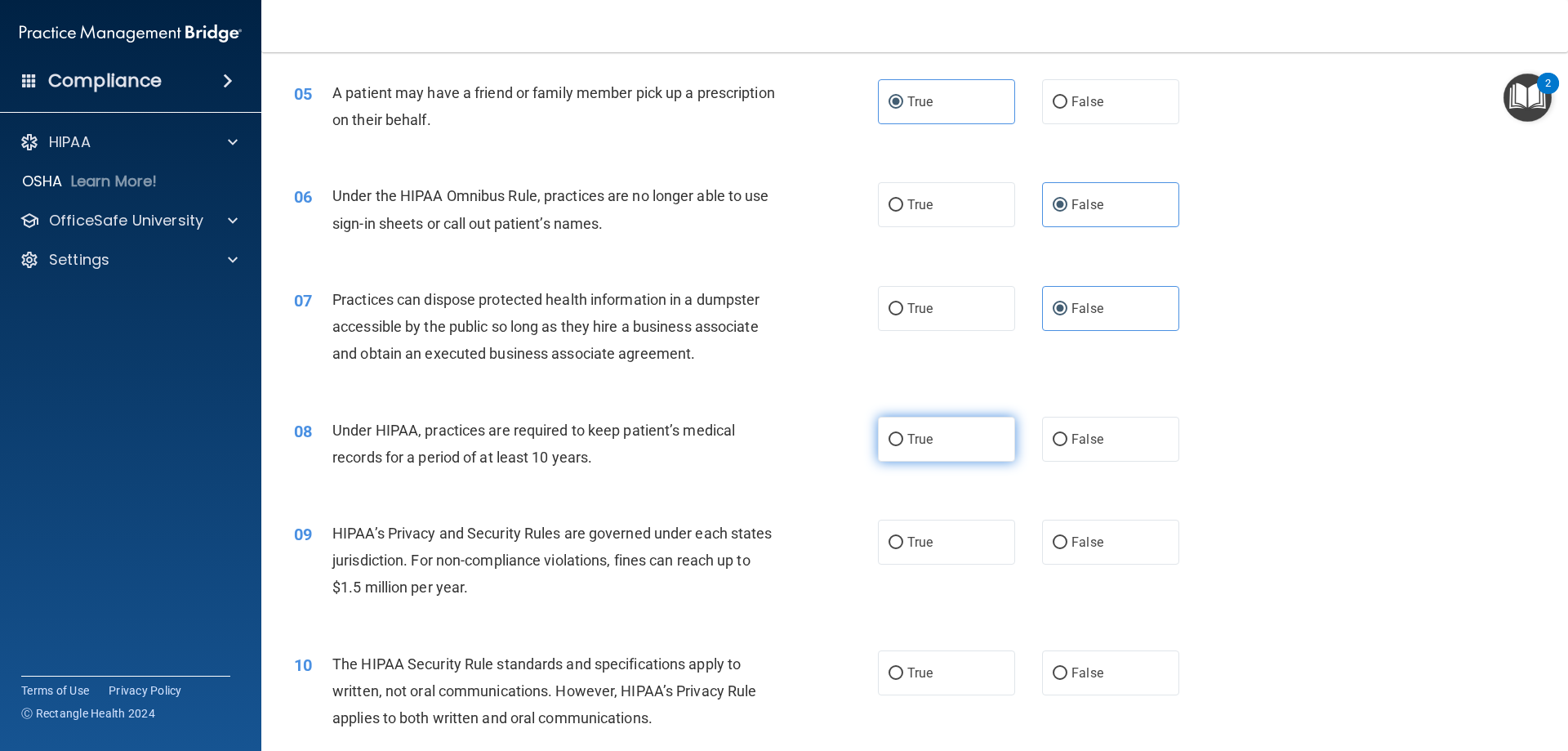
click at [925, 437] on span "True" at bounding box center [919, 439] width 26 height 16
click at [903, 437] on input "True" at bounding box center [896, 440] width 15 height 12
radio input "true"
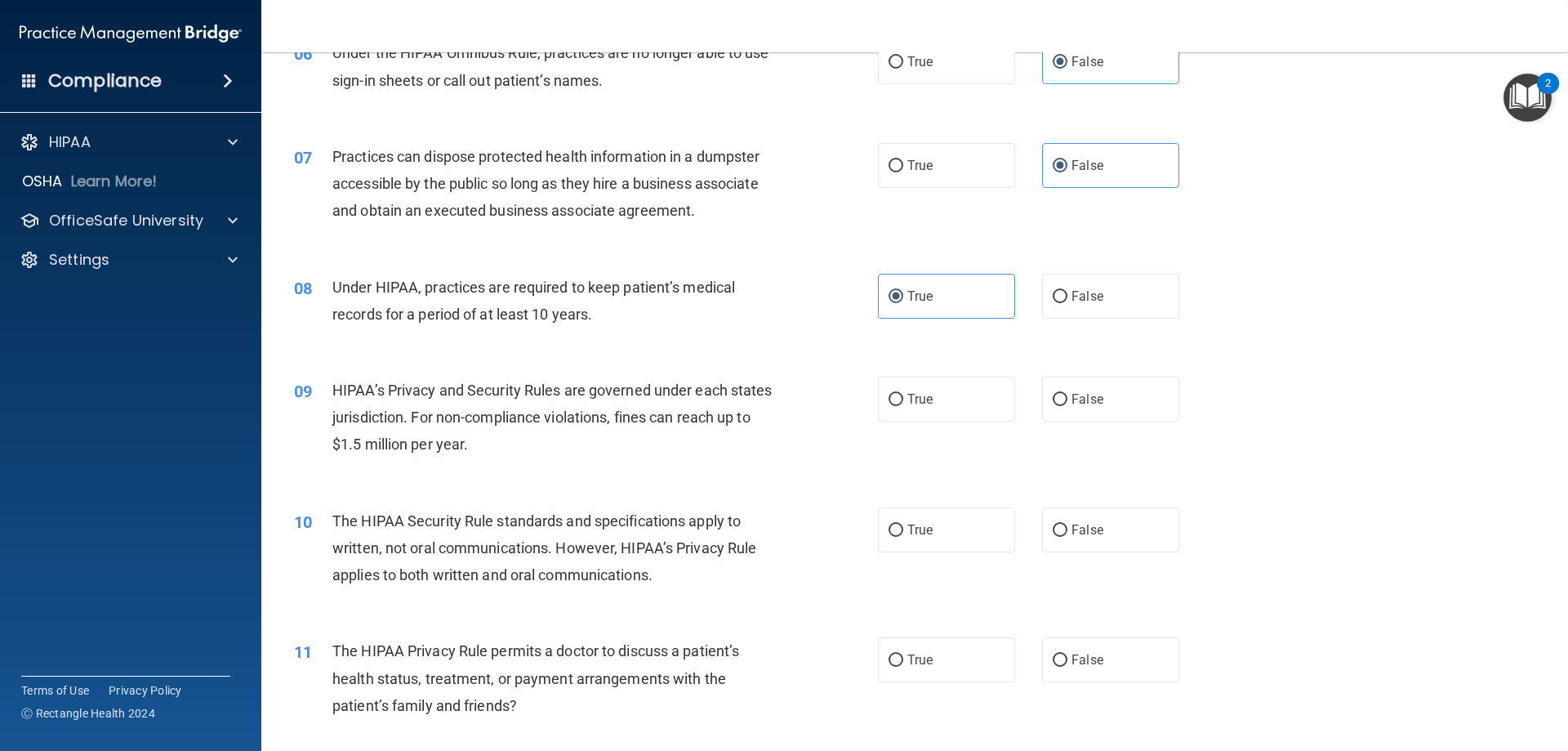
scroll to position [735, 0]
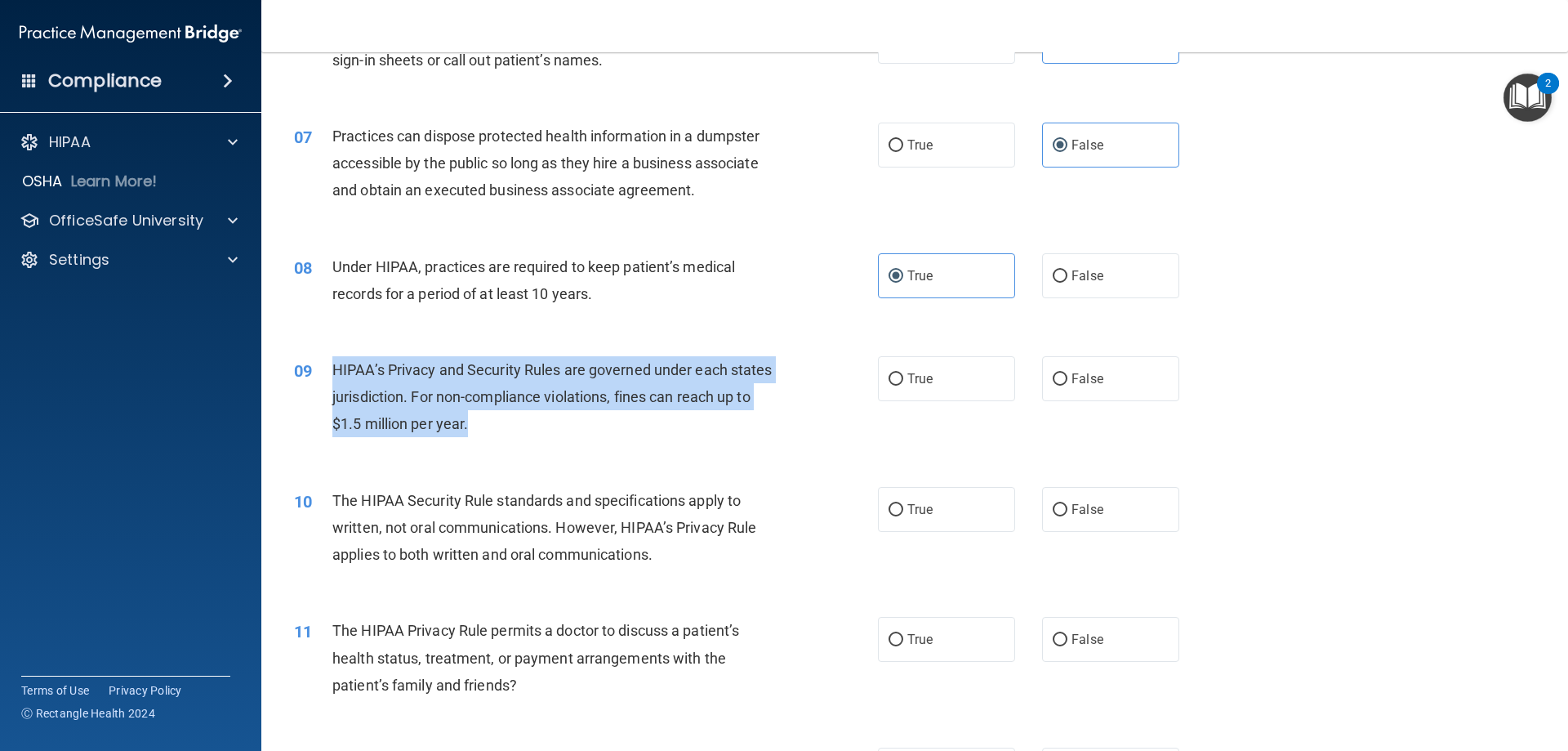
drag, startPoint x: 512, startPoint y: 423, endPoint x: 333, endPoint y: 366, distance: 187.9
click at [333, 366] on div "HIPAA’s Privacy and Security Rules are governed under each states jurisdiction.…" at bounding box center [561, 397] width 457 height 82
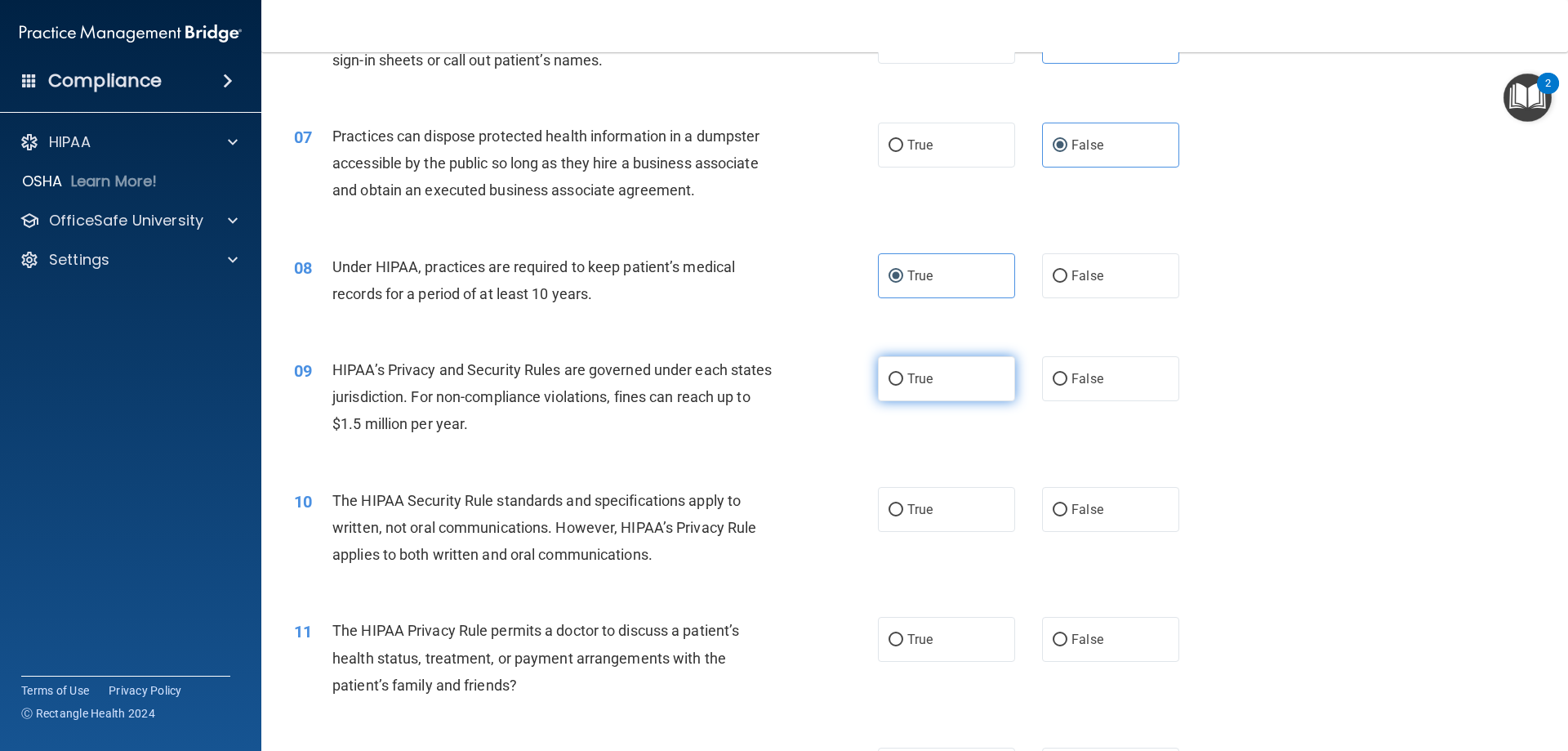
click at [908, 380] on span "True" at bounding box center [919, 378] width 26 height 16
click at [903, 380] on input "True" at bounding box center [896, 379] width 15 height 12
radio input "true"
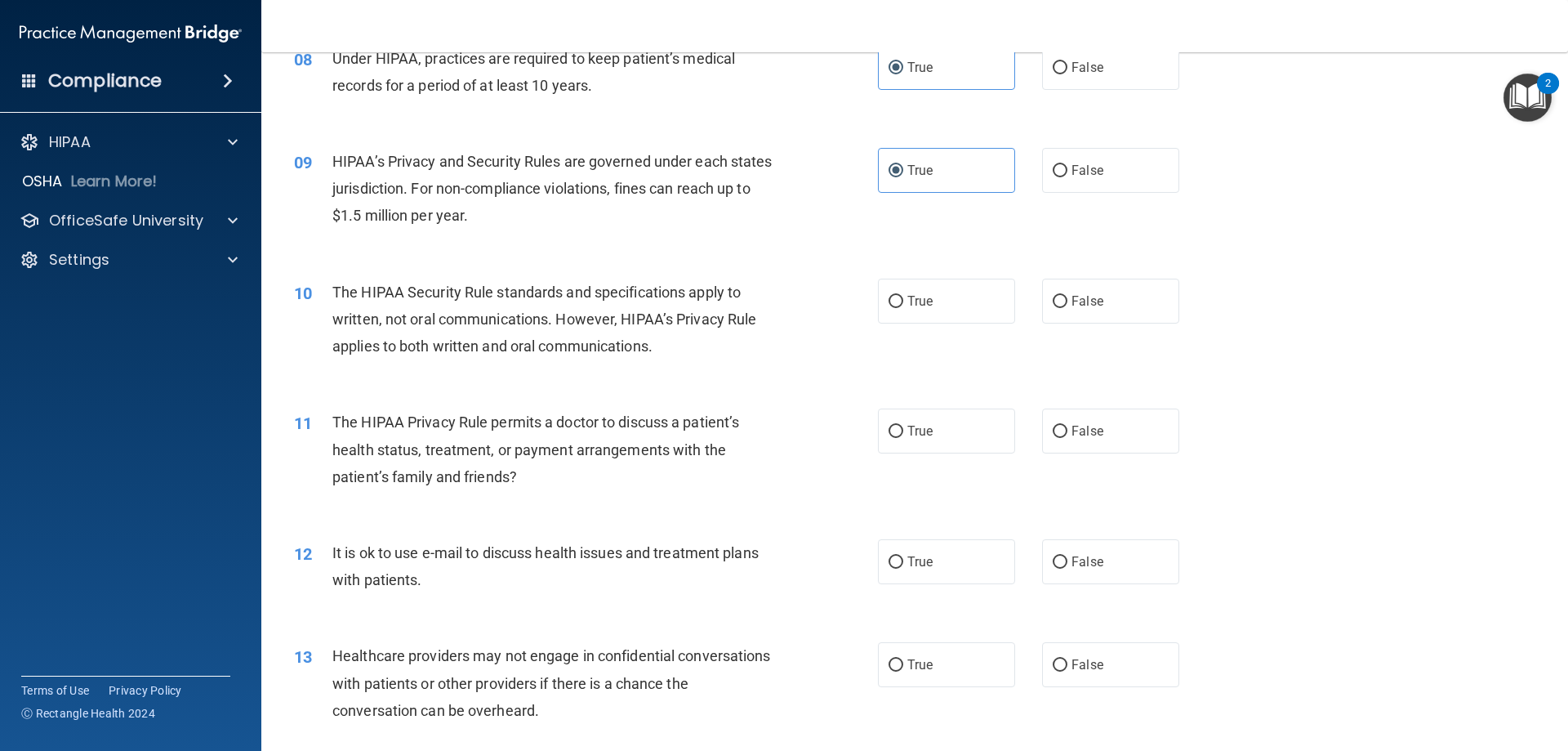
scroll to position [981, 0]
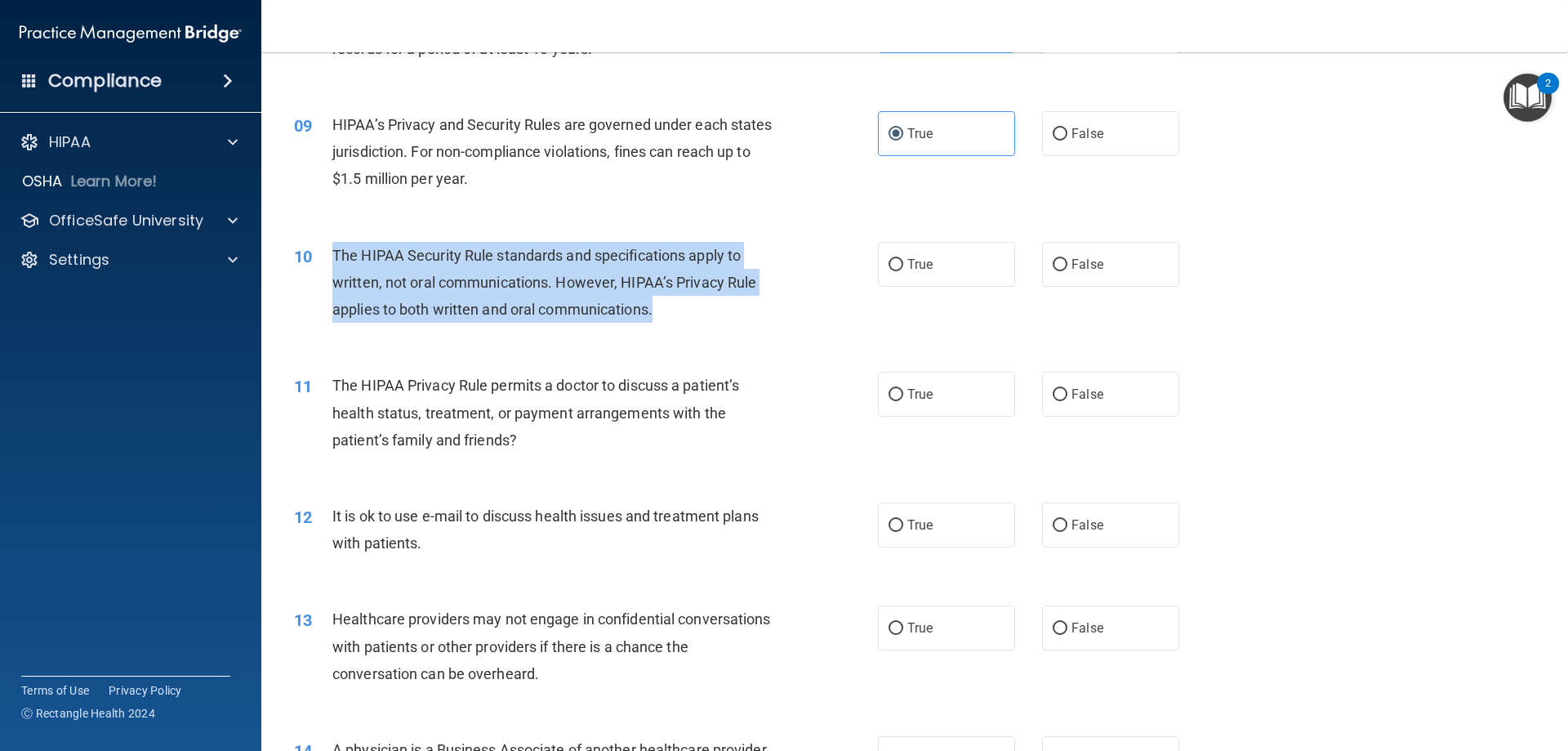
drag, startPoint x: 664, startPoint y: 314, endPoint x: 333, endPoint y: 251, distance: 336.9
click at [333, 251] on div "The HIPAA Security Rule standards and specifications apply to written, not oral…" at bounding box center [561, 282] width 457 height 82
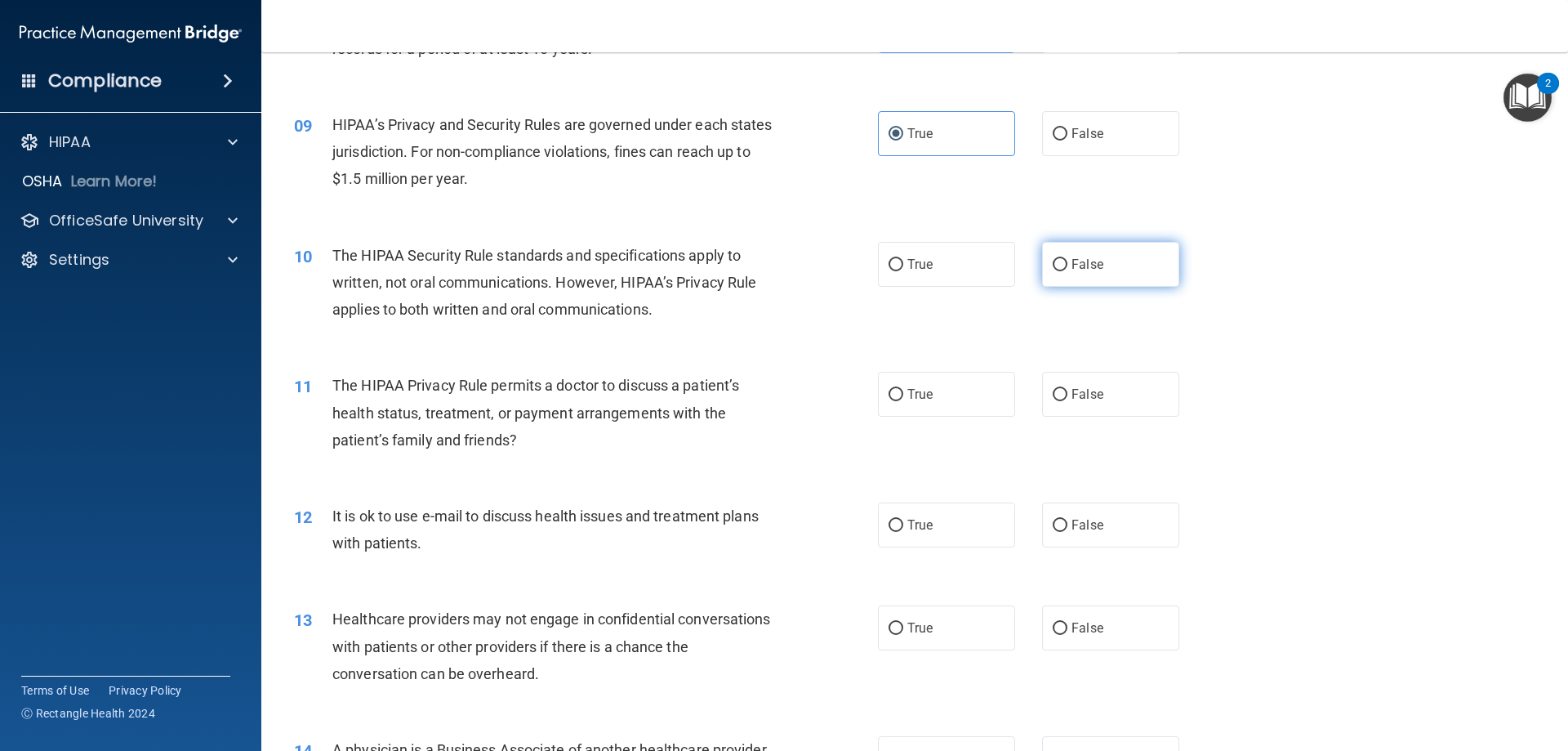
click at [1101, 255] on label "False" at bounding box center [1110, 264] width 137 height 45
click at [1068, 259] on input "False" at bounding box center [1060, 265] width 15 height 12
radio input "true"
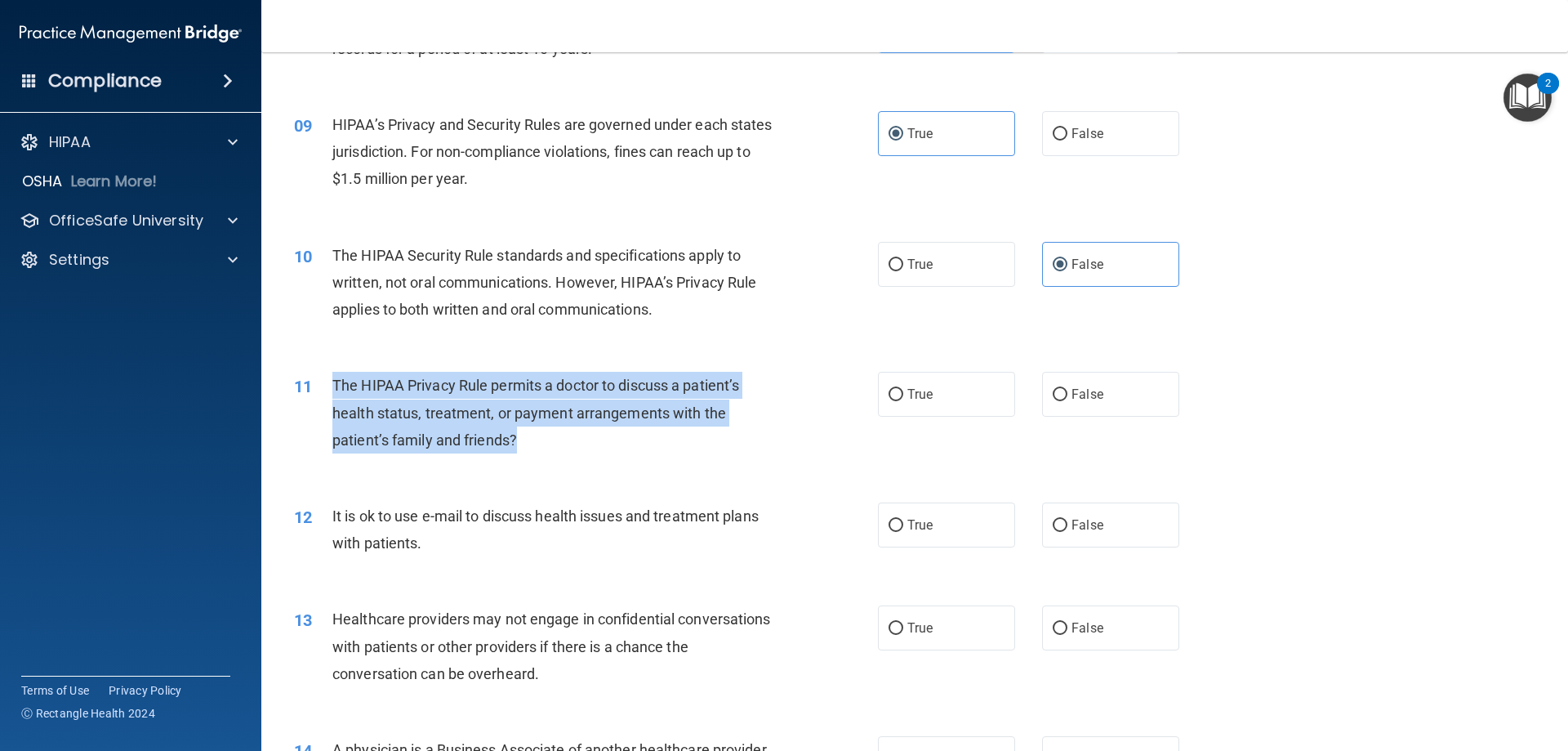
drag, startPoint x: 533, startPoint y: 445, endPoint x: 331, endPoint y: 383, distance: 211.3
click at [331, 383] on div "11 The HIPAA Privacy Rule permits a doctor to discuss a patient’s health status…" at bounding box center [585, 416] width 633 height 90
click at [898, 389] on label "True" at bounding box center [947, 394] width 137 height 45
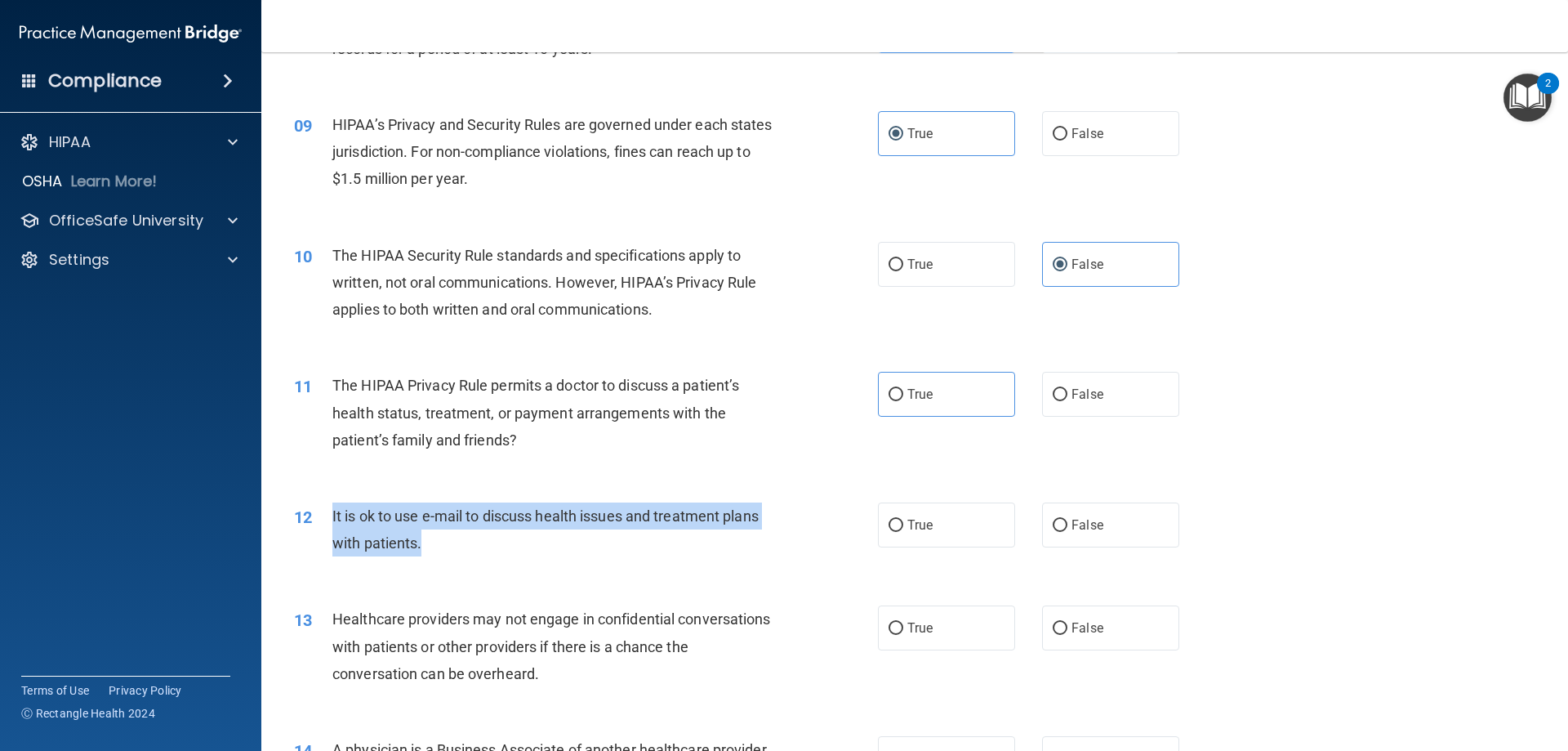
drag, startPoint x: 431, startPoint y: 540, endPoint x: 332, endPoint y: 517, distance: 101.6
click at [333, 517] on div "It is ok to use e-mail to discuss health issues and treatment plans with patien…" at bounding box center [561, 529] width 457 height 54
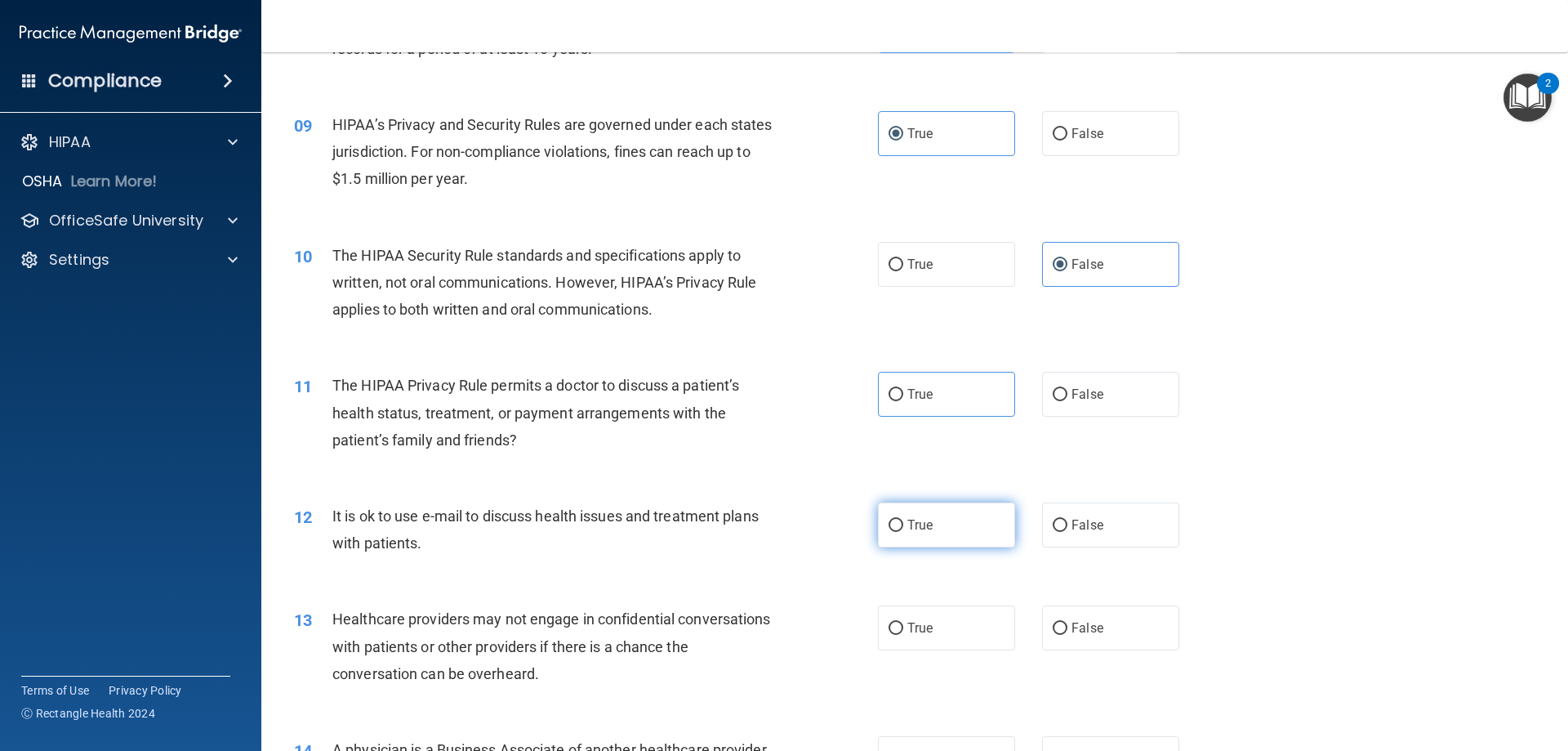
click at [942, 513] on label "True" at bounding box center [947, 525] width 137 height 45
click at [903, 520] on input "True" at bounding box center [896, 525] width 15 height 12
radio input "true"
click at [924, 399] on span "True" at bounding box center [919, 394] width 26 height 16
click at [907, 398] on span "True" at bounding box center [919, 394] width 26 height 16
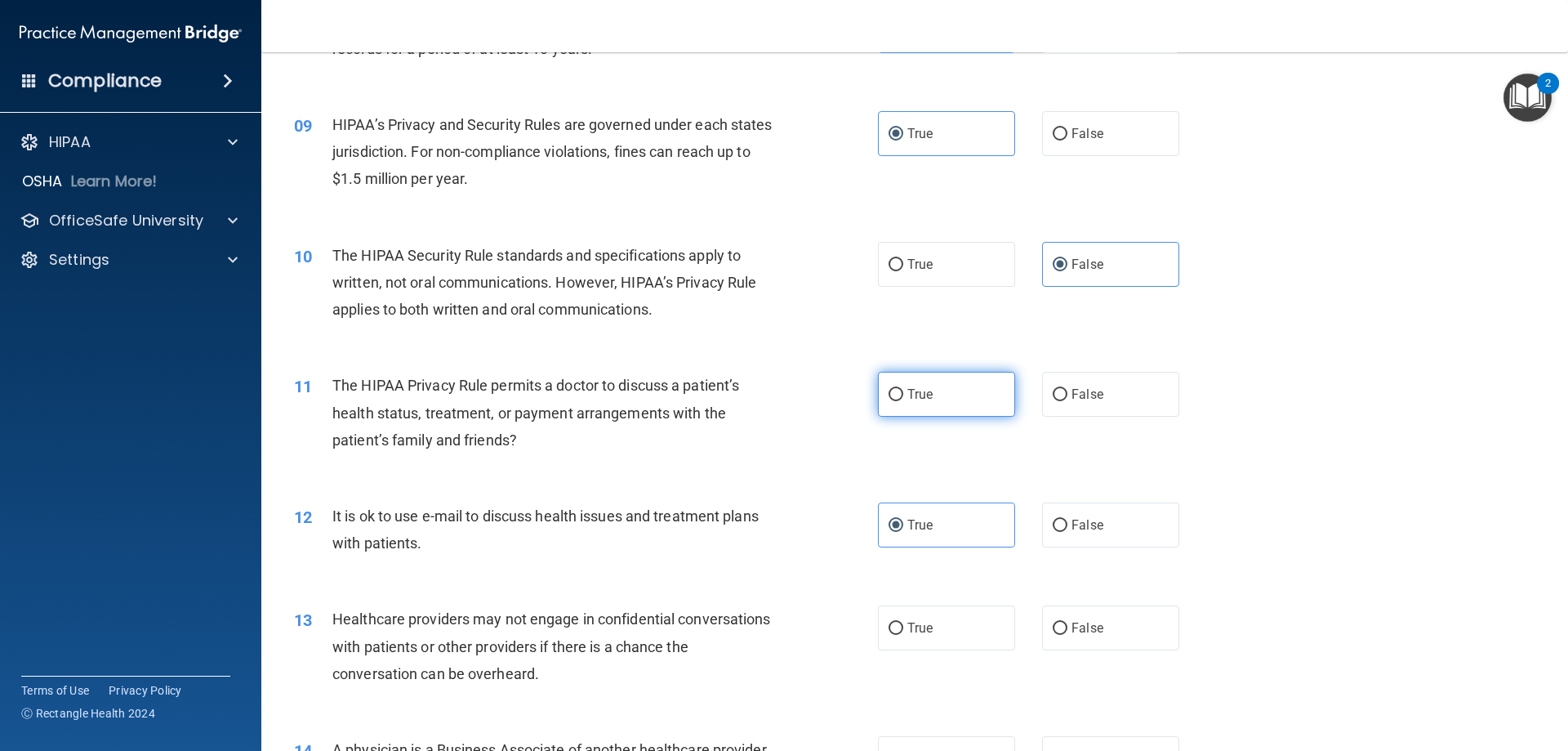
click at [903, 398] on input "True" at bounding box center [896, 394] width 15 height 12
radio input "true"
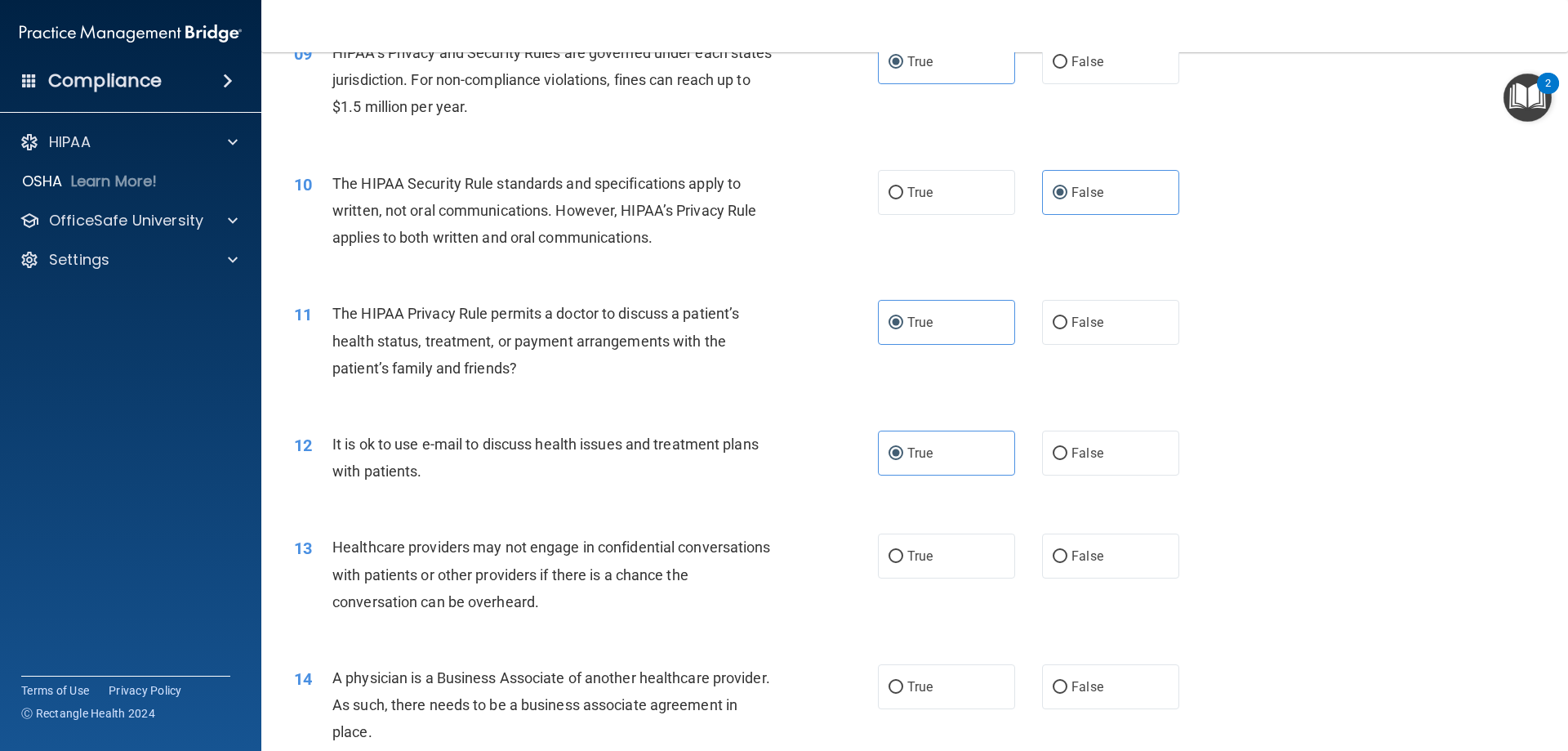
scroll to position [1144, 0]
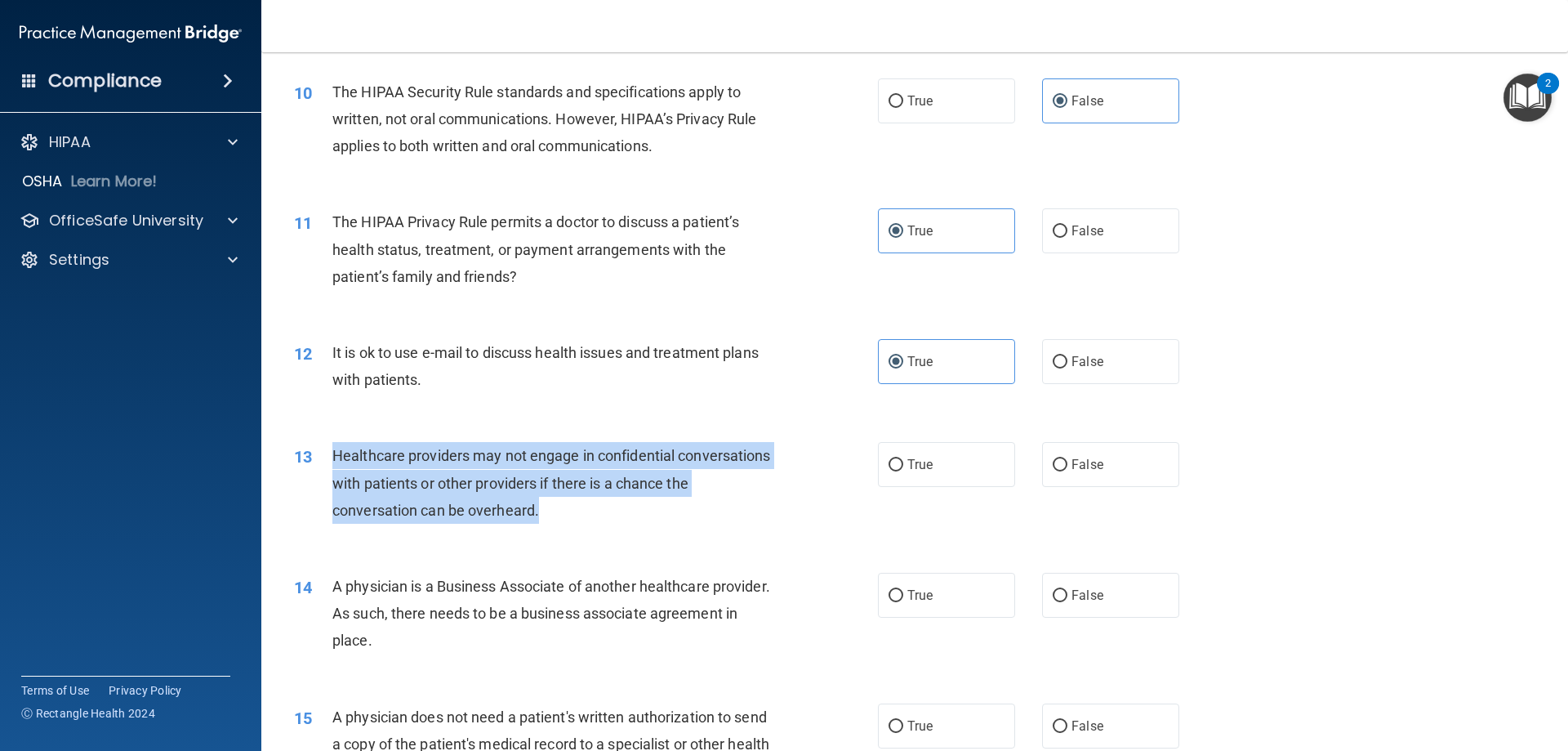
drag, startPoint x: 563, startPoint y: 511, endPoint x: 325, endPoint y: 462, distance: 243.0
click at [325, 462] on div "13 Healthcare providers may not engage in confidential conversations with patie…" at bounding box center [585, 487] width 633 height 90
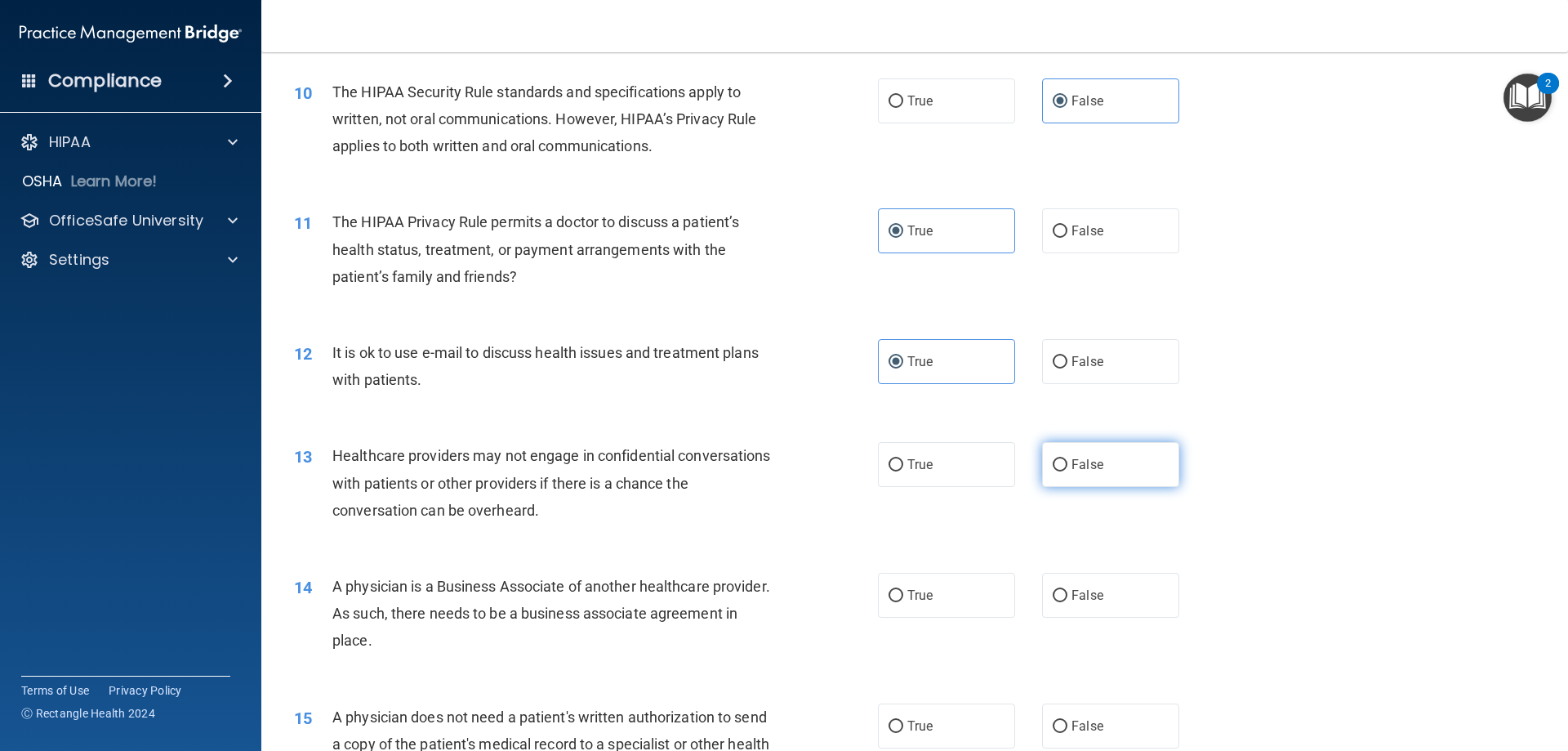
click at [1072, 471] on span "False" at bounding box center [1087, 464] width 32 height 16
click at [1068, 471] on input "False" at bounding box center [1060, 465] width 15 height 12
radio input "true"
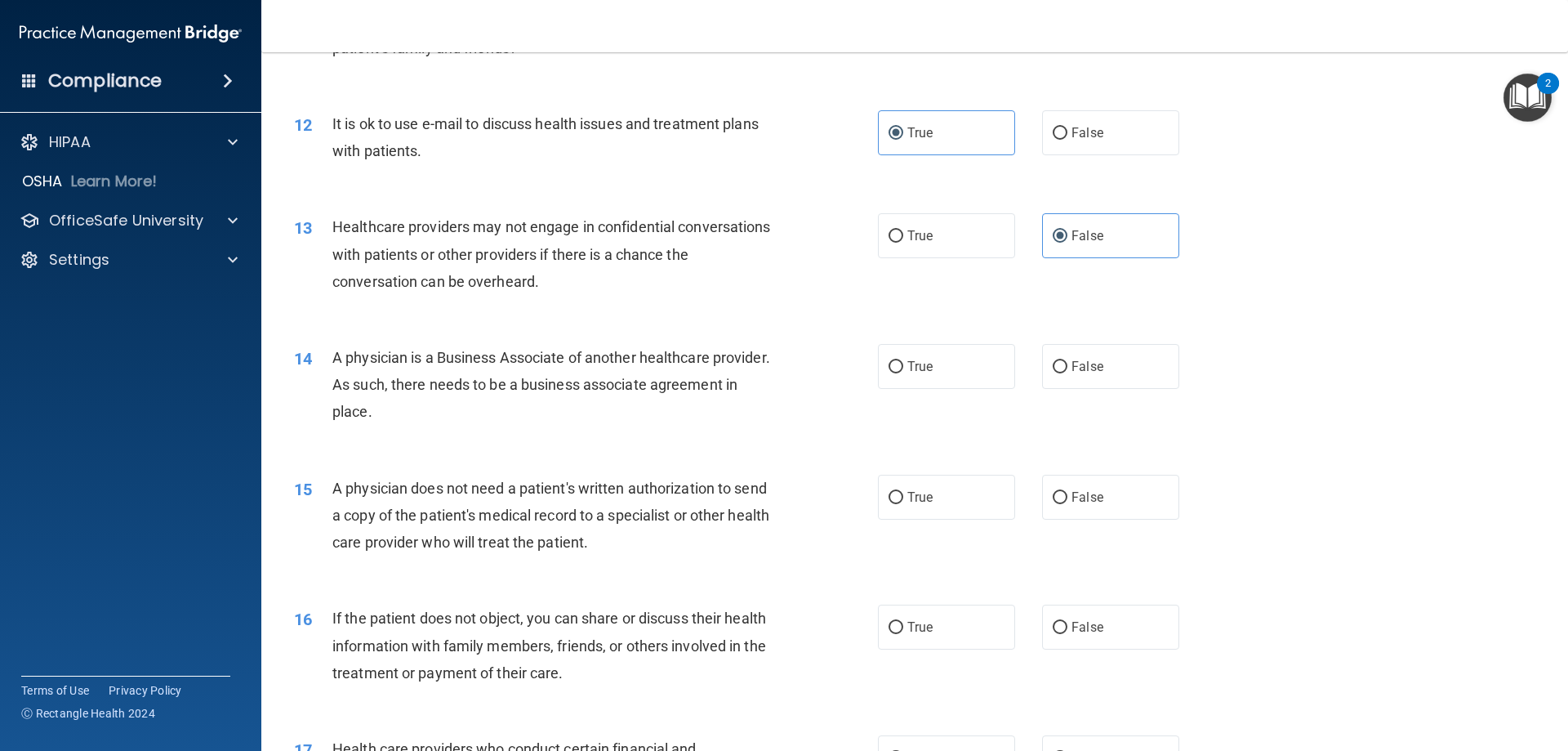
scroll to position [1389, 0]
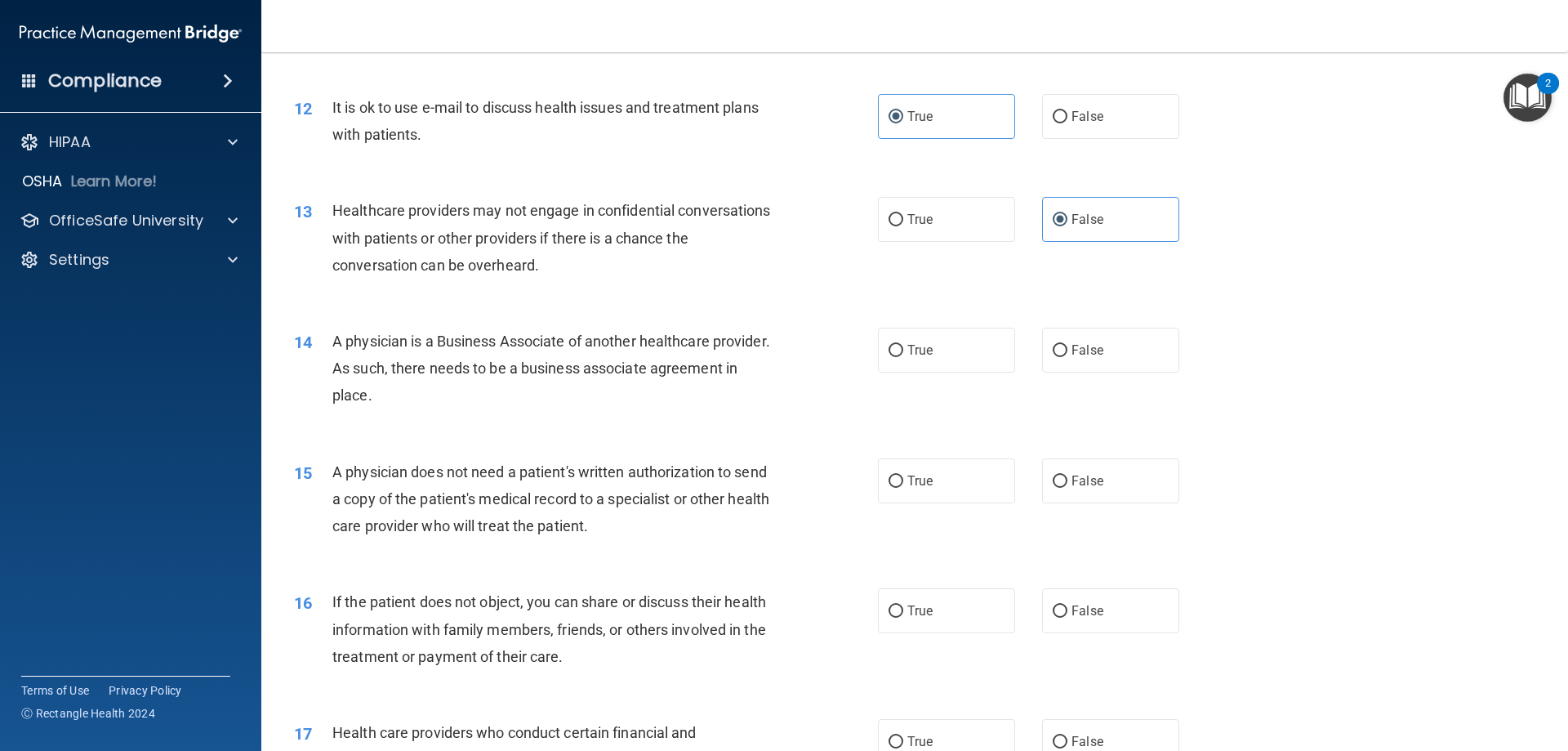
drag, startPoint x: 464, startPoint y: 401, endPoint x: 325, endPoint y: 345, distance: 149.9
click at [325, 345] on div "14 A physician is a Business Associate of another healthcare provider. As such,…" at bounding box center [585, 372] width 633 height 90
drag, startPoint x: 1062, startPoint y: 345, endPoint x: 910, endPoint y: 427, distance: 172.7
click at [1063, 345] on label "False" at bounding box center [1110, 350] width 137 height 45
click at [1063, 345] on input "False" at bounding box center [1060, 351] width 15 height 12
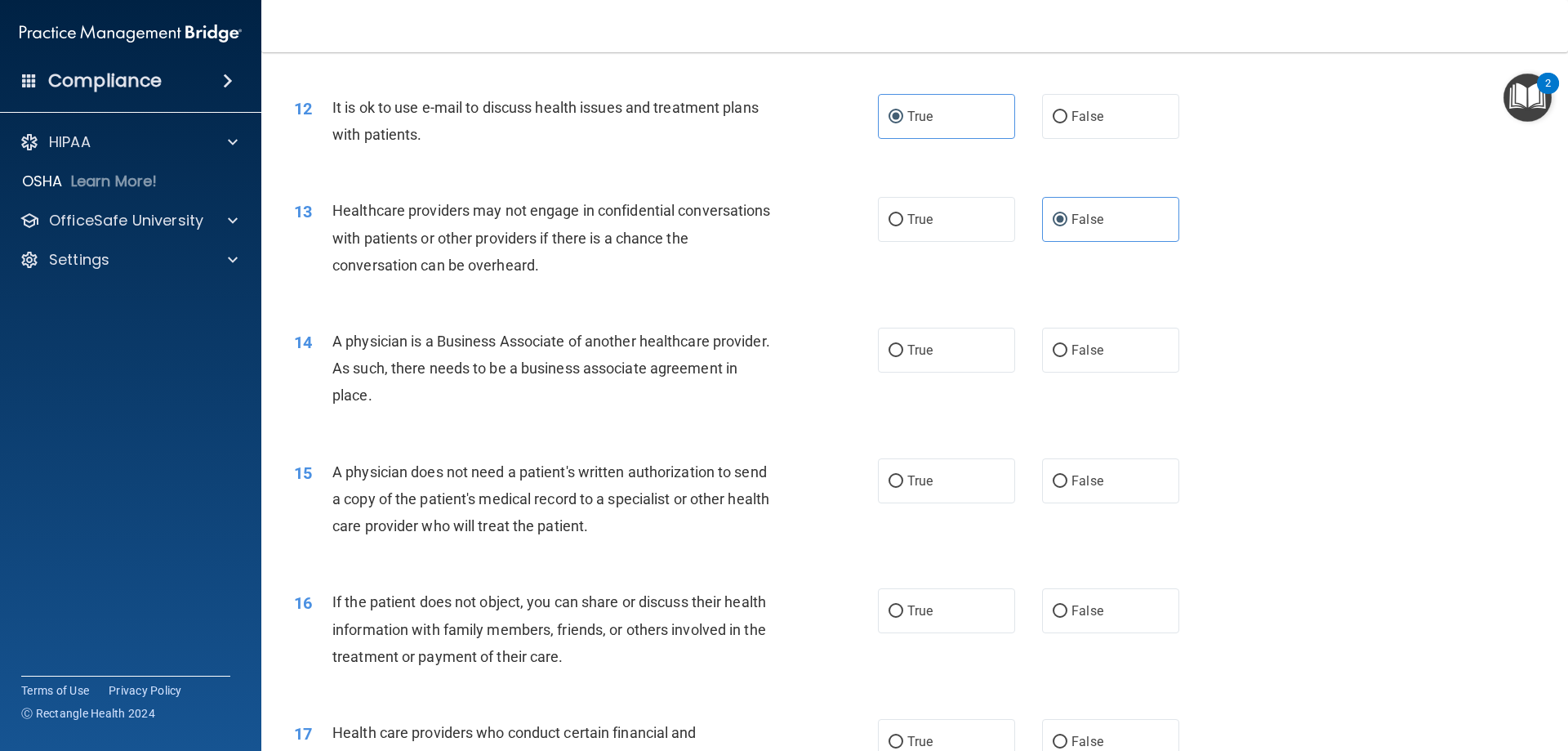
radio input "true"
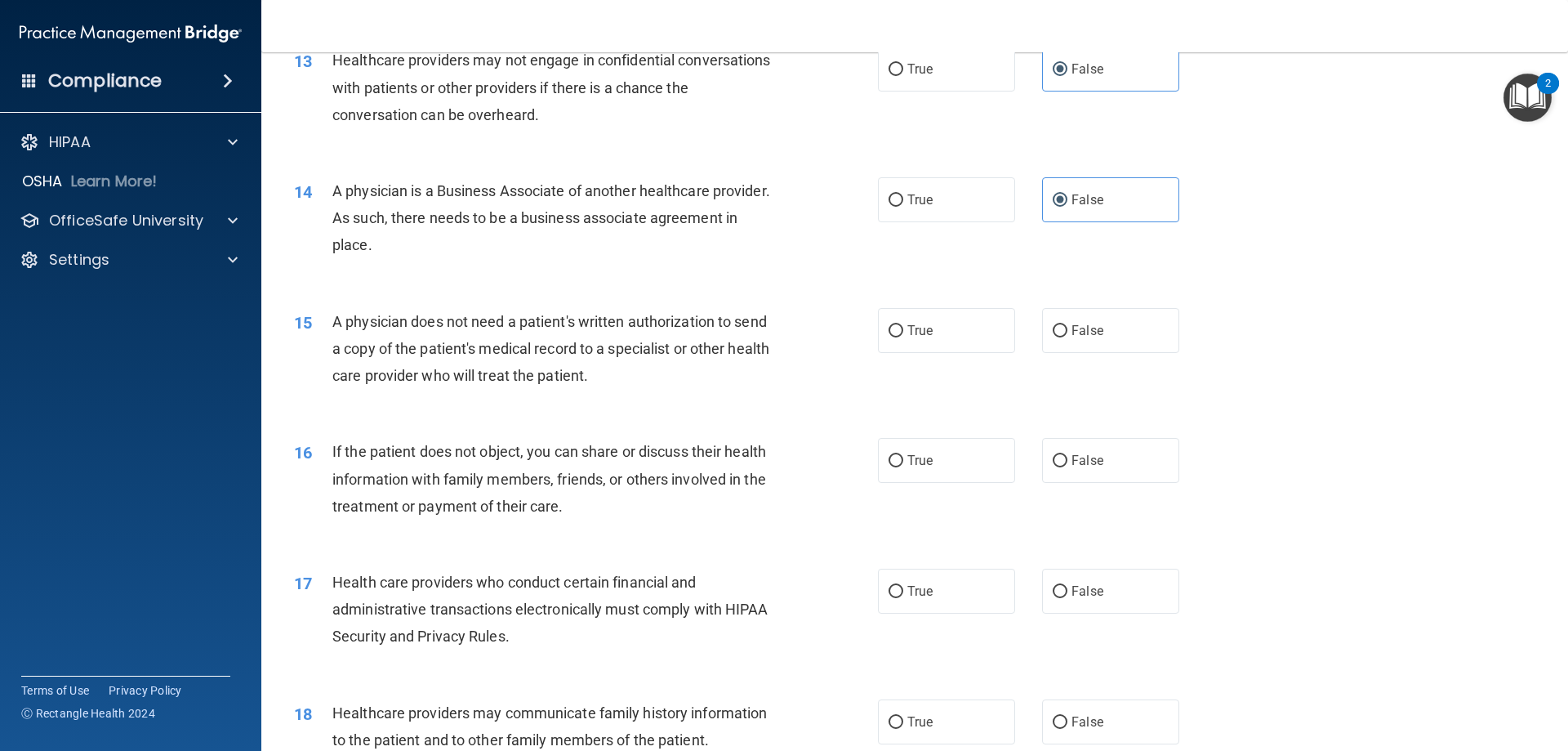
scroll to position [1552, 0]
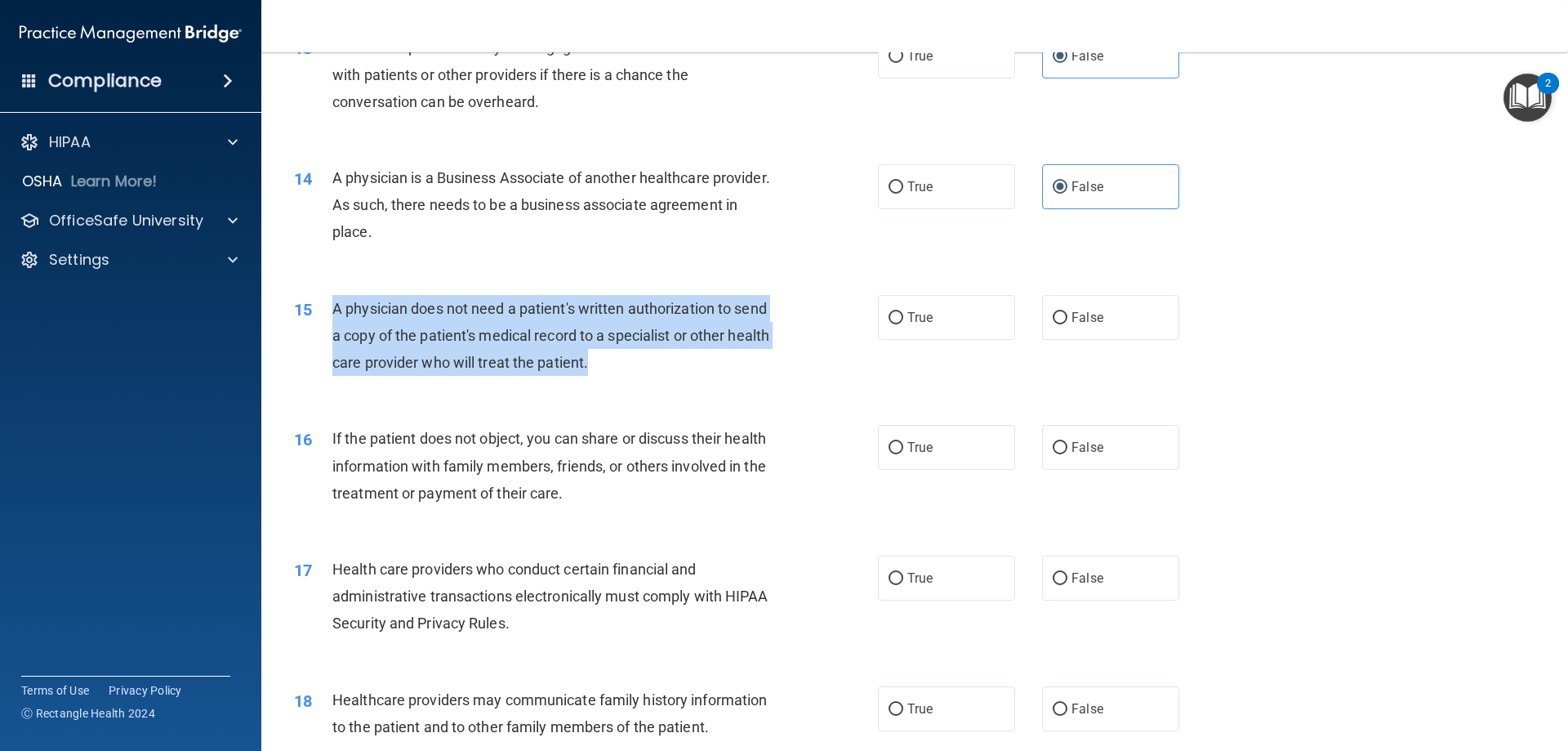
drag, startPoint x: 648, startPoint y: 366, endPoint x: 331, endPoint y: 296, distance: 324.6
click at [333, 296] on div "A physician does not need a patient's written authorization to send a copy of t…" at bounding box center [561, 335] width 457 height 82
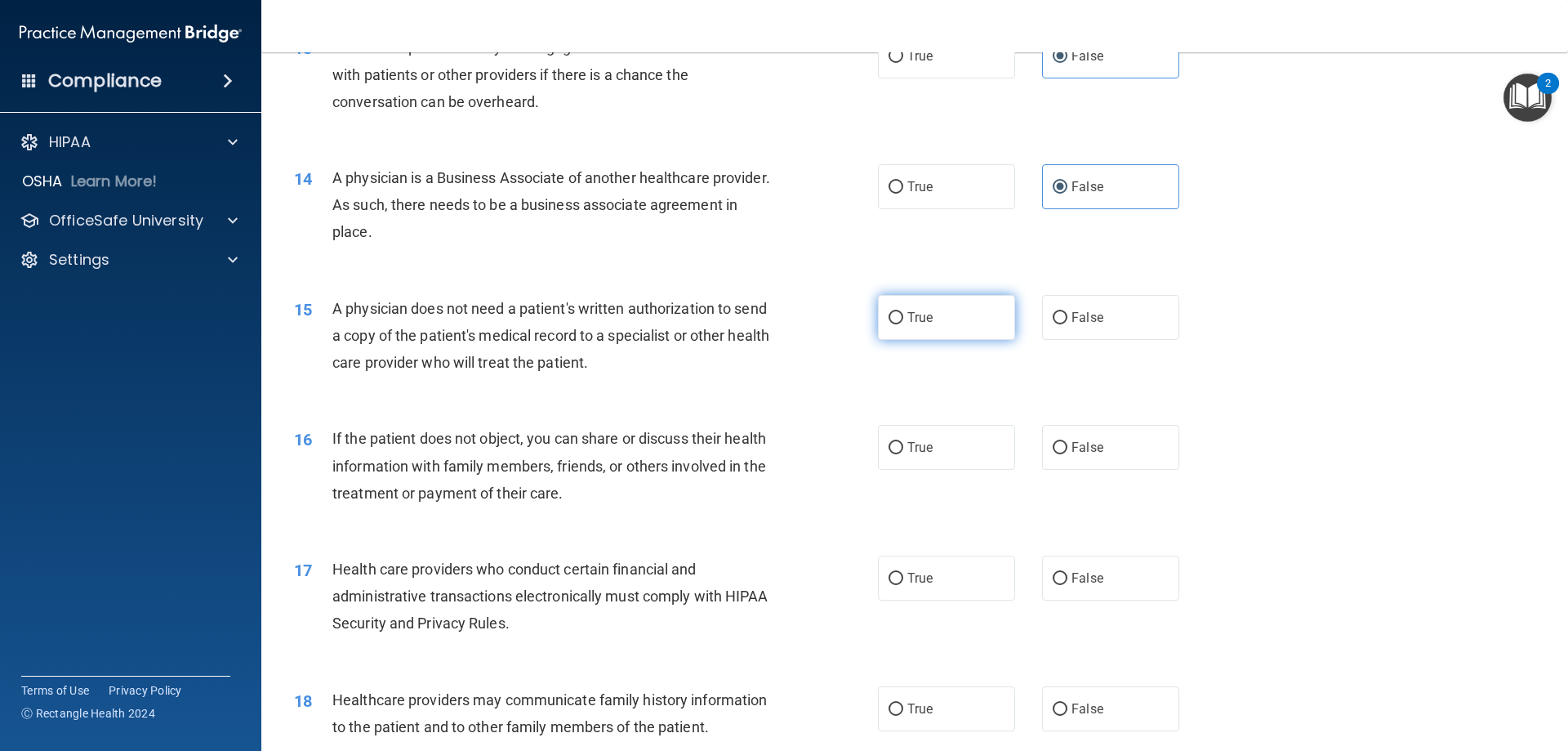
click at [927, 330] on label "True" at bounding box center [947, 317] width 137 height 45
click at [903, 324] on input "True" at bounding box center [896, 318] width 15 height 12
radio input "true"
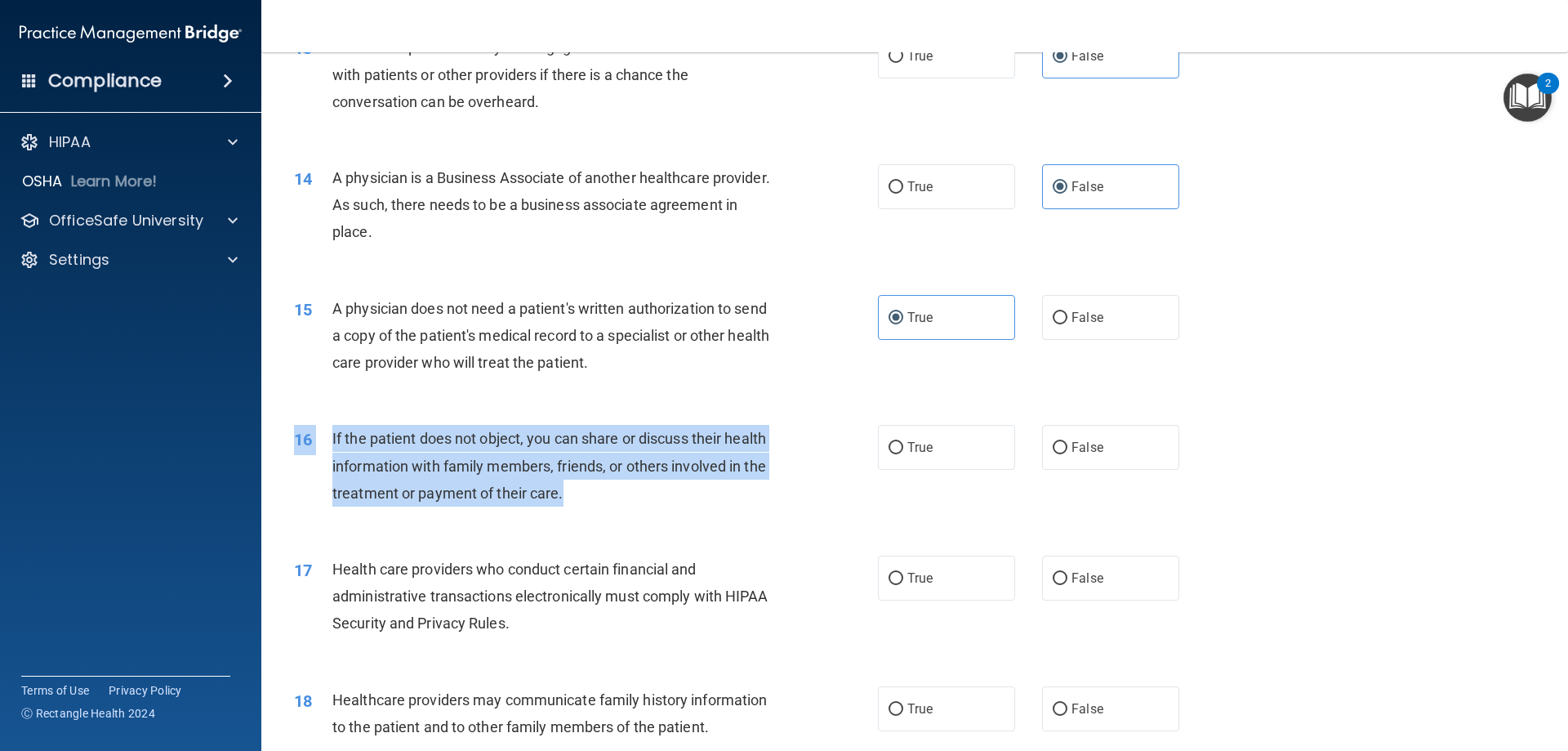
drag, startPoint x: 447, startPoint y: 486, endPoint x: 309, endPoint y: 423, distance: 151.7
click at [309, 423] on div "16 If the patient does not object, you can share or discuss their health inform…" at bounding box center [914, 469] width 1266 height 131
click at [423, 485] on span "If the patient does not object, you can share or discuss their health informati…" at bounding box center [549, 465] width 434 height 71
click at [614, 497] on div "If the patient does not object, you can share or discuss their health informati…" at bounding box center [561, 465] width 457 height 82
drag, startPoint x: 589, startPoint y: 502, endPoint x: 332, endPoint y: 427, distance: 267.7
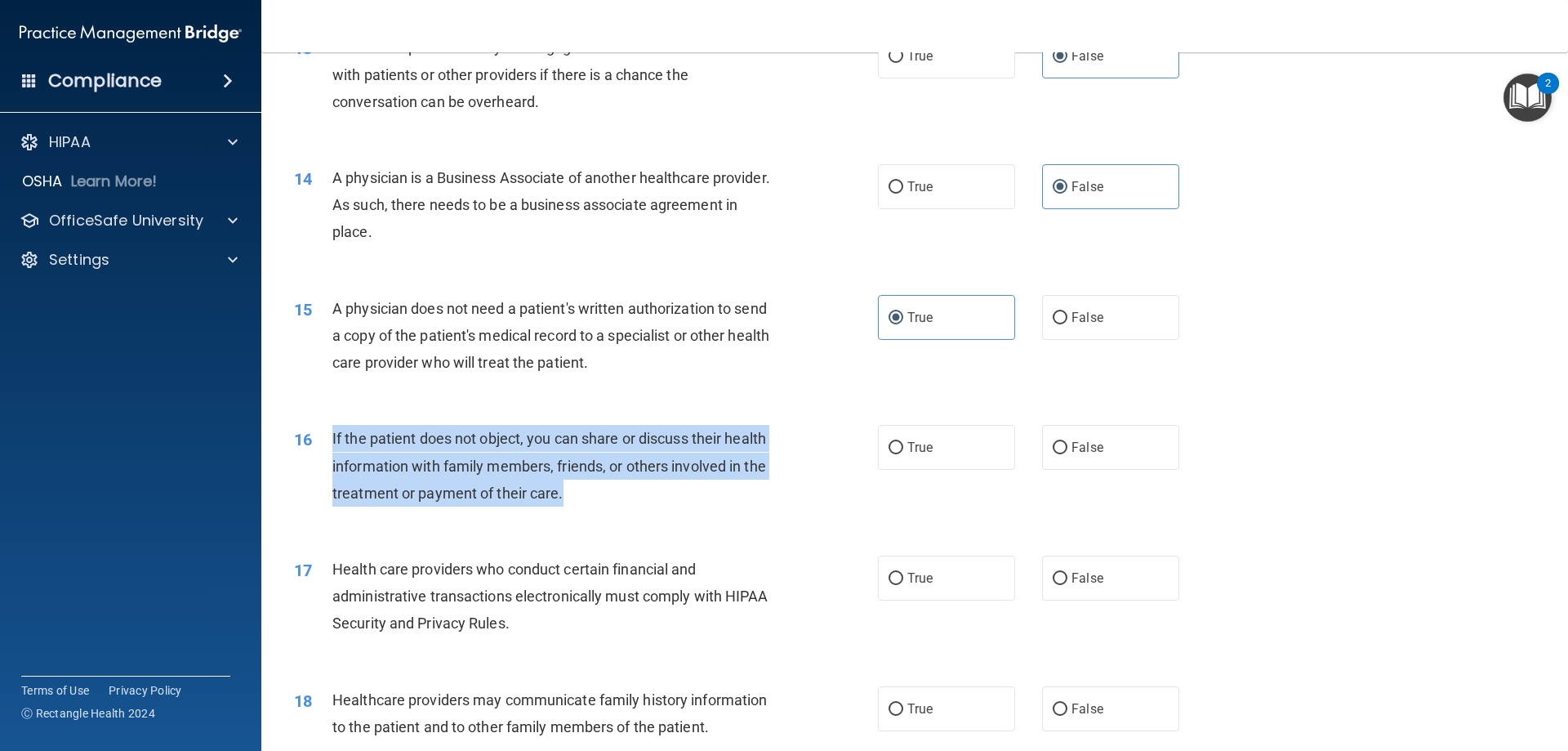
click at [333, 427] on div "If the patient does not object, you can share or discuss their health informati…" at bounding box center [561, 465] width 457 height 82
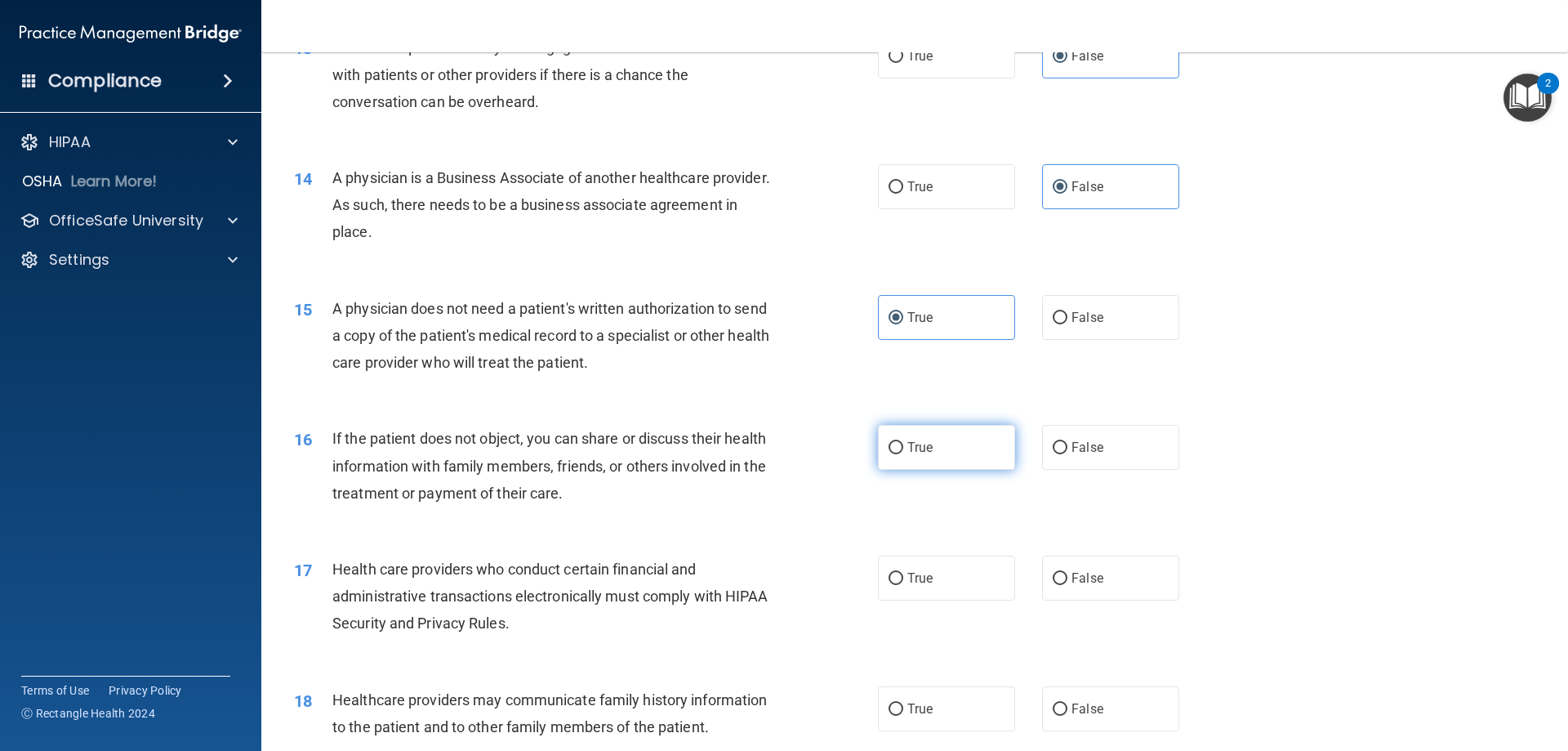
click at [907, 441] on span "True" at bounding box center [919, 447] width 26 height 16
click at [903, 442] on input "True" at bounding box center [896, 448] width 15 height 12
radio input "true"
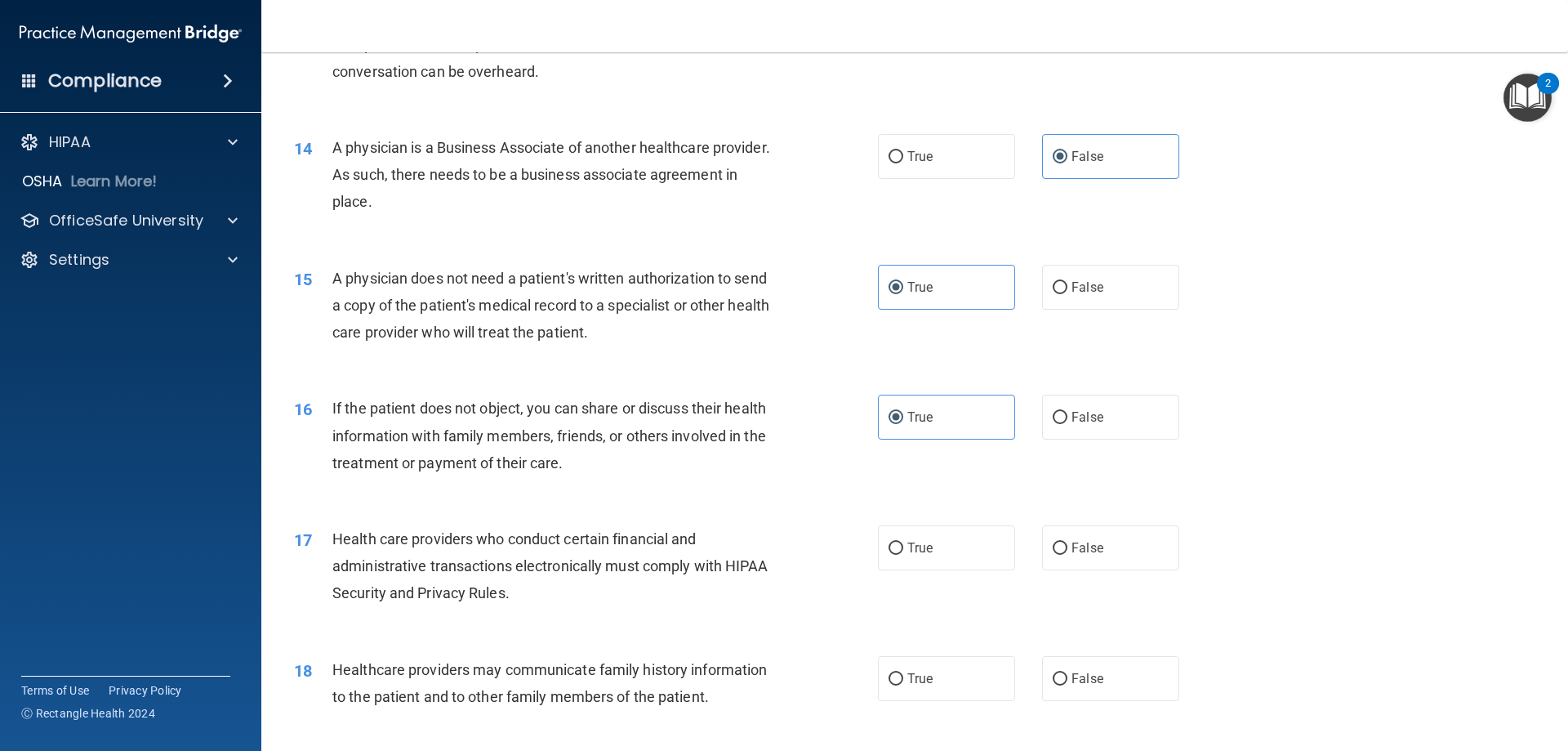
scroll to position [1635, 0]
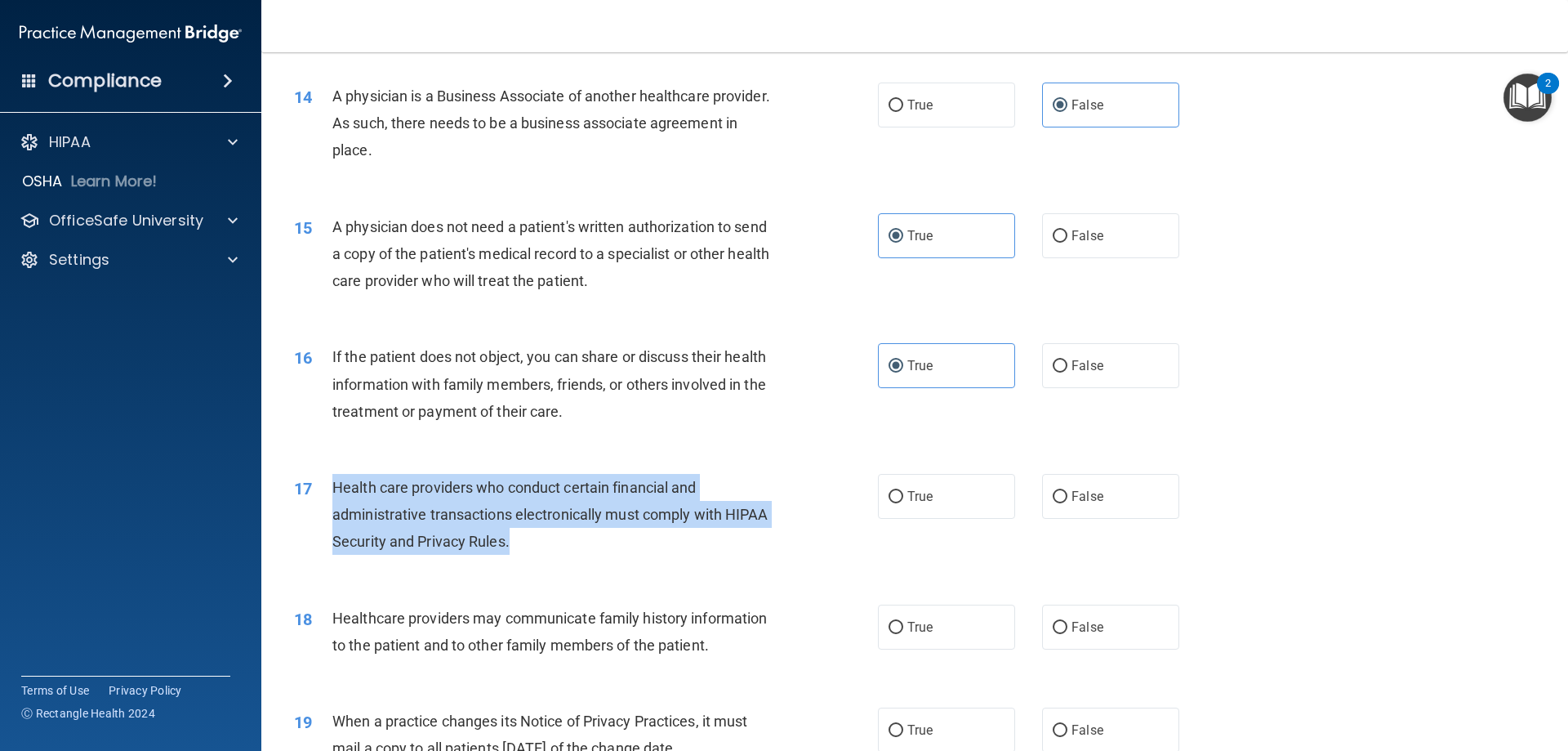
drag, startPoint x: 521, startPoint y: 547, endPoint x: 321, endPoint y: 475, distance: 212.6
click at [321, 475] on div "17 Health care providers who conduct certain financial and administrative trans…" at bounding box center [585, 519] width 633 height 90
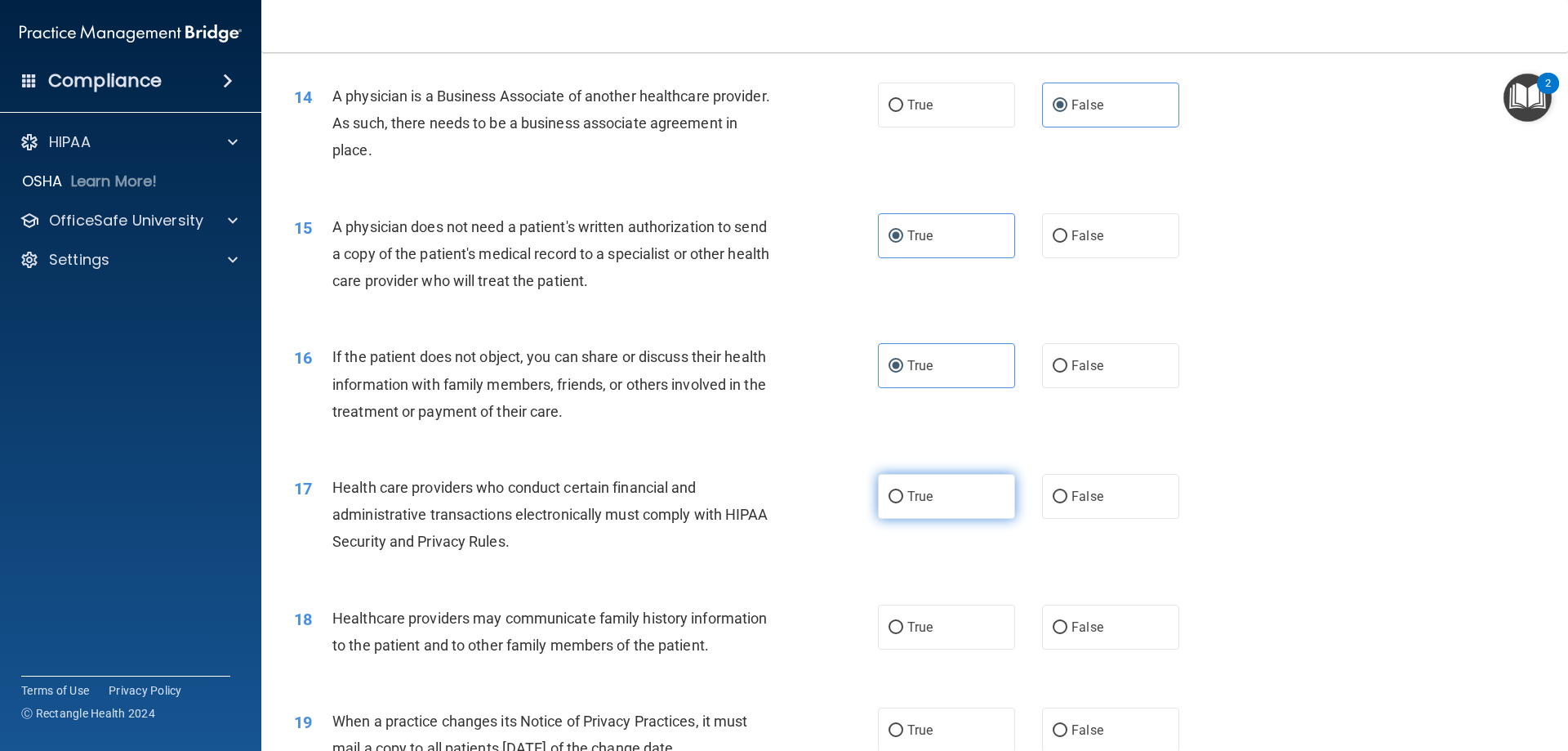
click at [914, 488] on span "True" at bounding box center [919, 496] width 26 height 16
click at [903, 491] on input "True" at bounding box center [896, 497] width 15 height 12
radio input "true"
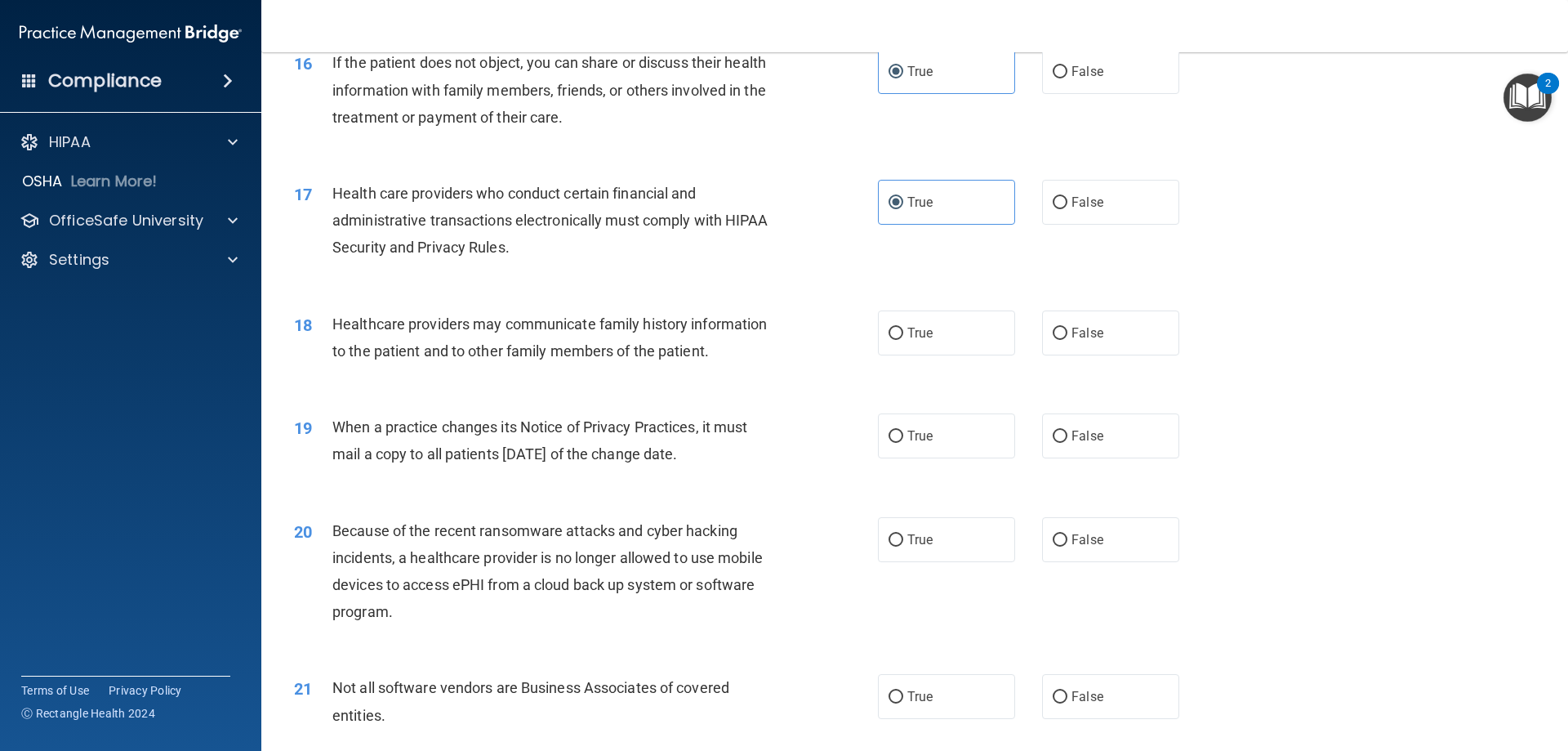
scroll to position [1961, 0]
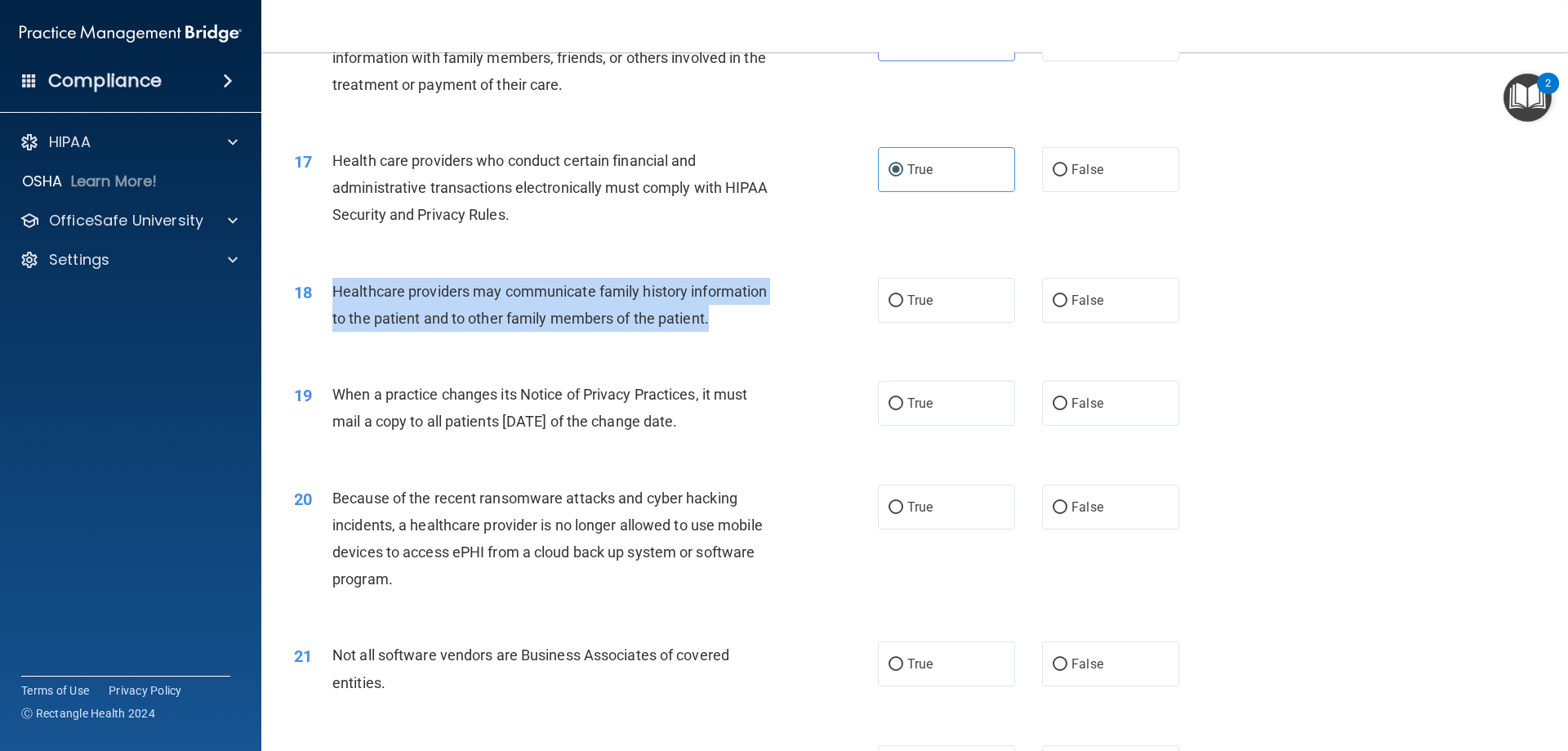
drag, startPoint x: 716, startPoint y: 317, endPoint x: 333, endPoint y: 285, distance: 384.3
click at [333, 285] on div "Healthcare providers may communicate family history information to the patient …" at bounding box center [561, 304] width 457 height 54
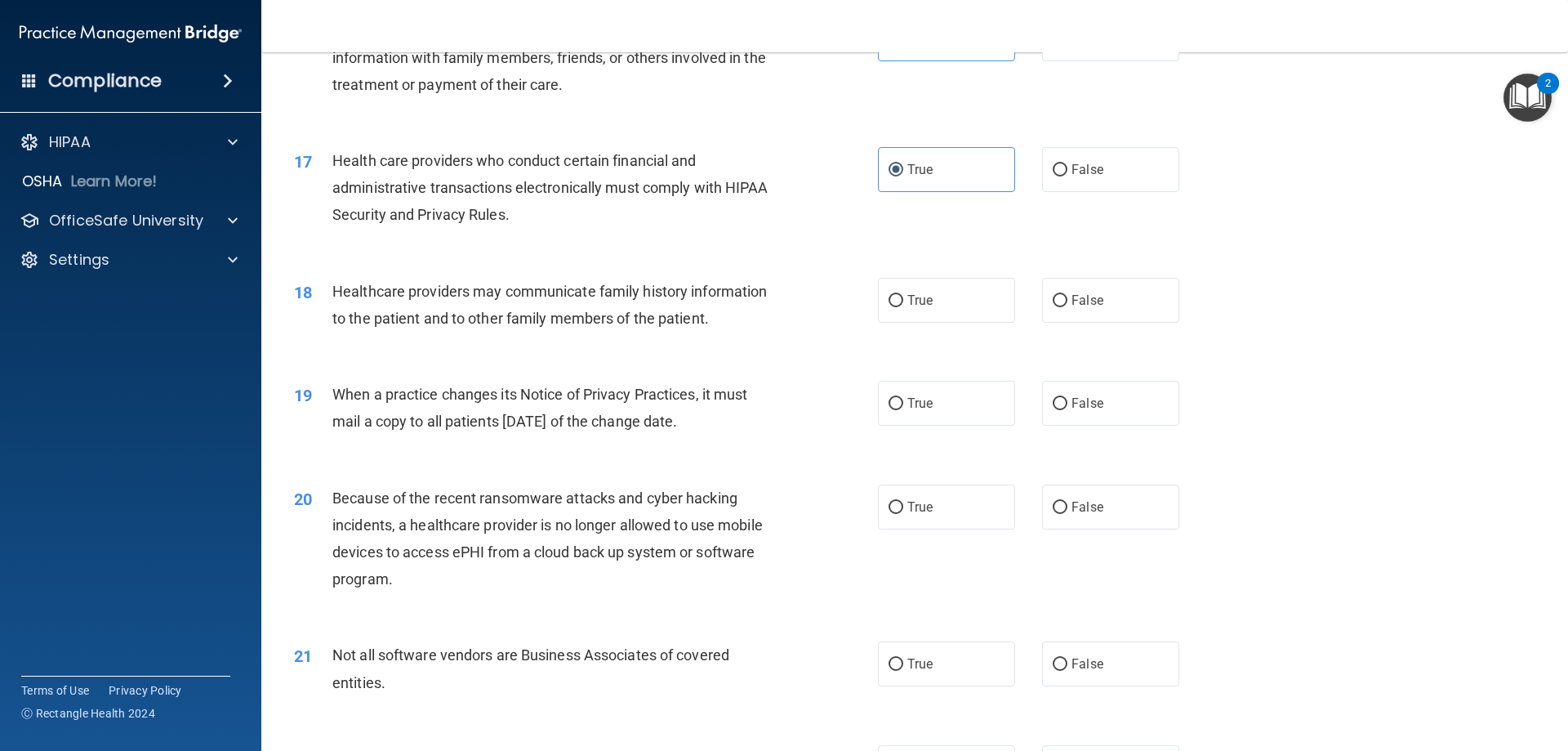
click at [931, 329] on div "18 Healthcare providers may communicate family history information to the patie…" at bounding box center [914, 309] width 1266 height 103
click at [923, 311] on label "True" at bounding box center [947, 300] width 137 height 45
click at [903, 307] on input "True" at bounding box center [896, 301] width 15 height 12
radio input "true"
drag, startPoint x: 733, startPoint y: 421, endPoint x: 330, endPoint y: 381, distance: 405.0
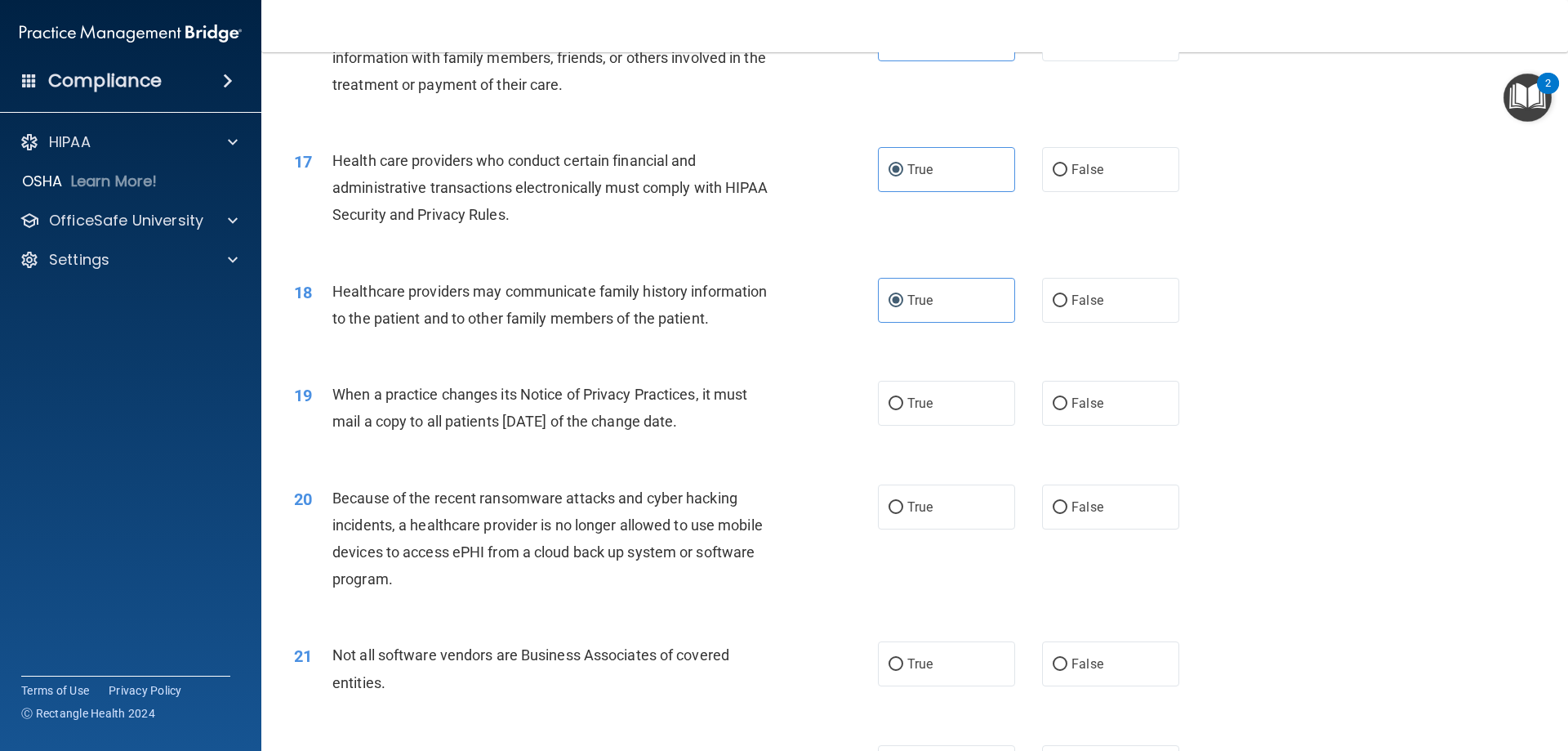
click at [330, 381] on div "19 When a practice changes its Notice of Privacy Practices, it must mail a copy…" at bounding box center [585, 411] width 633 height 62
click at [947, 403] on label "True" at bounding box center [947, 403] width 137 height 45
click at [903, 403] on input "True" at bounding box center [896, 403] width 15 height 12
radio input "true"
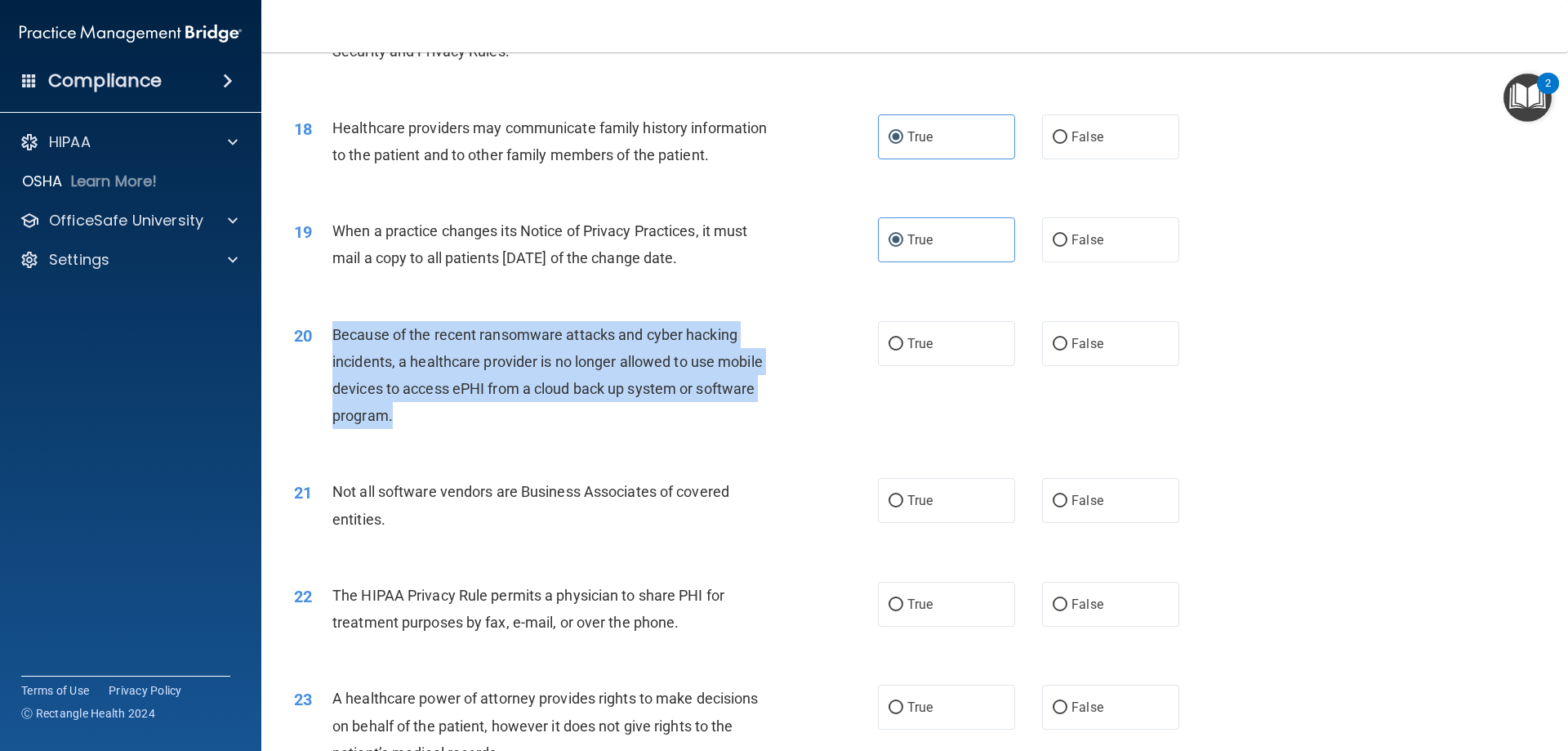
drag, startPoint x: 407, startPoint y: 421, endPoint x: 317, endPoint y: 338, distance: 122.4
click at [317, 338] on div "20 Because of the recent ransomware attacks and cyber hacking incidents, a heal…" at bounding box center [585, 380] width 633 height 117
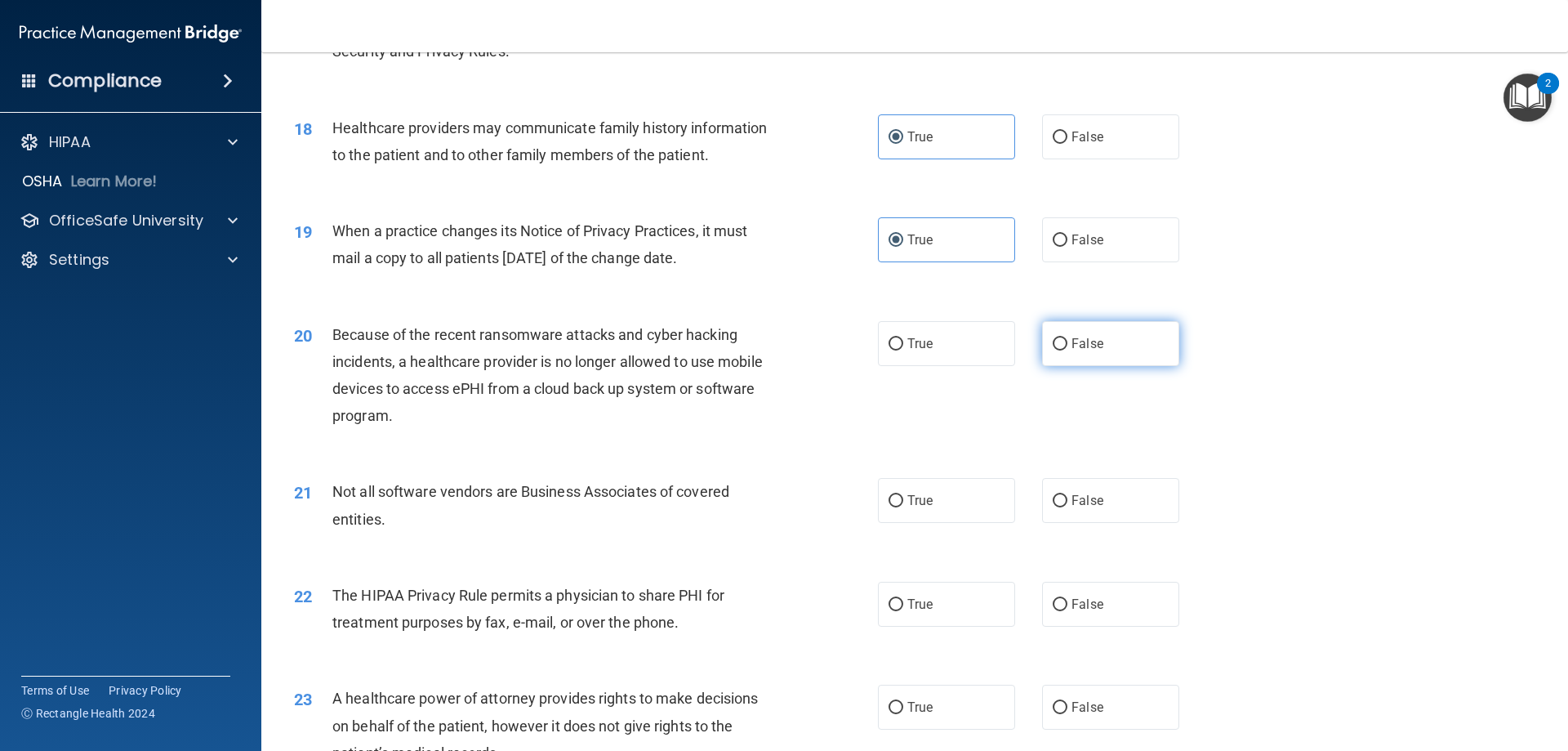
click at [1078, 345] on span "False" at bounding box center [1087, 343] width 32 height 16
click at [1068, 345] on input "False" at bounding box center [1060, 344] width 15 height 12
radio input "true"
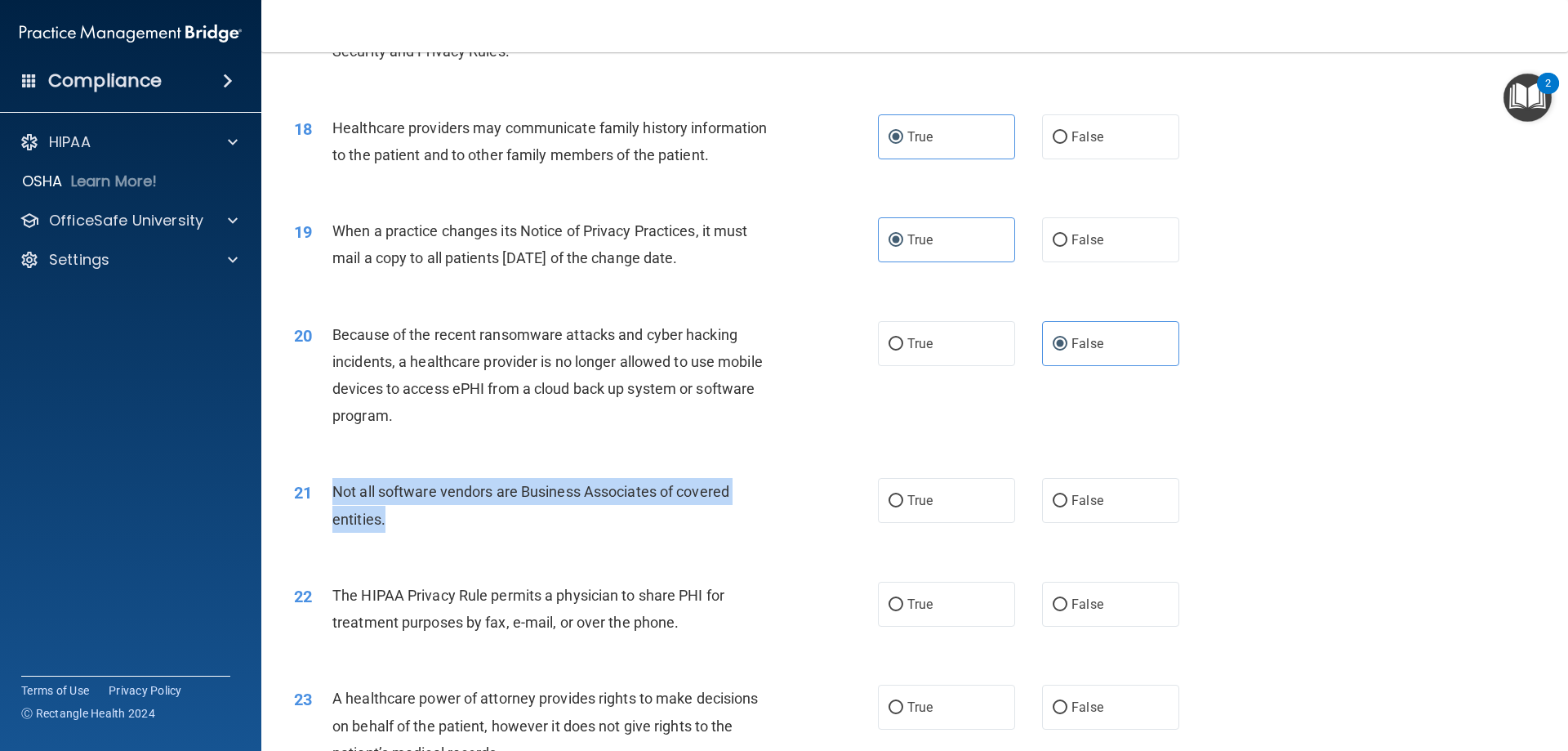
drag, startPoint x: 398, startPoint y: 534, endPoint x: 334, endPoint y: 501, distance: 72.0
click at [334, 501] on div "21 Not all software vendors are Business Associates of covered entities." at bounding box center [585, 508] width 633 height 62
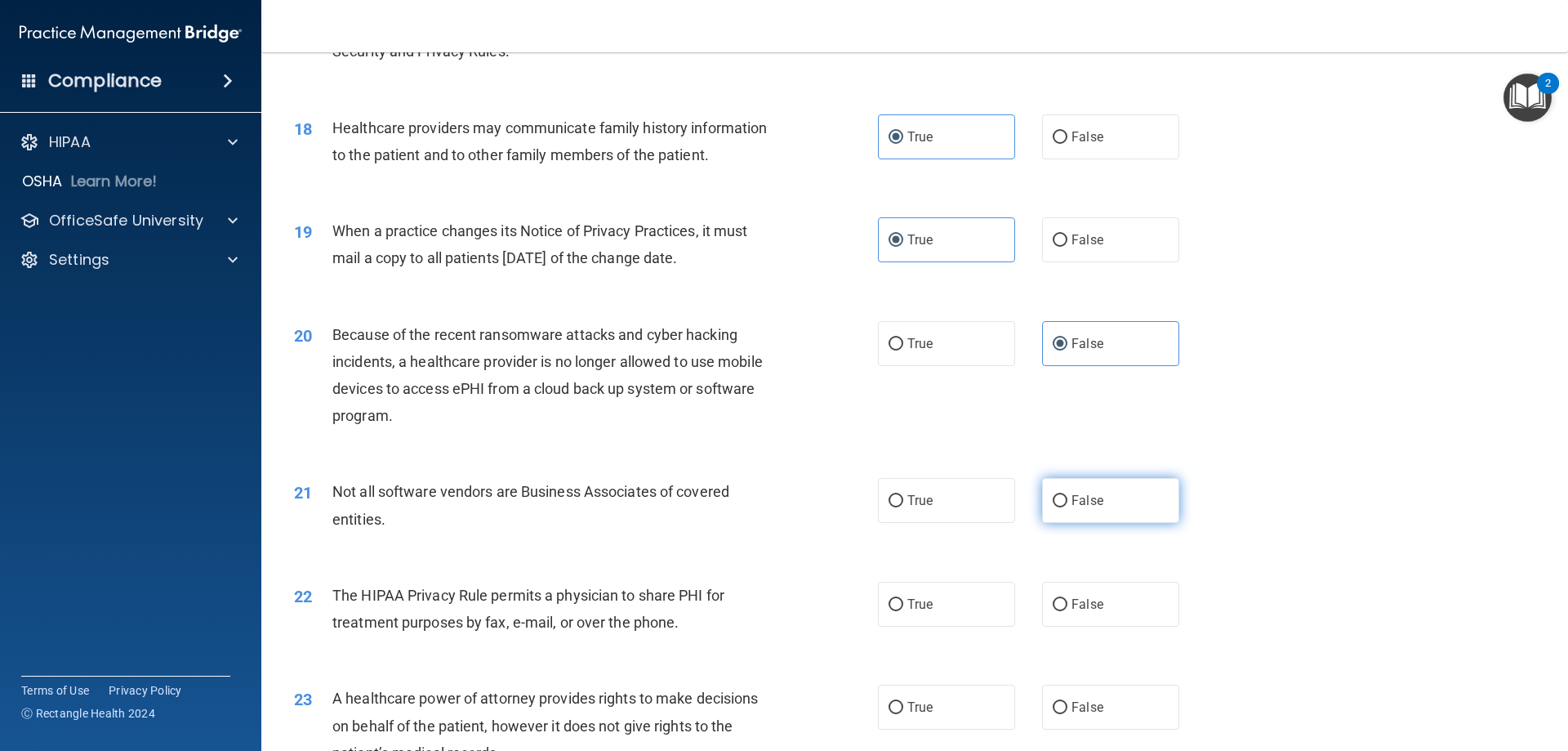
click at [1072, 495] on span "False" at bounding box center [1087, 500] width 32 height 16
click at [1068, 495] on input "False" at bounding box center [1060, 501] width 15 height 12
radio input "true"
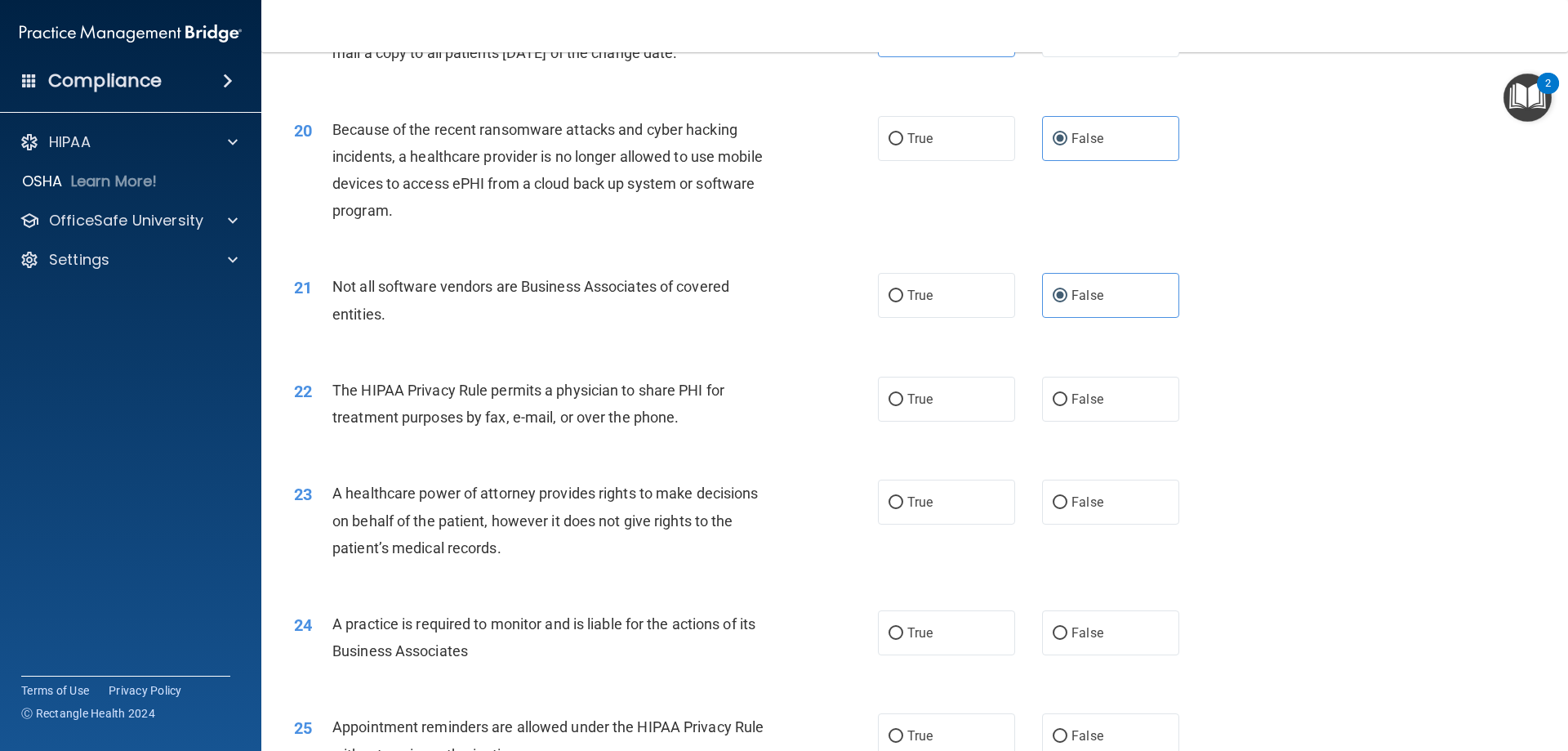
scroll to position [2370, 0]
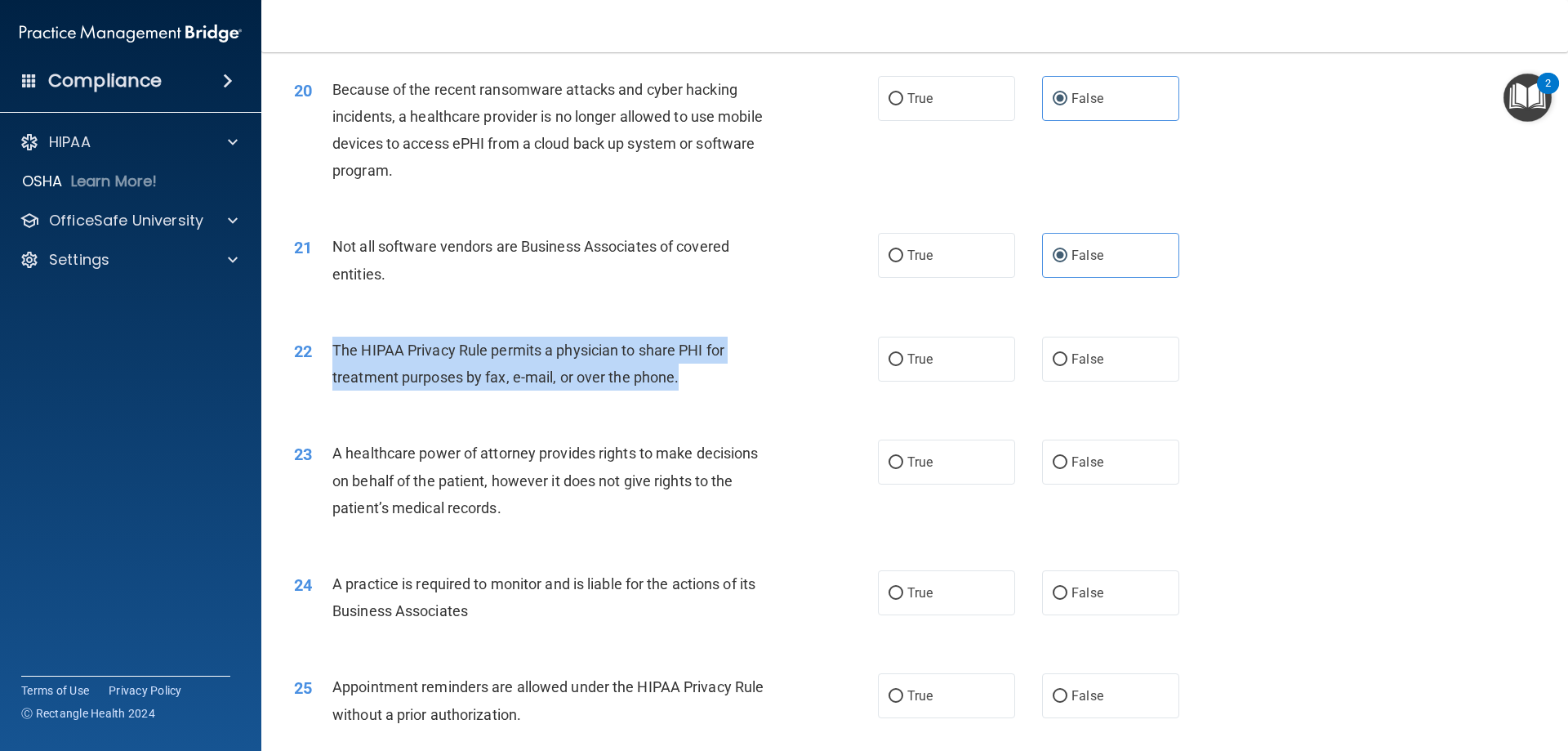
drag, startPoint x: 646, startPoint y: 376, endPoint x: 309, endPoint y: 336, distance: 339.4
click at [309, 337] on div "22 The HIPAA Privacy Rule permits a physician to share PHI for treatment purpos…" at bounding box center [585, 367] width 633 height 62
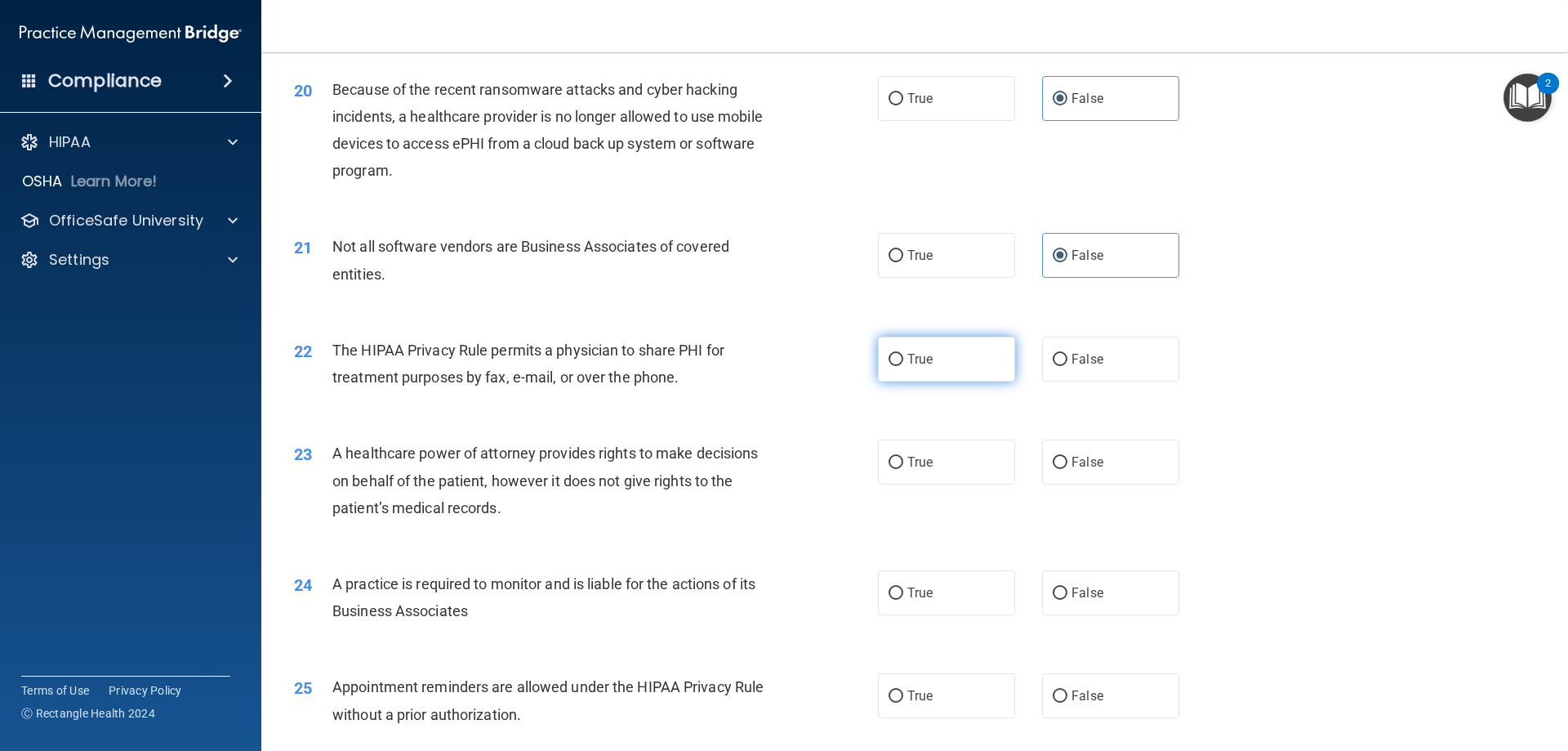
click at [952, 338] on label "True" at bounding box center [947, 359] width 137 height 45
click at [903, 354] on input "True" at bounding box center [896, 360] width 15 height 12
radio input "true"
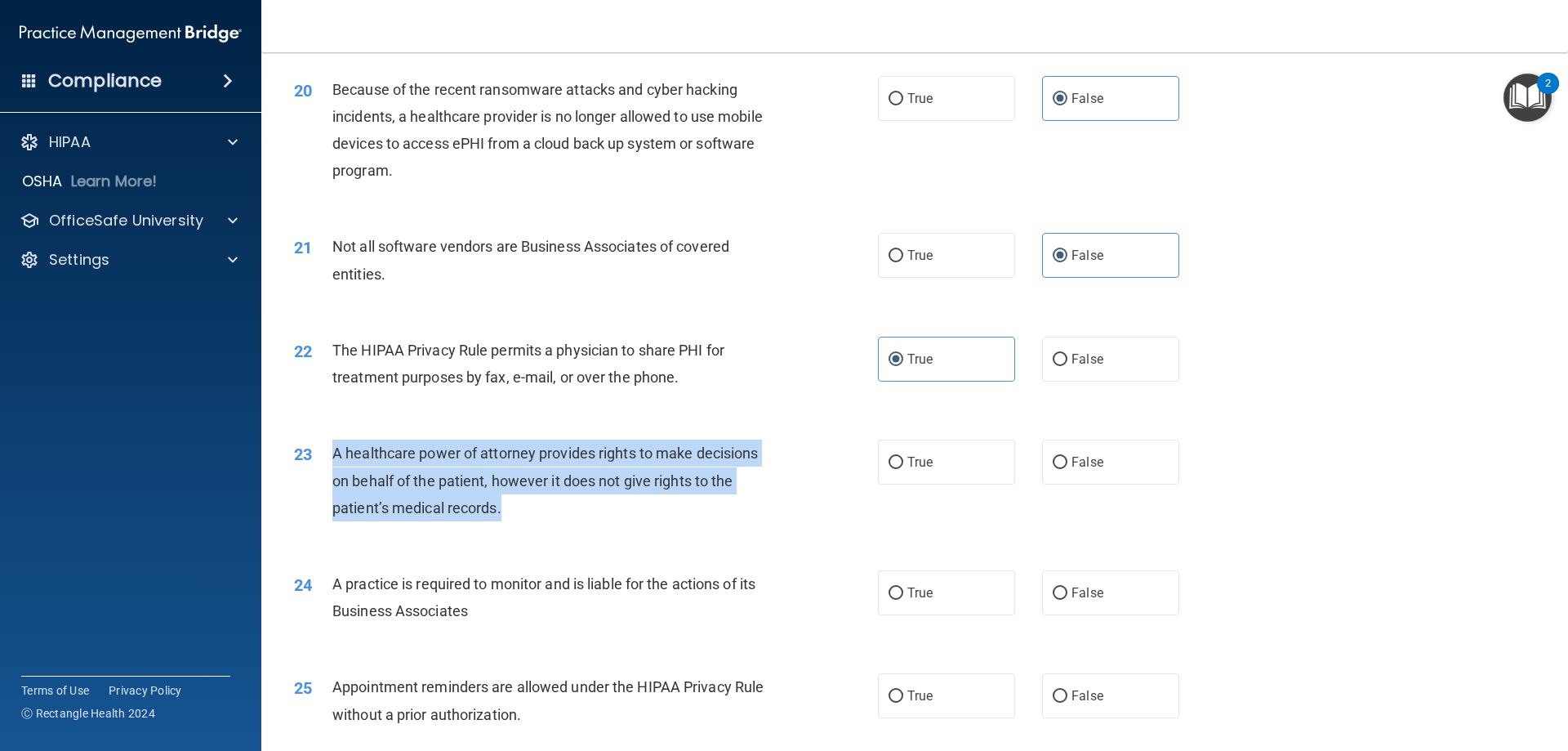
drag, startPoint x: 517, startPoint y: 513, endPoint x: 333, endPoint y: 445, distance: 196.2
click at [333, 445] on div "A healthcare power of attorney provides rights to make decisions on behalf of t…" at bounding box center [561, 480] width 457 height 82
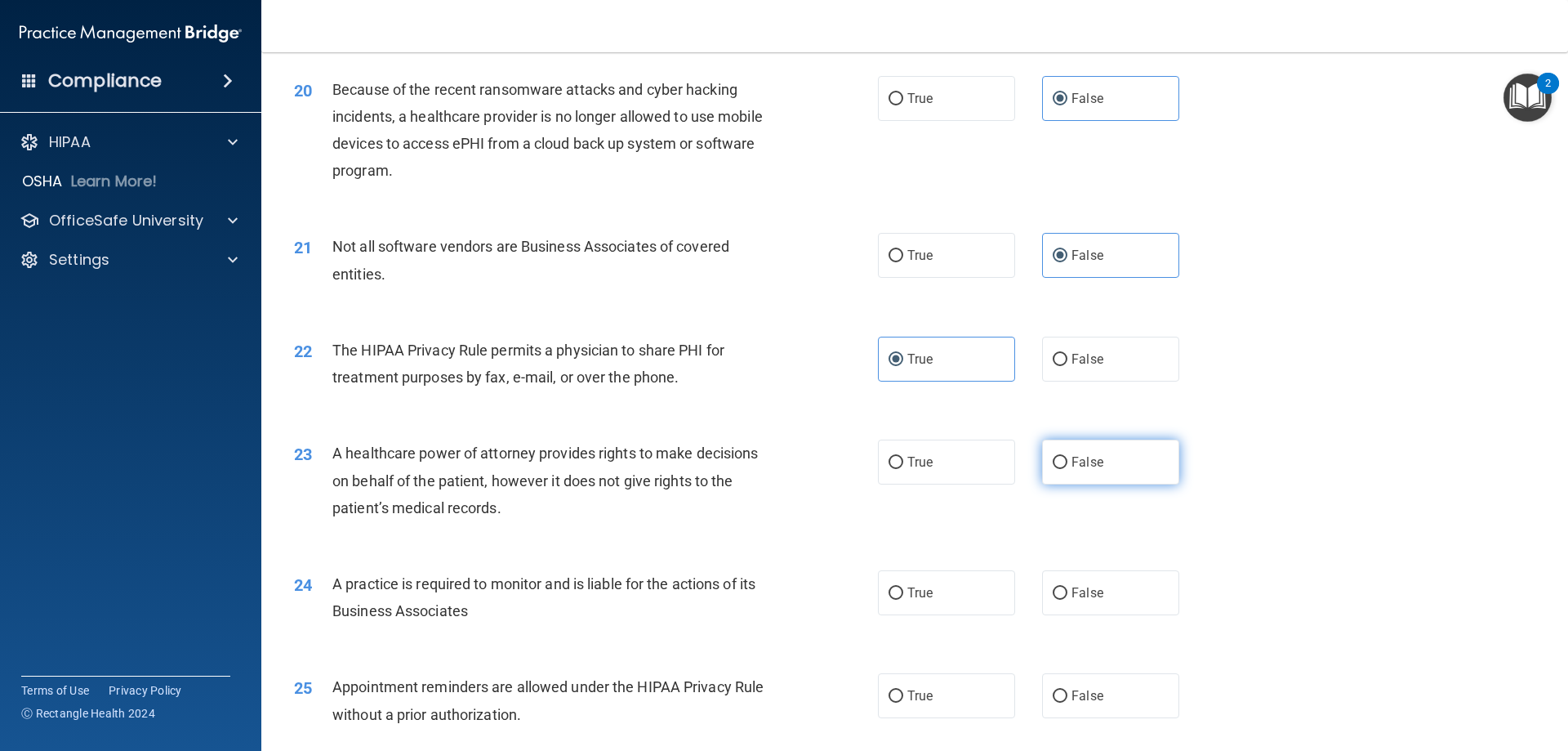
click at [1119, 458] on label "False" at bounding box center [1110, 462] width 137 height 45
click at [1068, 458] on input "False" at bounding box center [1060, 463] width 15 height 12
radio input "true"
drag, startPoint x: 441, startPoint y: 606, endPoint x: 362, endPoint y: 581, distance: 82.9
click at [362, 581] on div "A practice is required to monitor and is liable for the actions of its Business…" at bounding box center [561, 597] width 457 height 54
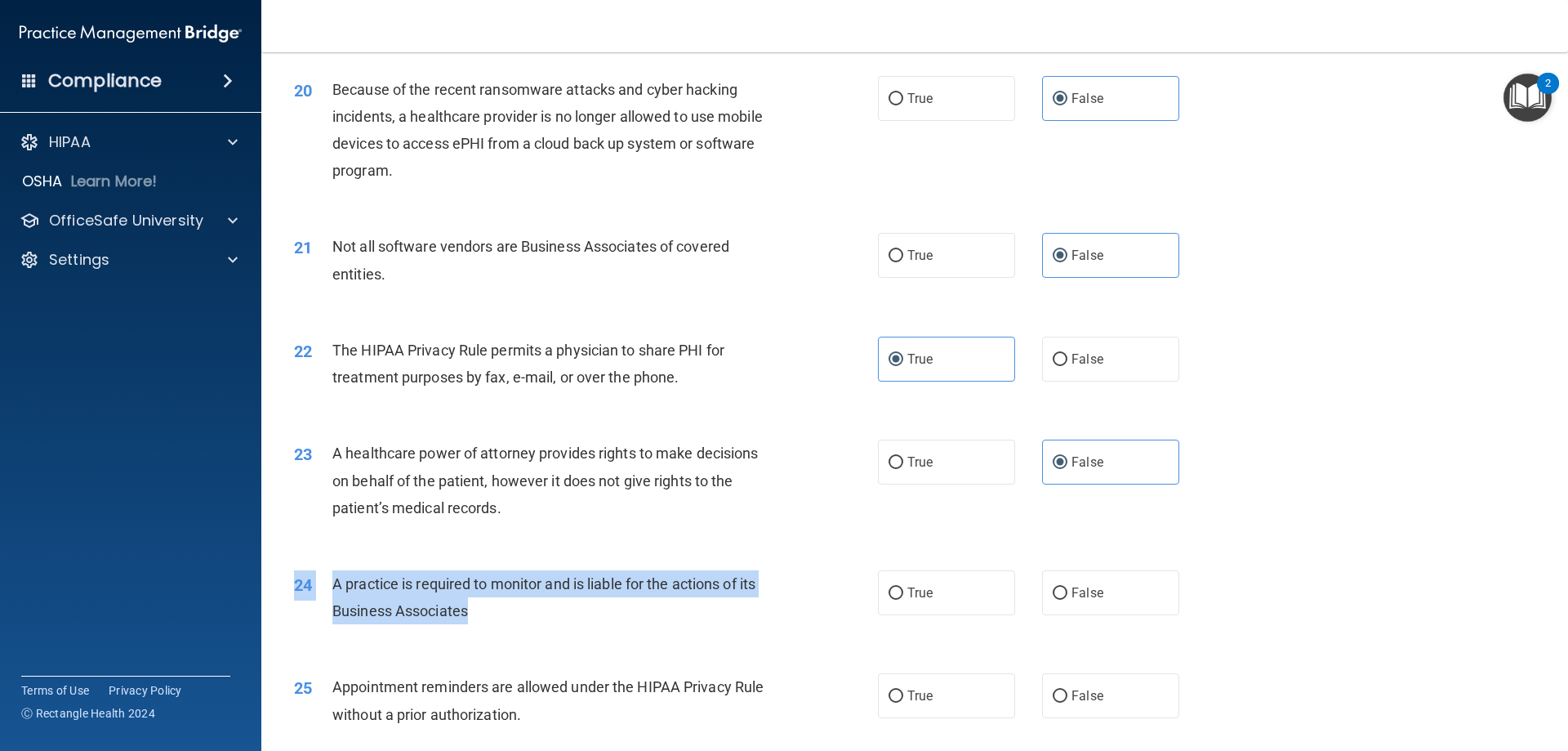
drag, startPoint x: 533, startPoint y: 614, endPoint x: 333, endPoint y: 567, distance: 205.4
click at [333, 567] on div "24 A practice is required to monitor and is liable for the actions of its Busin…" at bounding box center [914, 601] width 1266 height 103
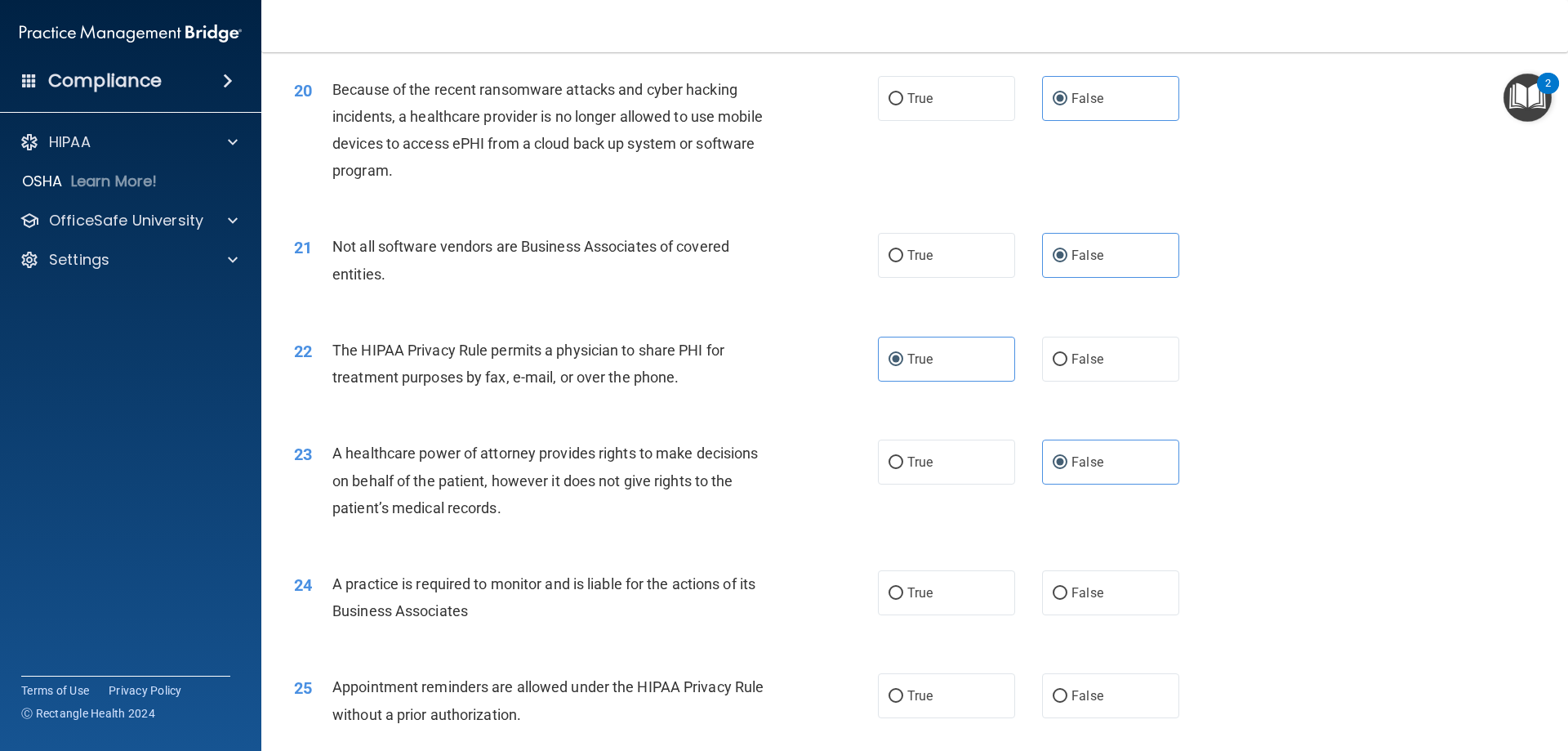
click at [333, 567] on div "24 A practice is required to monitor and is liable for the actions of its Busin…" at bounding box center [914, 601] width 1266 height 103
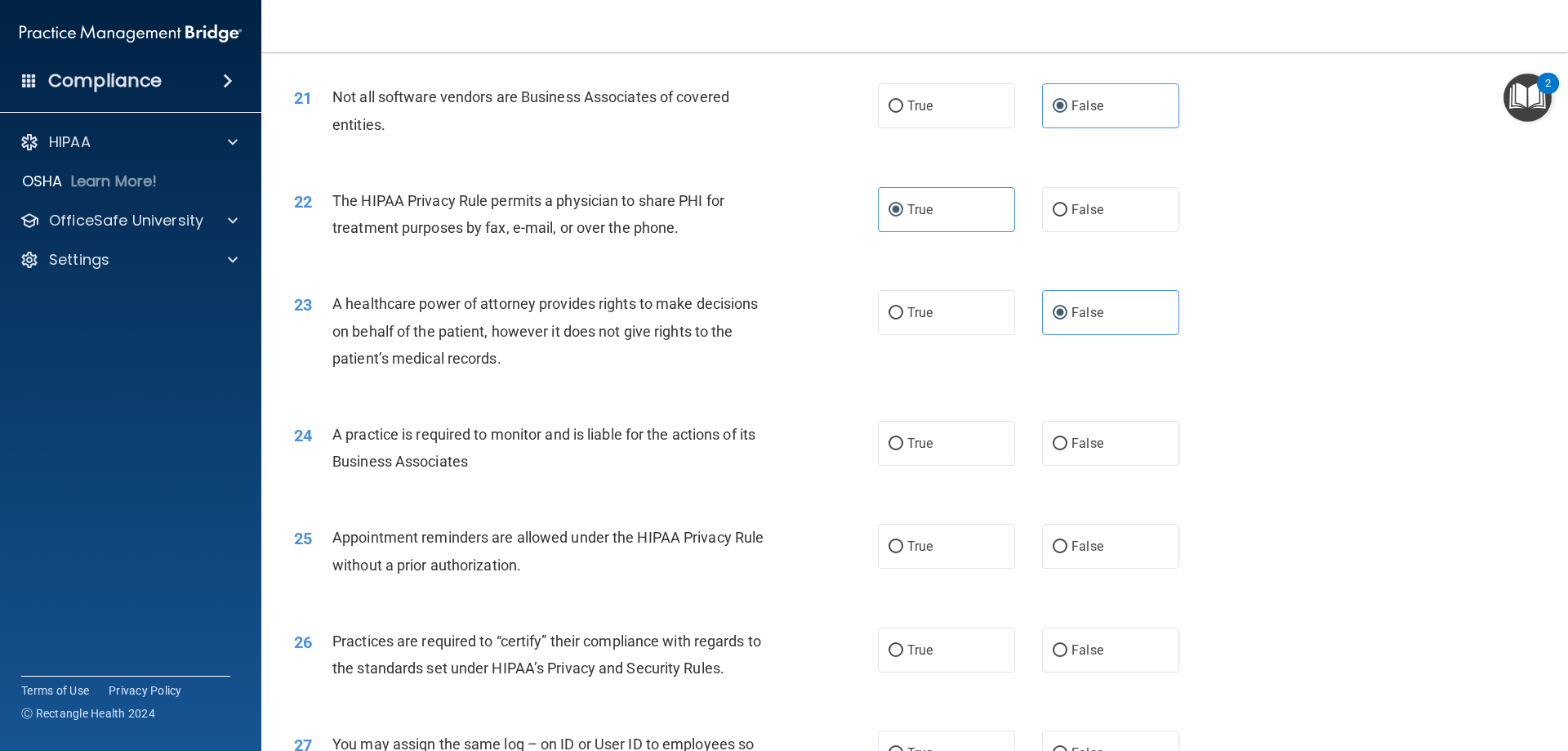
scroll to position [2533, 0]
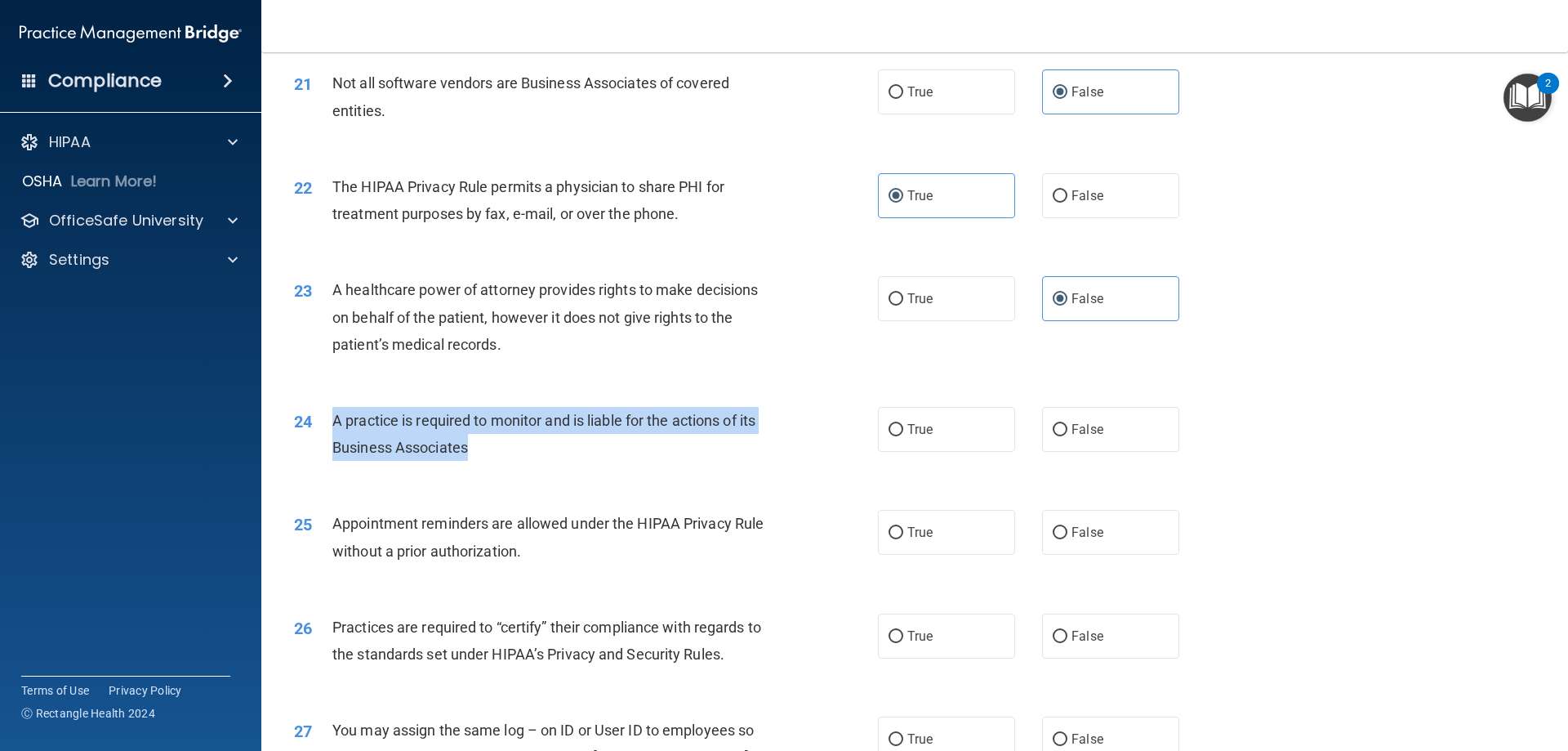
drag, startPoint x: 503, startPoint y: 455, endPoint x: 330, endPoint y: 421, distance: 176.3
click at [330, 421] on div "24 A practice is required to monitor and is liable for the actions of its Busin…" at bounding box center [585, 437] width 633 height 62
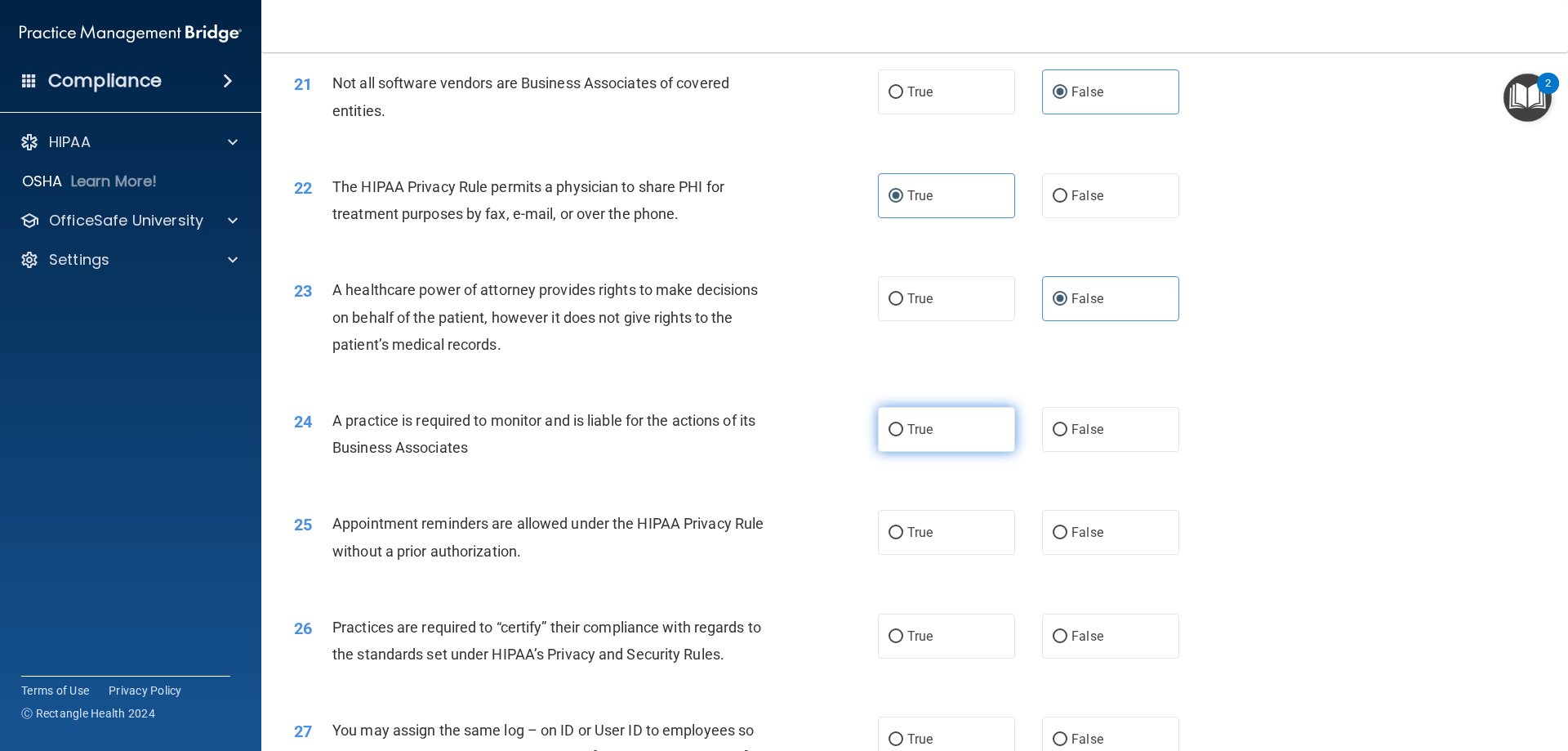
click at [938, 428] on label "True" at bounding box center [947, 429] width 137 height 45
click at [903, 428] on input "True" at bounding box center [896, 430] width 15 height 12
radio input "true"
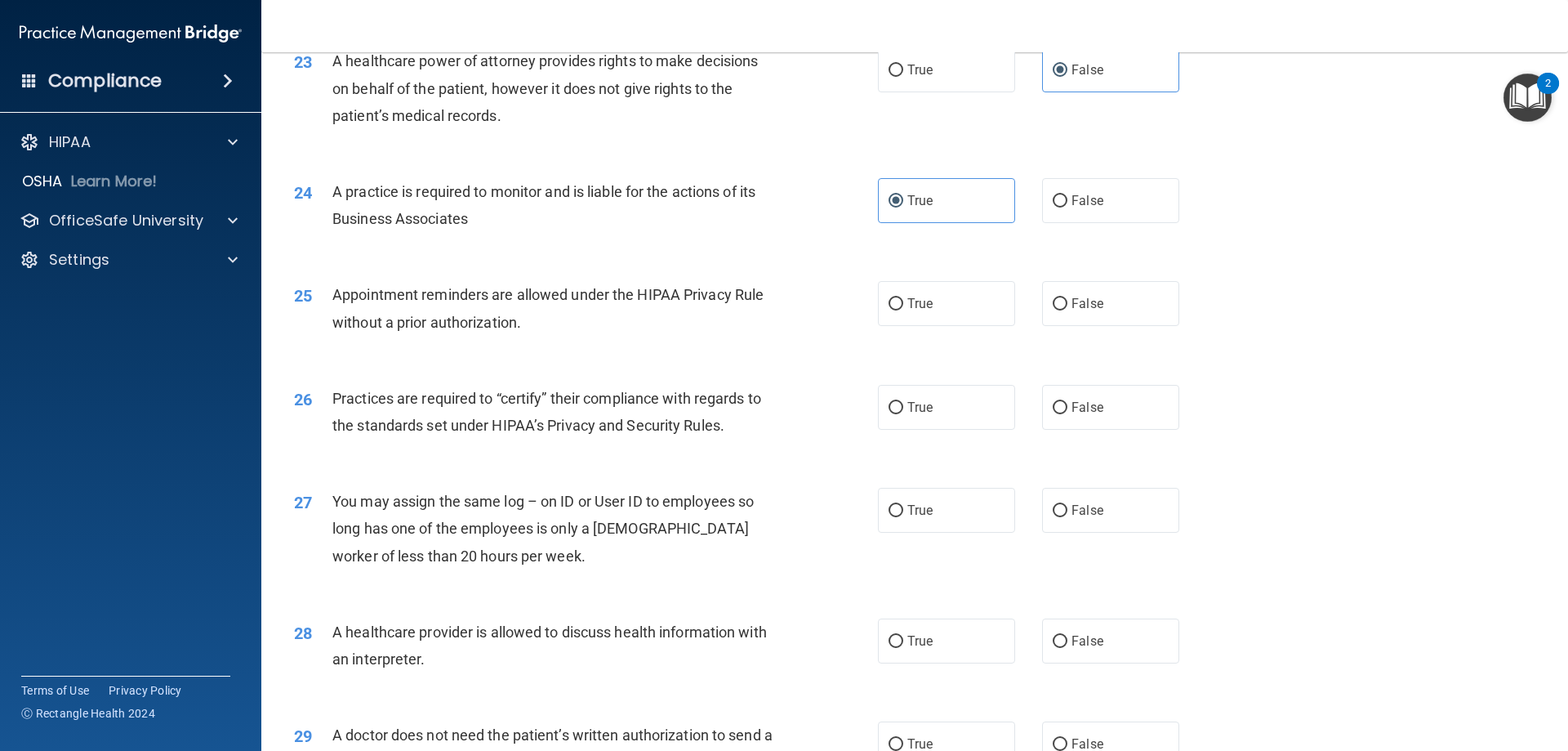
scroll to position [2778, 0]
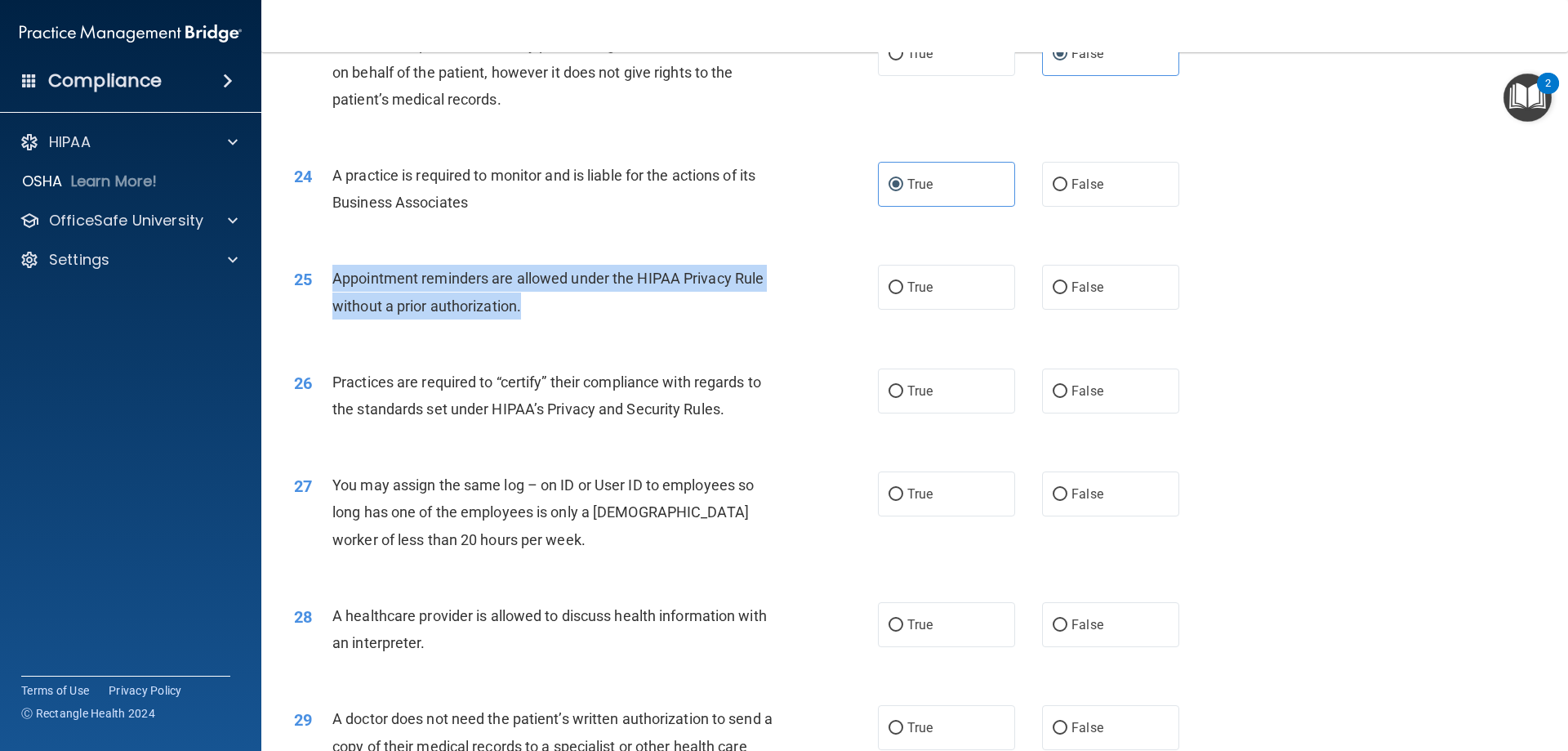
drag, startPoint x: 522, startPoint y: 314, endPoint x: 335, endPoint y: 275, distance: 191.0
click at [335, 275] on span "Appointment reminders are allowed under the HIPAA Privacy Rule without a prior …" at bounding box center [548, 292] width 431 height 44
